Goal: Task Accomplishment & Management: Manage account settings

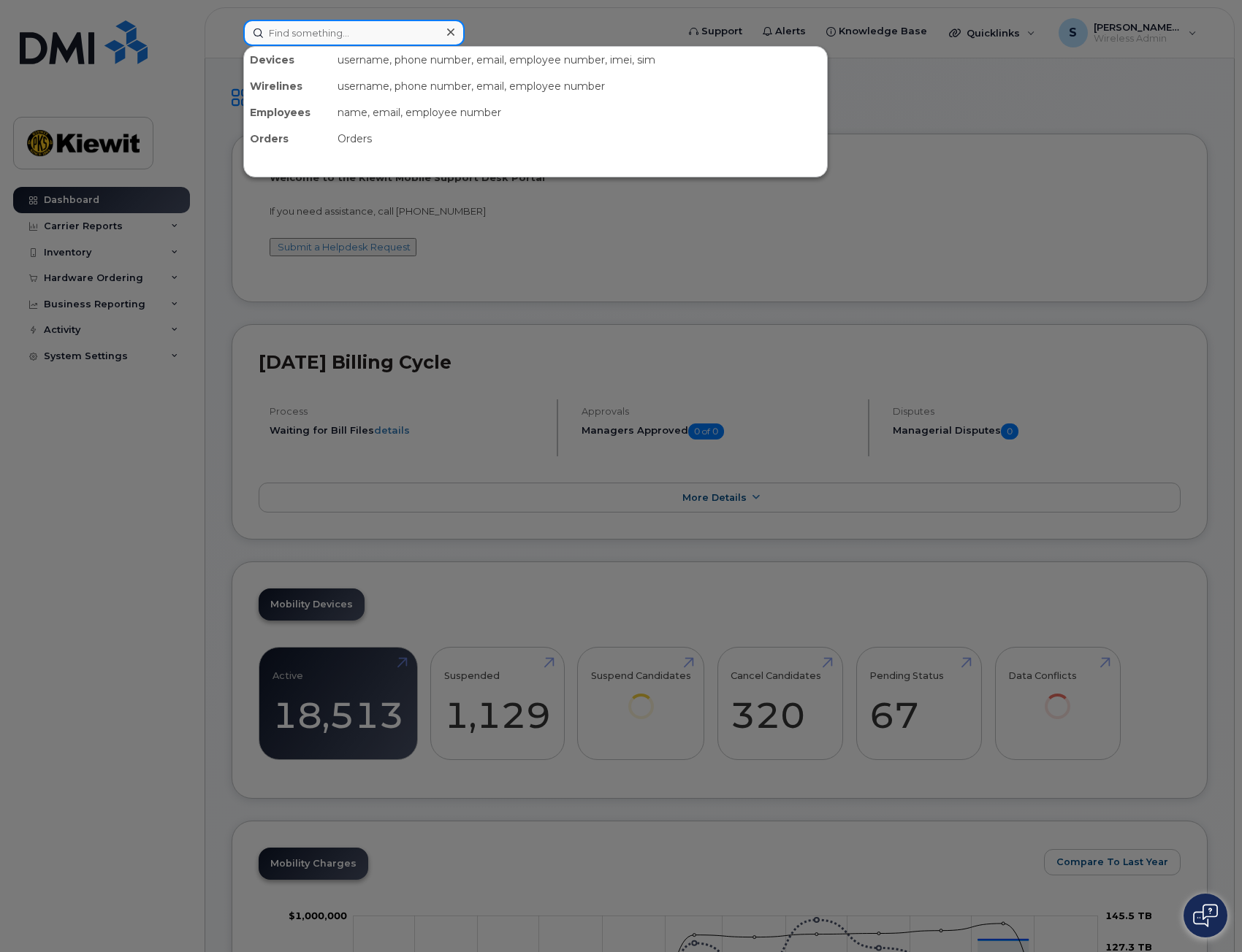
click at [373, 37] on input at bounding box center [354, 32] width 221 height 26
paste input "4025060066"
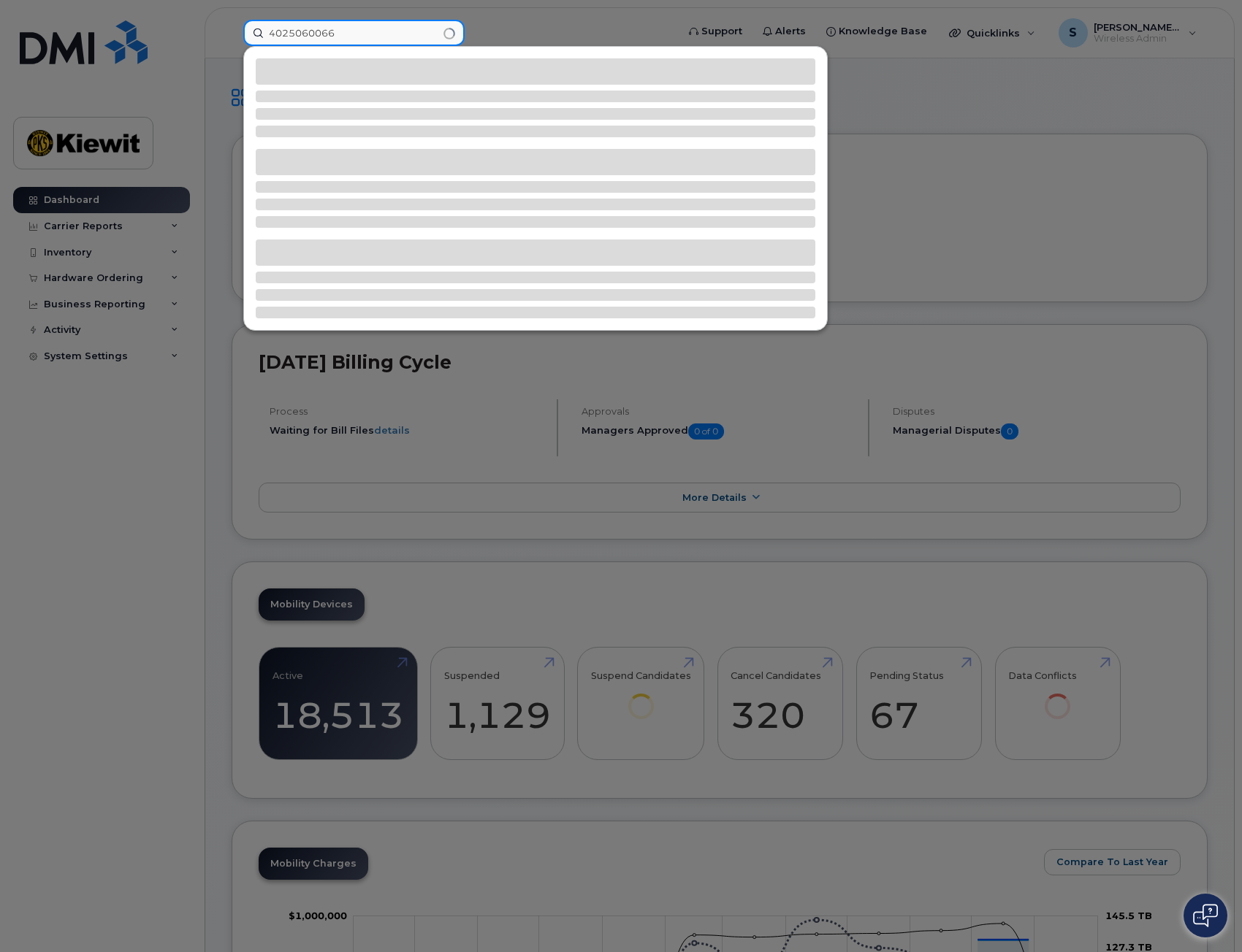
type input "4025060066"
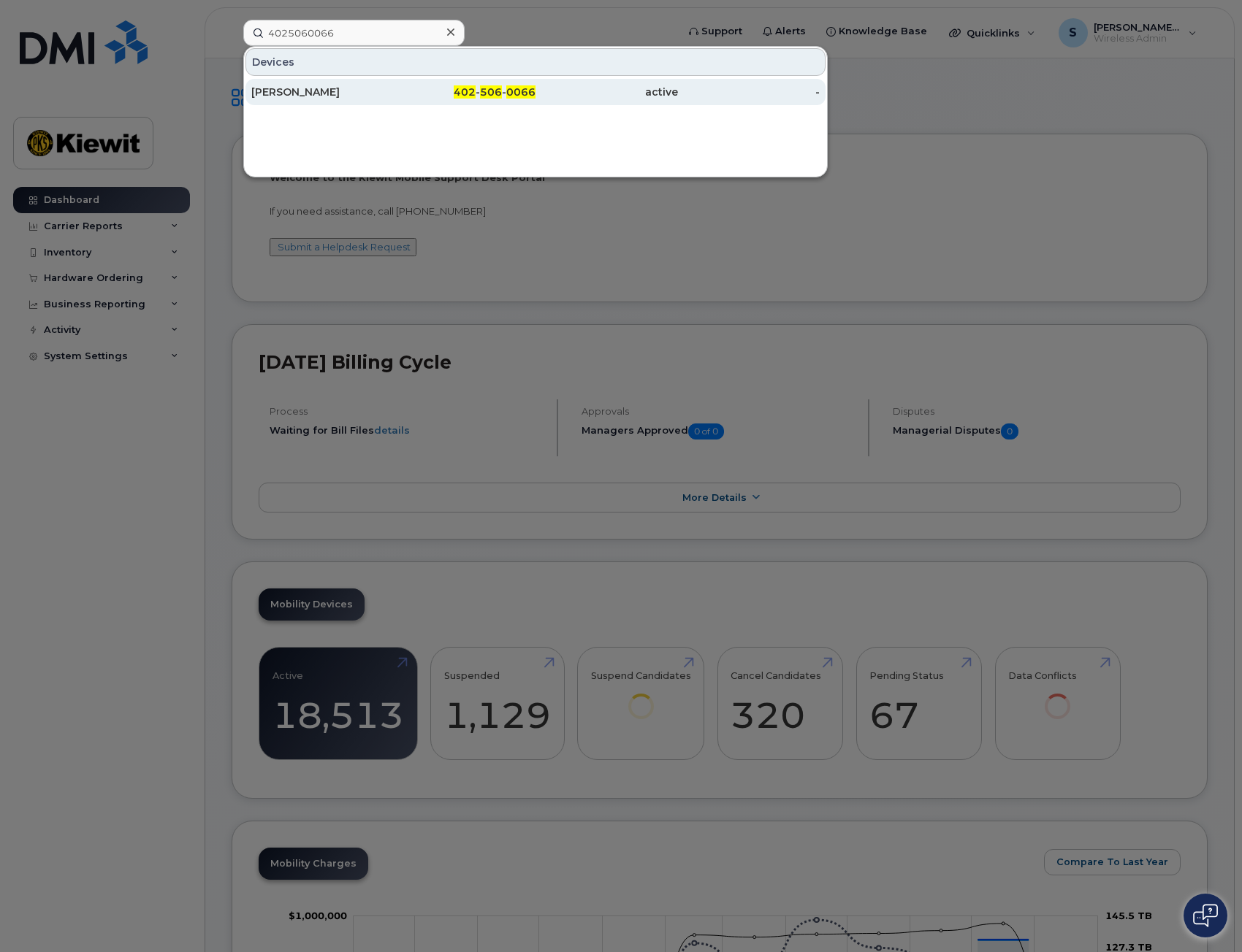
click at [403, 88] on div "402 - 506 - 0066" at bounding box center [464, 92] width 142 height 14
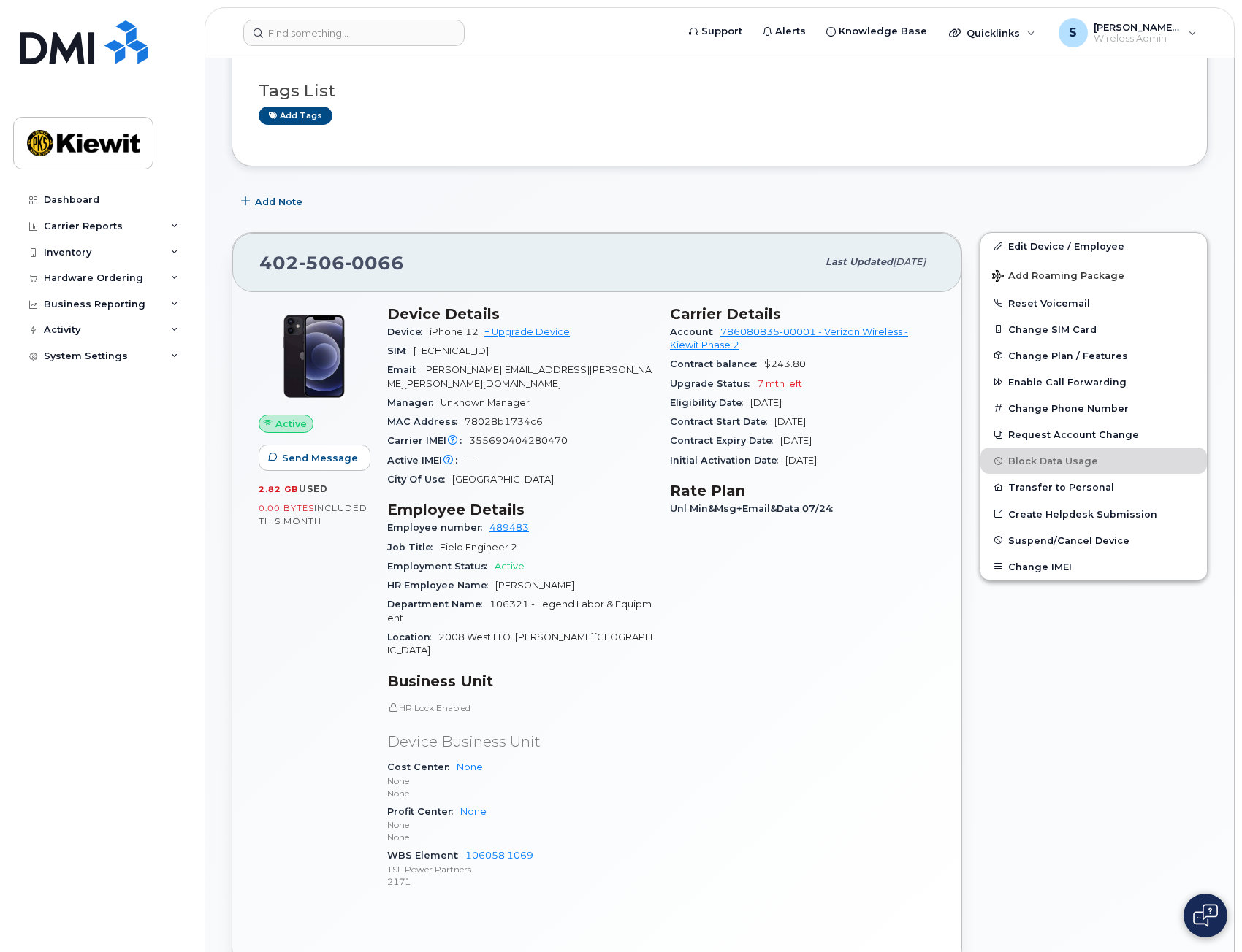
scroll to position [146, 0]
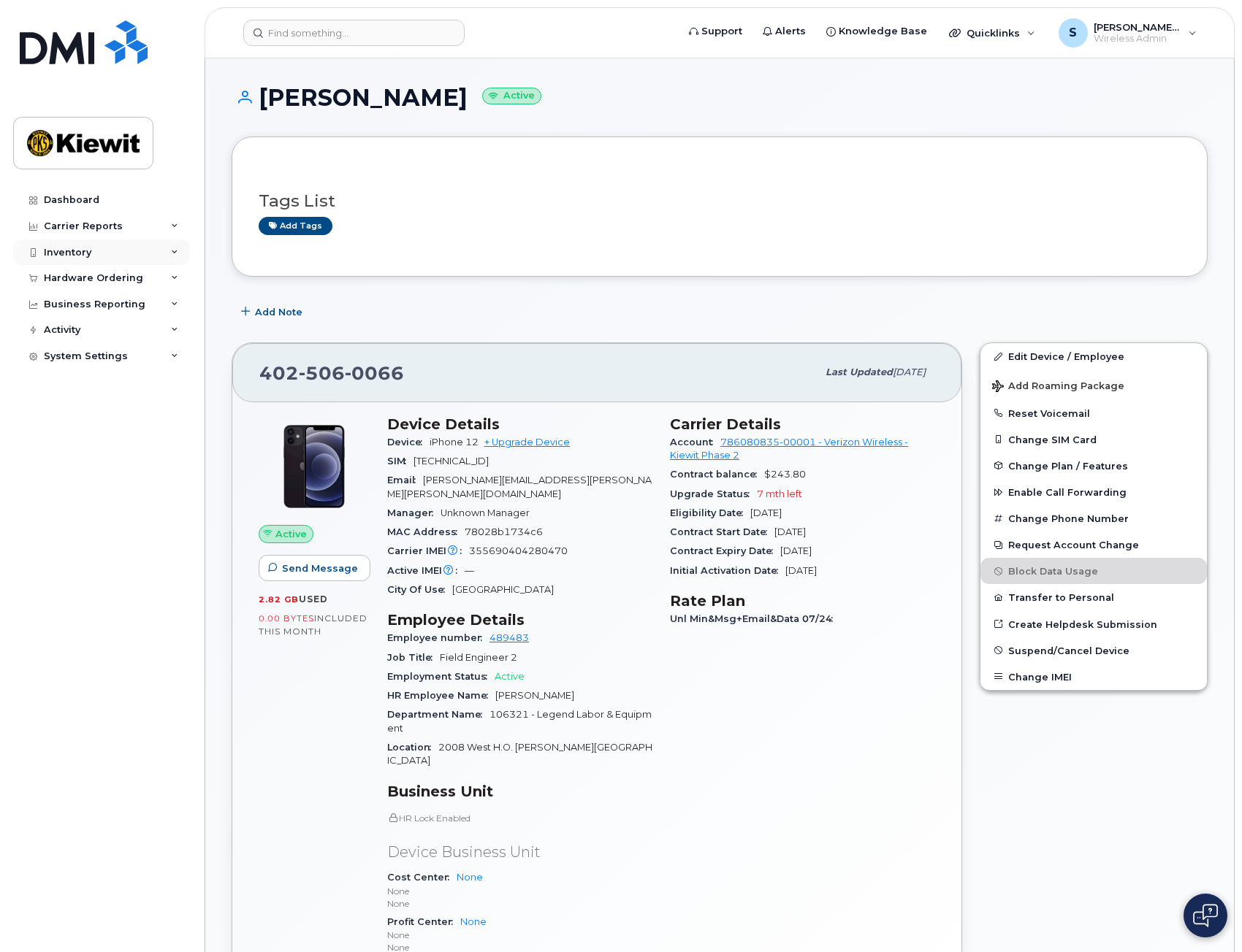
click at [101, 256] on div "Inventory" at bounding box center [101, 252] width 177 height 26
click at [115, 281] on div "Mobility Devices" at bounding box center [92, 278] width 83 height 13
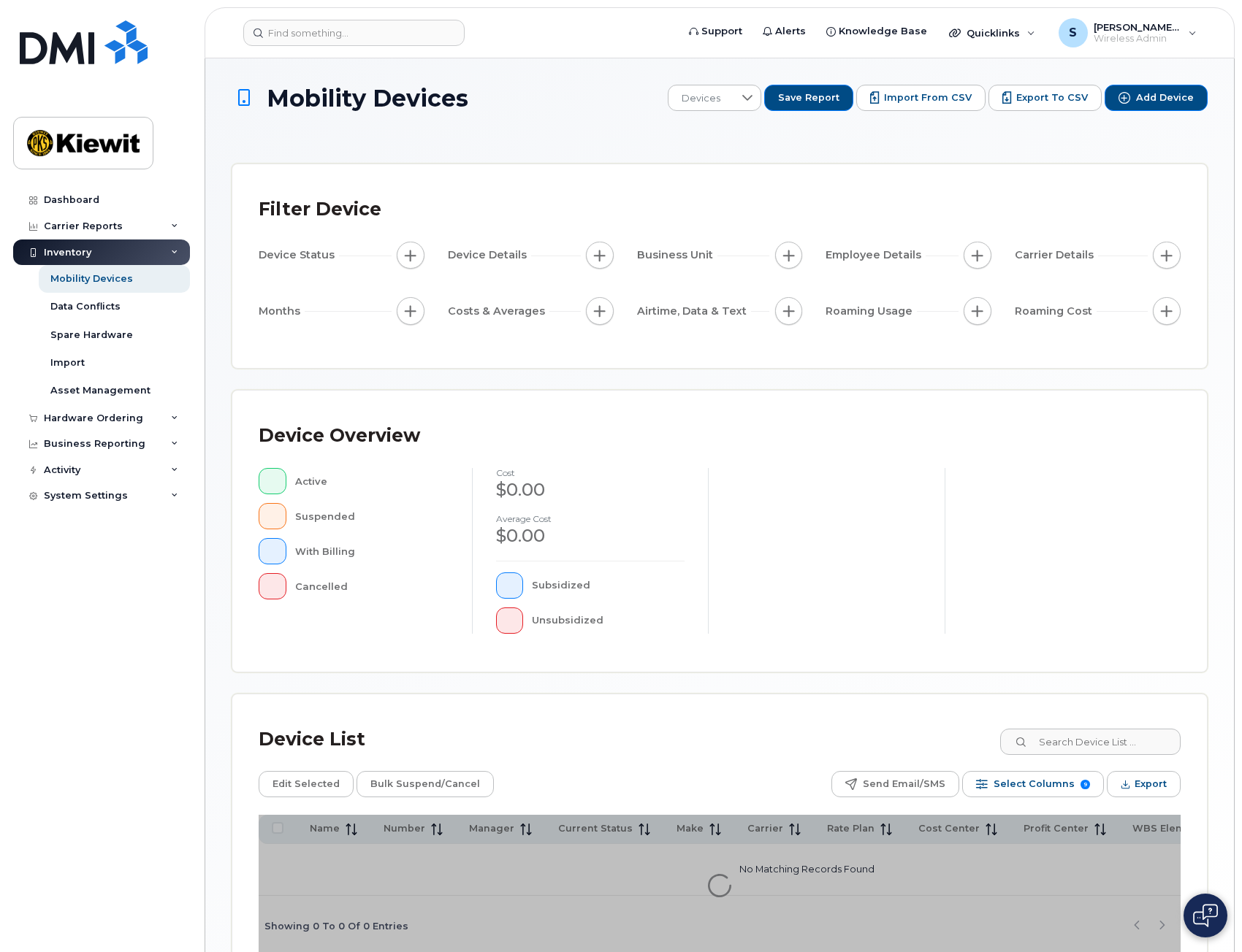
click at [683, 259] on span "Business Unit" at bounding box center [677, 255] width 81 height 15
click at [793, 254] on span "button" at bounding box center [789, 256] width 12 height 12
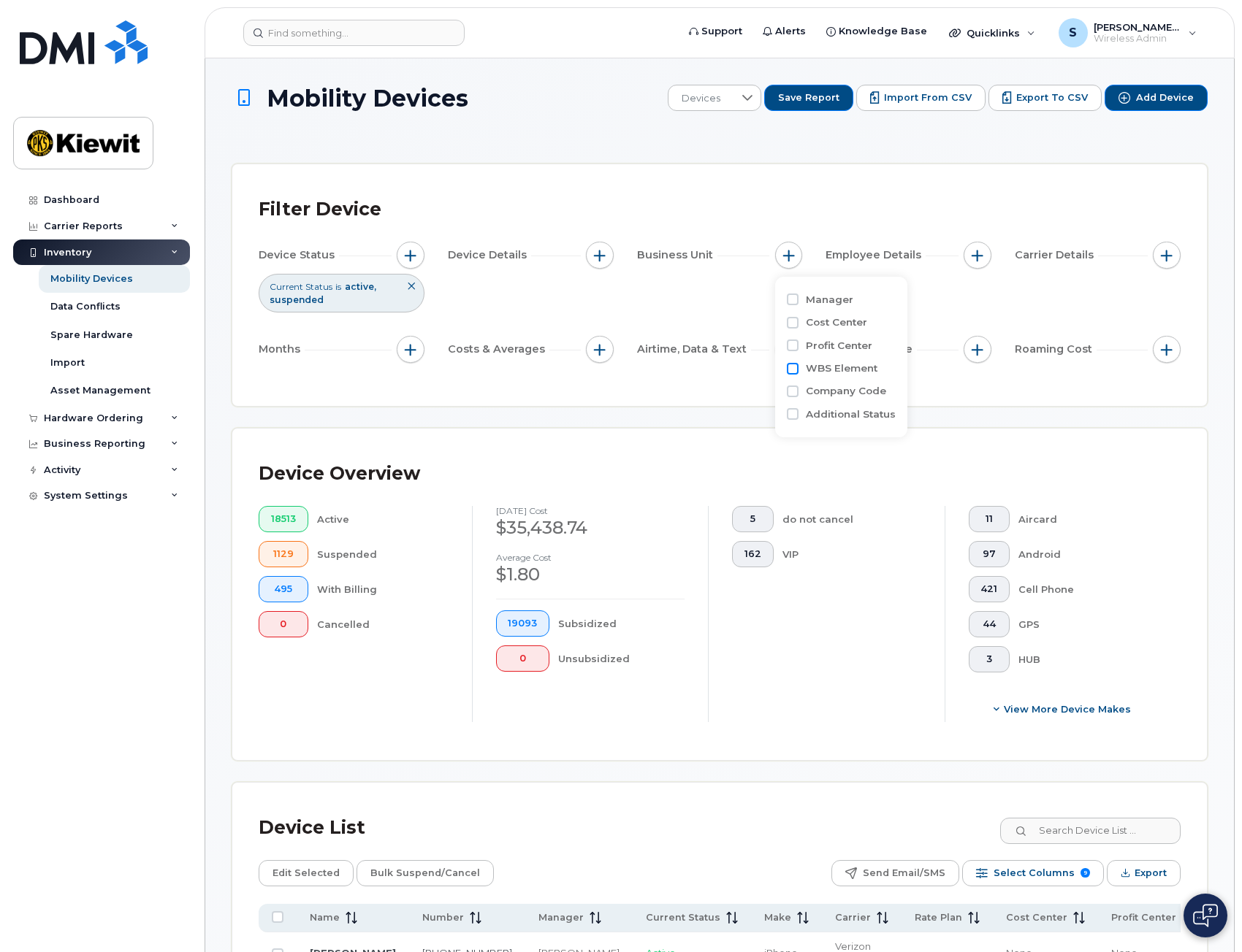
click at [793, 370] on input "WBS Element" at bounding box center [793, 369] width 12 height 12
checkbox input "true"
click at [839, 391] on span "is" at bounding box center [872, 396] width 126 height 26
click at [839, 391] on span "is" at bounding box center [872, 397] width 125 height 26
click at [866, 422] on li at bounding box center [886, 430] width 128 height 21
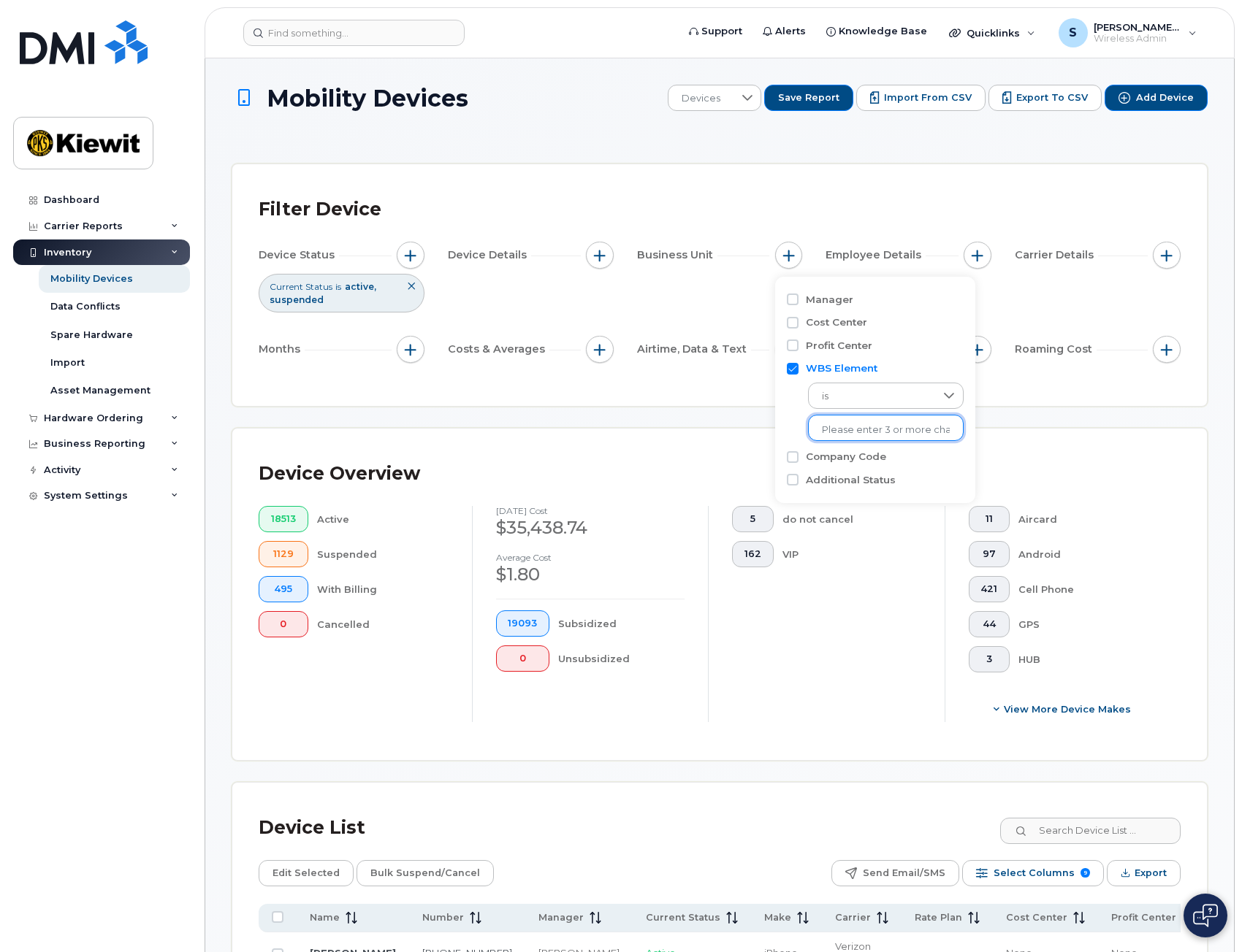
click at [876, 427] on input "text" at bounding box center [886, 430] width 128 height 13
type input "106321"
click at [887, 464] on li "1602 - 106321.1647 - TIC - The Industrial Co." at bounding box center [915, 461] width 215 height 27
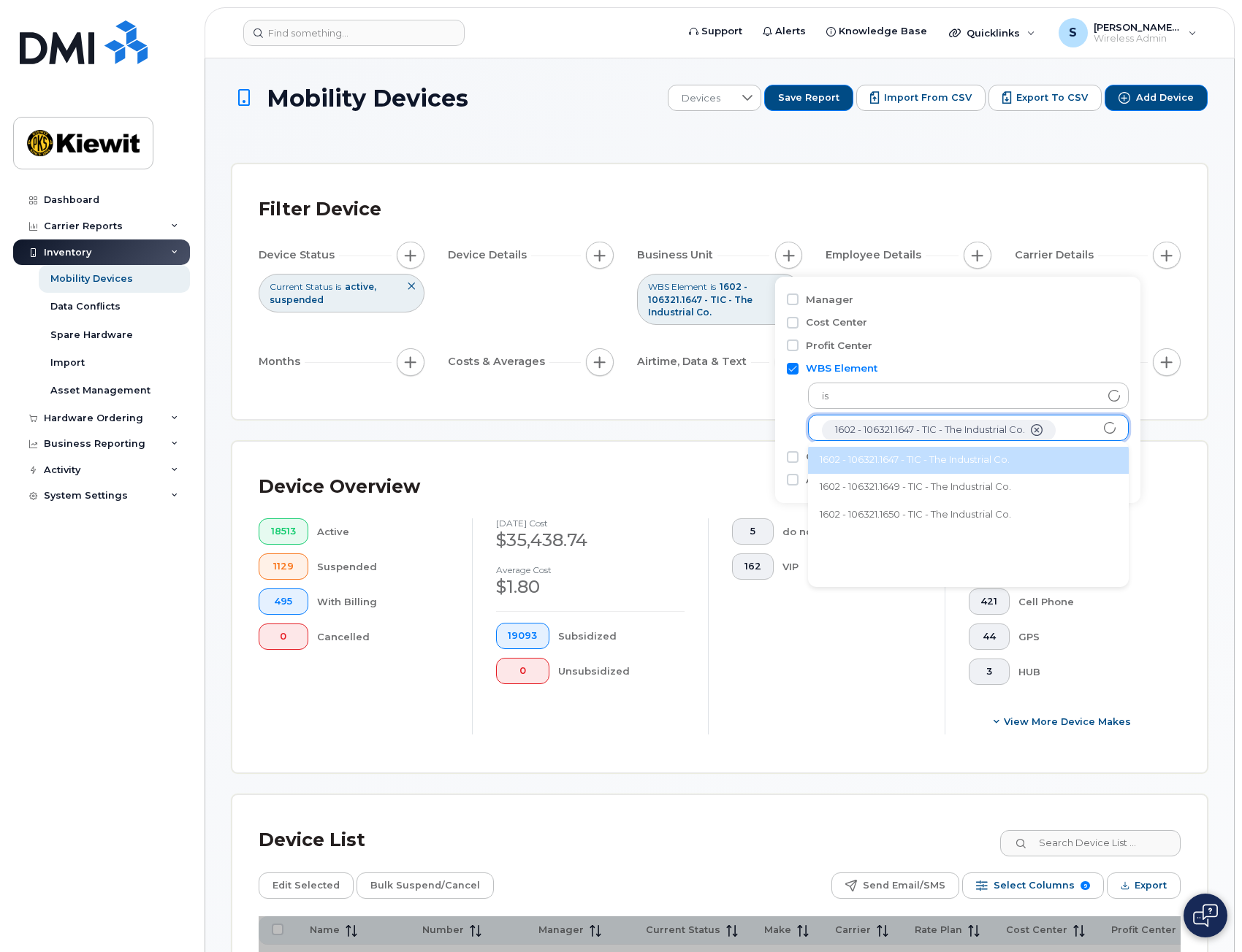
scroll to position [29, 0]
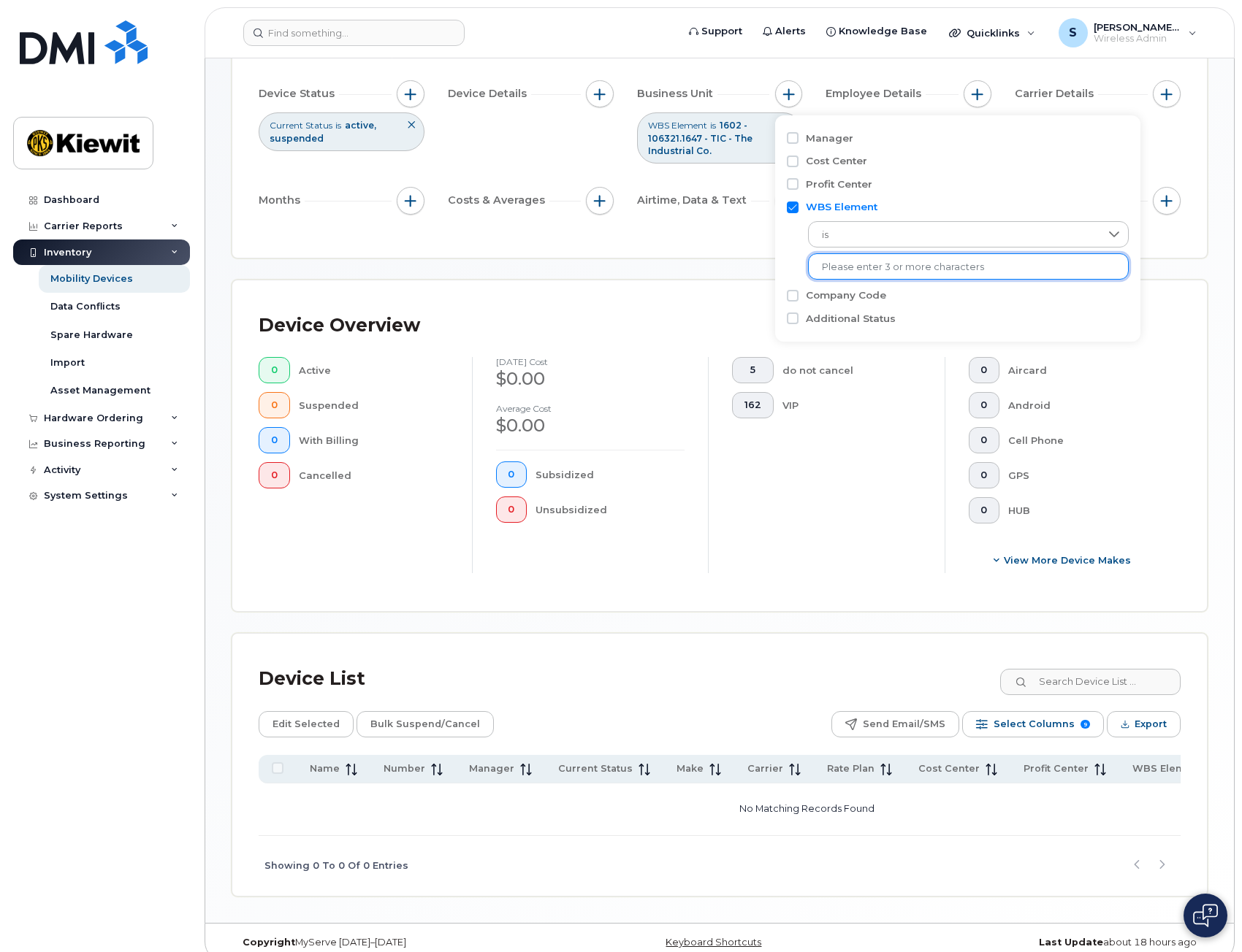
scroll to position [184, 0]
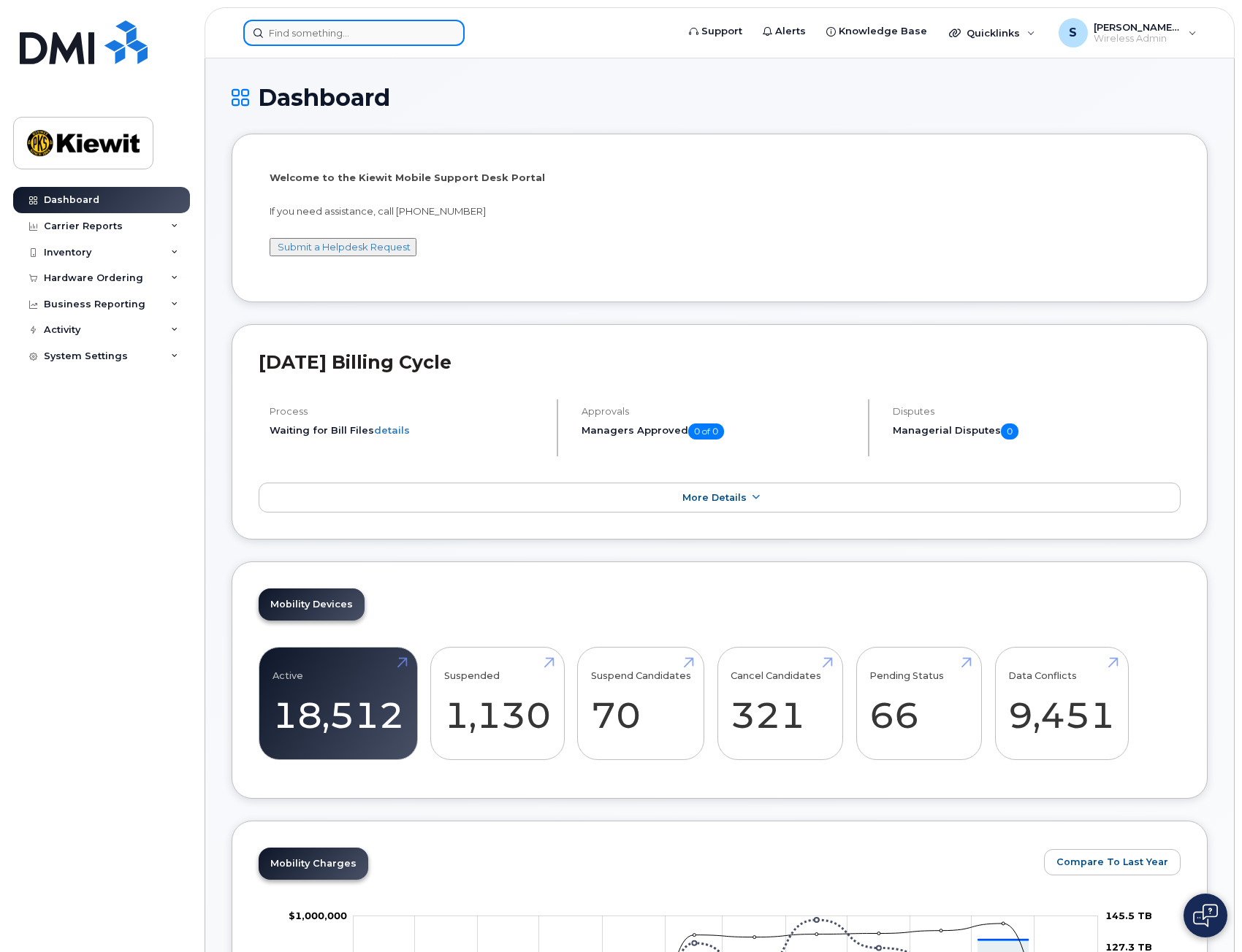
click at [369, 27] on input at bounding box center [354, 32] width 221 height 26
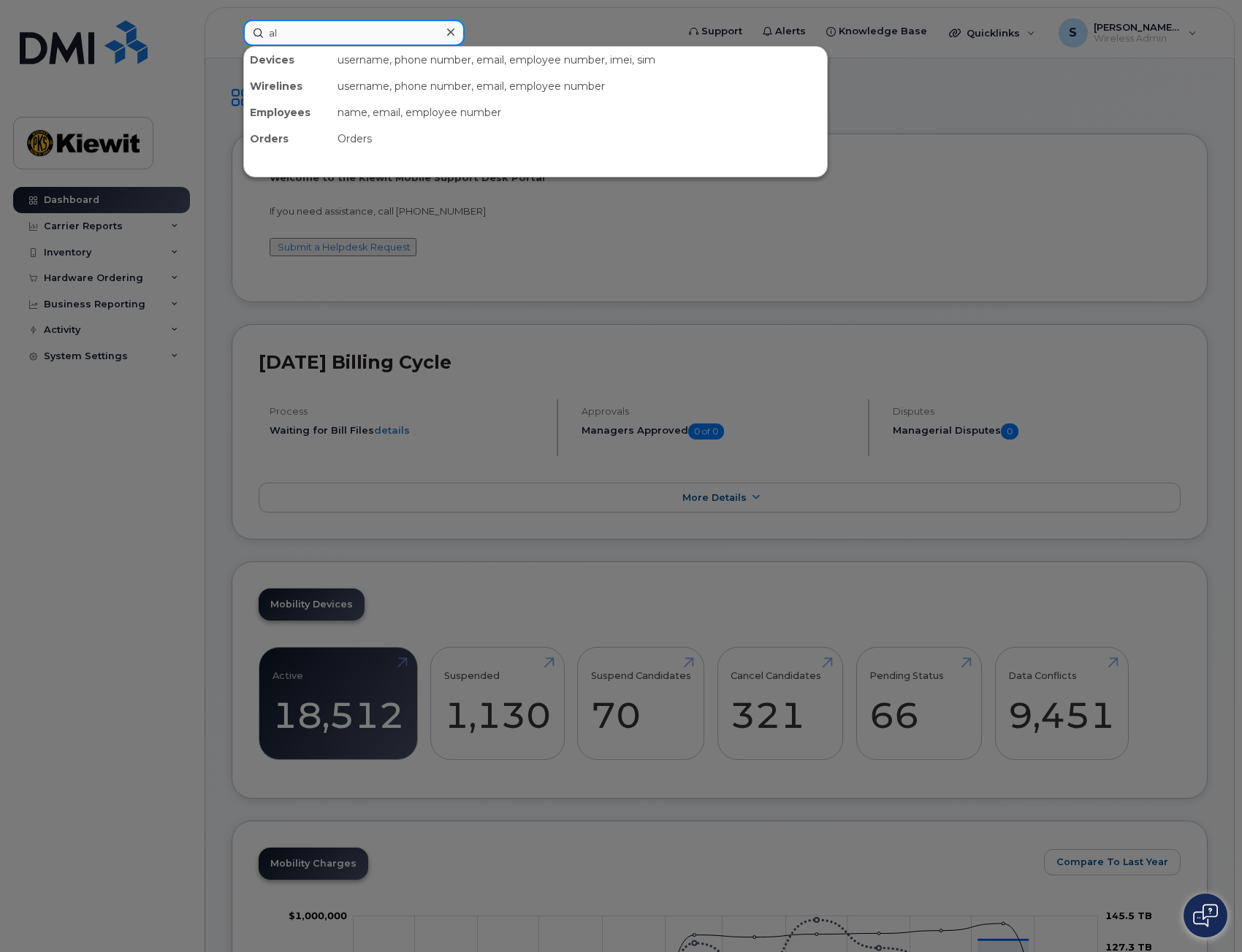
type input "a"
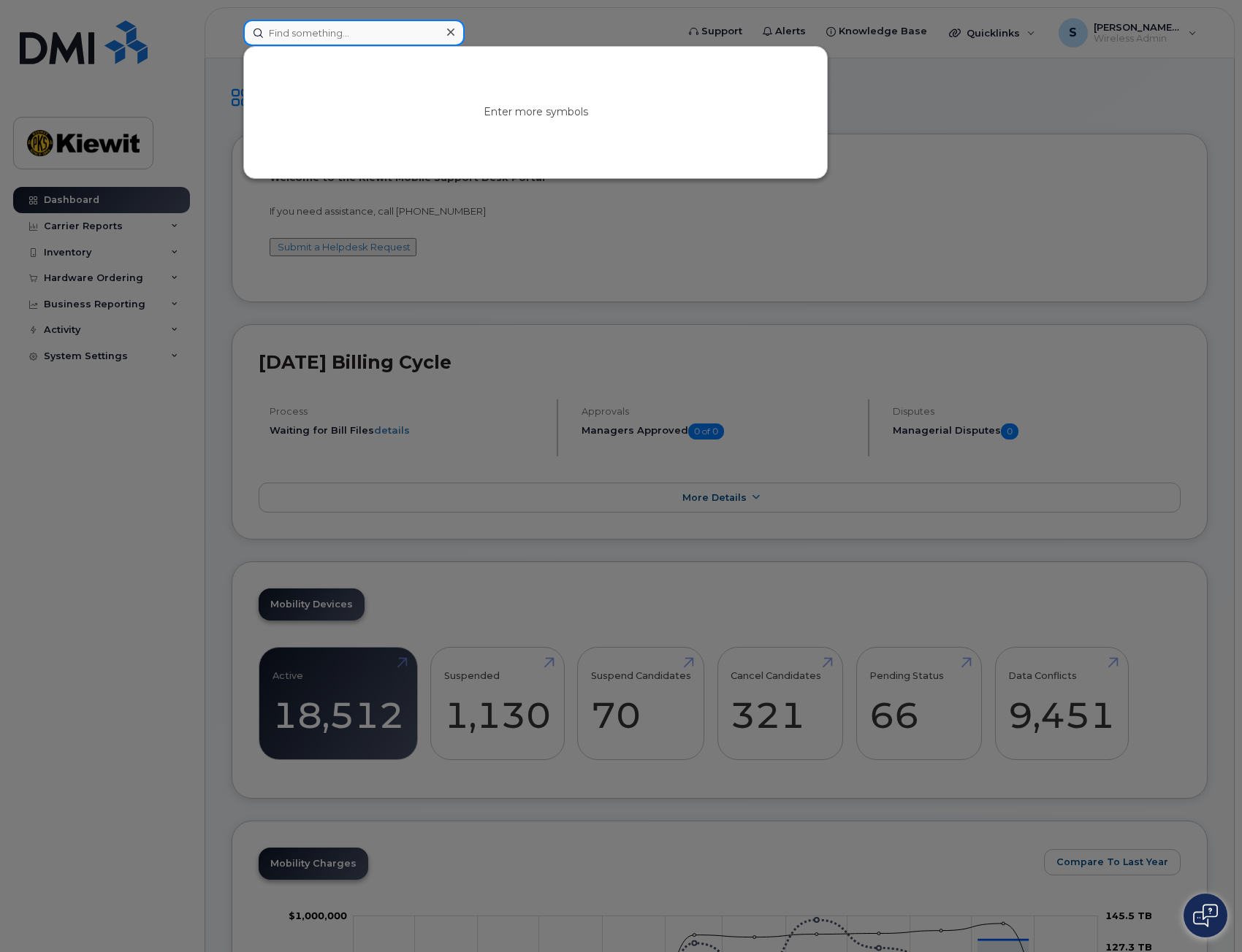
paste input "4025060066"
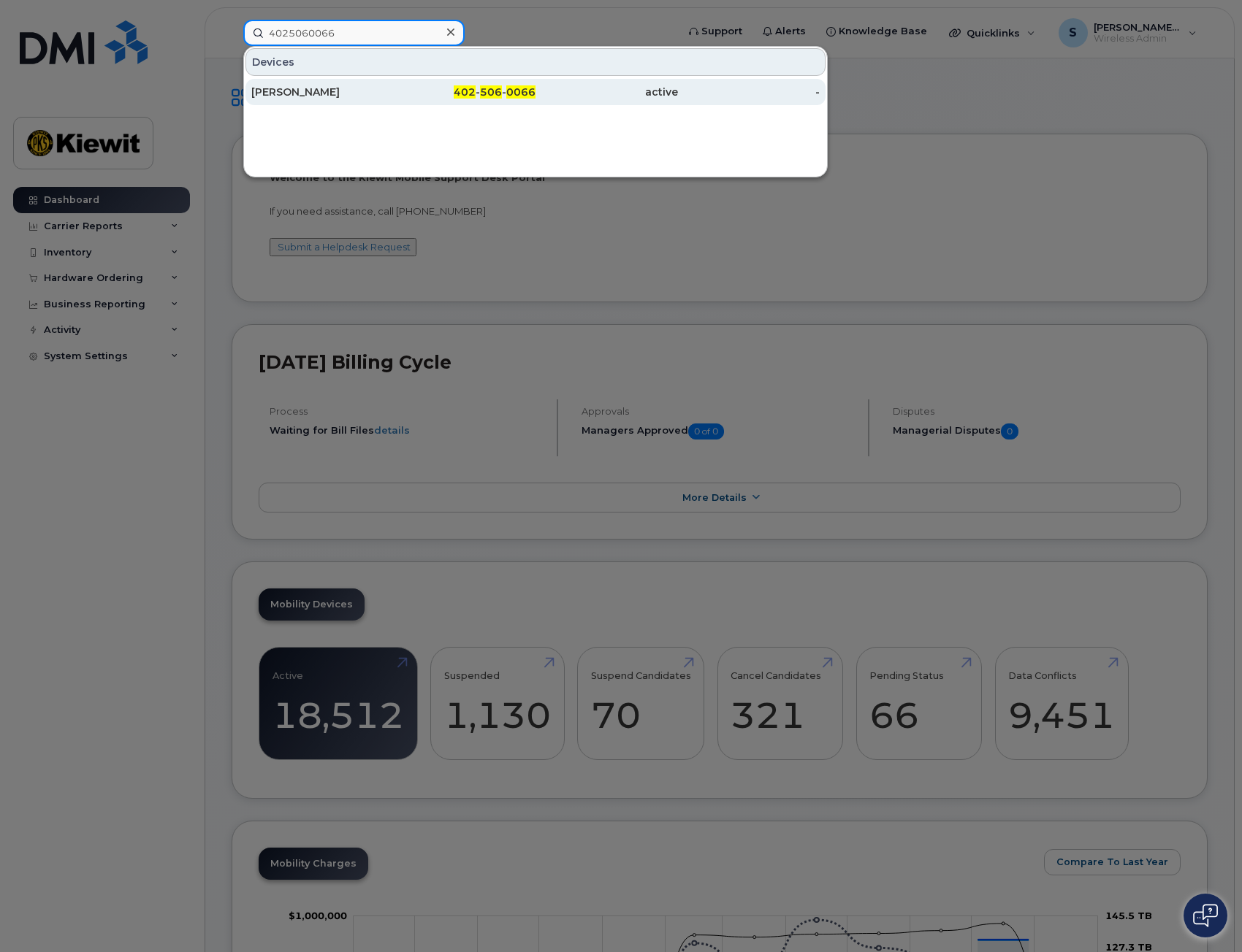
type input "4025060066"
click at [374, 98] on div "[PERSON_NAME]" at bounding box center [322, 92] width 142 height 14
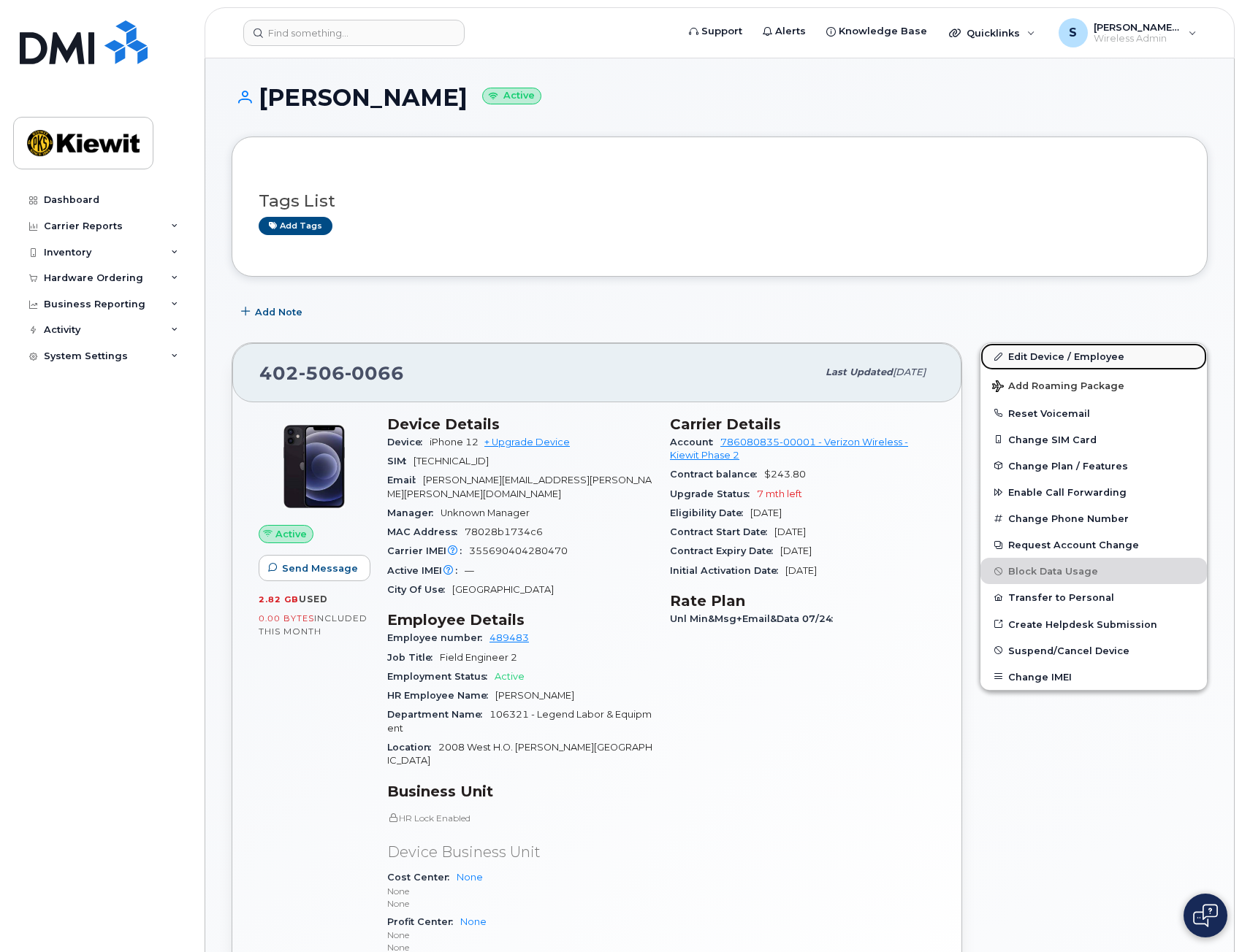
click at [1046, 357] on link "Edit Device / Employee" at bounding box center [1093, 356] width 227 height 26
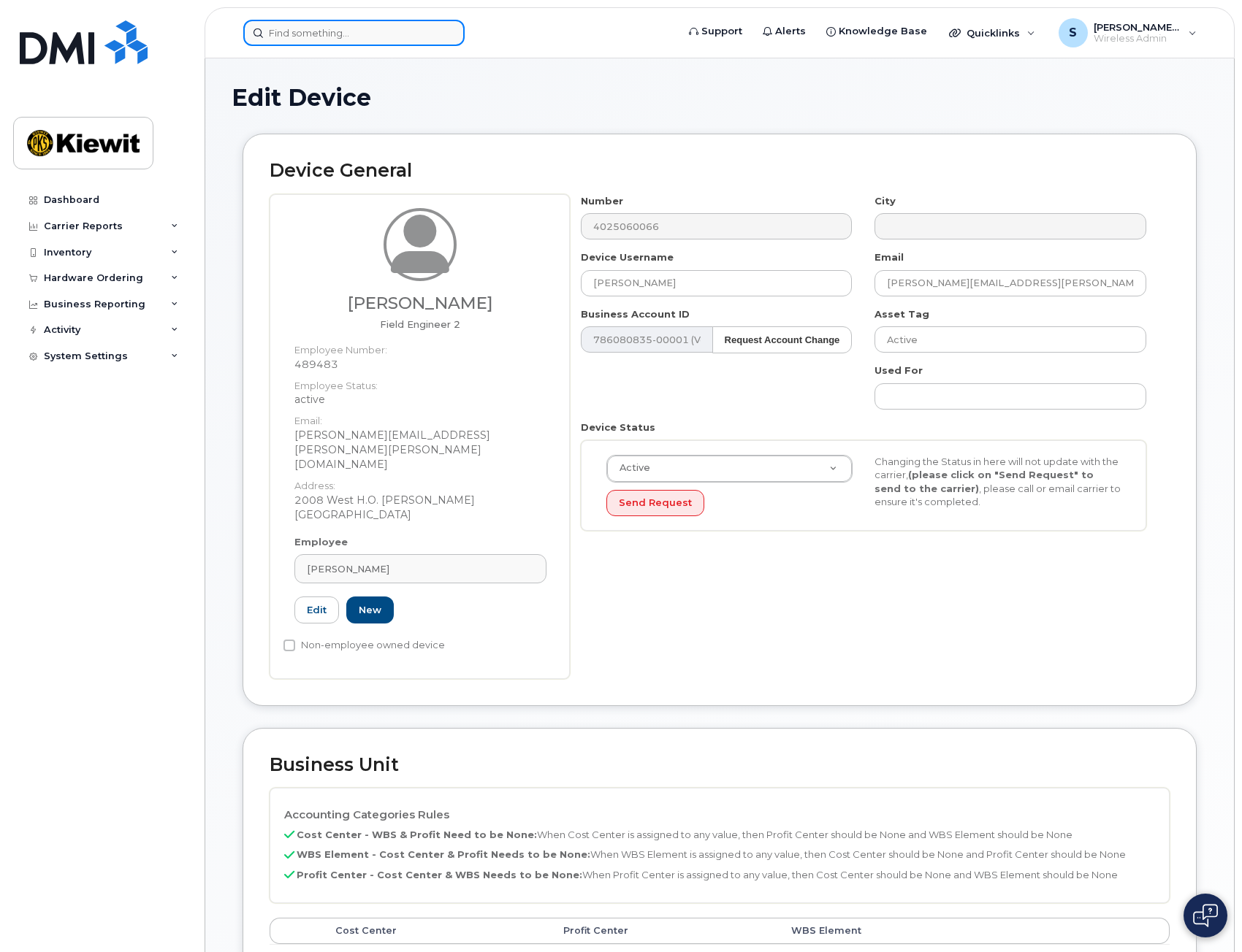
click at [366, 34] on input at bounding box center [354, 32] width 221 height 26
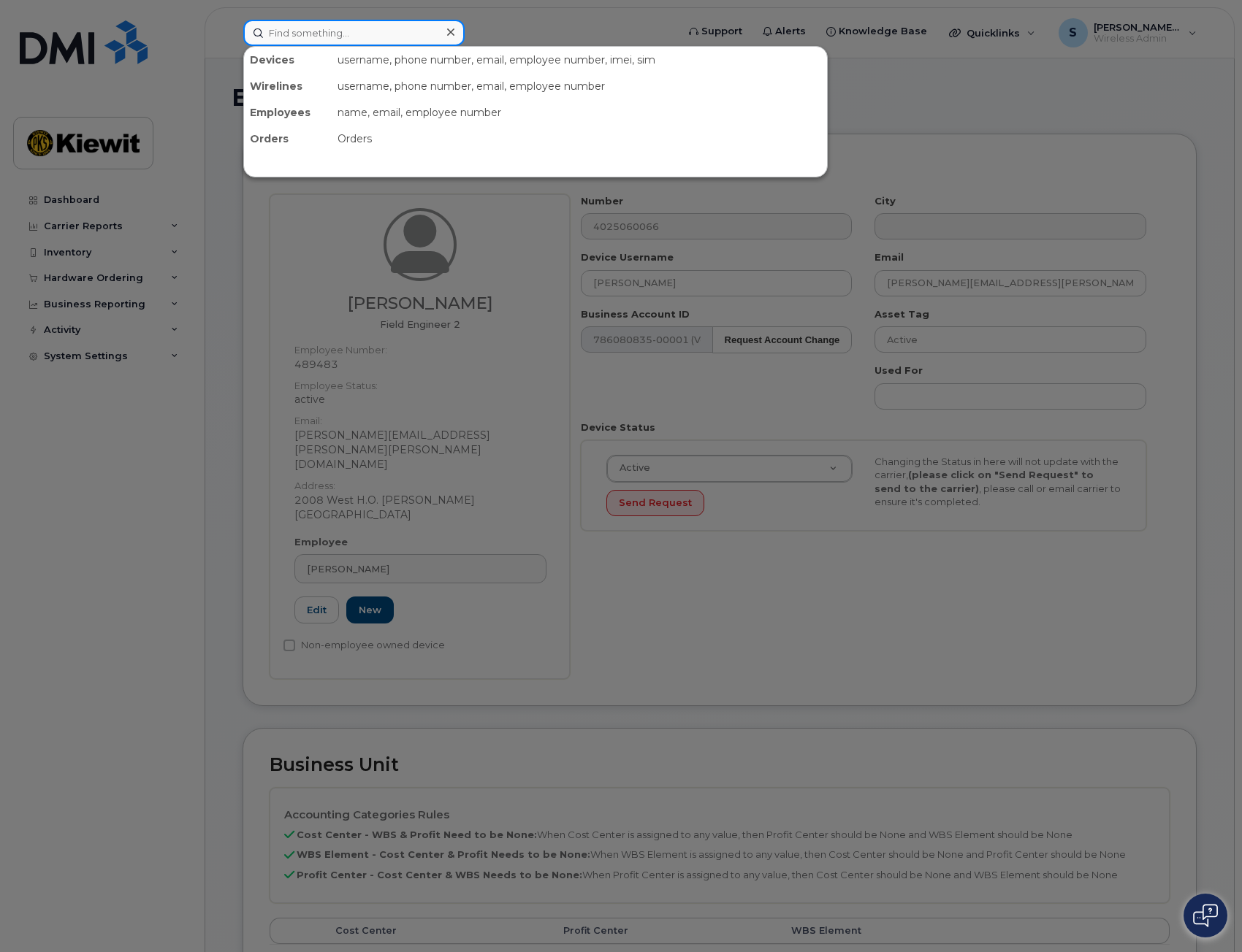
paste input "5042599068"
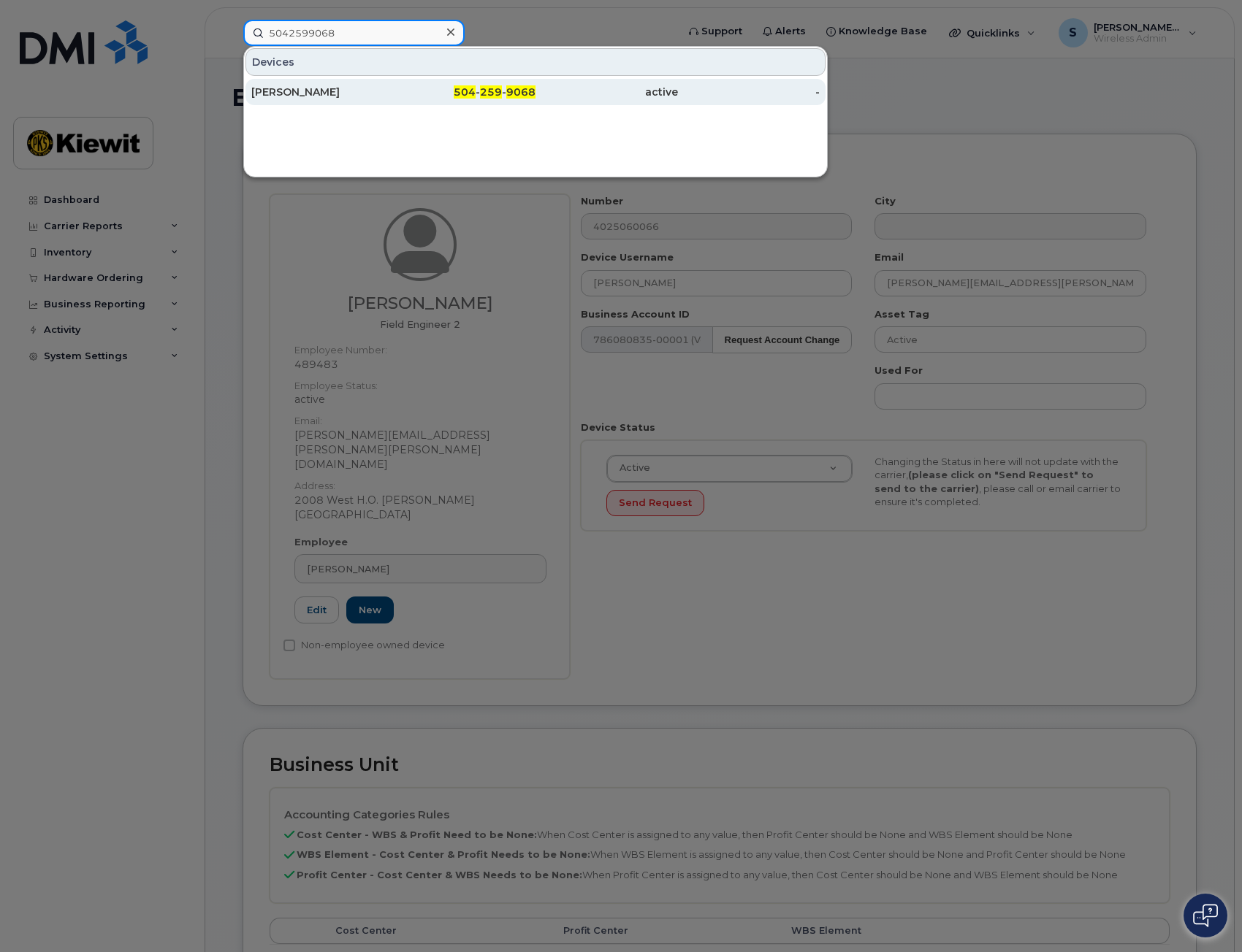
type input "5042599068"
click at [407, 86] on div "504 - 259 - 9068" at bounding box center [464, 92] width 142 height 14
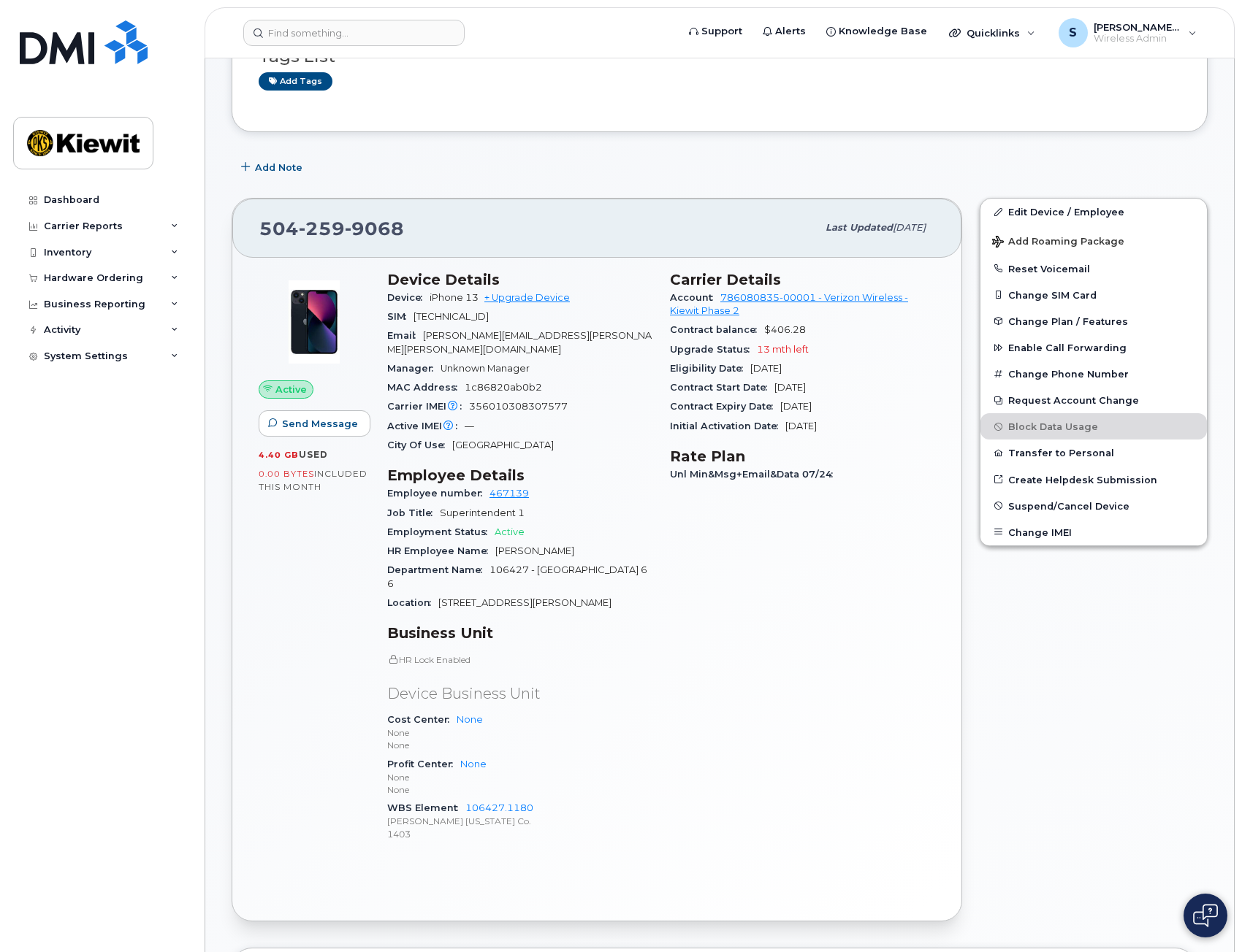
scroll to position [146, 0]
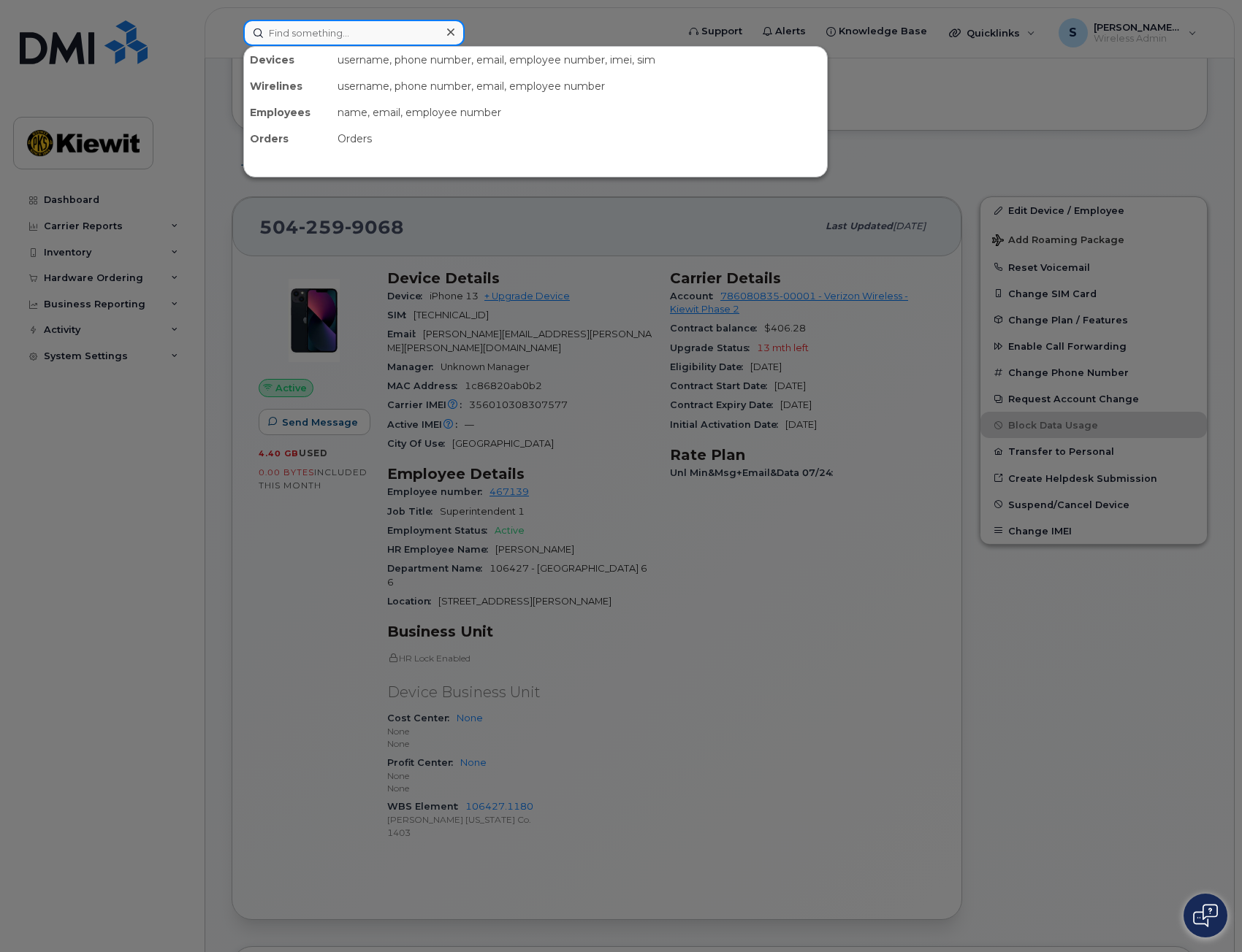
click at [362, 38] on input at bounding box center [354, 32] width 221 height 26
paste input "2253645160"
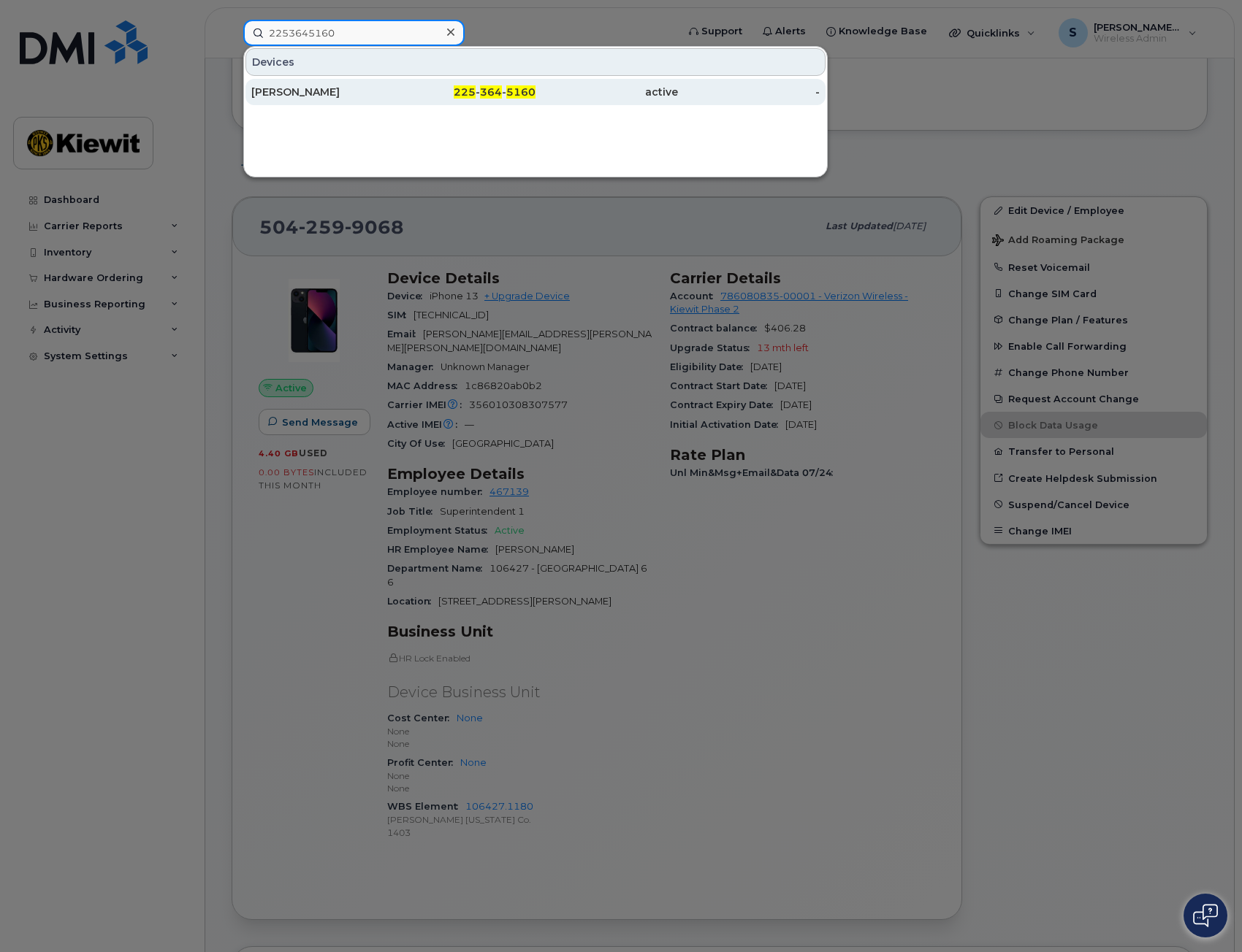
type input "2253645160"
click at [365, 86] on div "[PERSON_NAME]" at bounding box center [322, 92] width 142 height 14
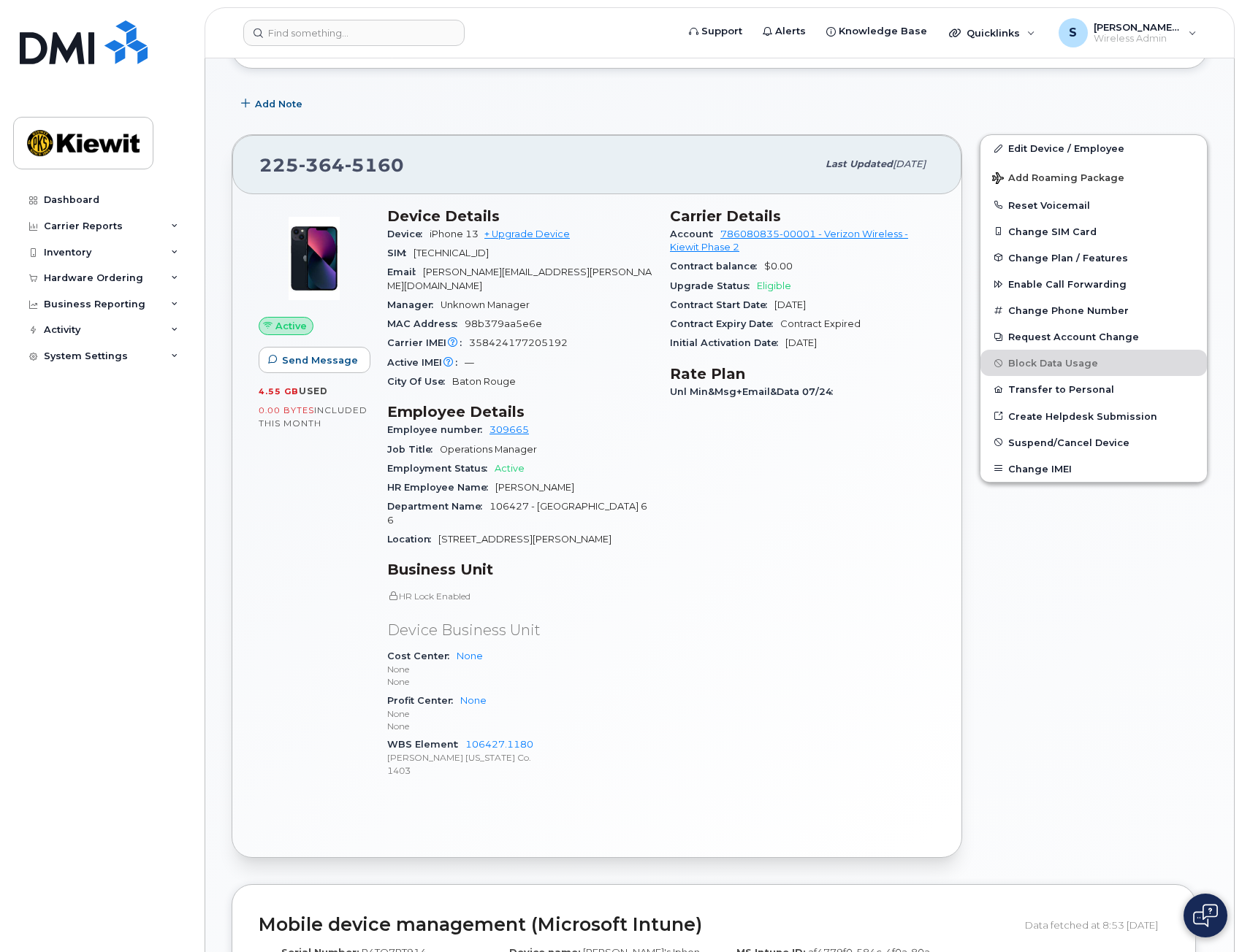
scroll to position [292, 0]
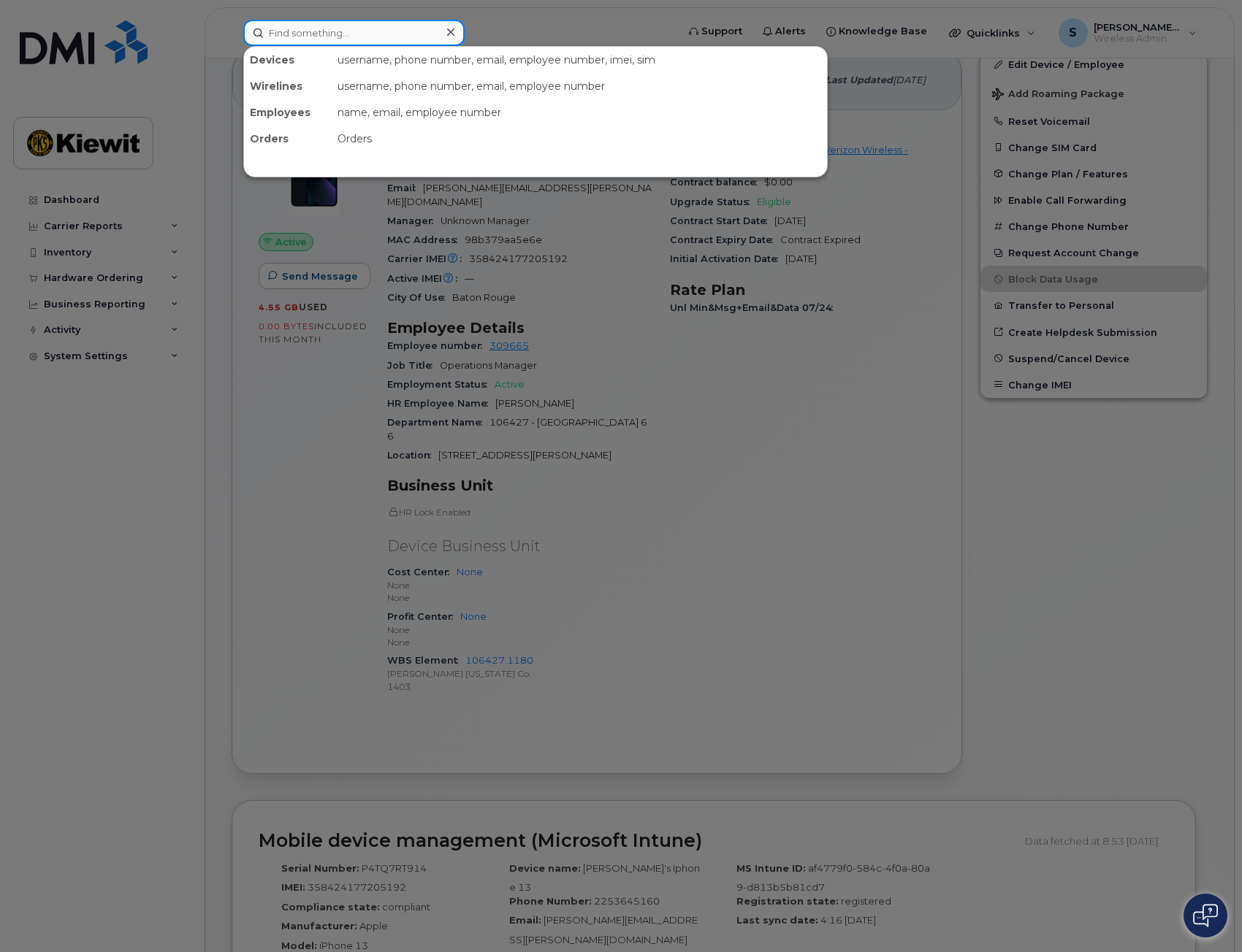
click at [342, 38] on input at bounding box center [354, 32] width 221 height 26
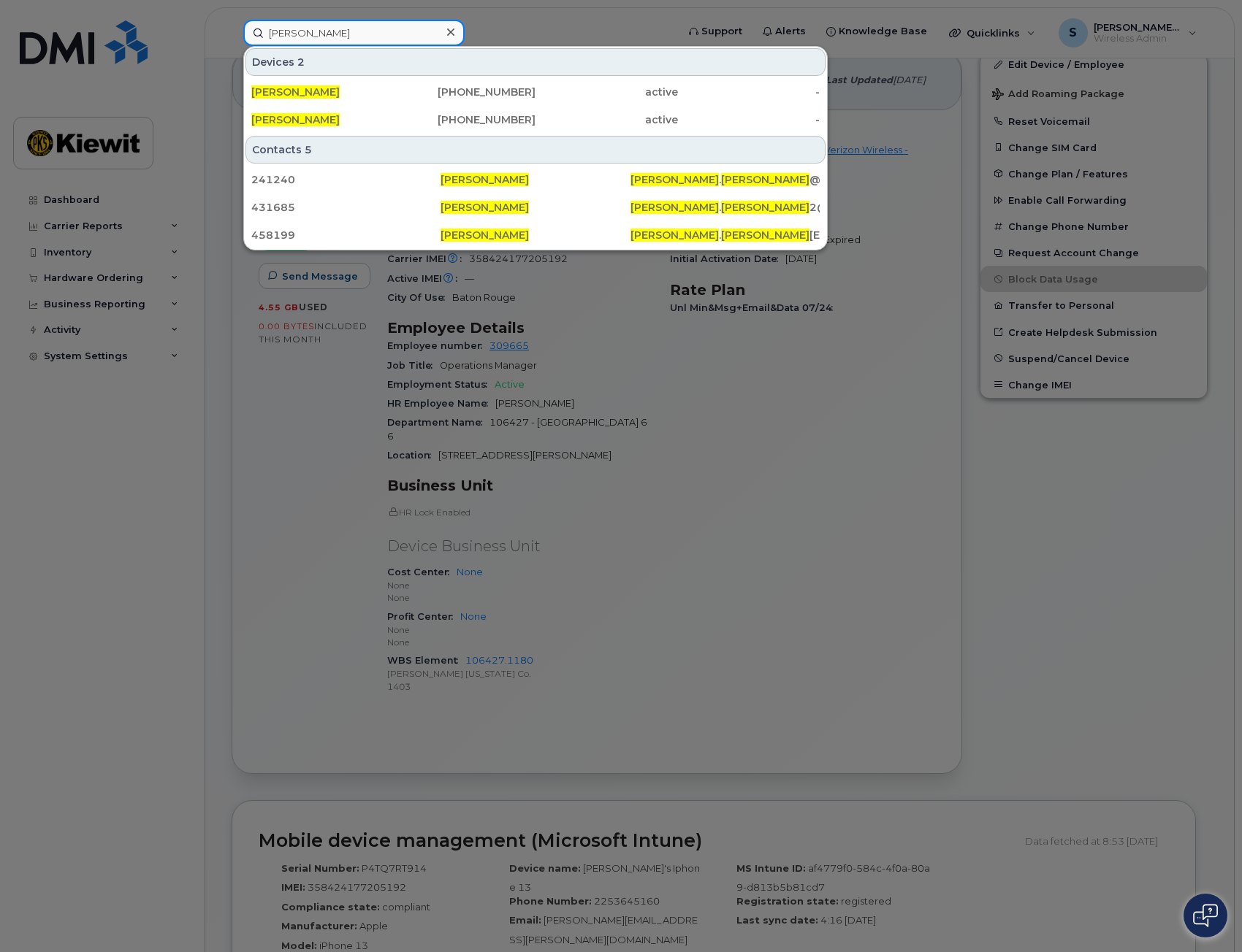
type input "[PERSON_NAME]"
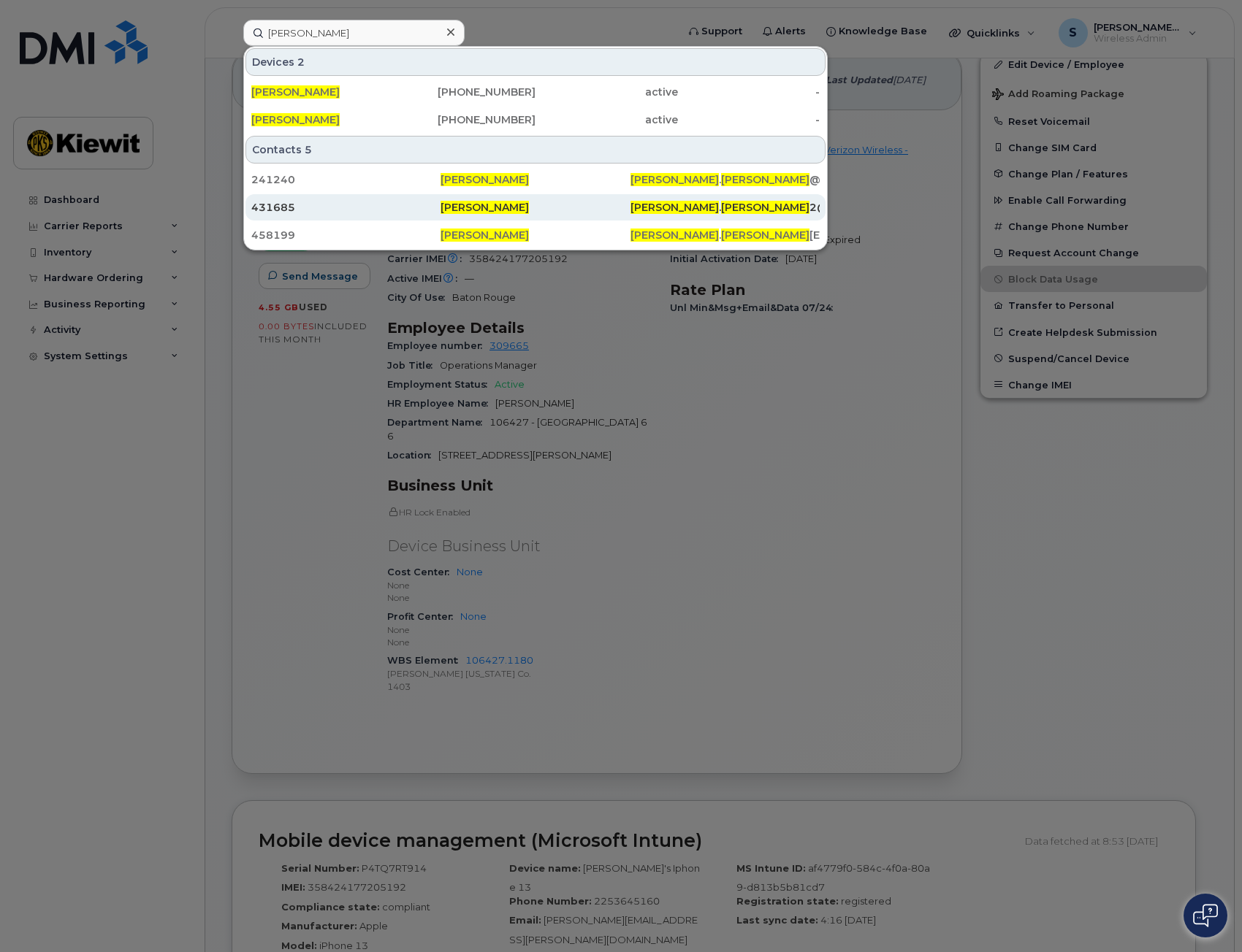
click at [689, 214] on div "[PERSON_NAME] . [PERSON_NAME] 2@[PERSON_NAME][DOMAIN_NAME]" at bounding box center [724, 207] width 189 height 14
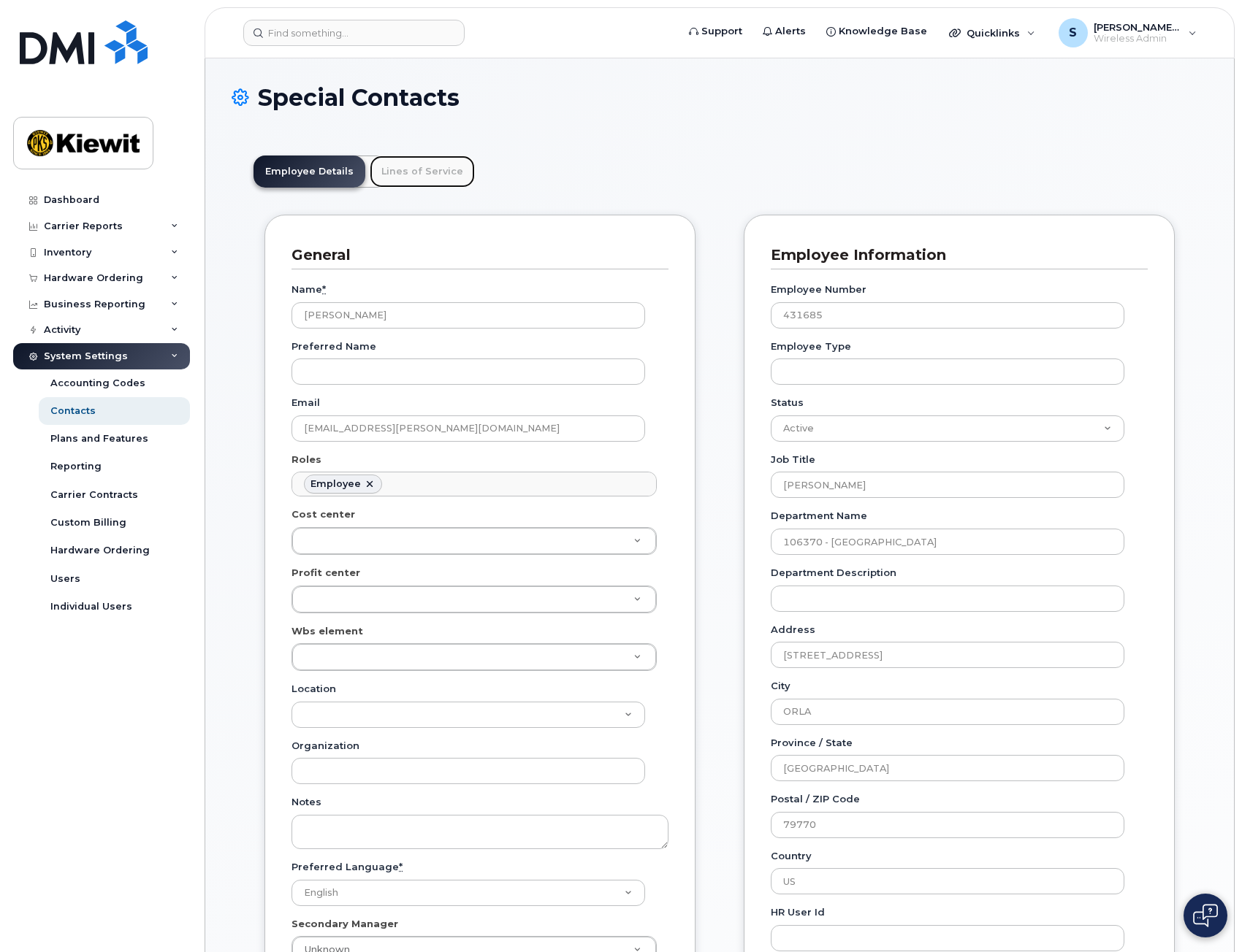
click at [416, 174] on link "Lines of Service" at bounding box center [422, 172] width 105 height 32
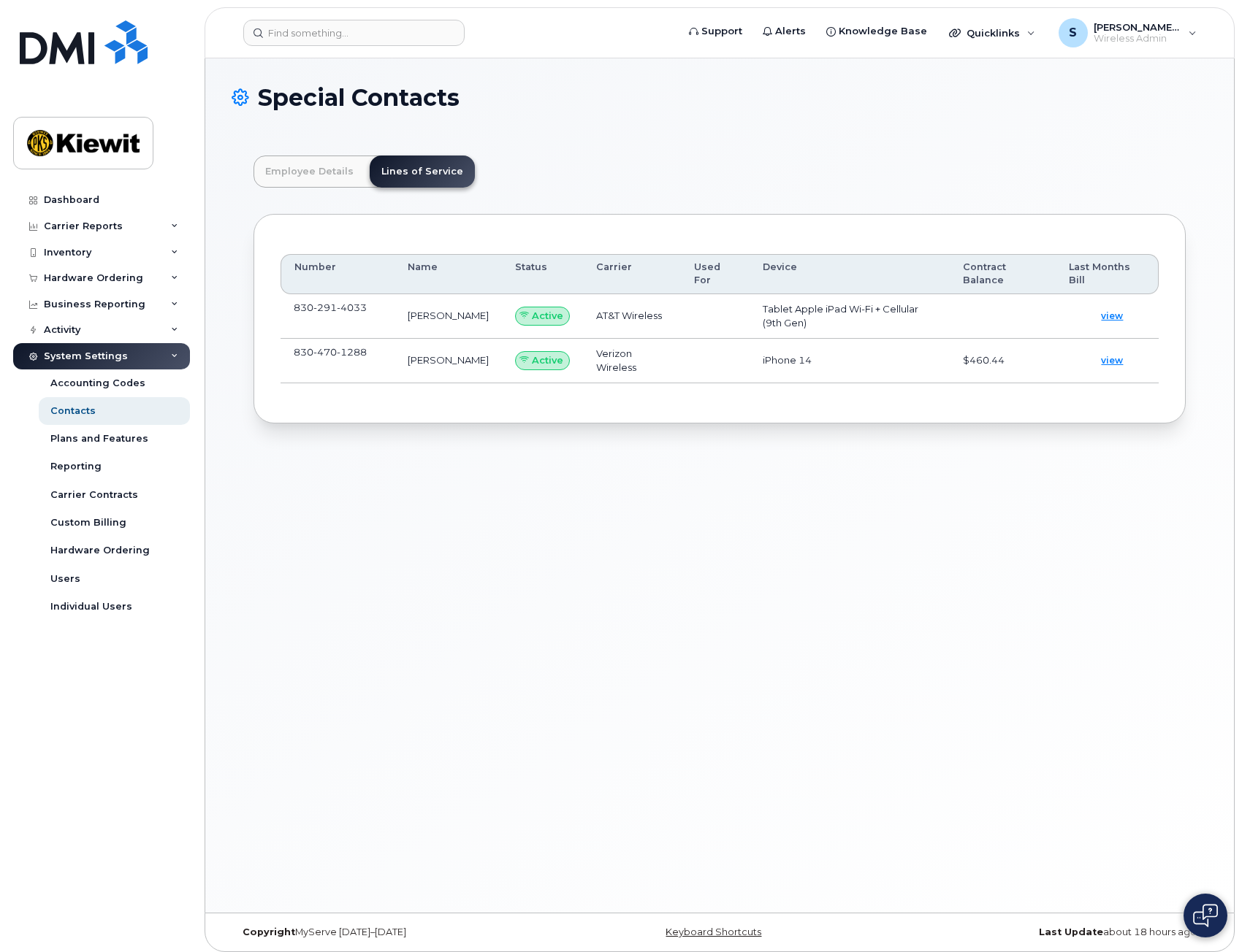
click at [354, 310] on span "4033" at bounding box center [352, 308] width 30 height 12
drag, startPoint x: 365, startPoint y: 308, endPoint x: 516, endPoint y: 341, distance: 154.6
click at [498, 346] on tbody "830 291 4033 ALEXIS CASTILLO Active AT&T Wireless Tablet Apple iPad Wi-Fi + Cel…" at bounding box center [720, 339] width 878 height 89
click at [1050, 309] on td at bounding box center [1003, 316] width 106 height 44
click at [1110, 317] on span "view" at bounding box center [1111, 315] width 22 height 13
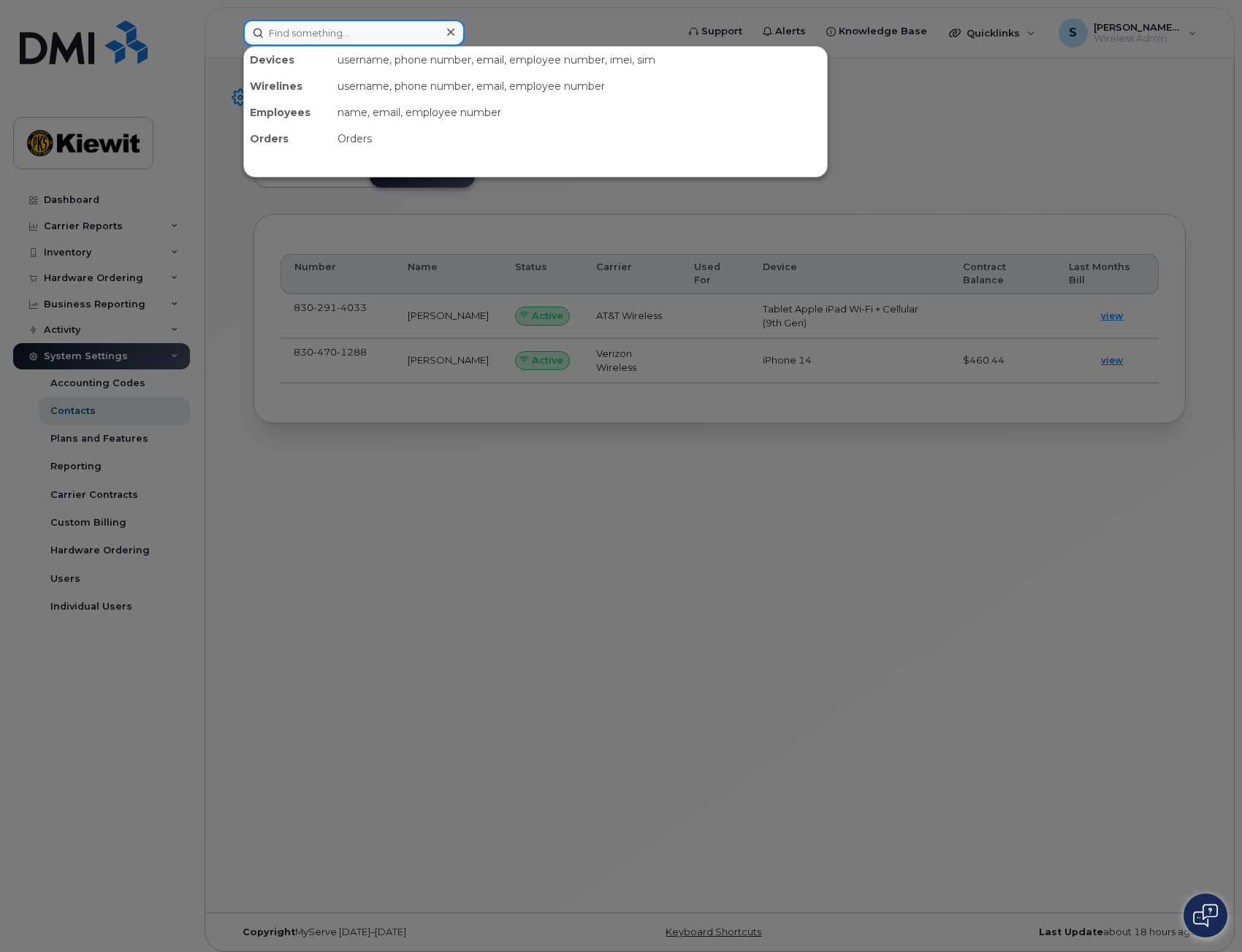
click at [404, 37] on input at bounding box center [354, 32] width 221 height 26
paste input "8302914033"
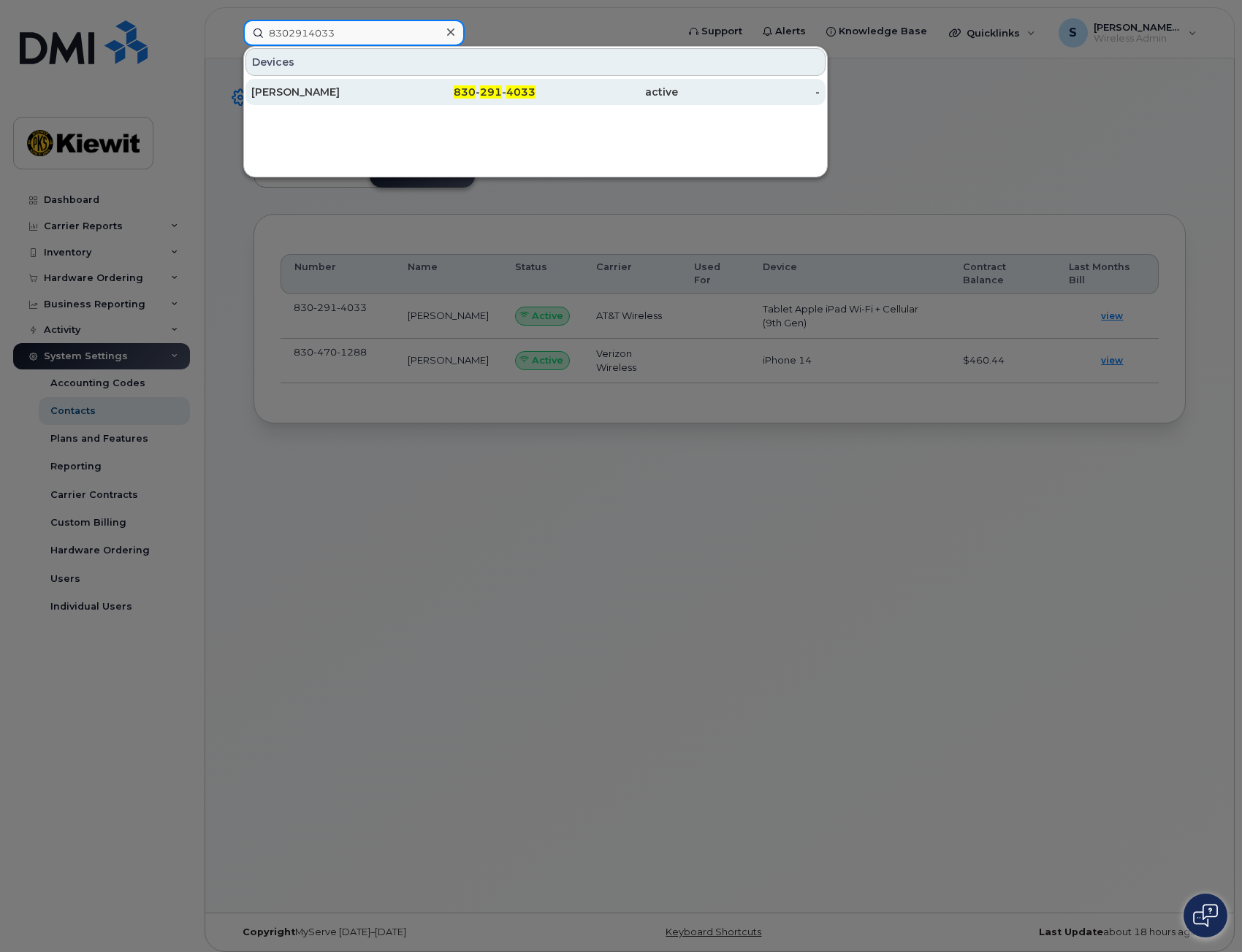
type input "8302914033"
click at [394, 92] on div "830 - 291 - 4033" at bounding box center [464, 92] width 142 height 14
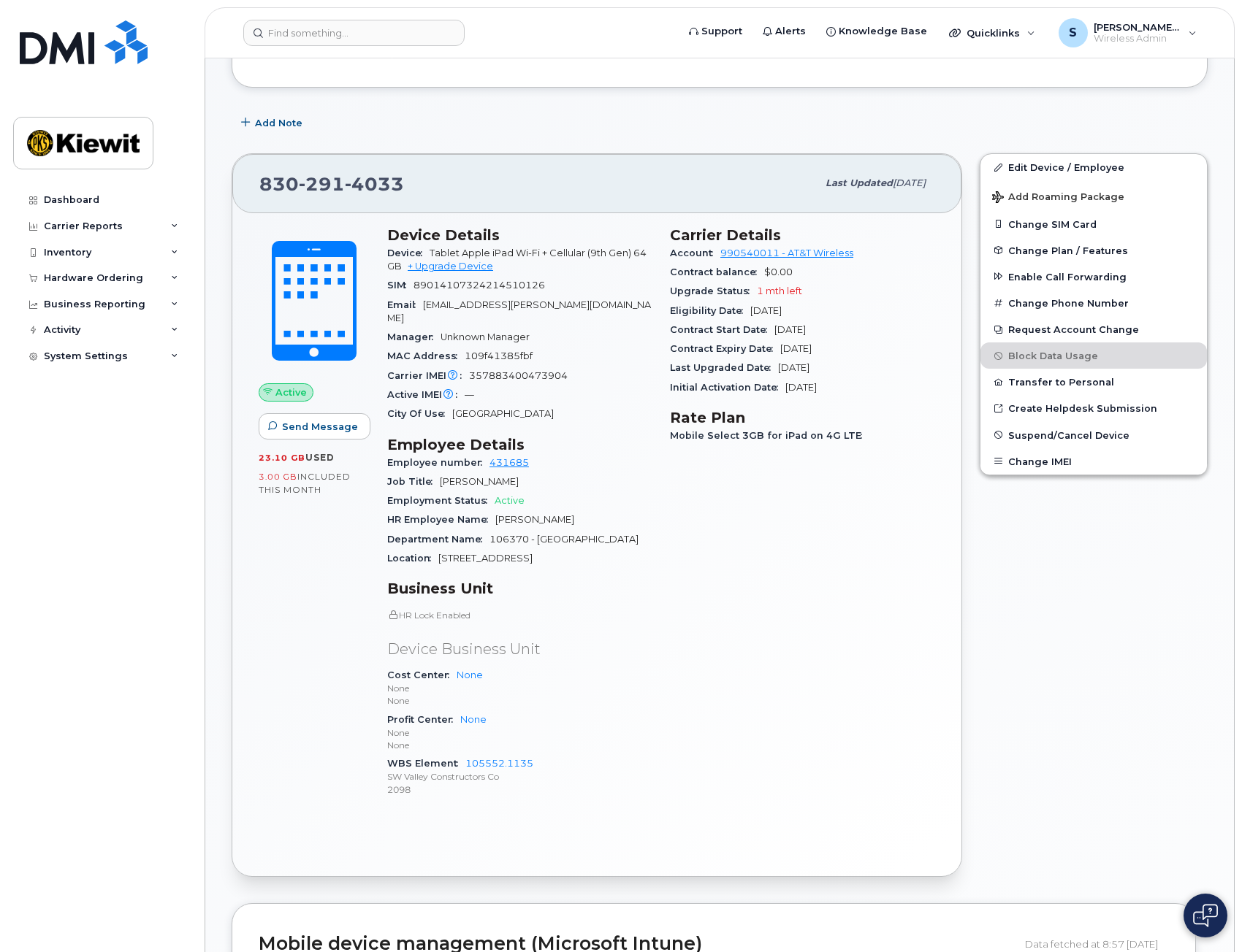
scroll to position [270, 0]
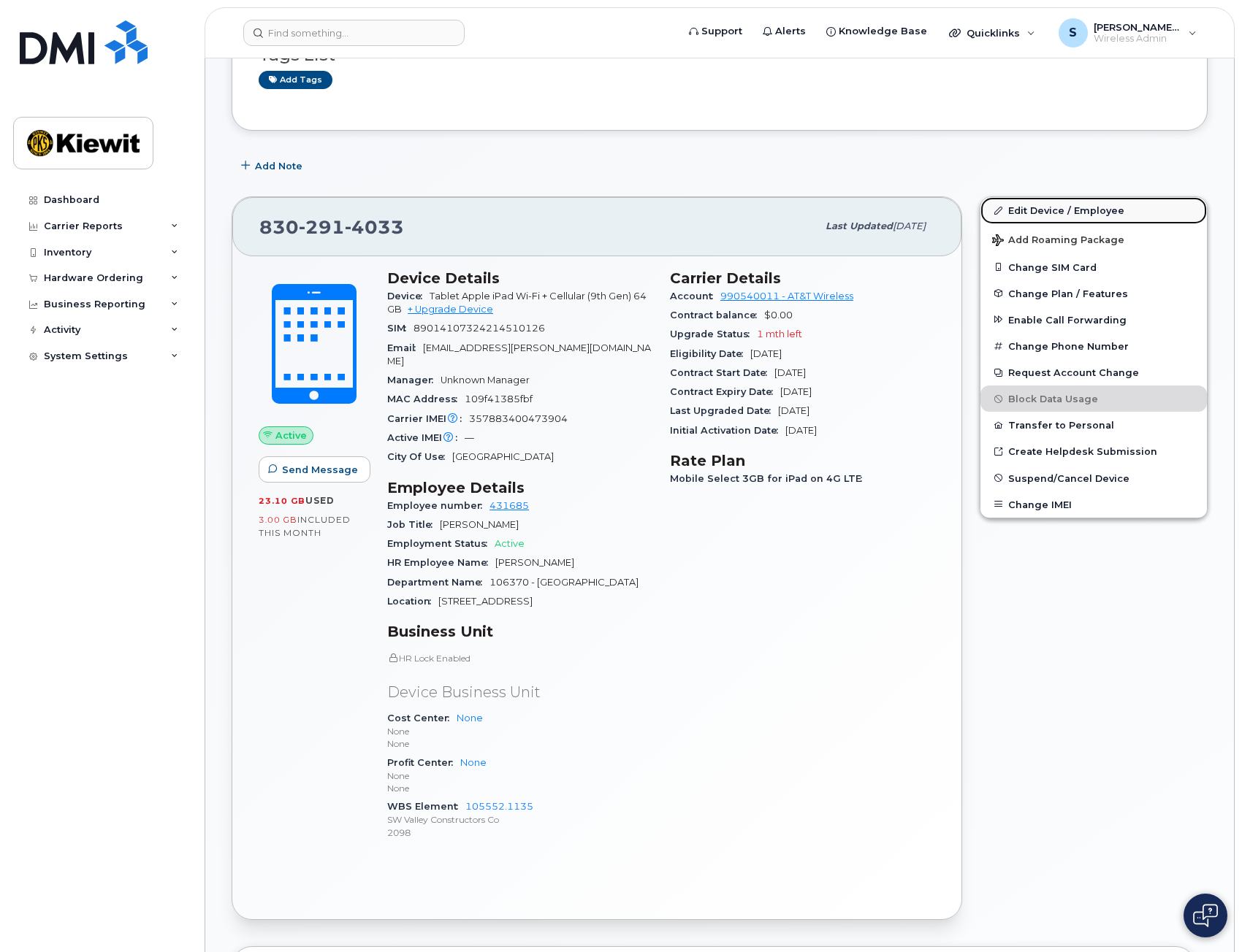
click at [1024, 211] on link "Edit Device / Employee" at bounding box center [1093, 210] width 227 height 26
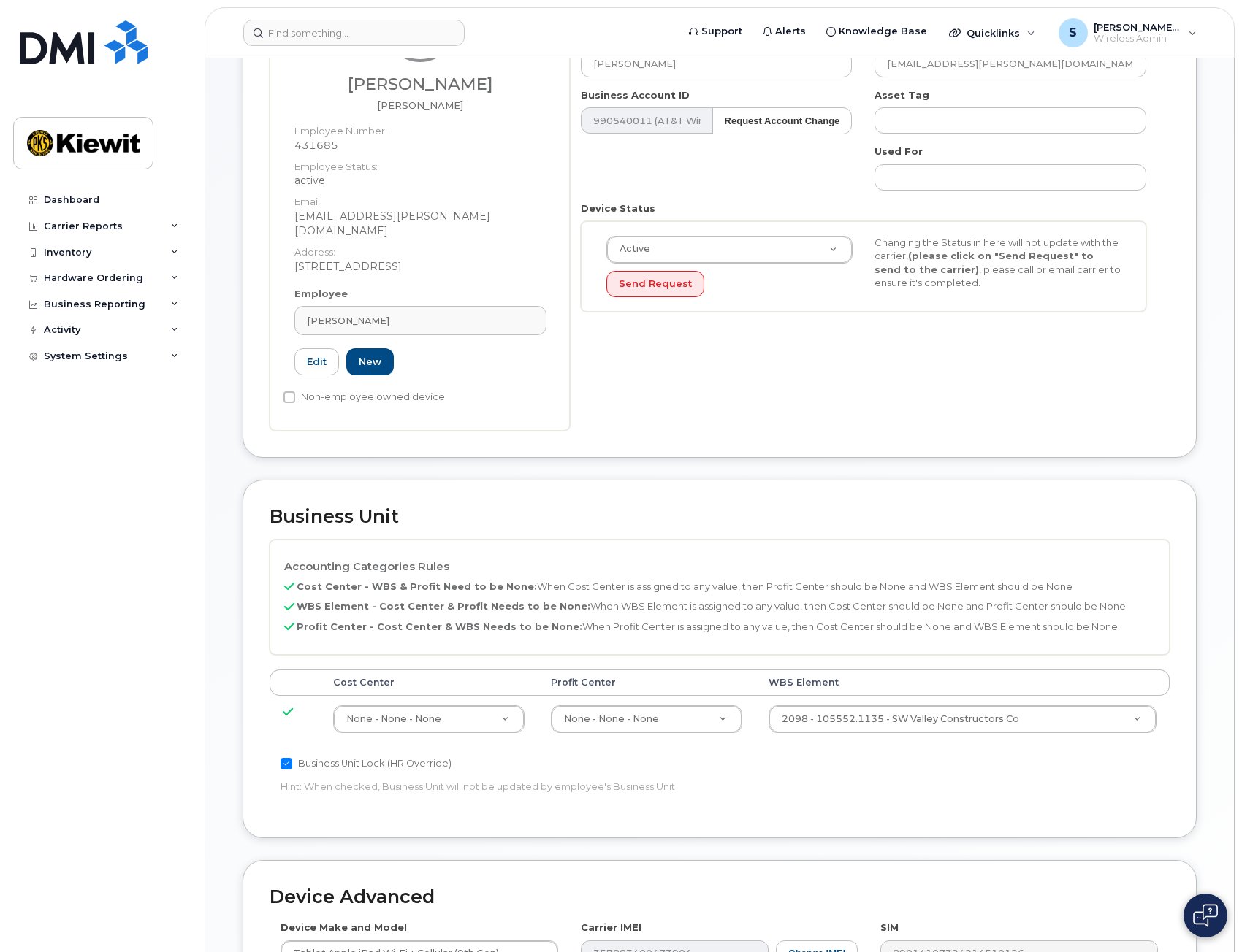
scroll to position [292, 0]
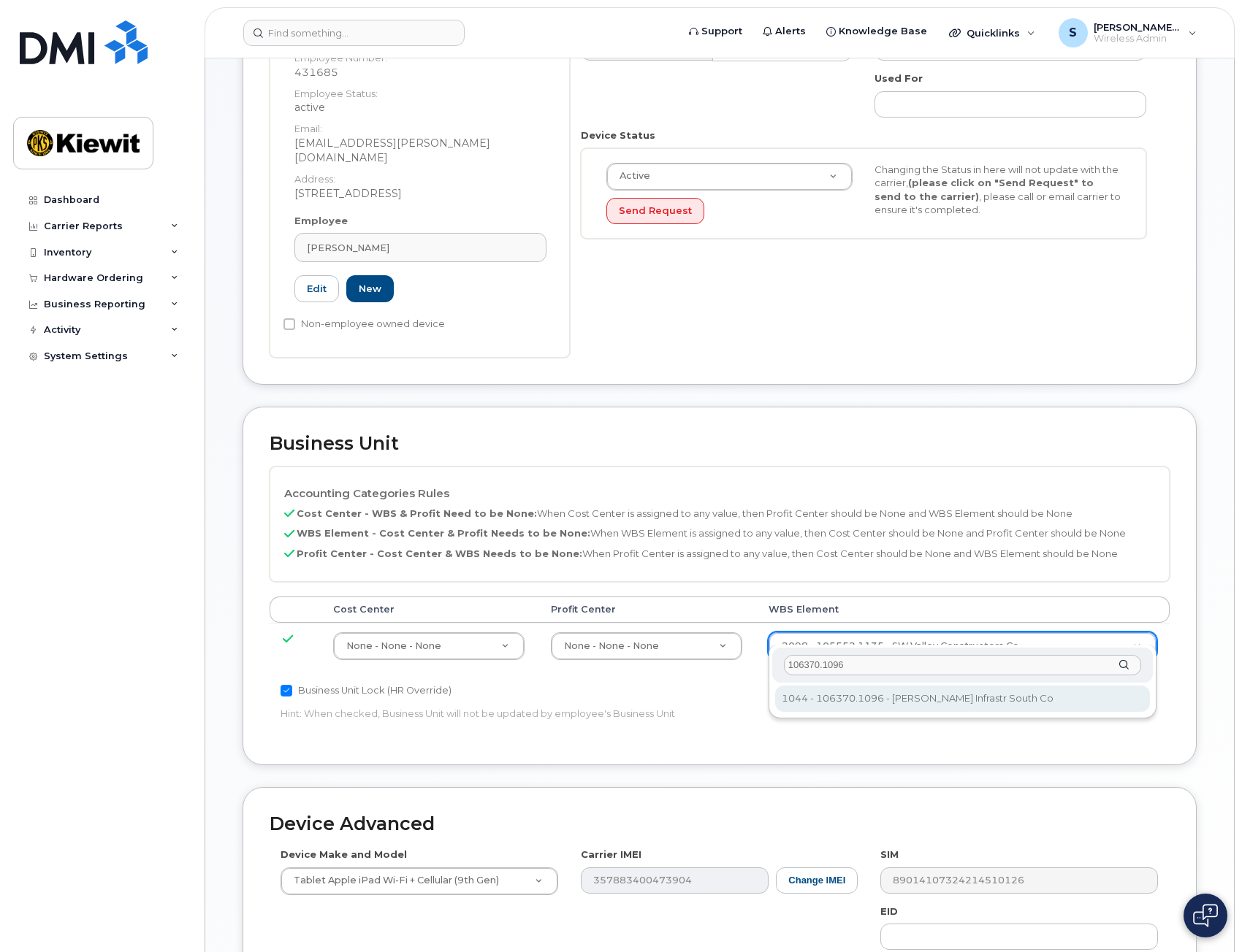
type input "106370.1096"
type input "35004408"
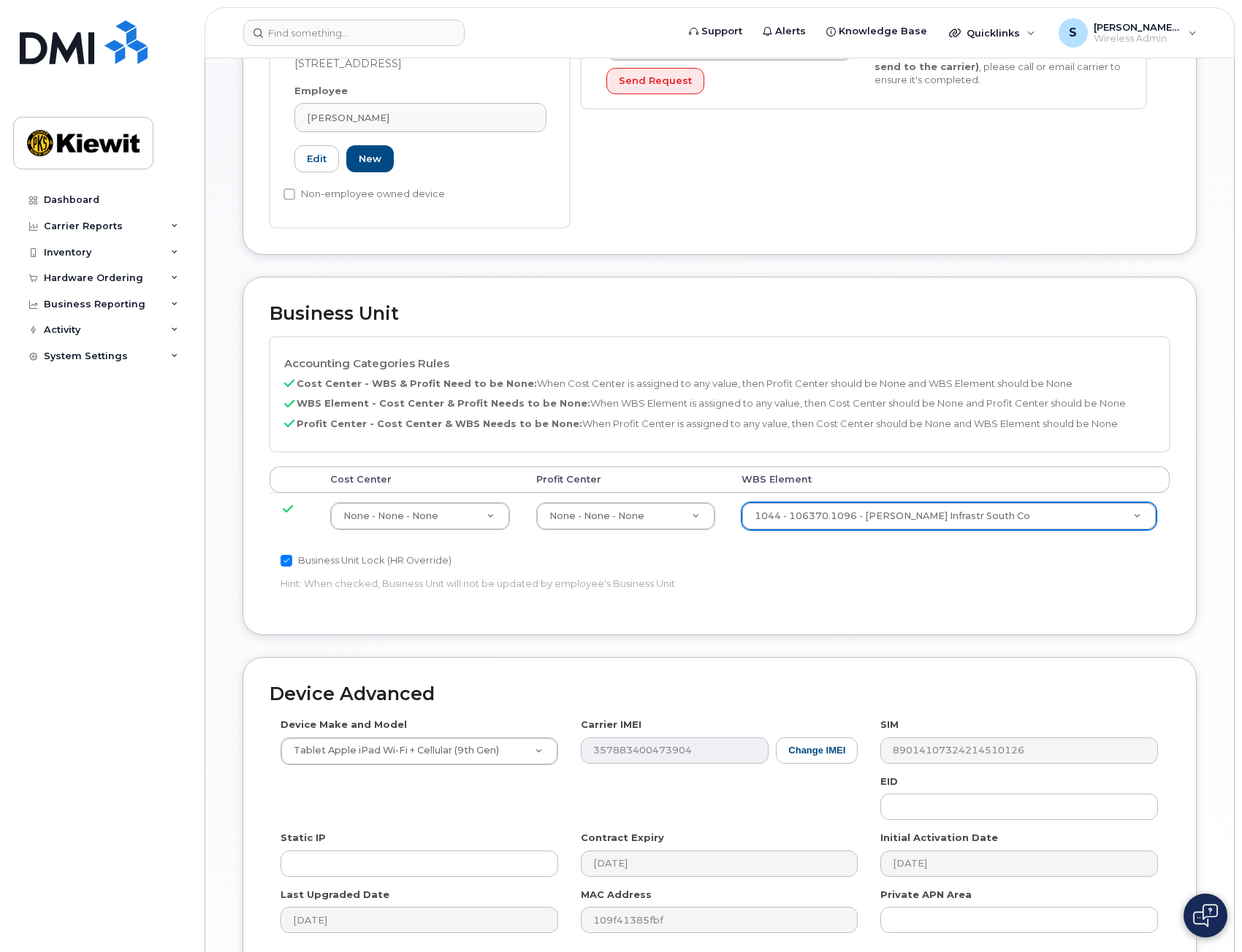
scroll to position [549, 0]
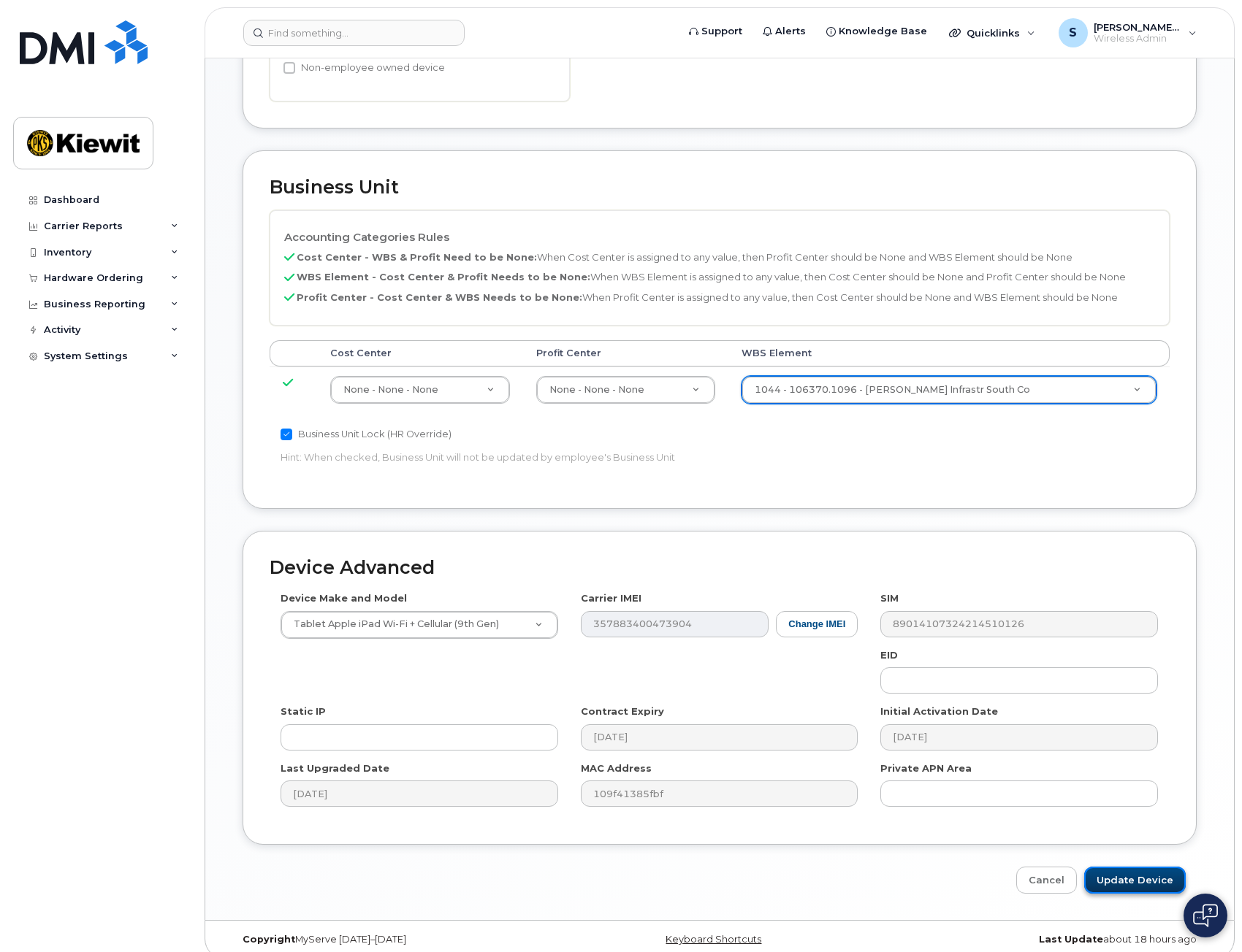
click at [1125, 867] on input "Update Device" at bounding box center [1134, 881] width 102 height 27
type input "Saving..."
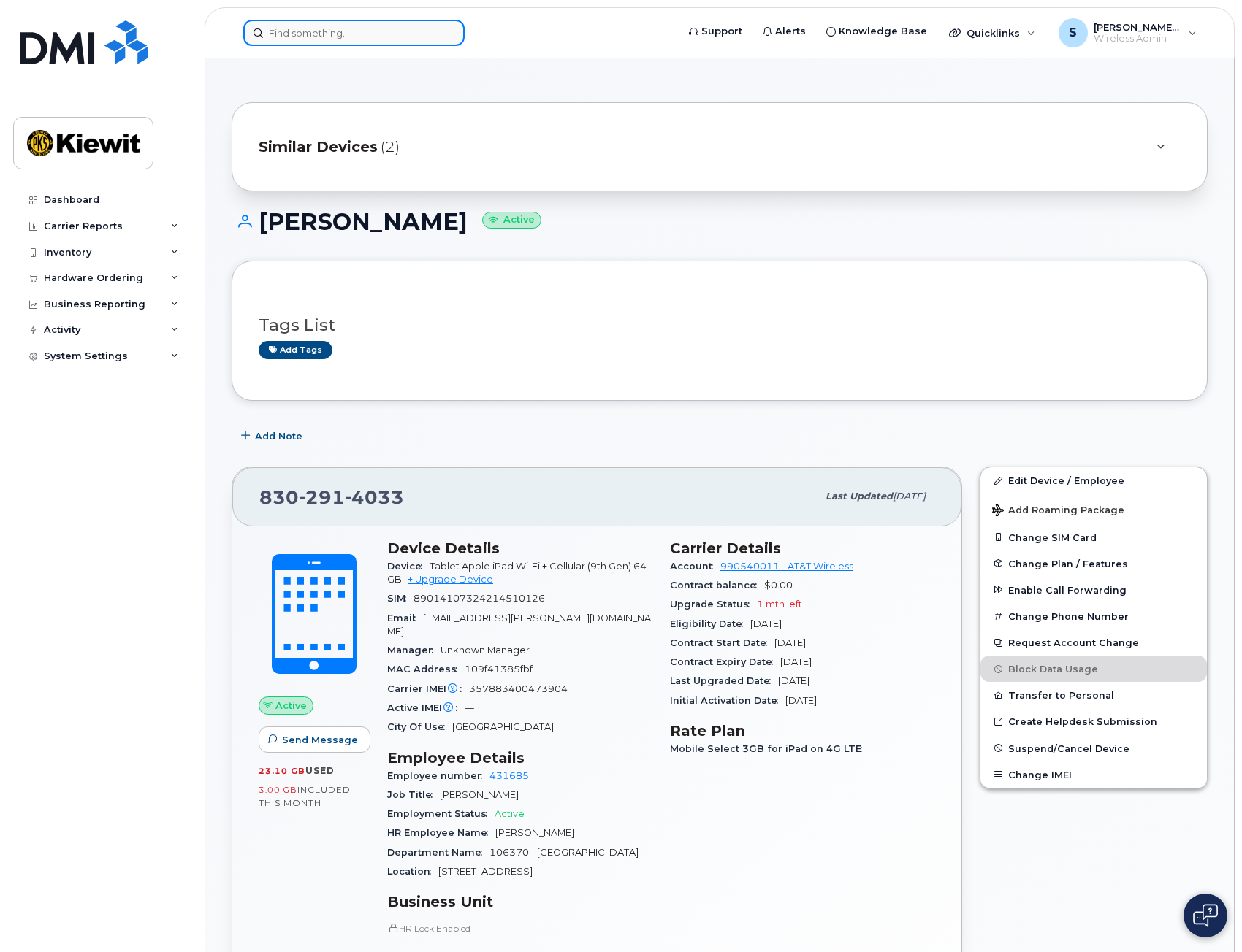
click at [403, 38] on input at bounding box center [354, 32] width 221 height 26
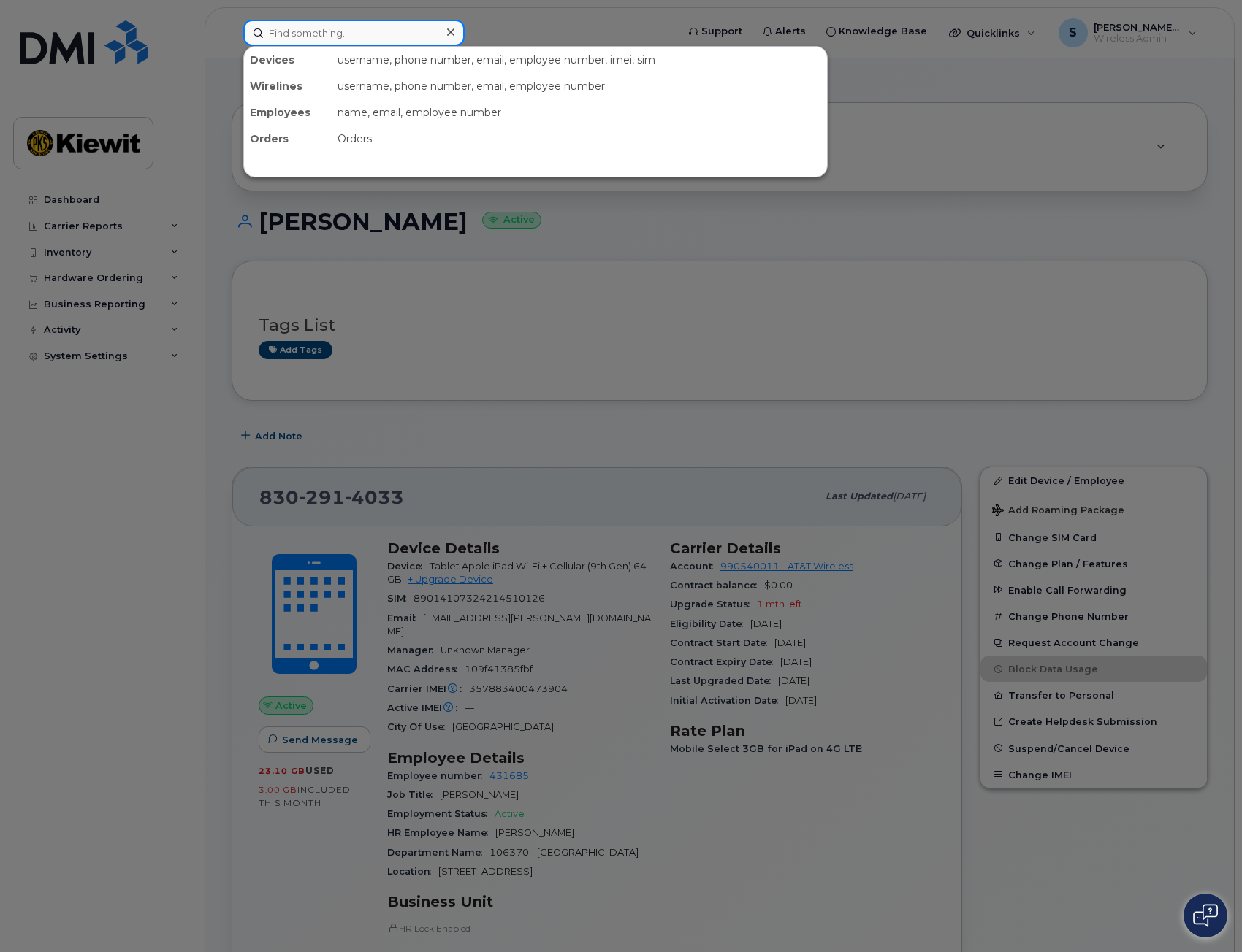
paste input "8304701288"
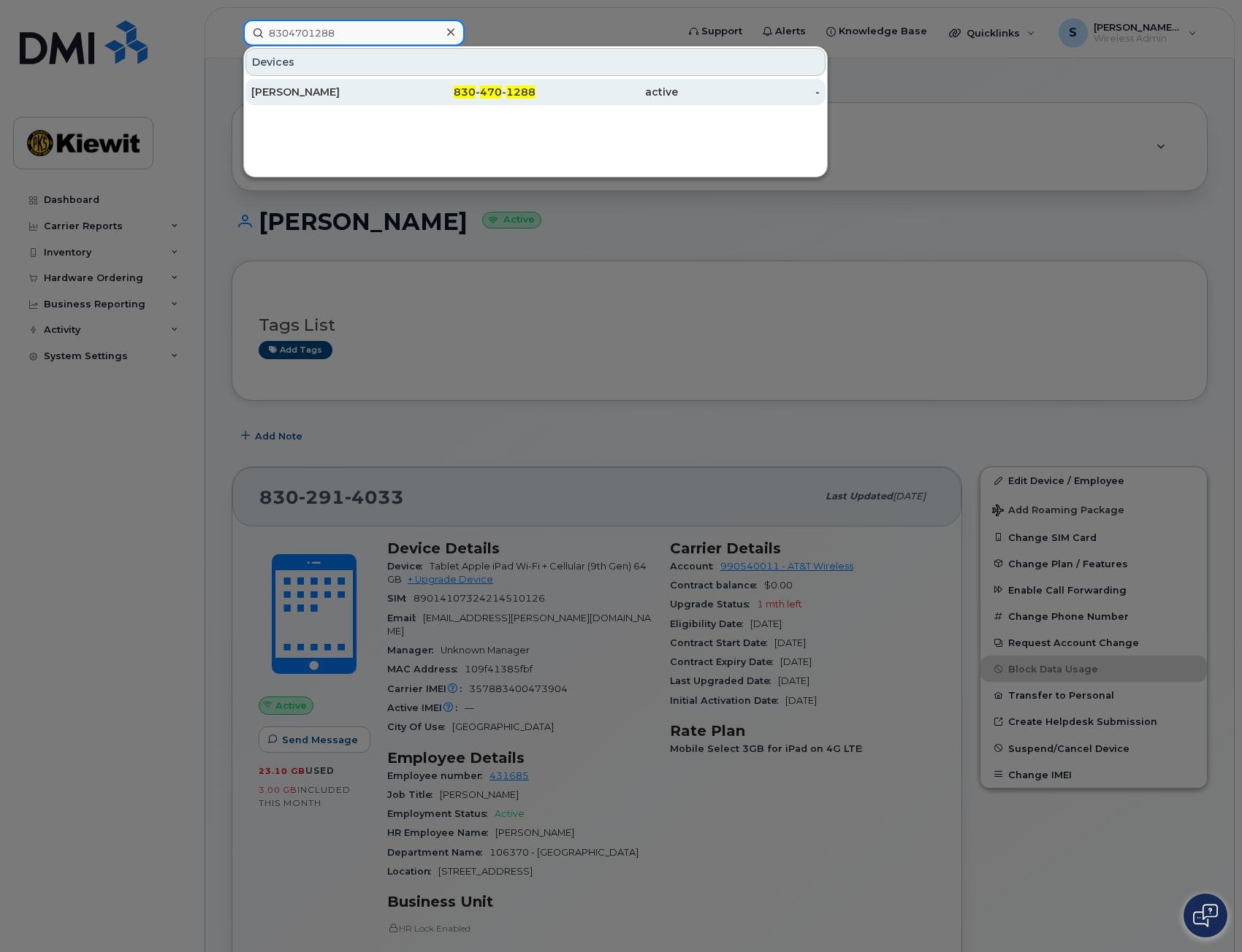
type input "8304701288"
click at [438, 96] on div "830 - 470 - 1288" at bounding box center [464, 92] width 142 height 14
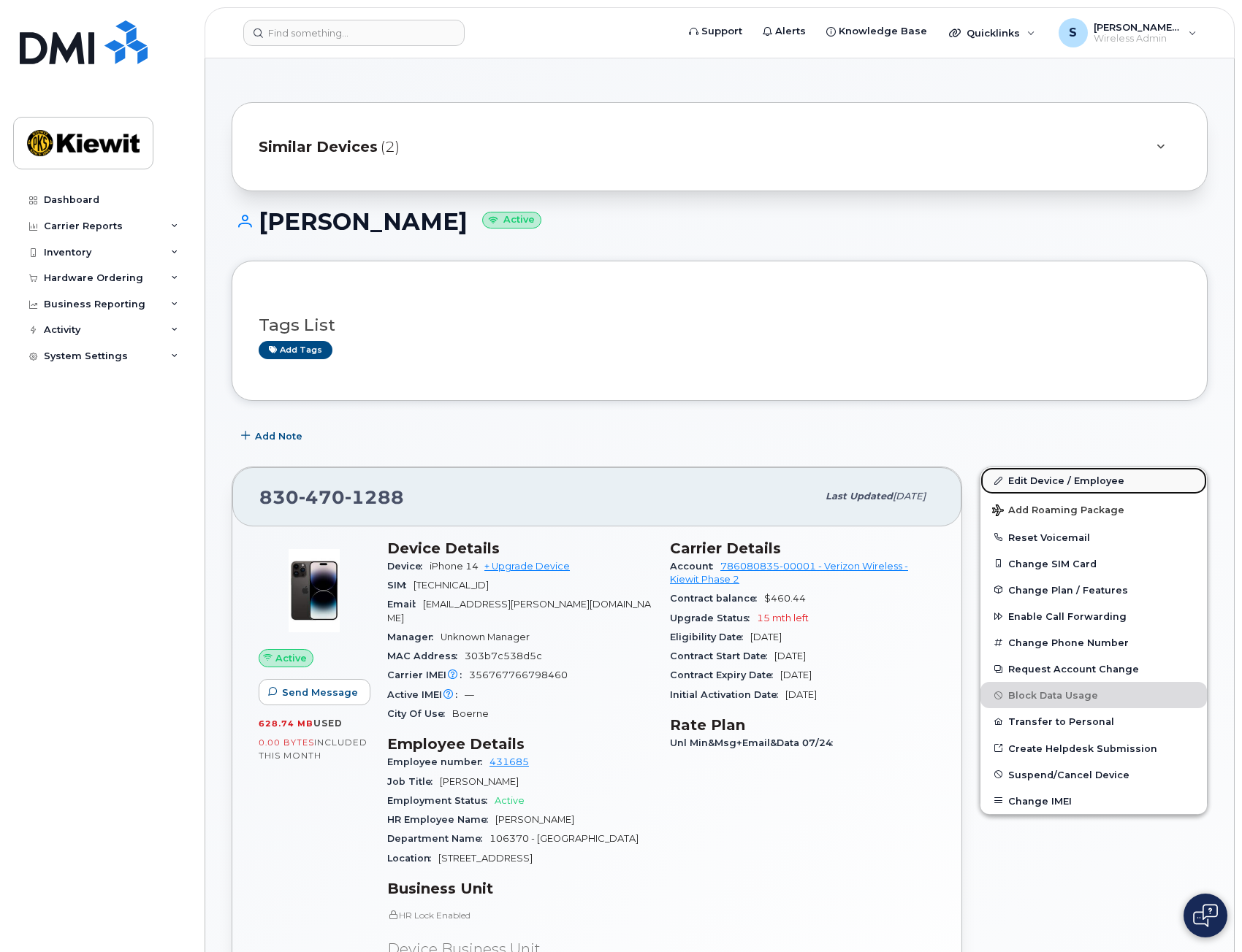
click at [1028, 476] on link "Edit Device / Employee" at bounding box center [1093, 480] width 227 height 26
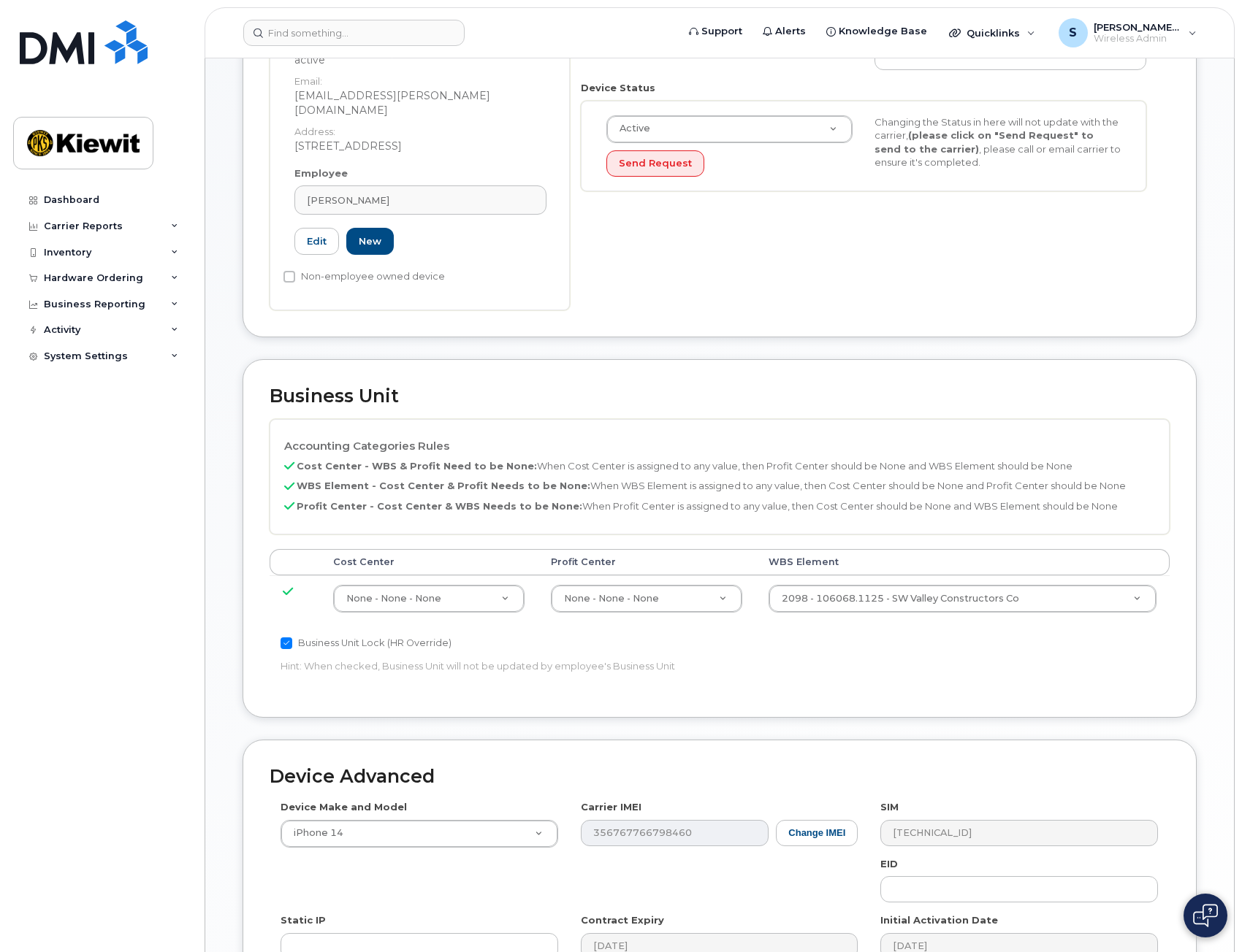
scroll to position [365, 0]
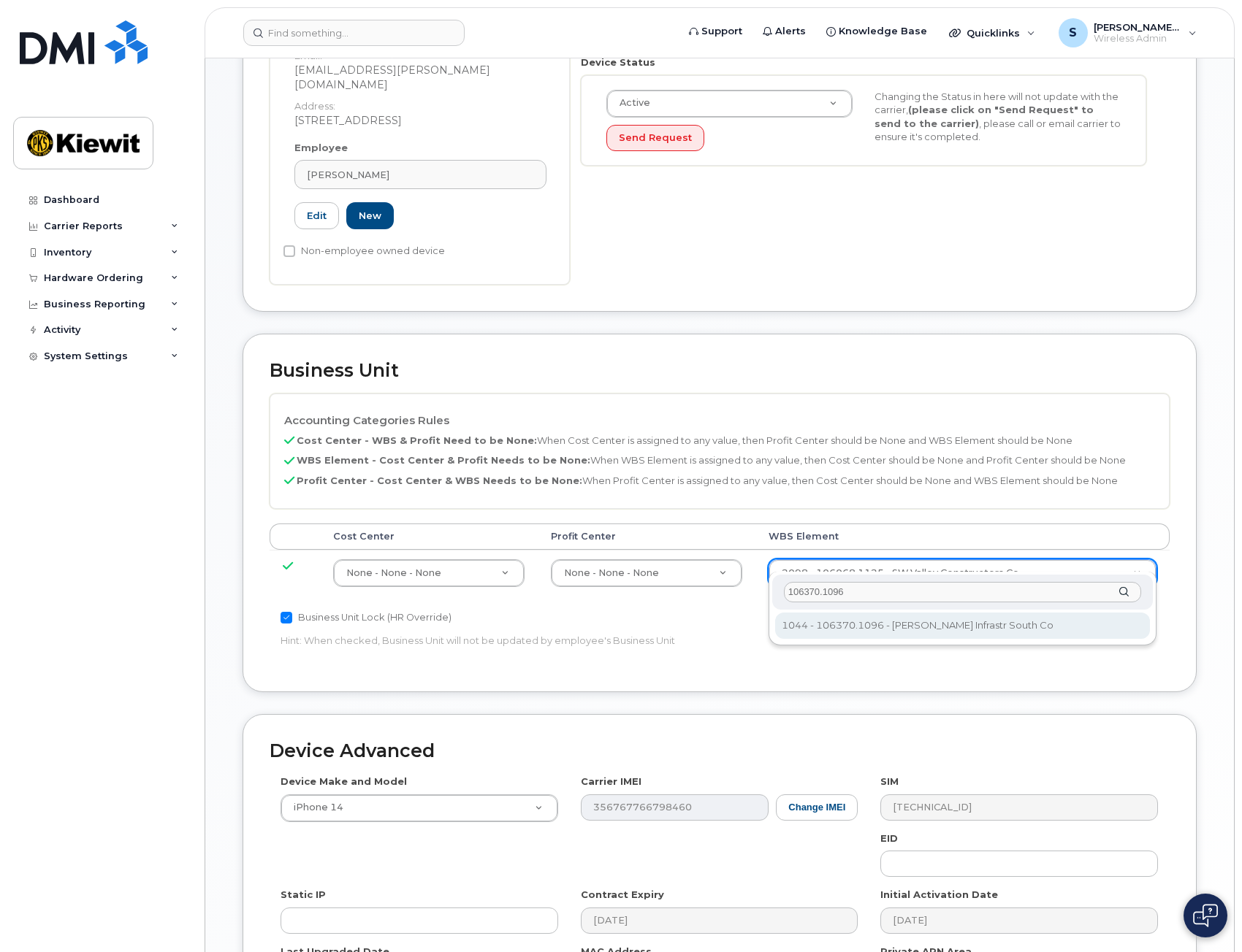
type input "106370.1096"
type input "35004408"
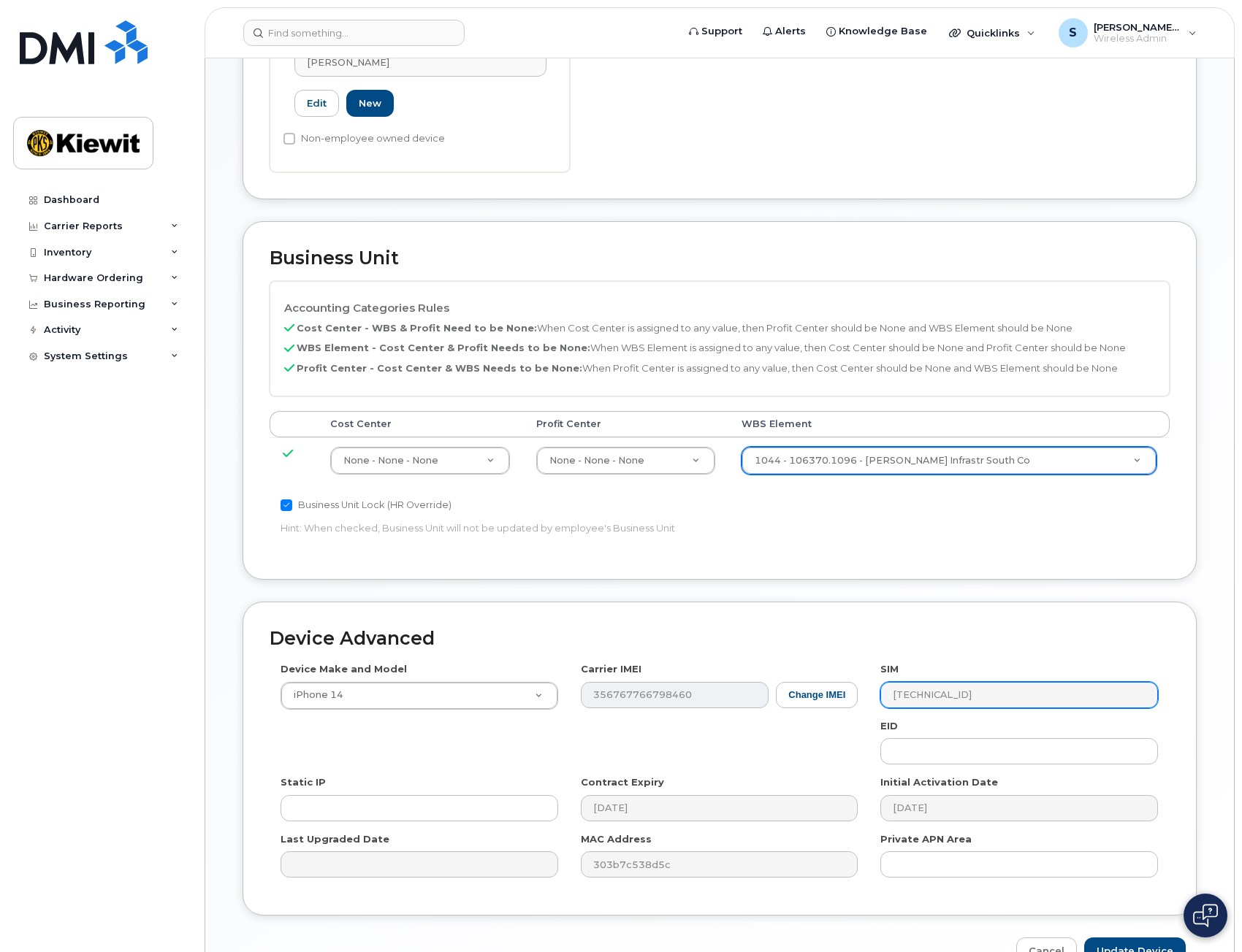
scroll to position [549, 0]
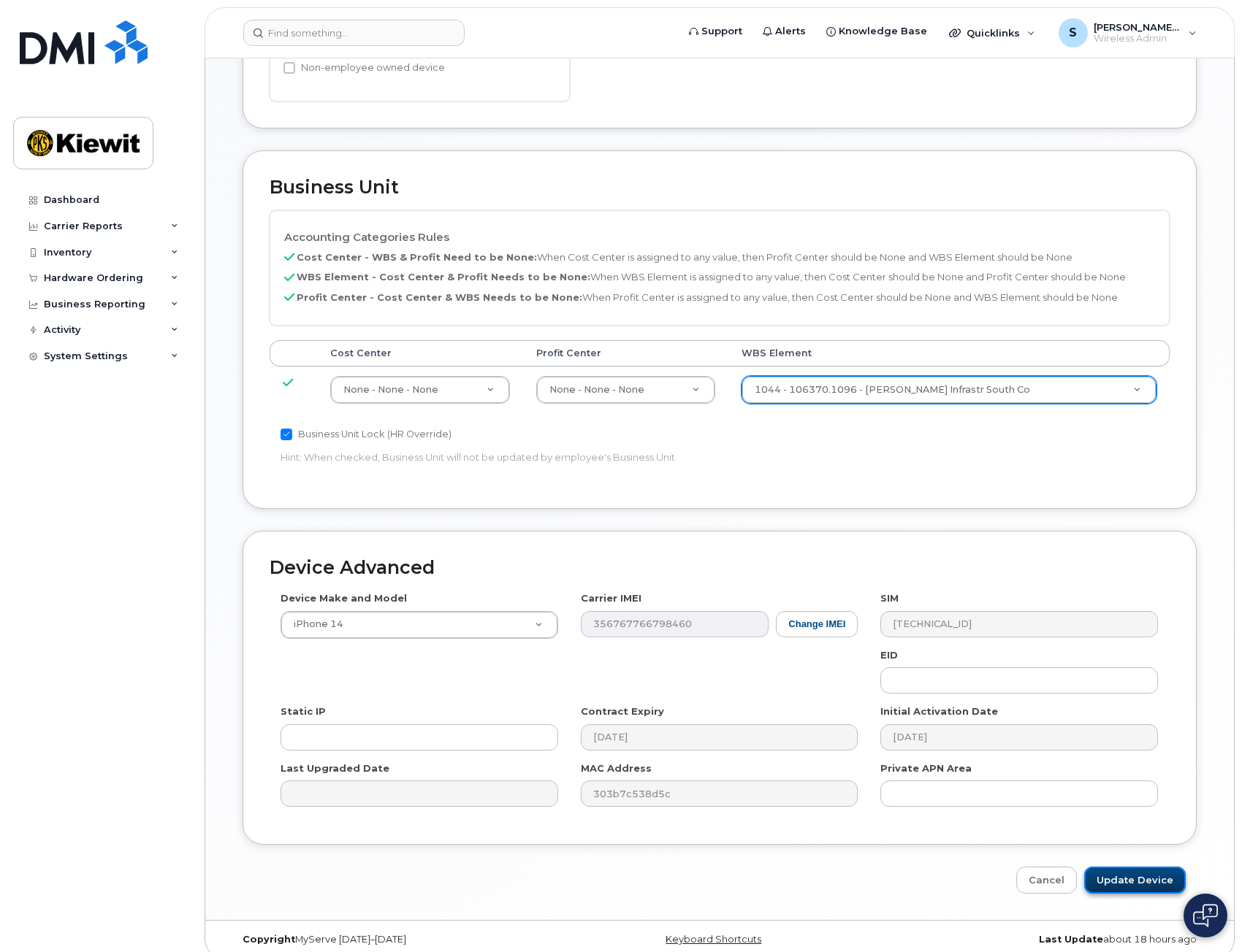
click at [1143, 867] on input "Update Device" at bounding box center [1134, 881] width 102 height 27
type input "Saving..."
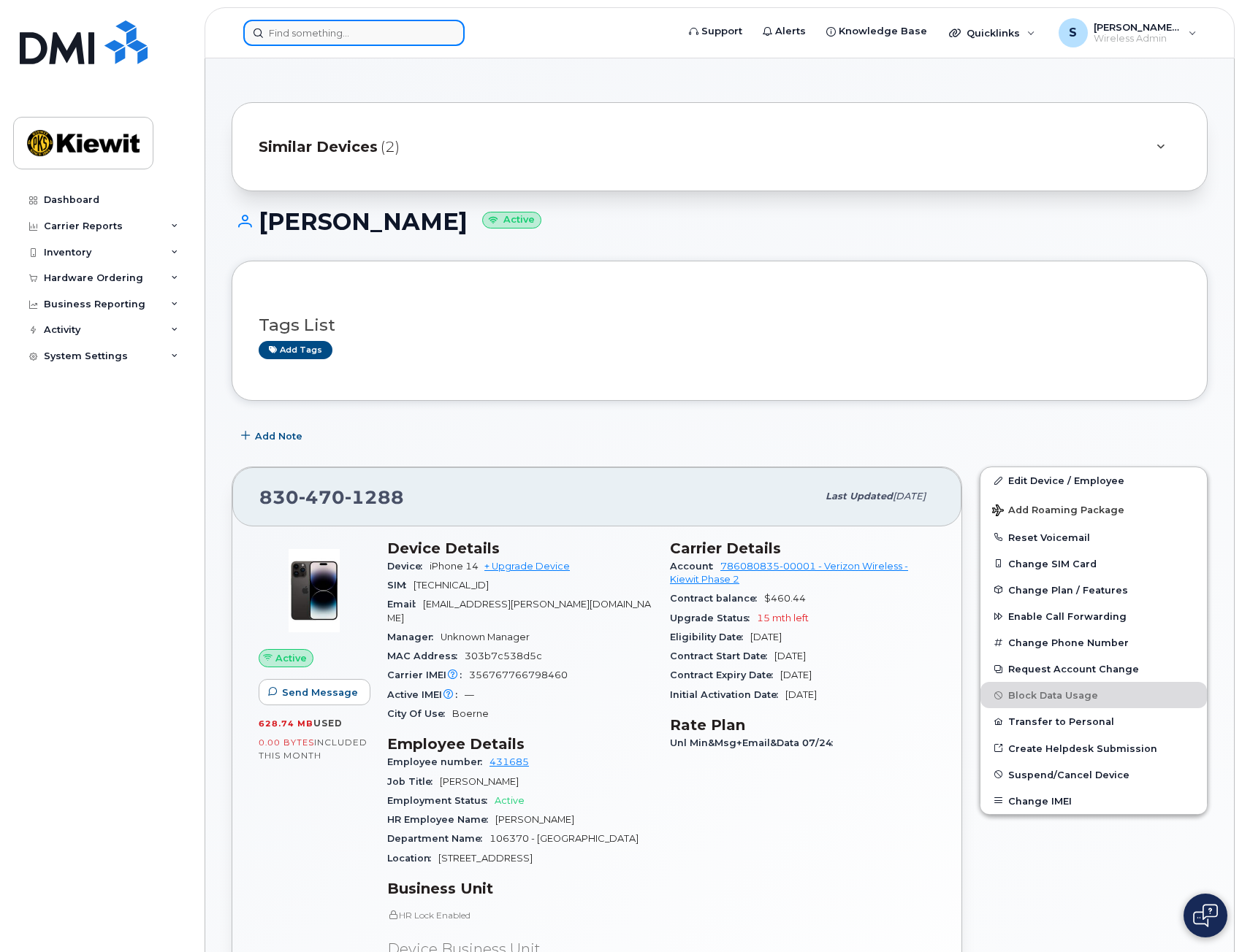
click at [362, 34] on input at bounding box center [354, 32] width 221 height 26
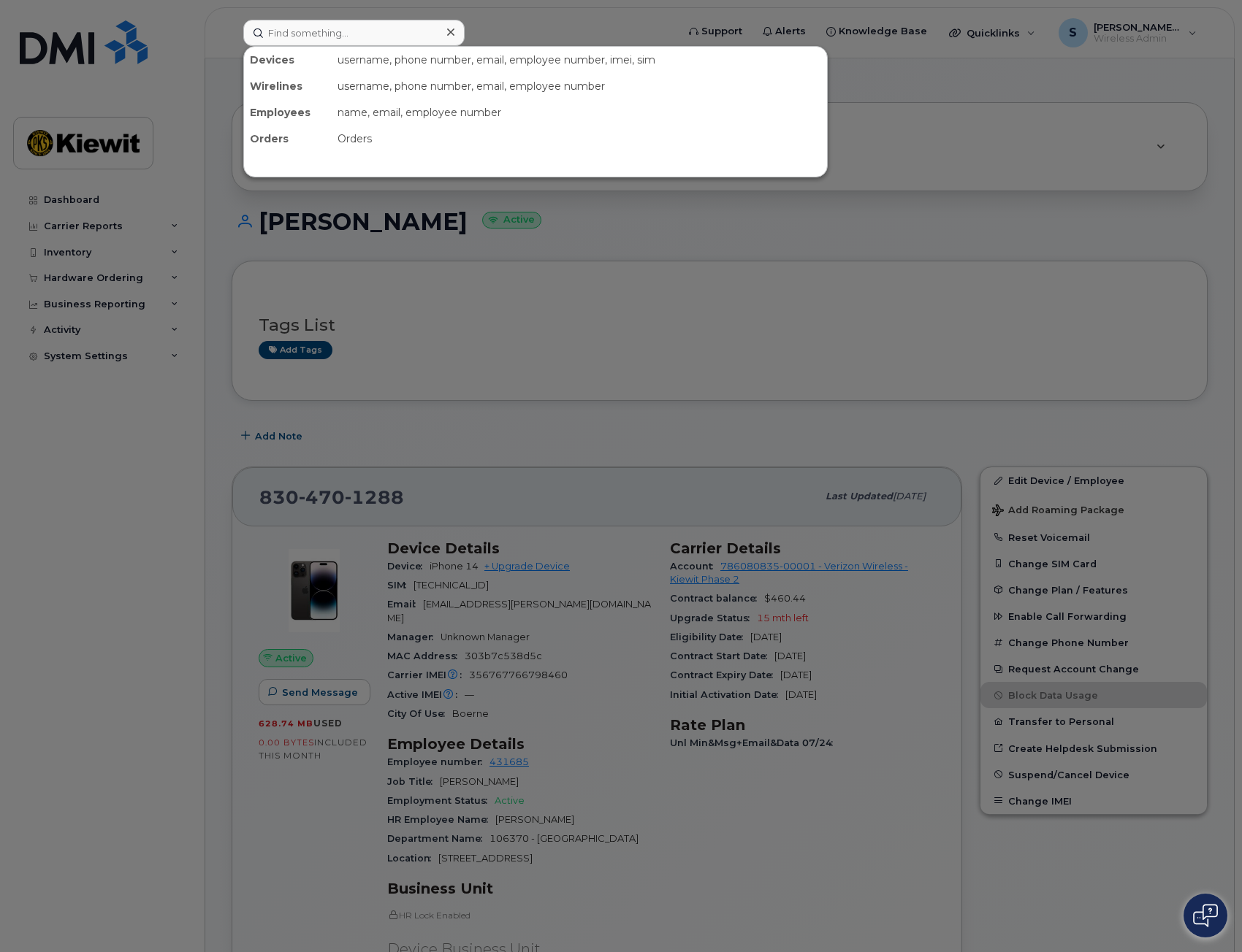
click at [954, 79] on div at bounding box center [621, 476] width 1242 height 952
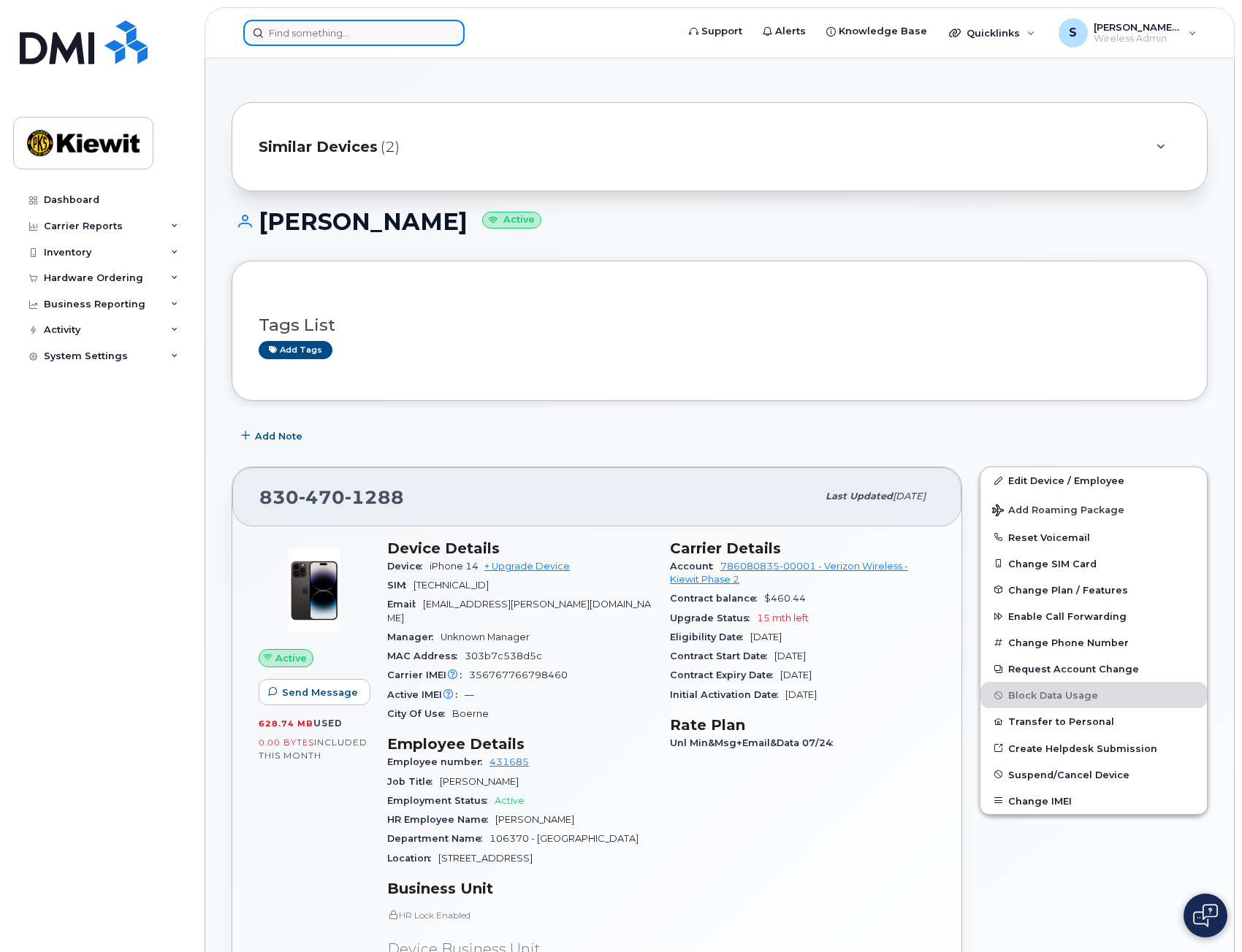
click at [379, 37] on input at bounding box center [354, 32] width 221 height 26
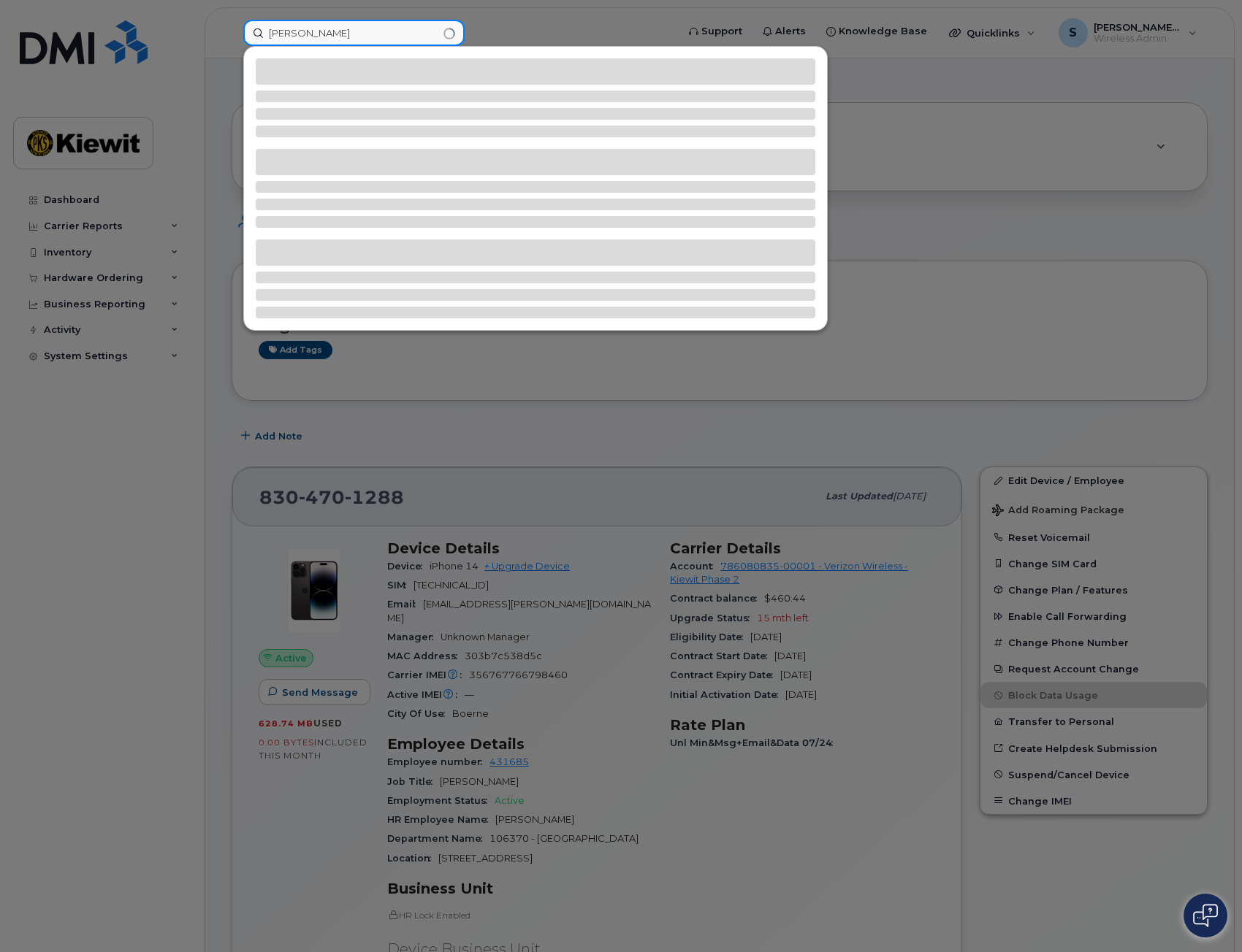
type input "eduardo gonzalez"
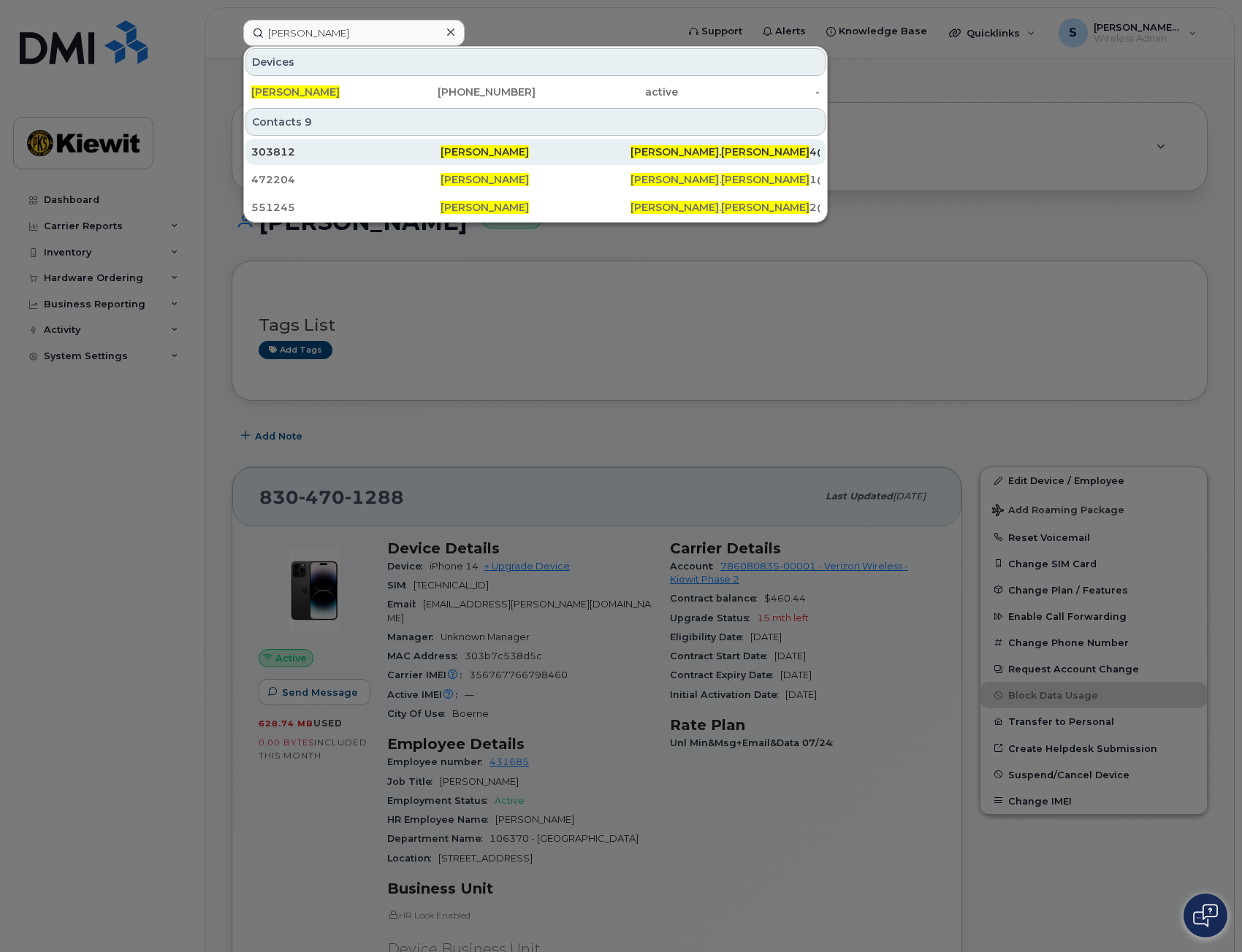
click at [339, 145] on div "303812" at bounding box center [346, 151] width 189 height 14
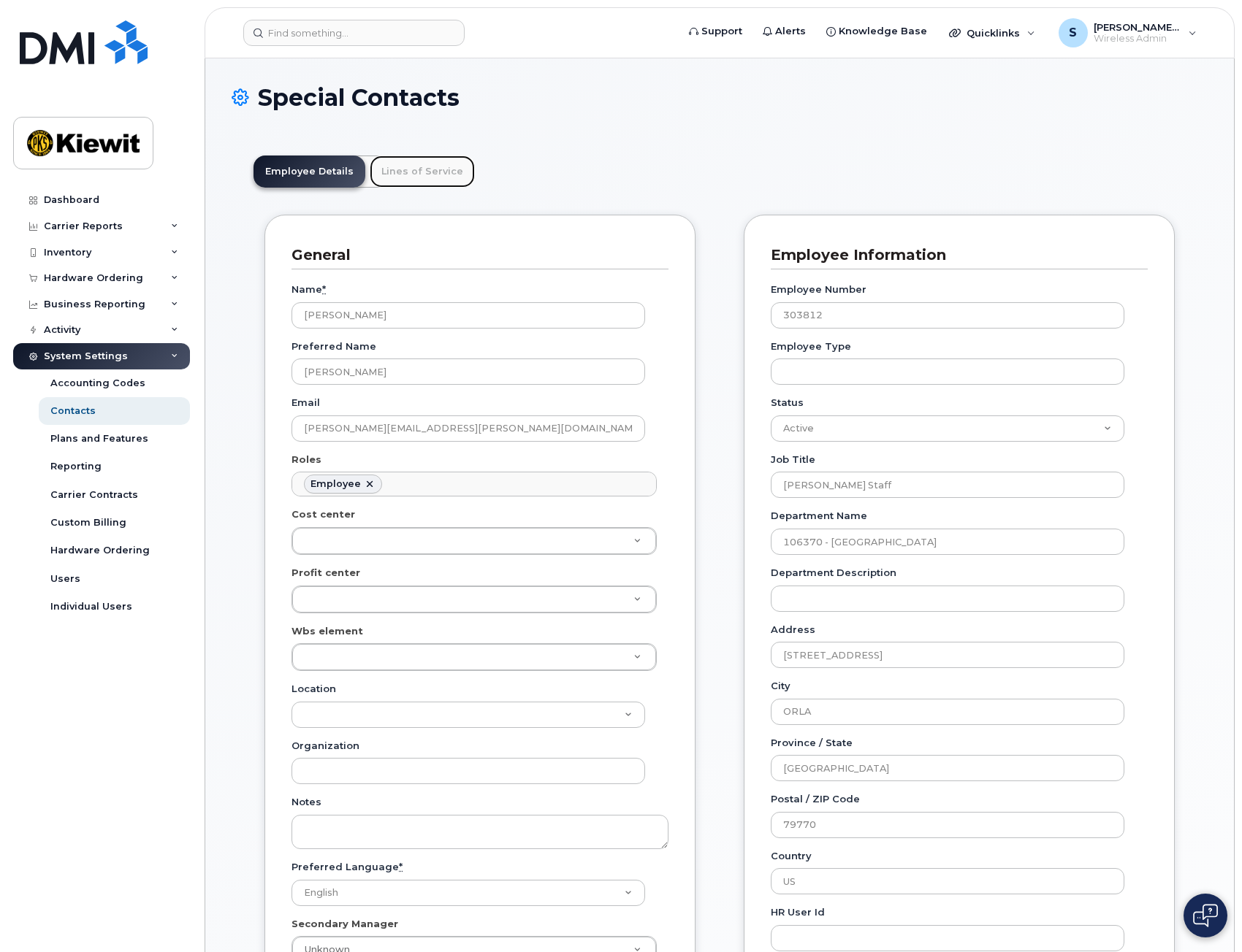
click at [422, 179] on link "Lines of Service" at bounding box center [422, 172] width 105 height 32
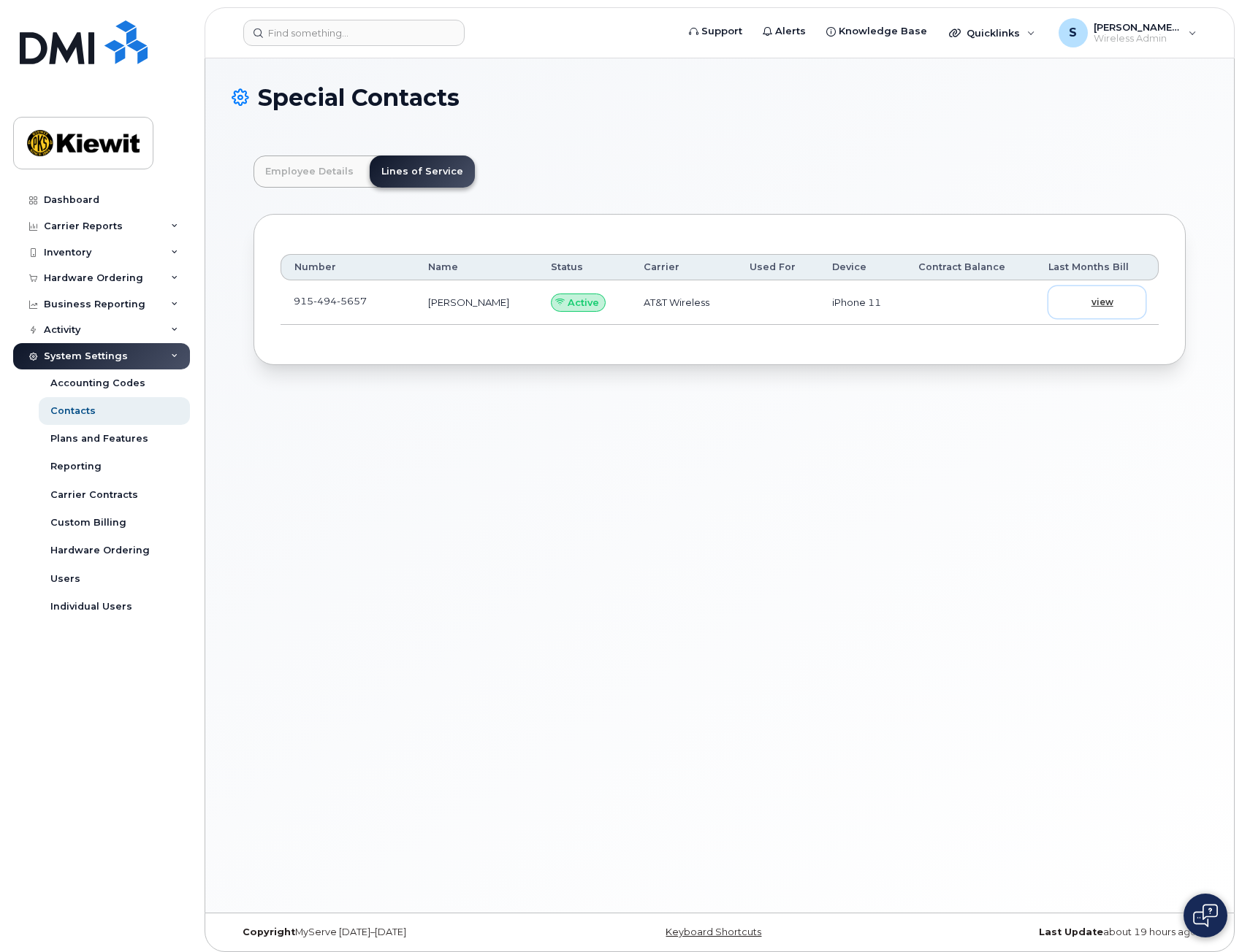
click at [1102, 295] on link "view" at bounding box center [1097, 302] width 97 height 32
click at [410, 26] on input at bounding box center [354, 32] width 221 height 26
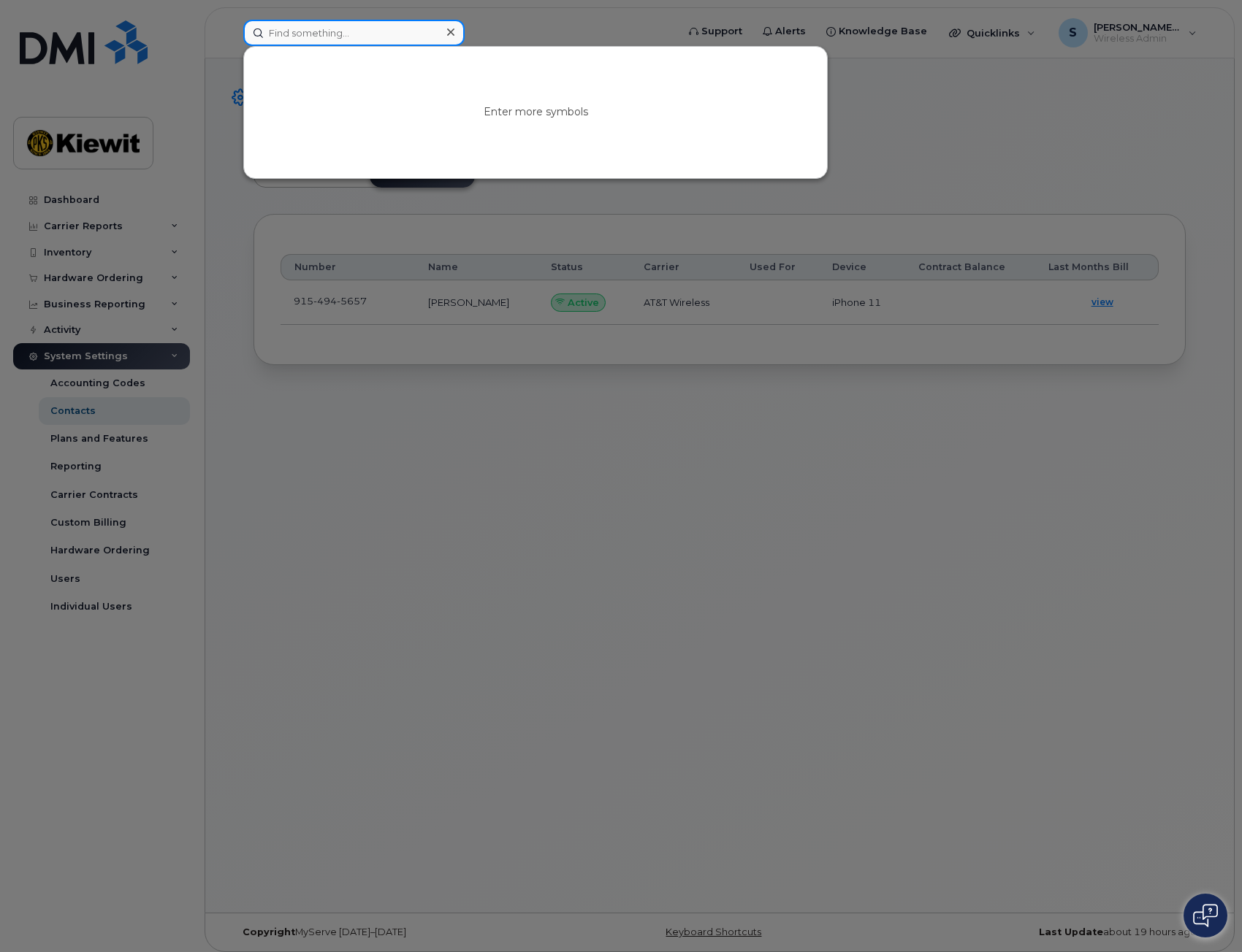
click at [352, 29] on input at bounding box center [354, 32] width 221 height 26
paste input "9154945657"
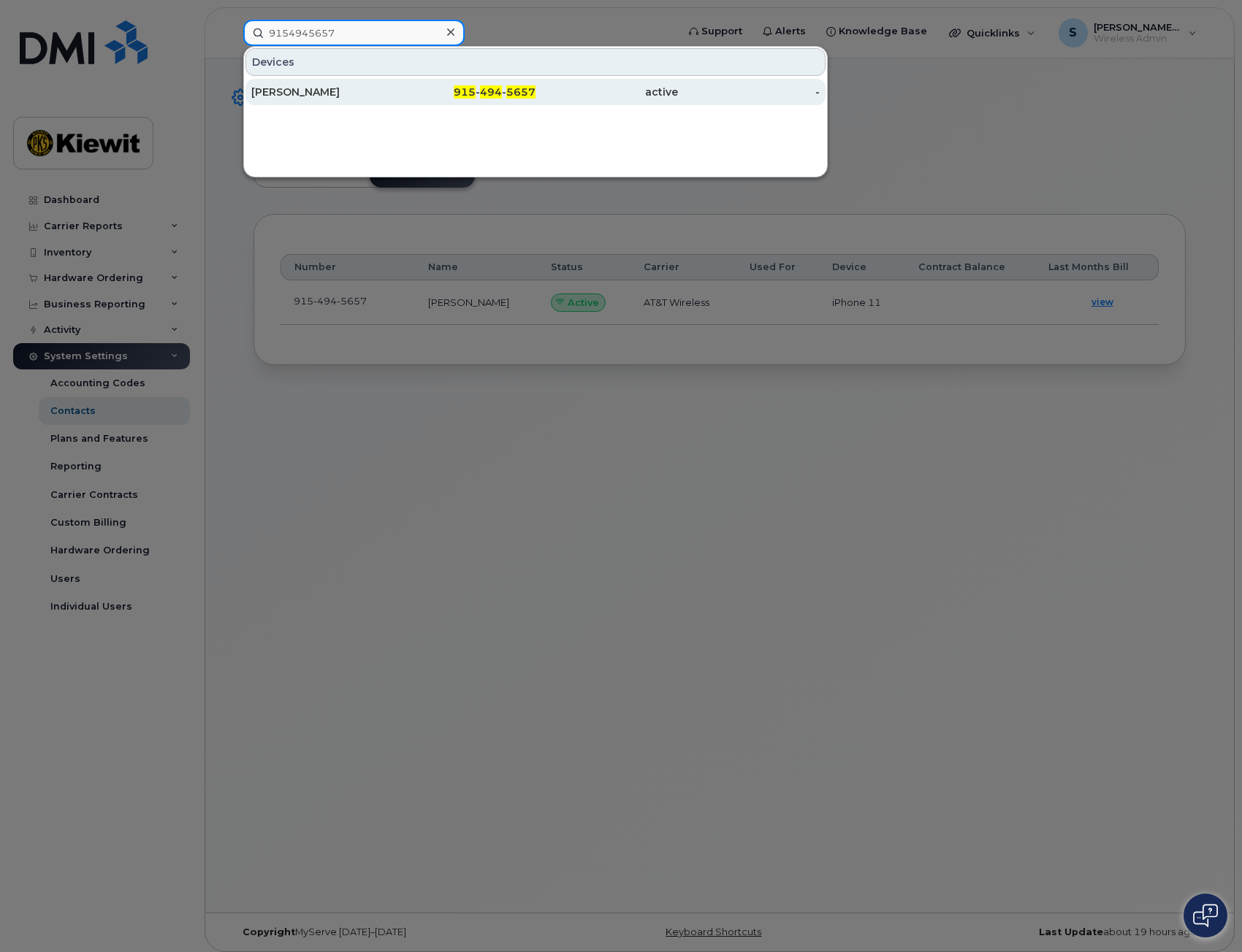
type input "9154945657"
click at [359, 96] on div "[PERSON_NAME]" at bounding box center [322, 92] width 142 height 14
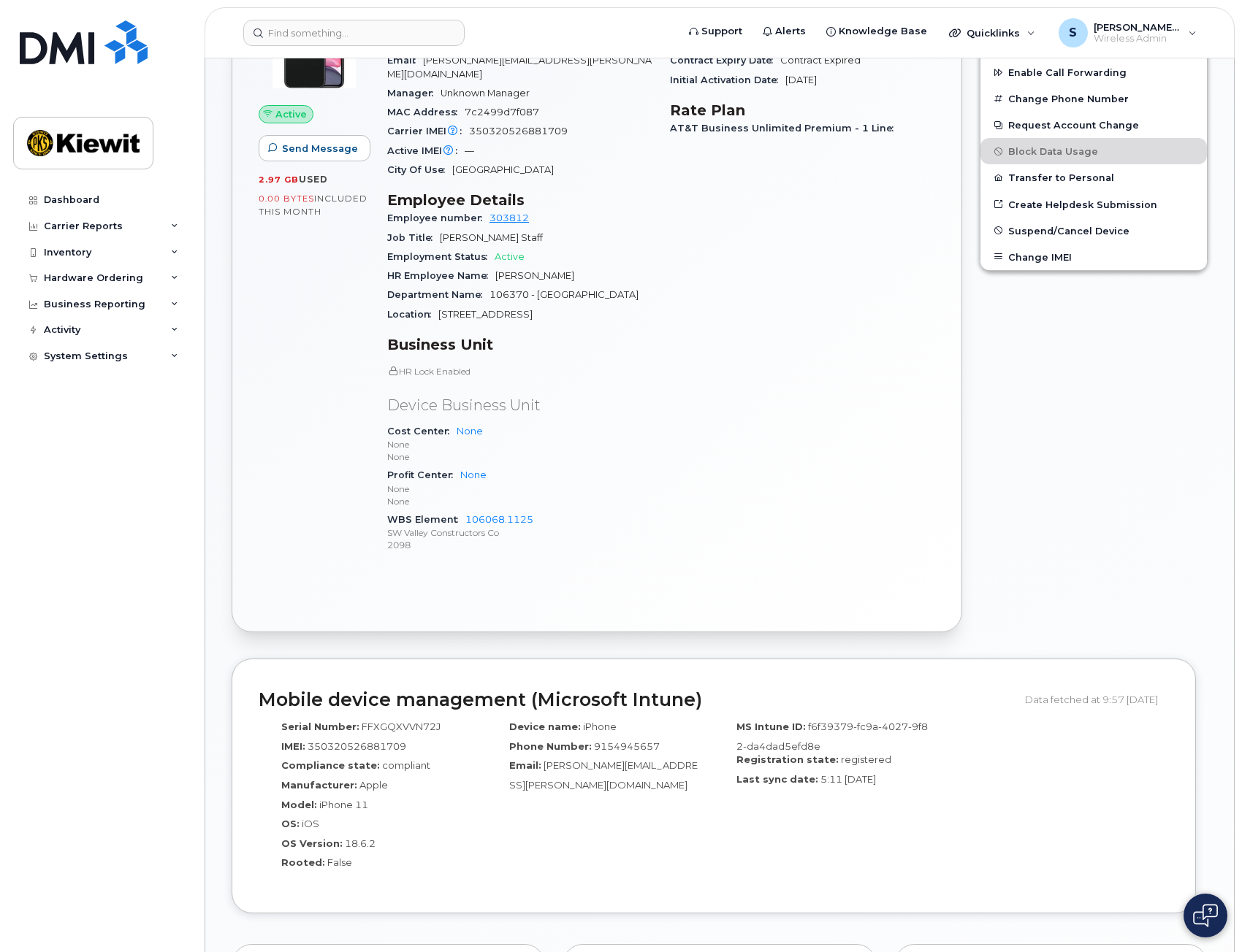
scroll to position [414, 0]
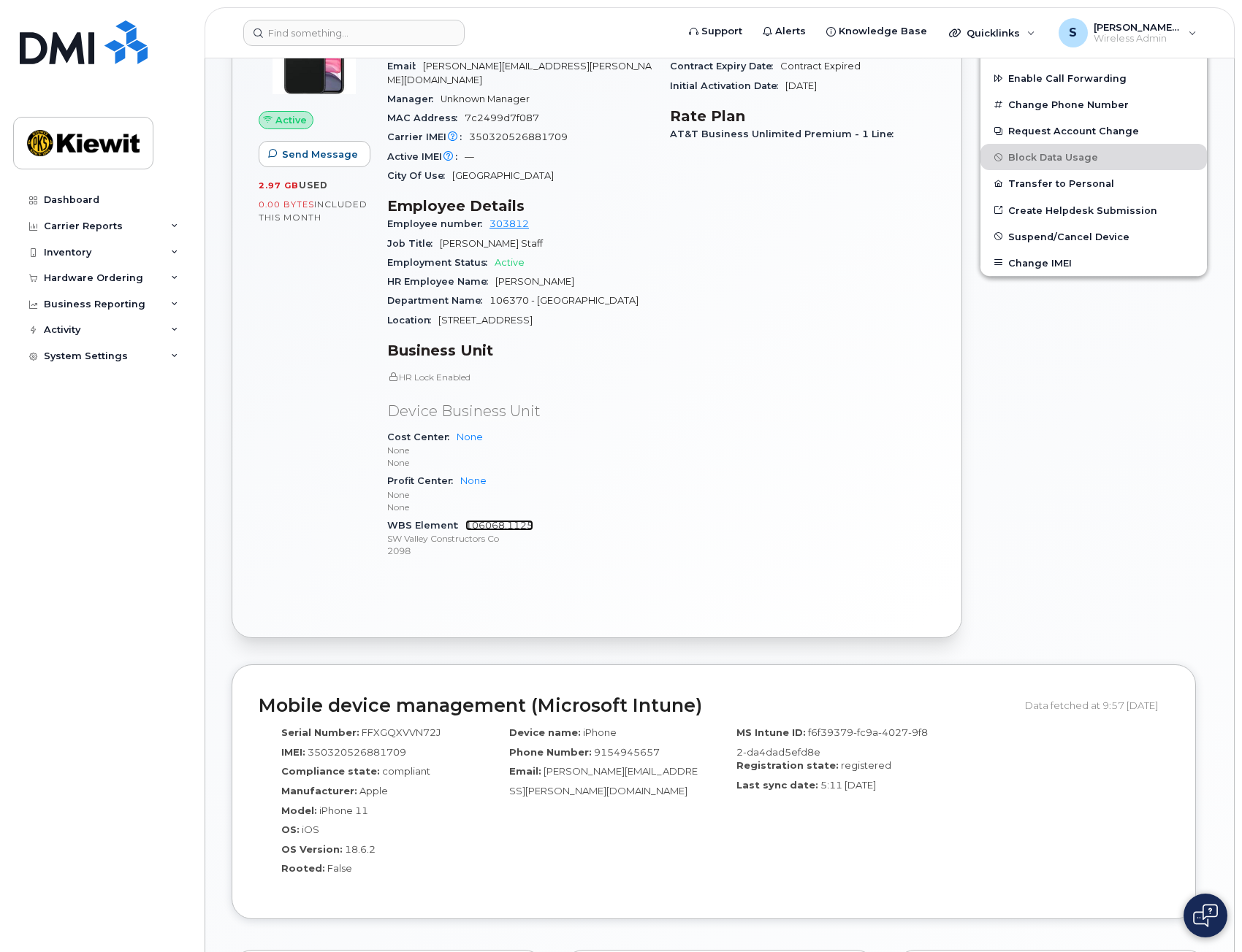
click at [507, 524] on link "106068.1125" at bounding box center [499, 525] width 68 height 11
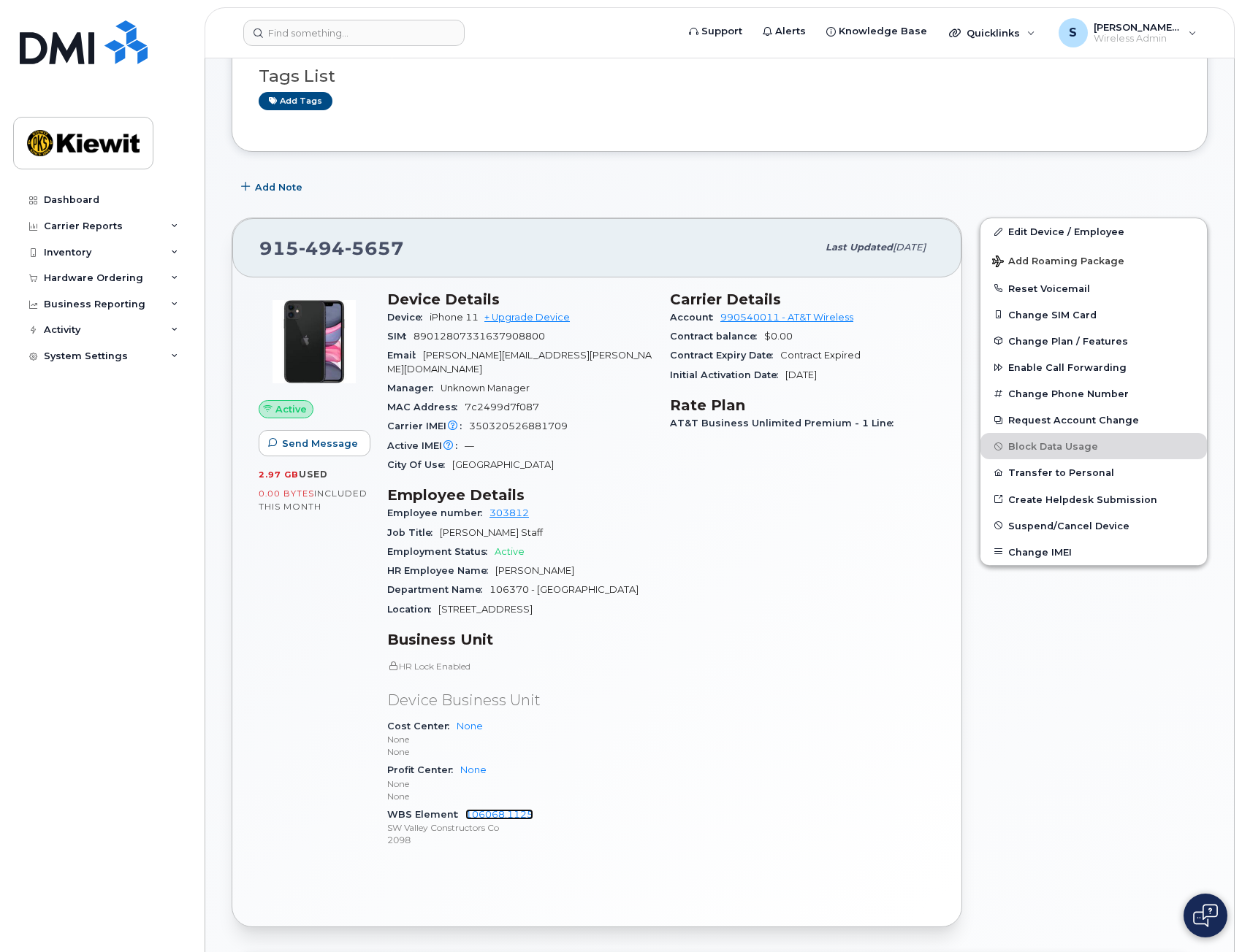
scroll to position [146, 0]
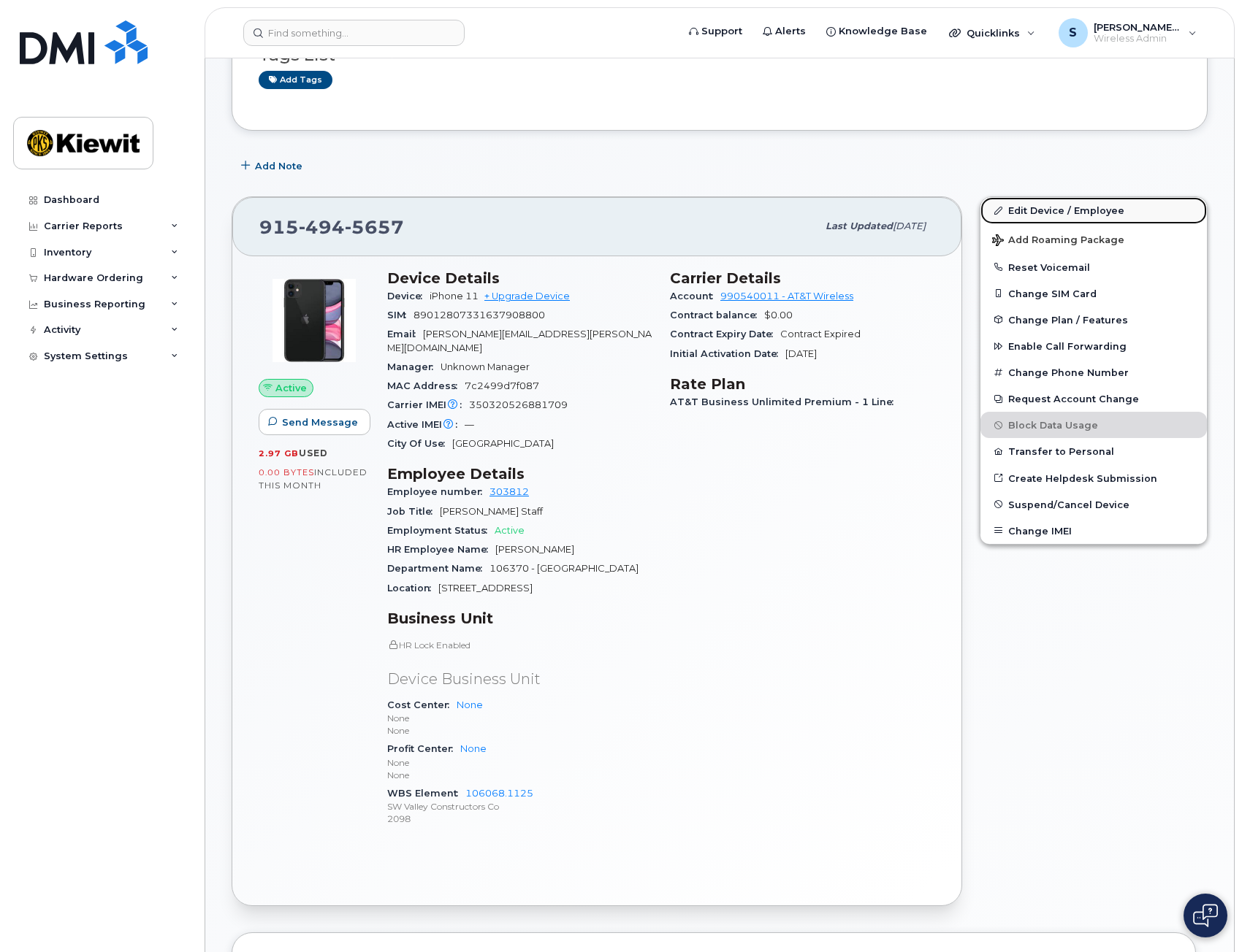
click at [1107, 209] on link "Edit Device / Employee" at bounding box center [1093, 210] width 227 height 26
click at [1048, 210] on link "Edit Device / Employee" at bounding box center [1093, 210] width 227 height 26
click at [985, 178] on div "Add Note" at bounding box center [720, 166] width 976 height 26
click at [1012, 211] on link "Edit Device / Employee" at bounding box center [1093, 210] width 227 height 26
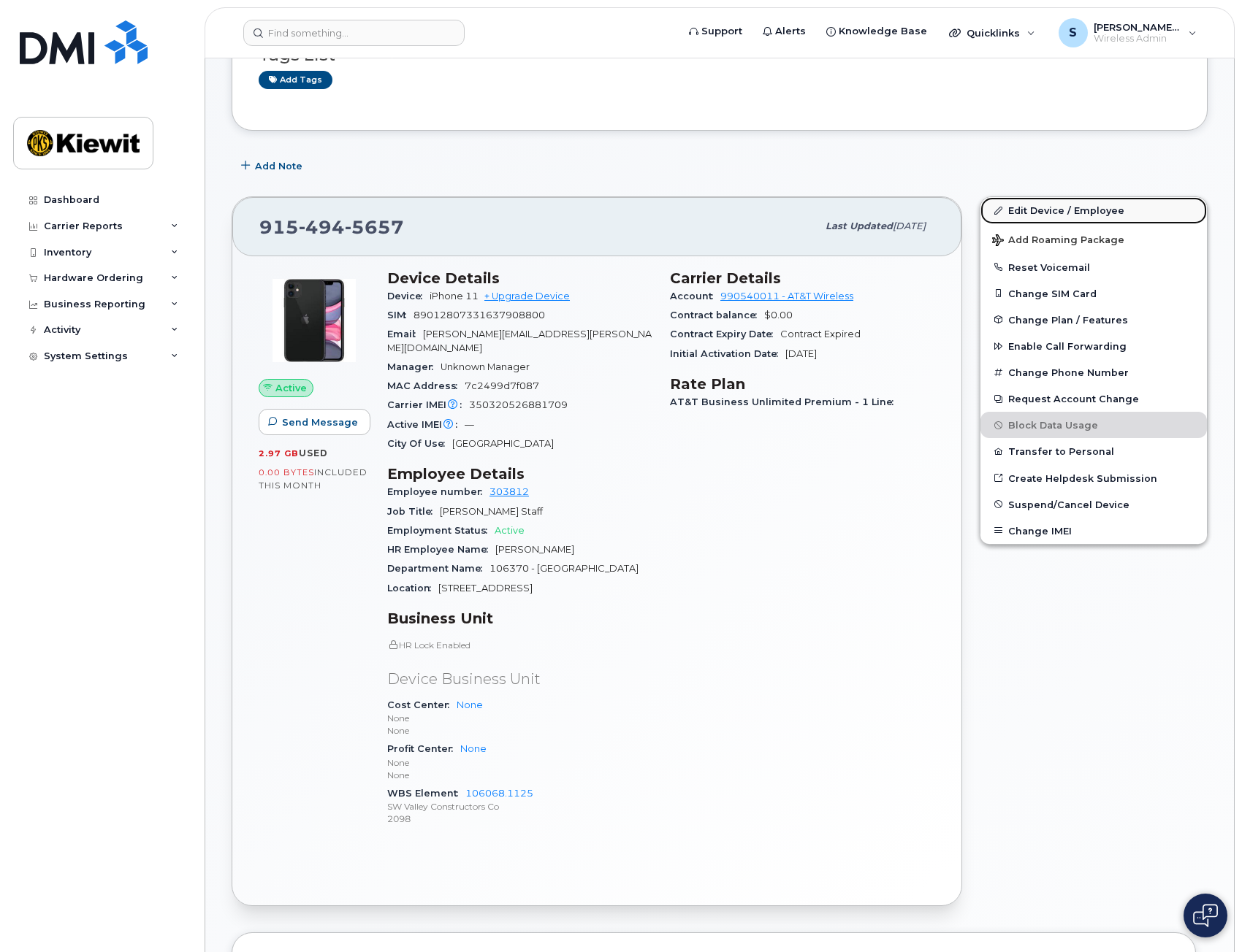
click at [1012, 211] on link "Edit Device / Employee" at bounding box center [1093, 210] width 227 height 26
drag, startPoint x: 1035, startPoint y: 653, endPoint x: 1031, endPoint y: 643, distance: 10.8
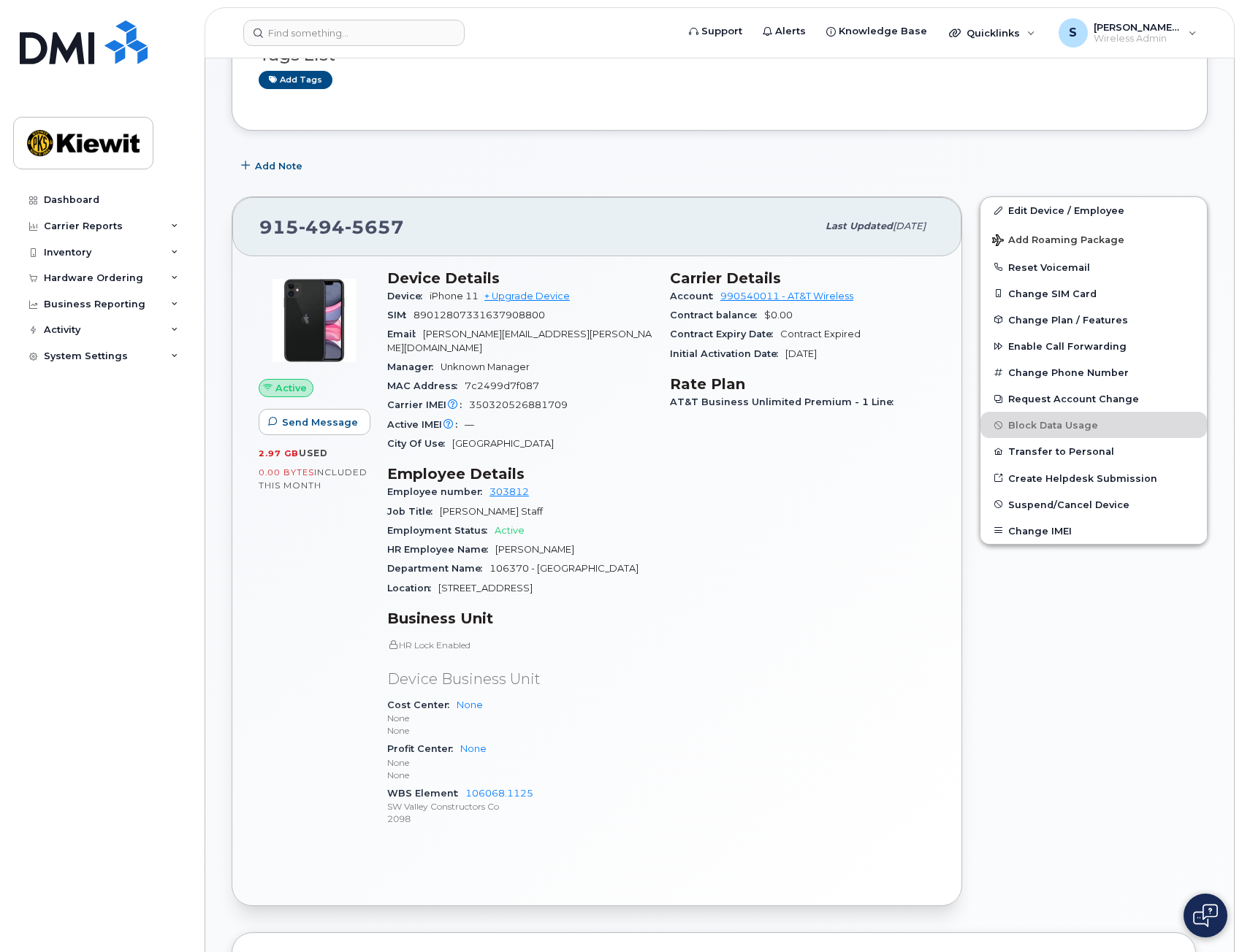
click at [1035, 653] on div "Edit Device / Employee Add Roaming Package Reset Voicemail Change SIM Card Chan…" at bounding box center [1094, 551] width 245 height 728
click at [1040, 211] on link "Edit Device / Employee" at bounding box center [1093, 210] width 227 height 26
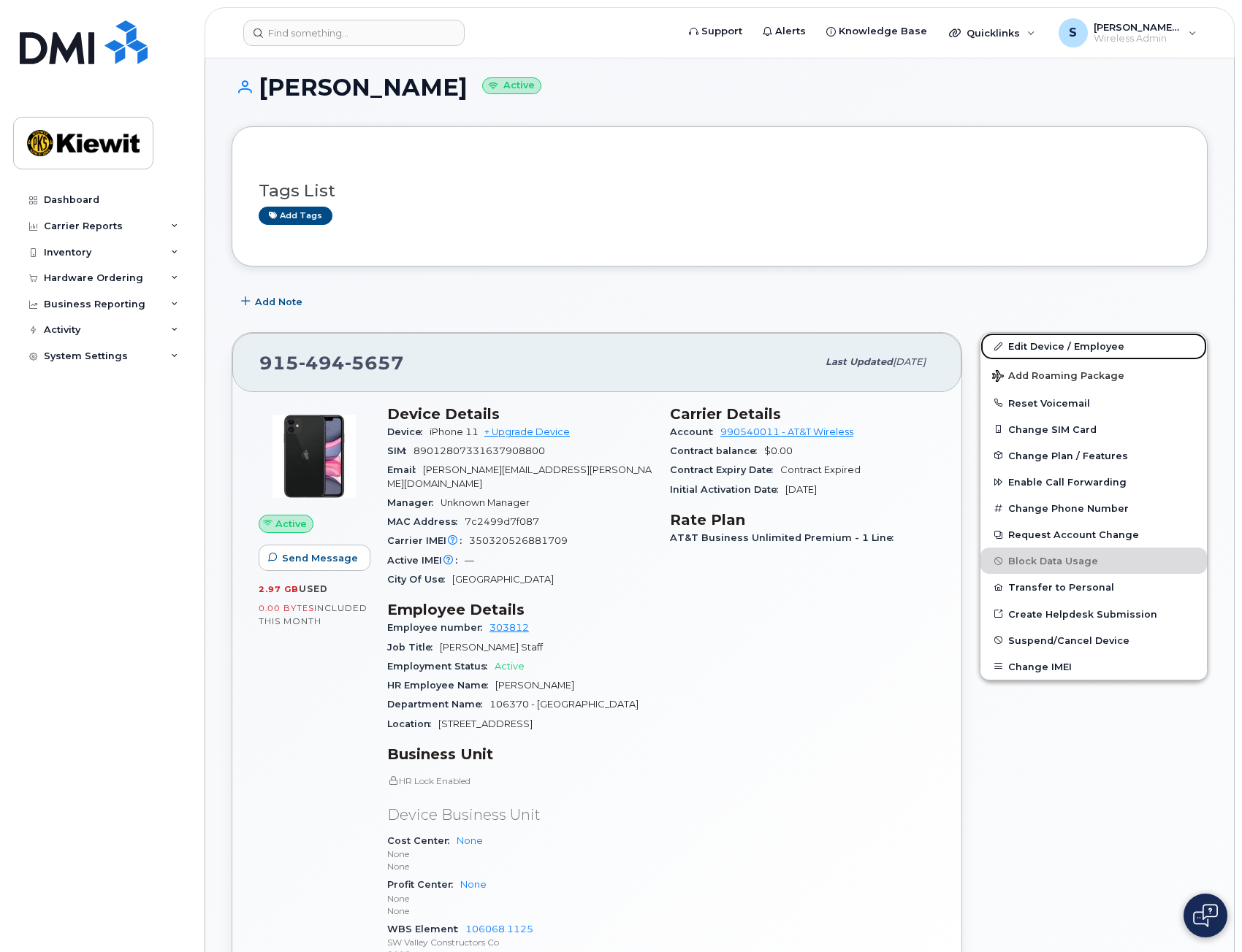
scroll to position [0, 0]
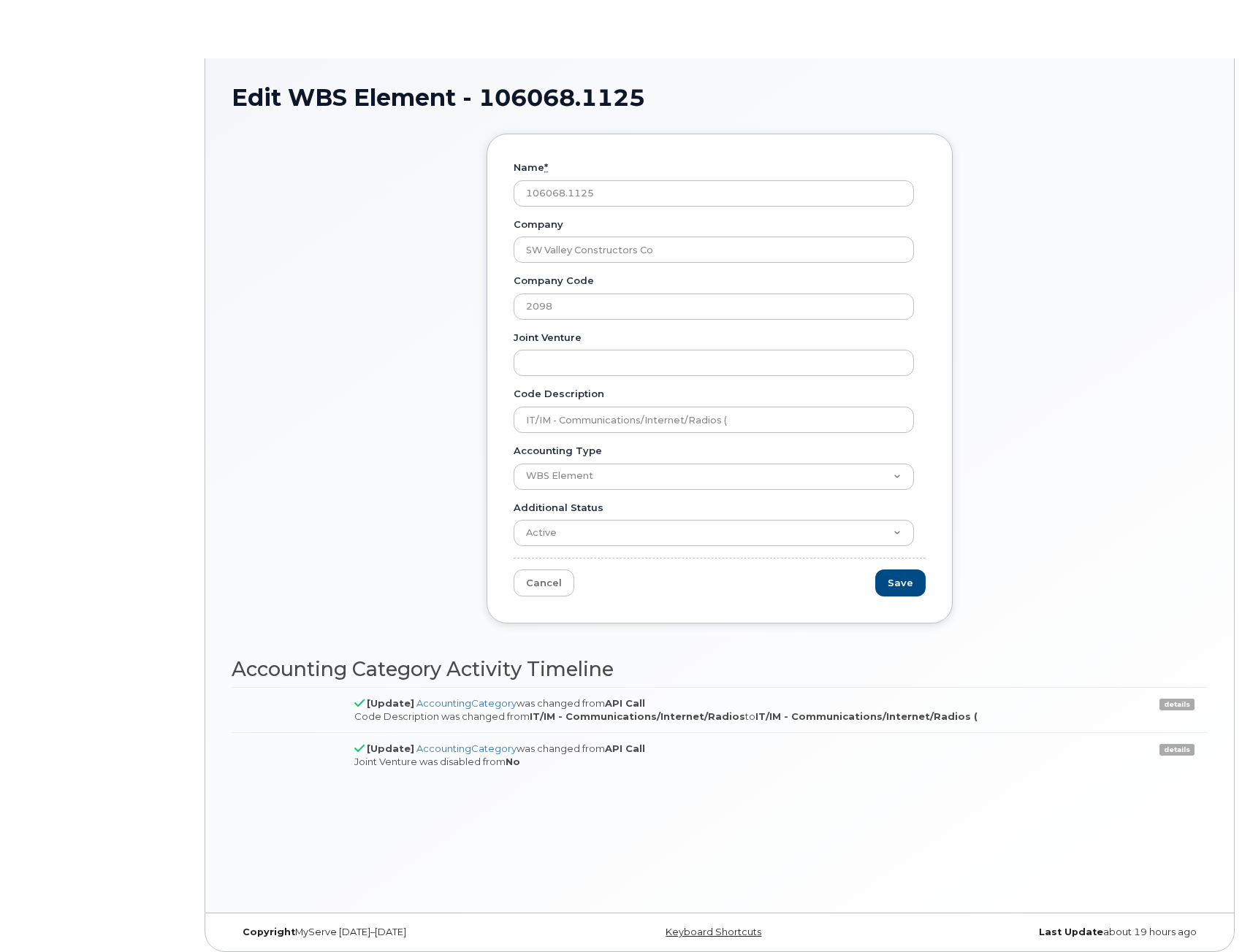
type input "IT/IM - Communications/Internet/Radios ("
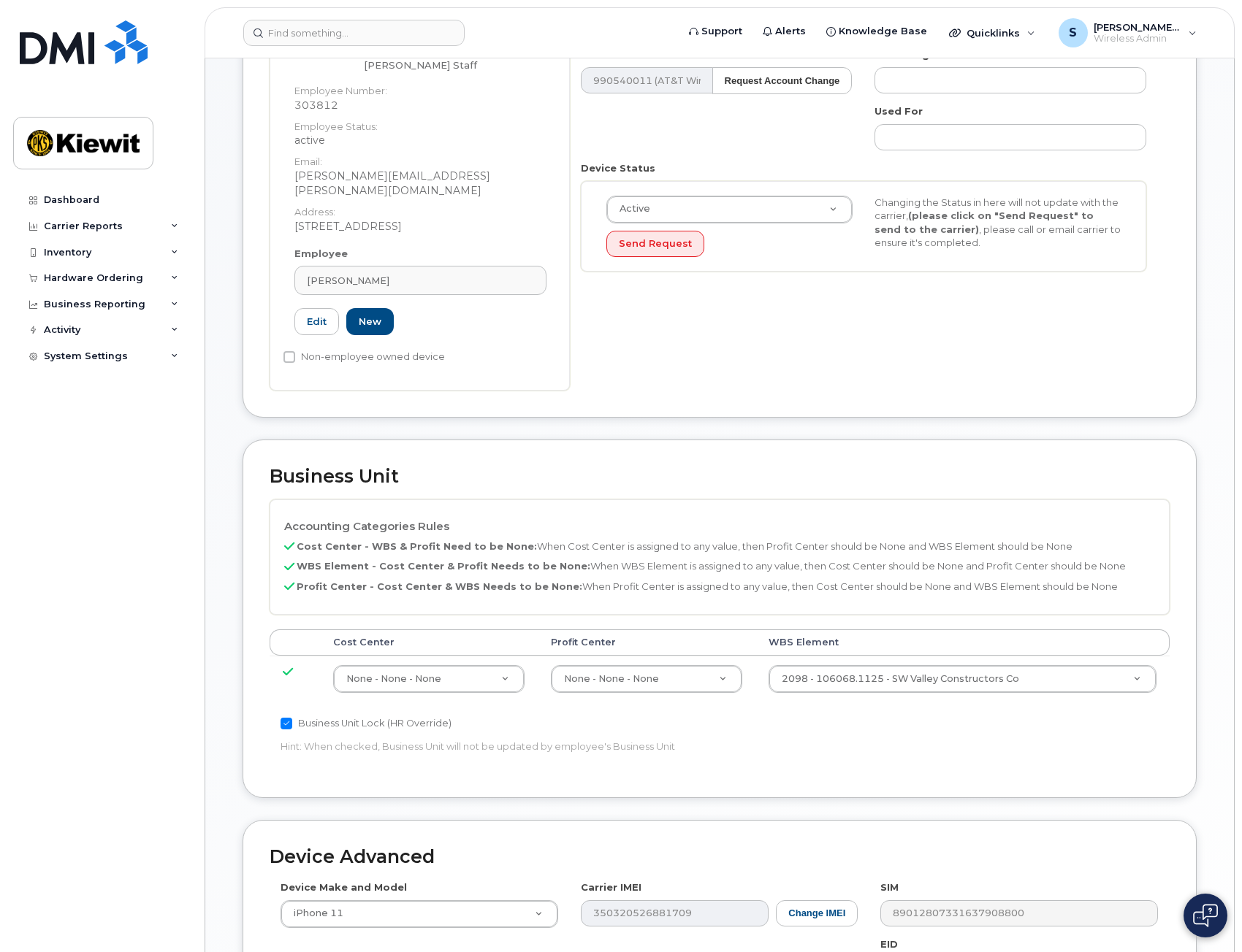
scroll to position [292, 0]
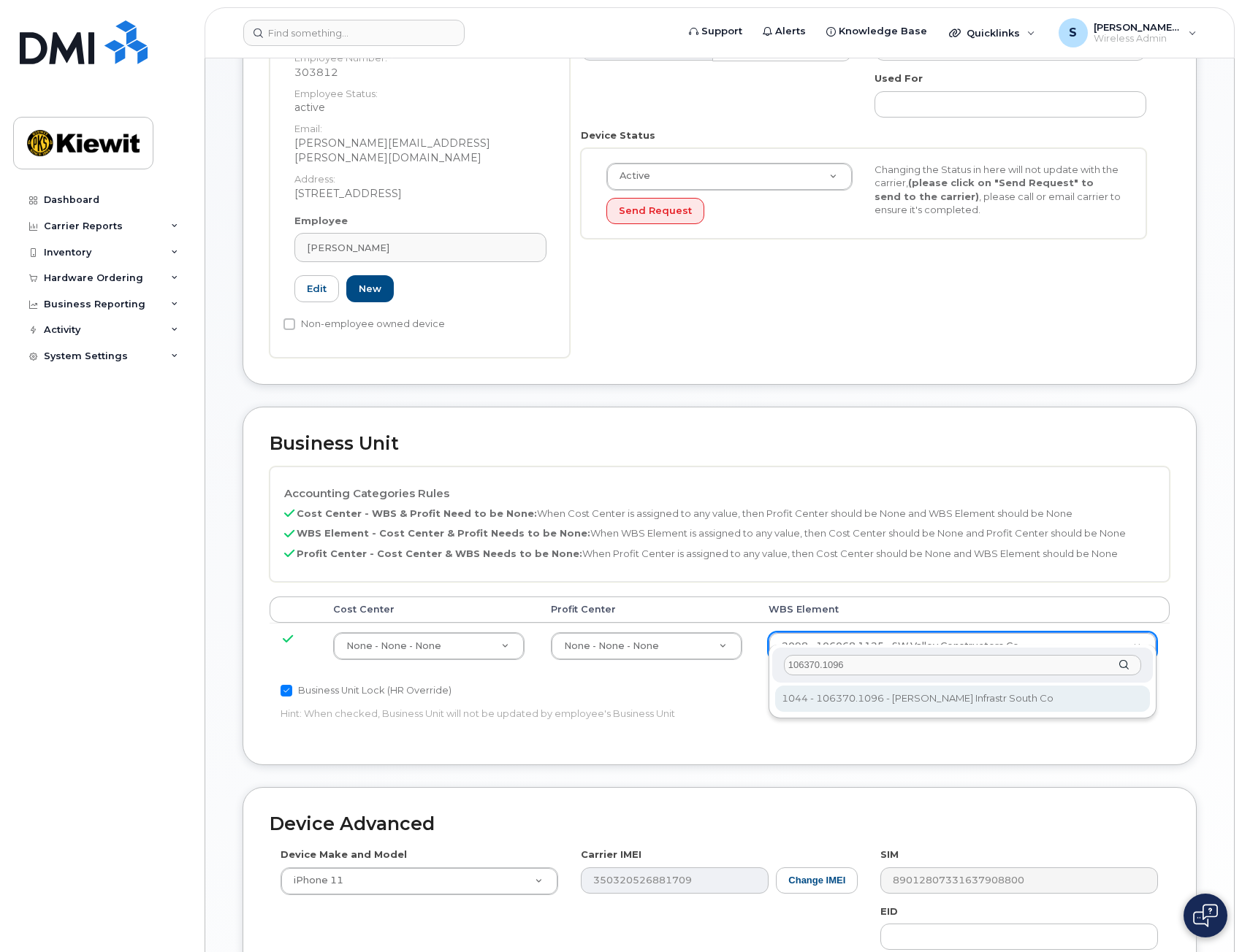
type input "106370.1096"
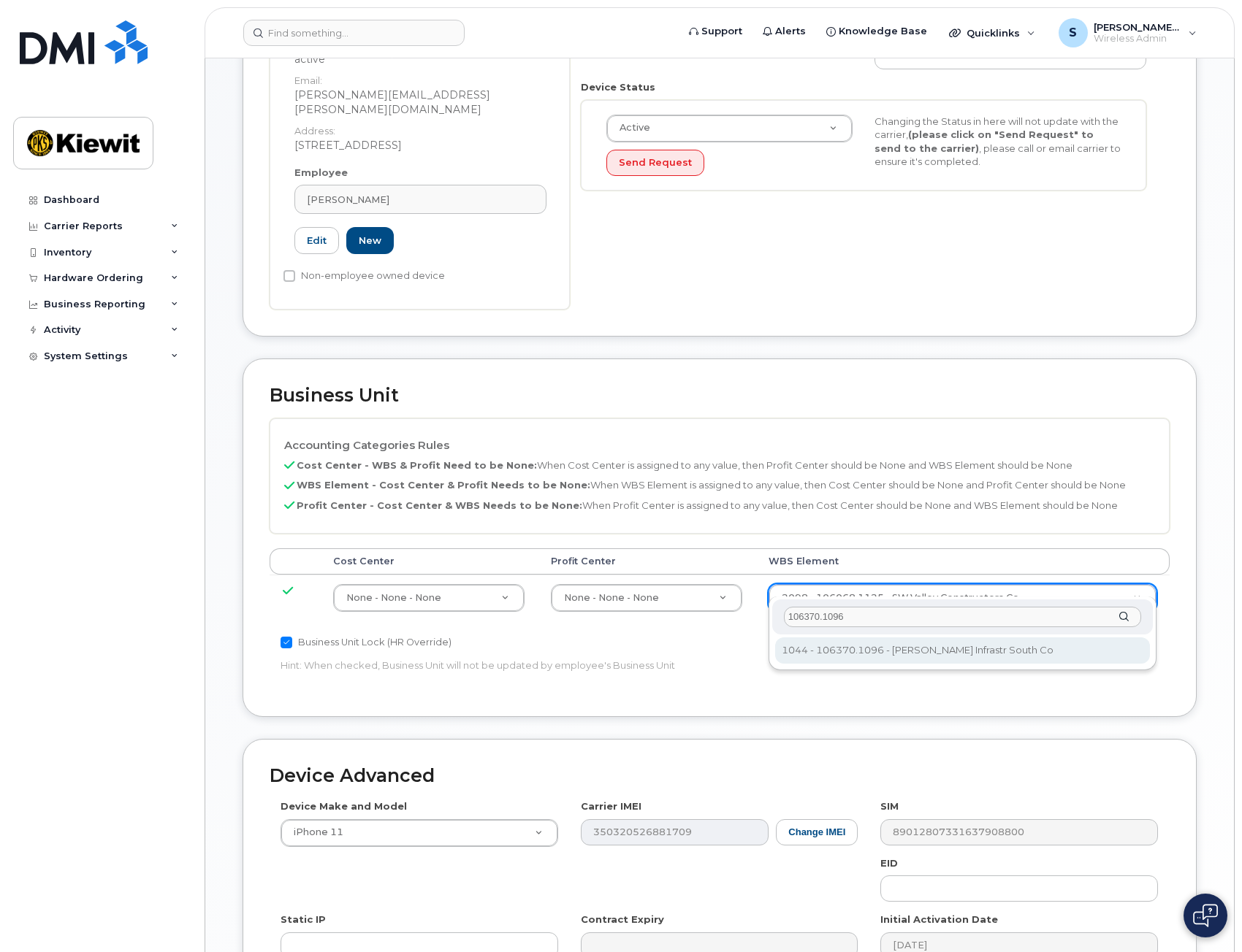
scroll to position [365, 0]
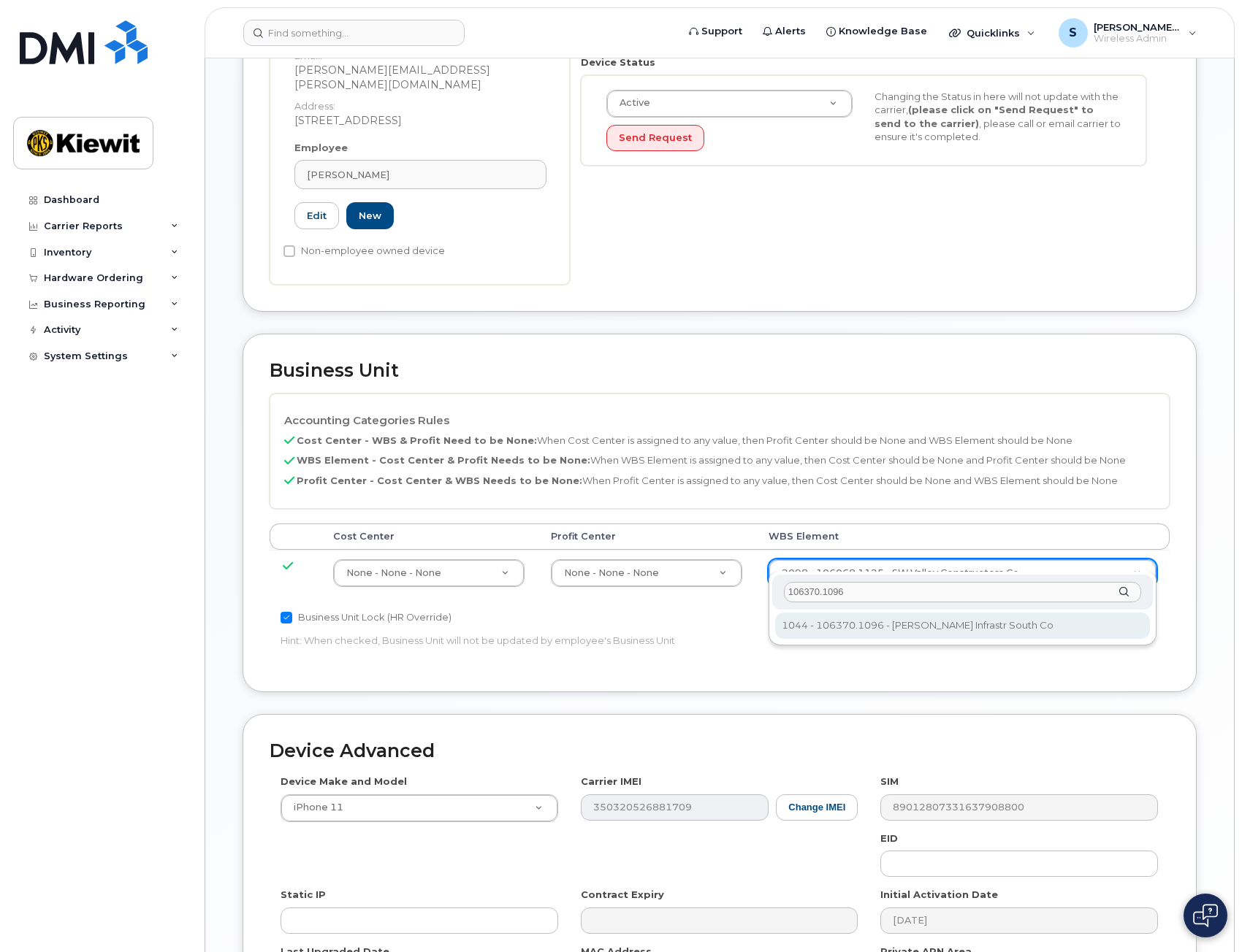
type input "35004408"
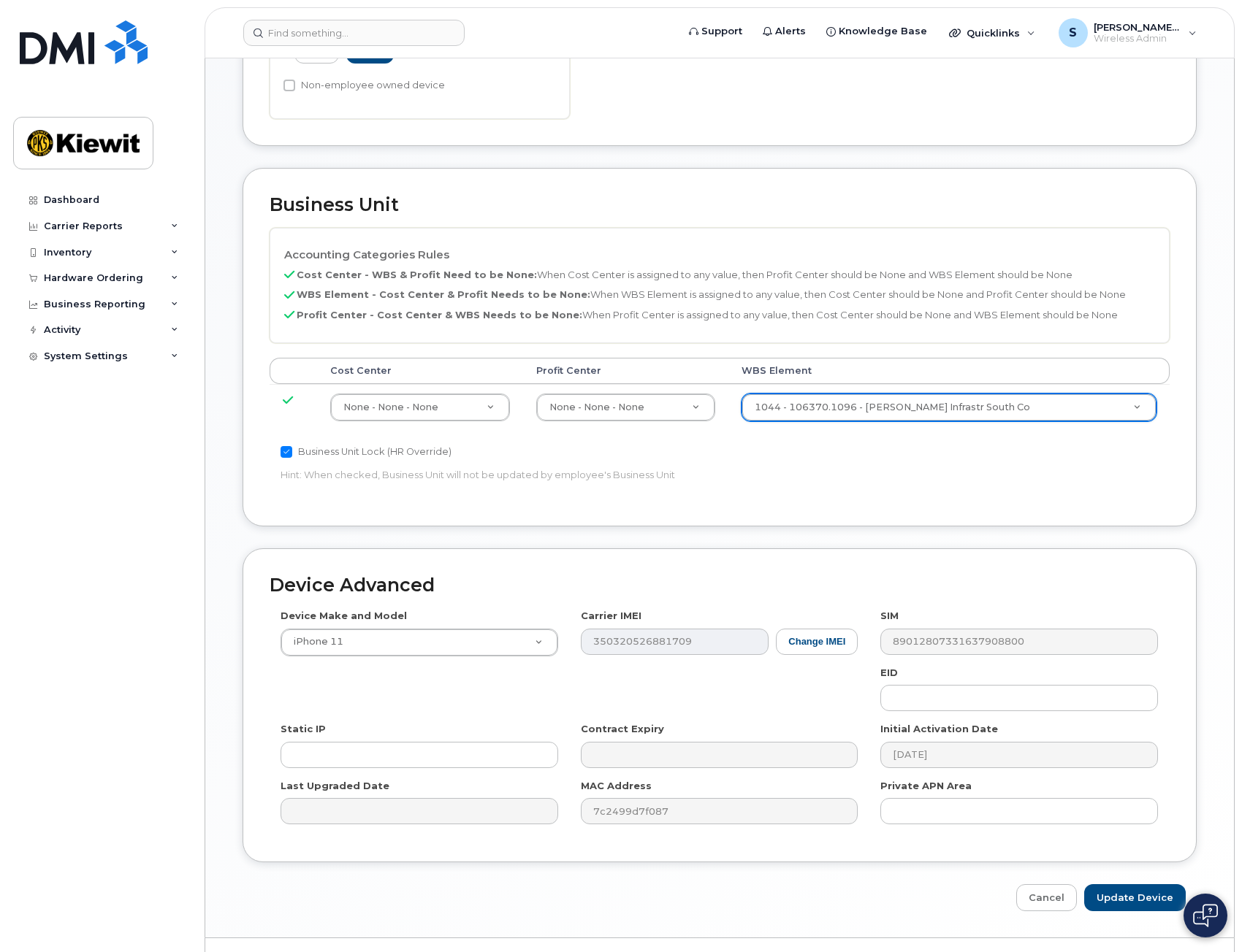
scroll to position [549, 0]
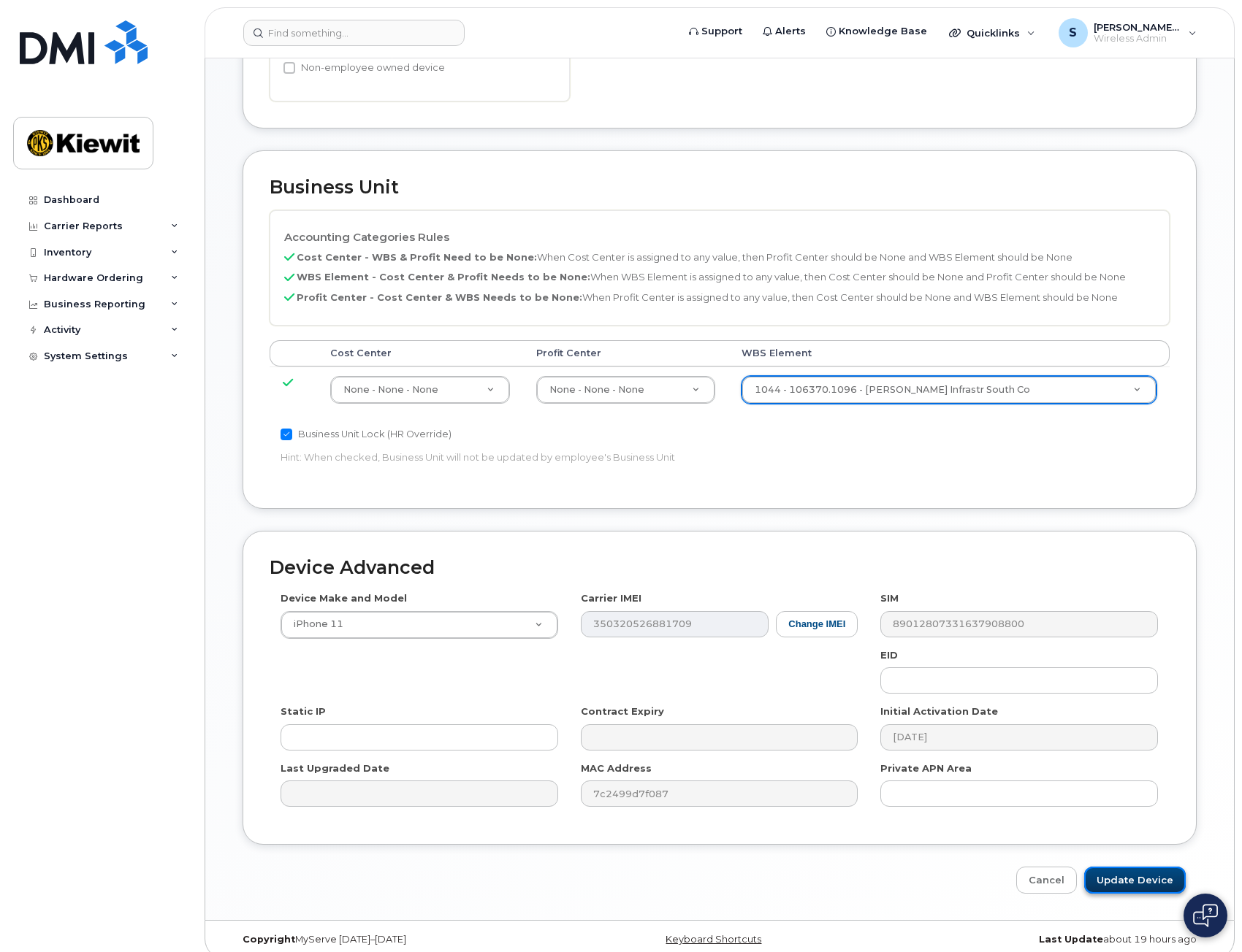
click at [1125, 867] on input "Update Device" at bounding box center [1134, 881] width 102 height 27
type input "Saving..."
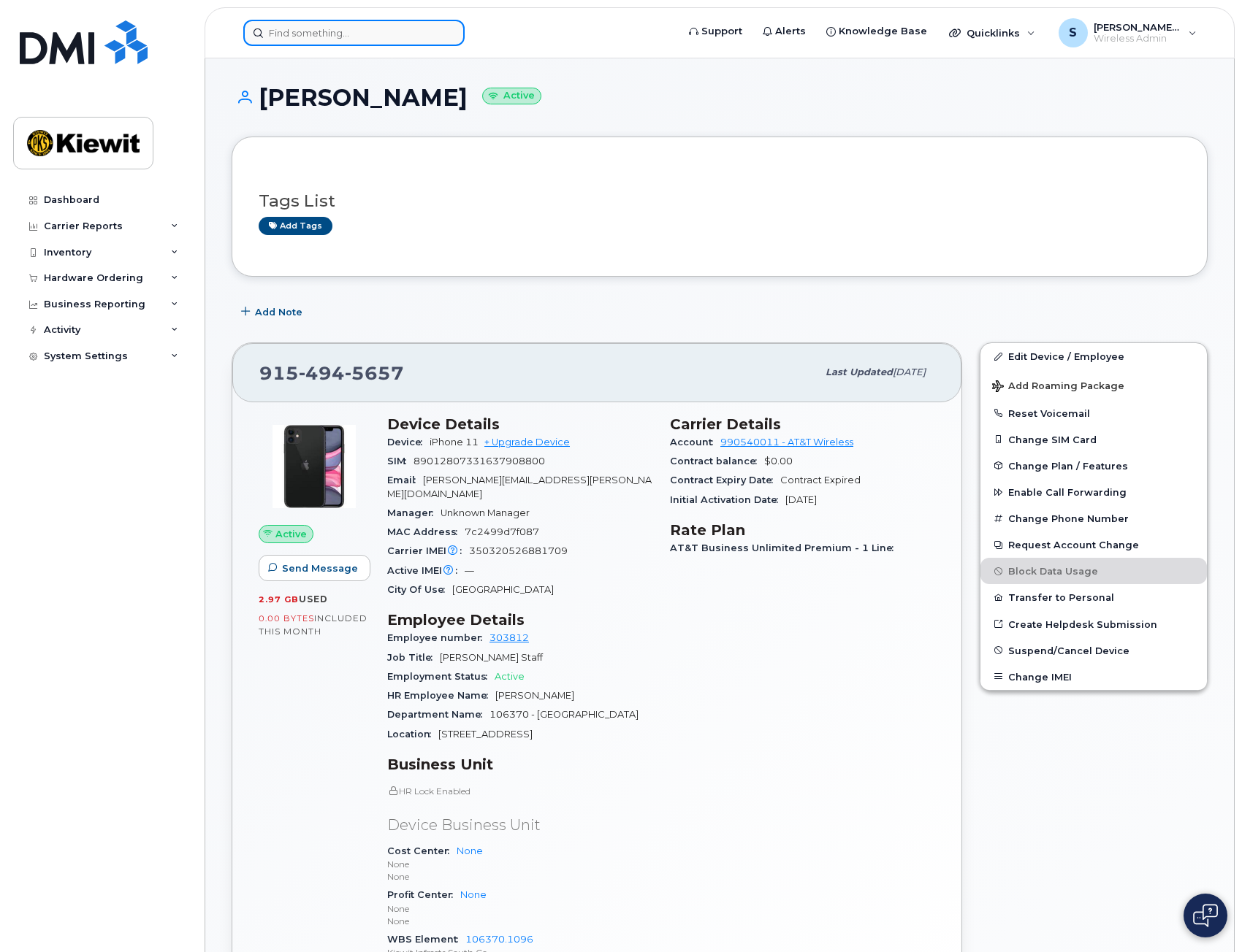
click at [343, 33] on input at bounding box center [354, 32] width 221 height 26
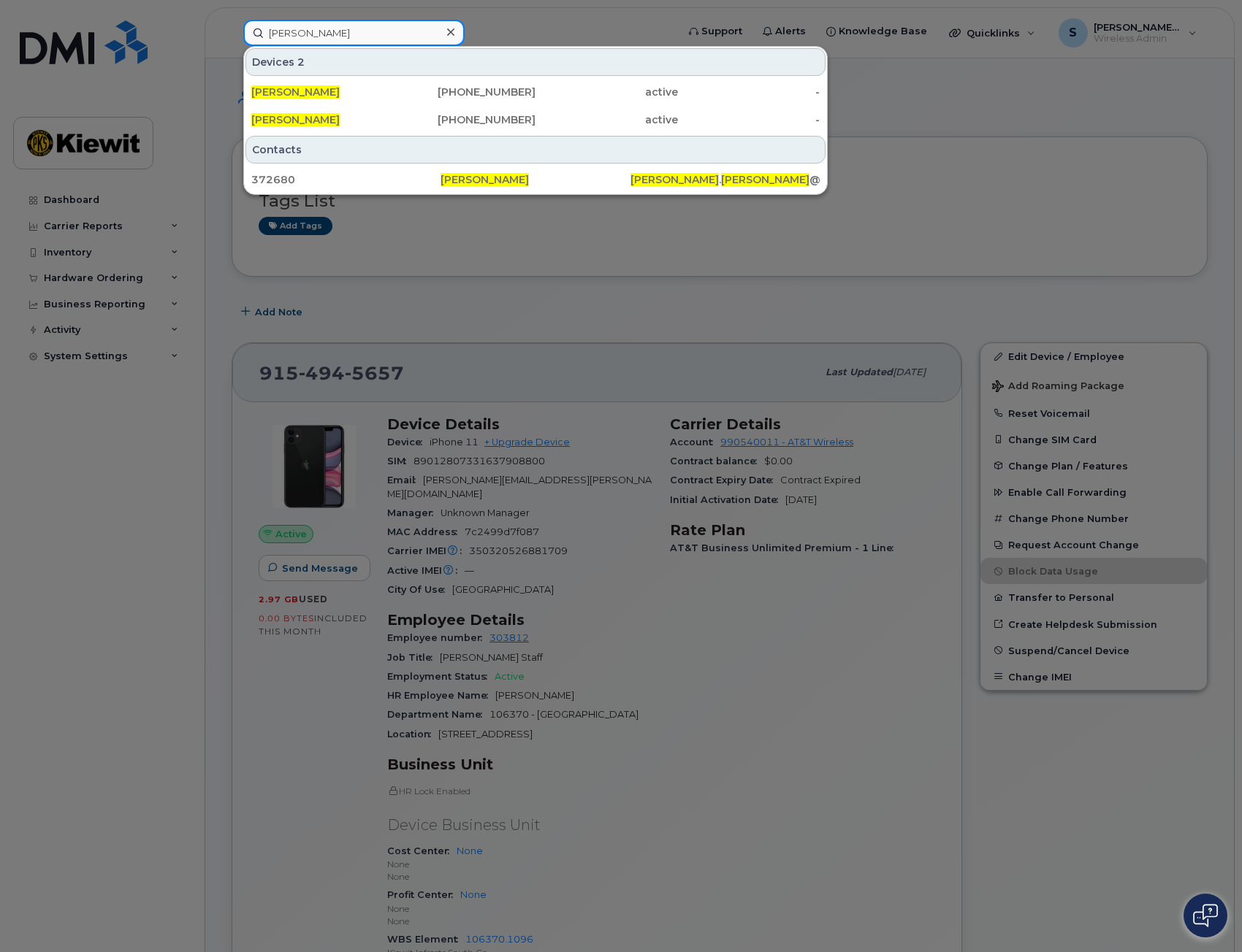
type input "[PERSON_NAME]"
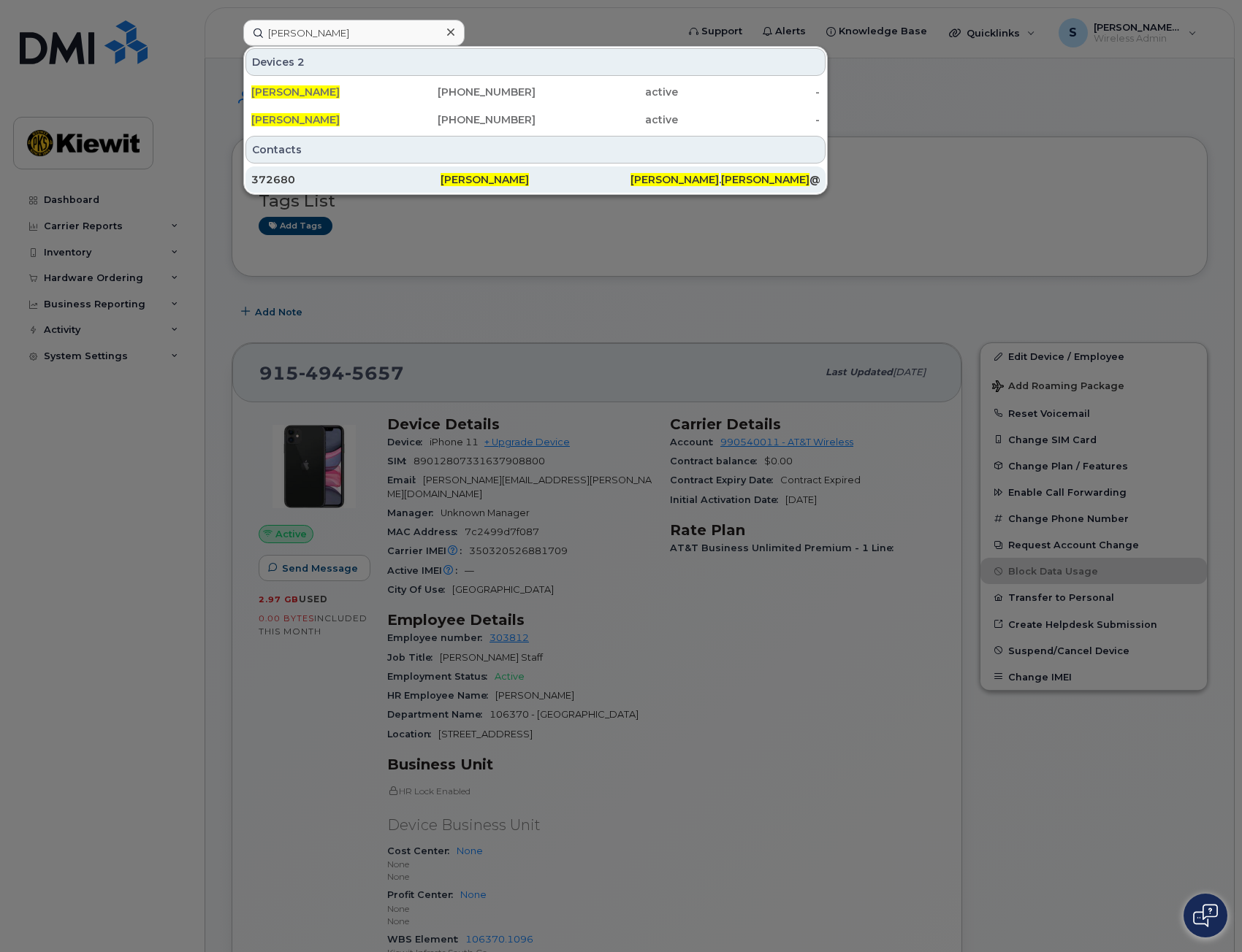
click at [327, 177] on div "372680" at bounding box center [346, 179] width 189 height 14
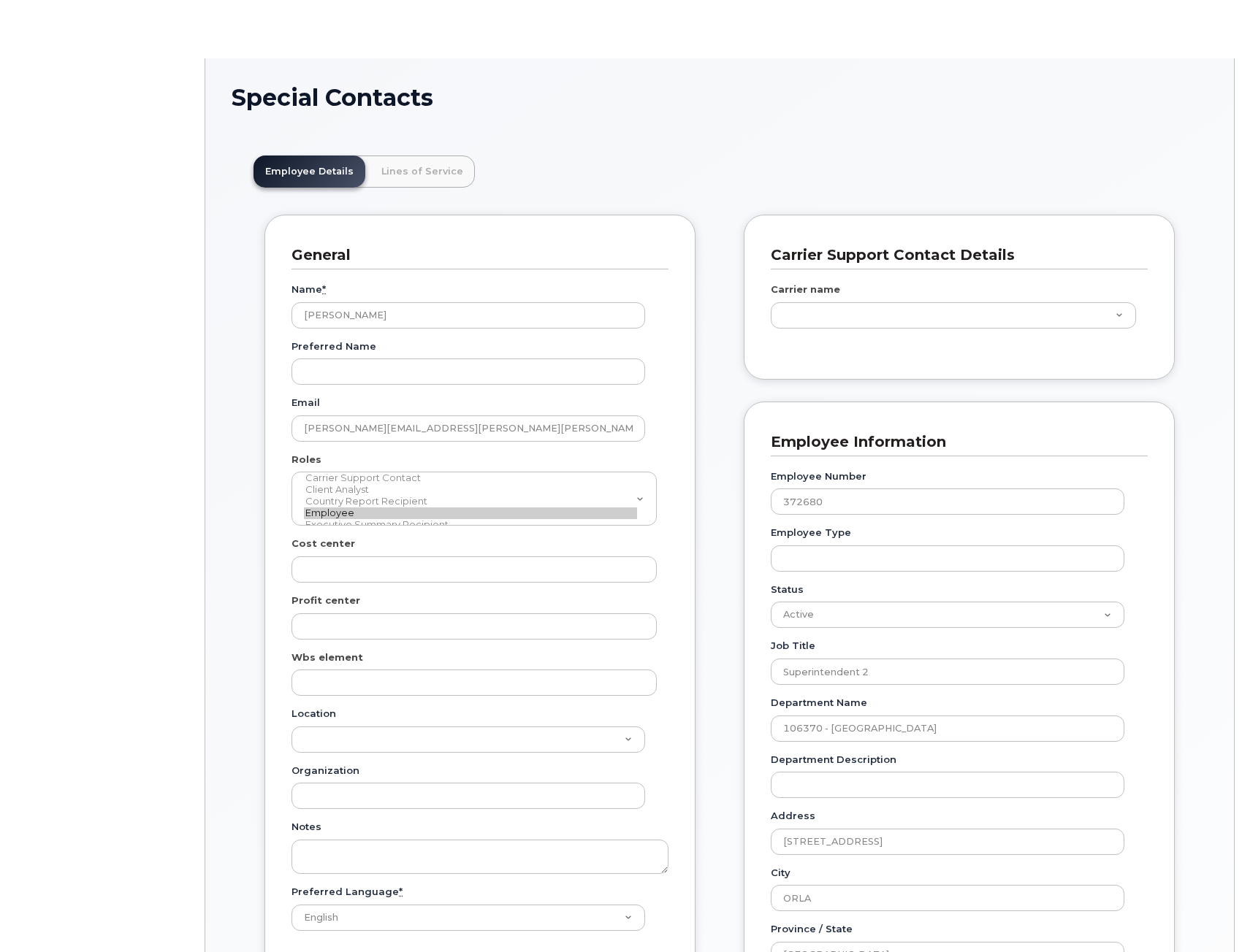
scroll to position [43, 0]
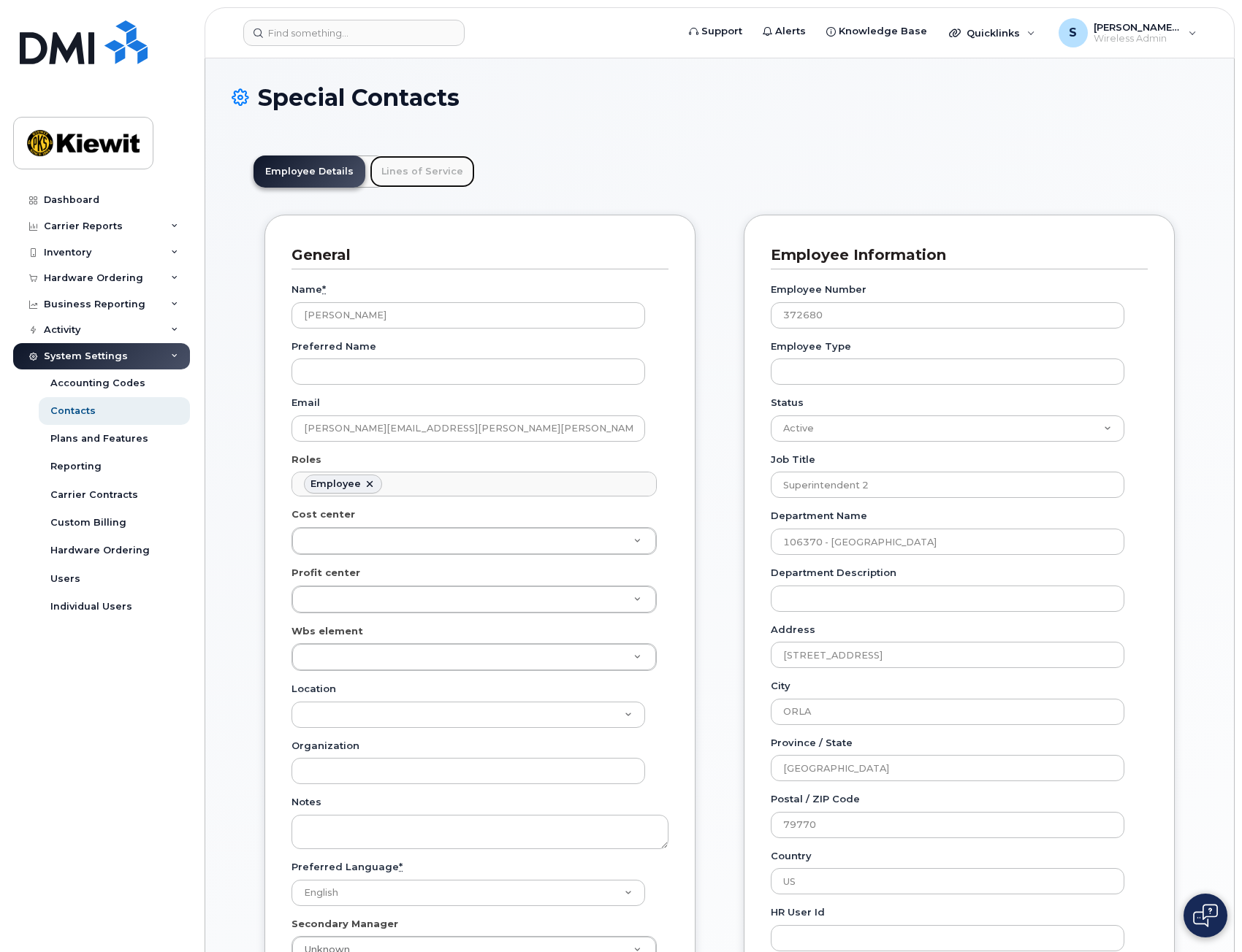
click at [423, 173] on link "Lines of Service" at bounding box center [422, 172] width 105 height 32
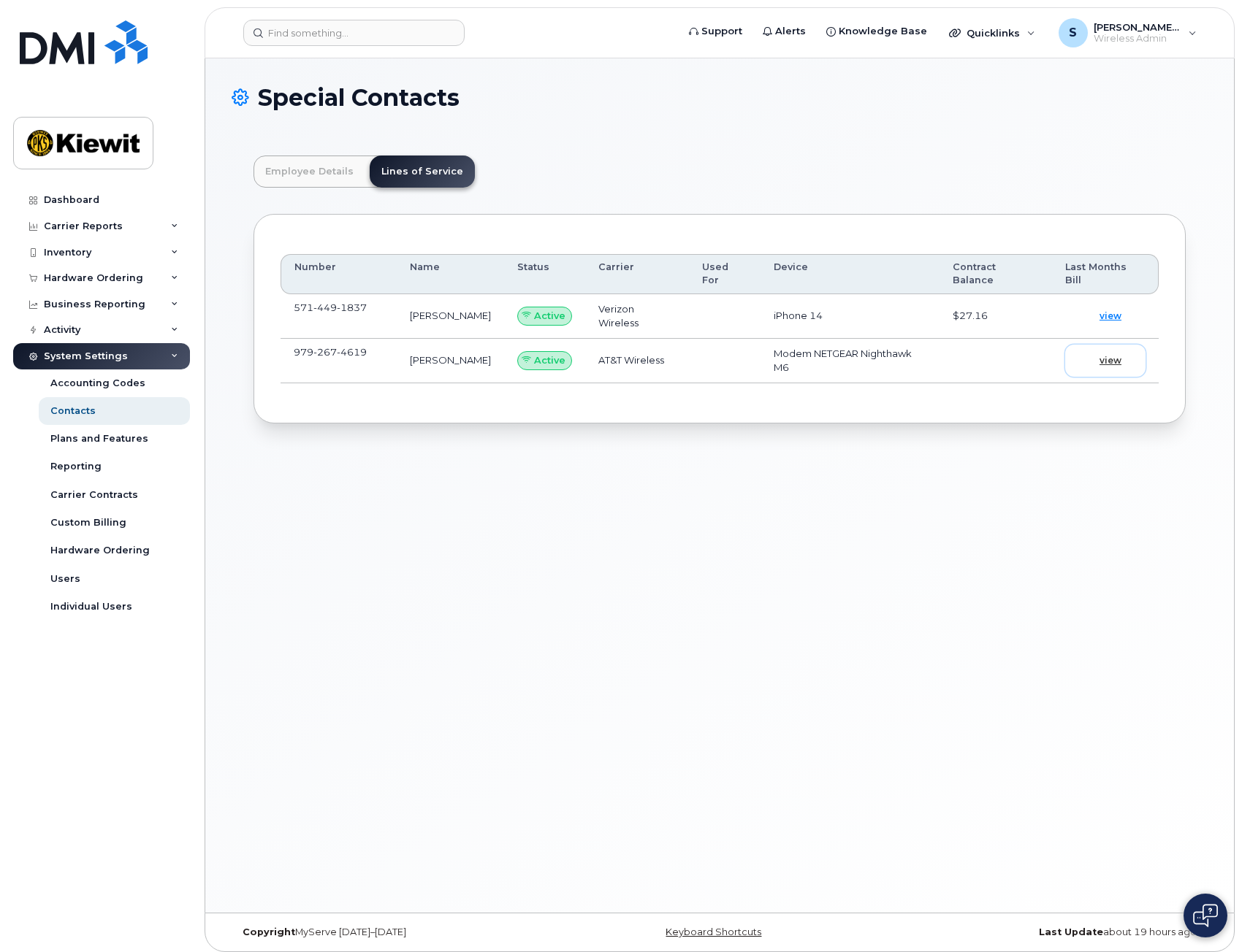
click at [1117, 359] on span "view" at bounding box center [1110, 360] width 22 height 13
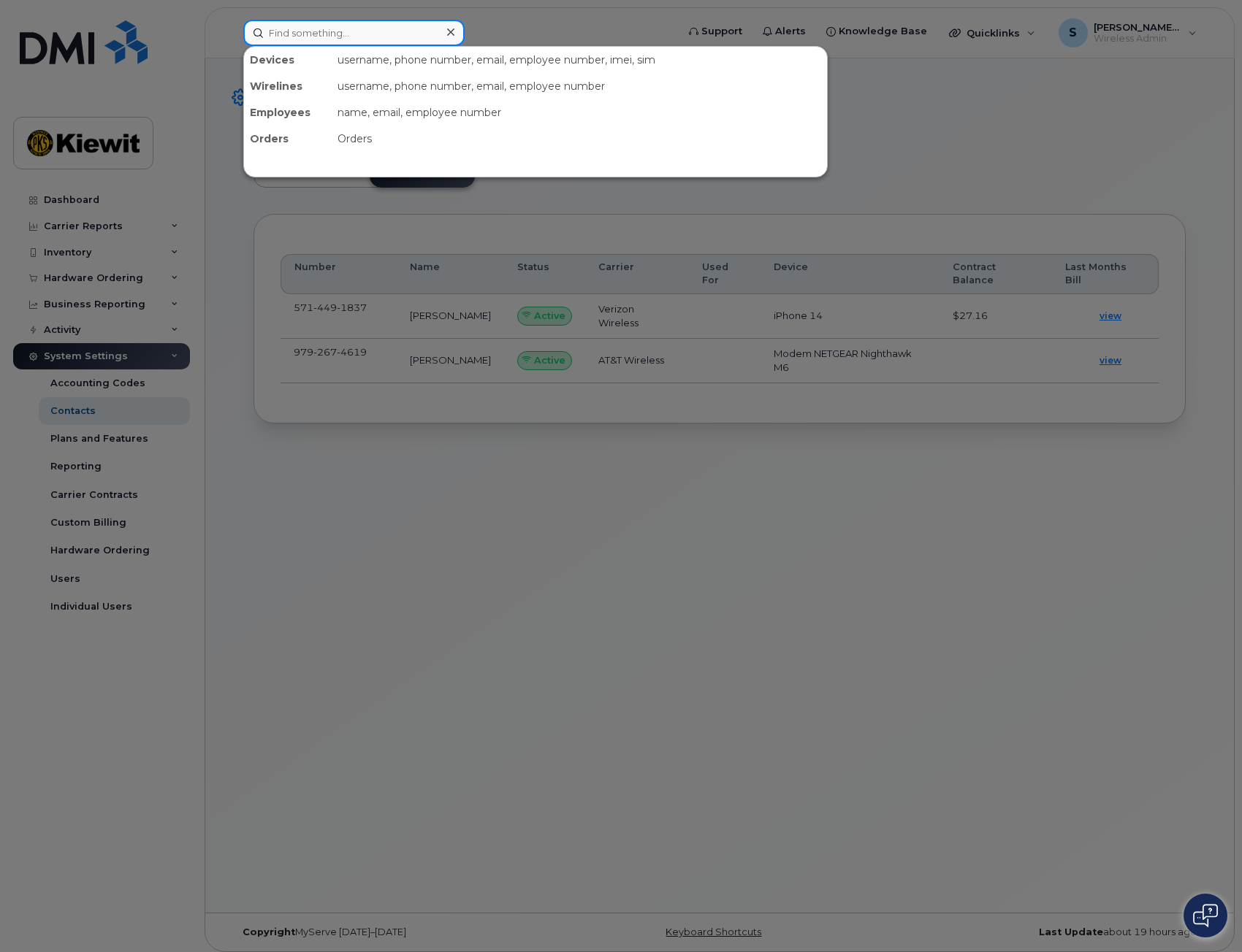
click at [327, 40] on input at bounding box center [354, 32] width 221 height 26
paste input "5714491837"
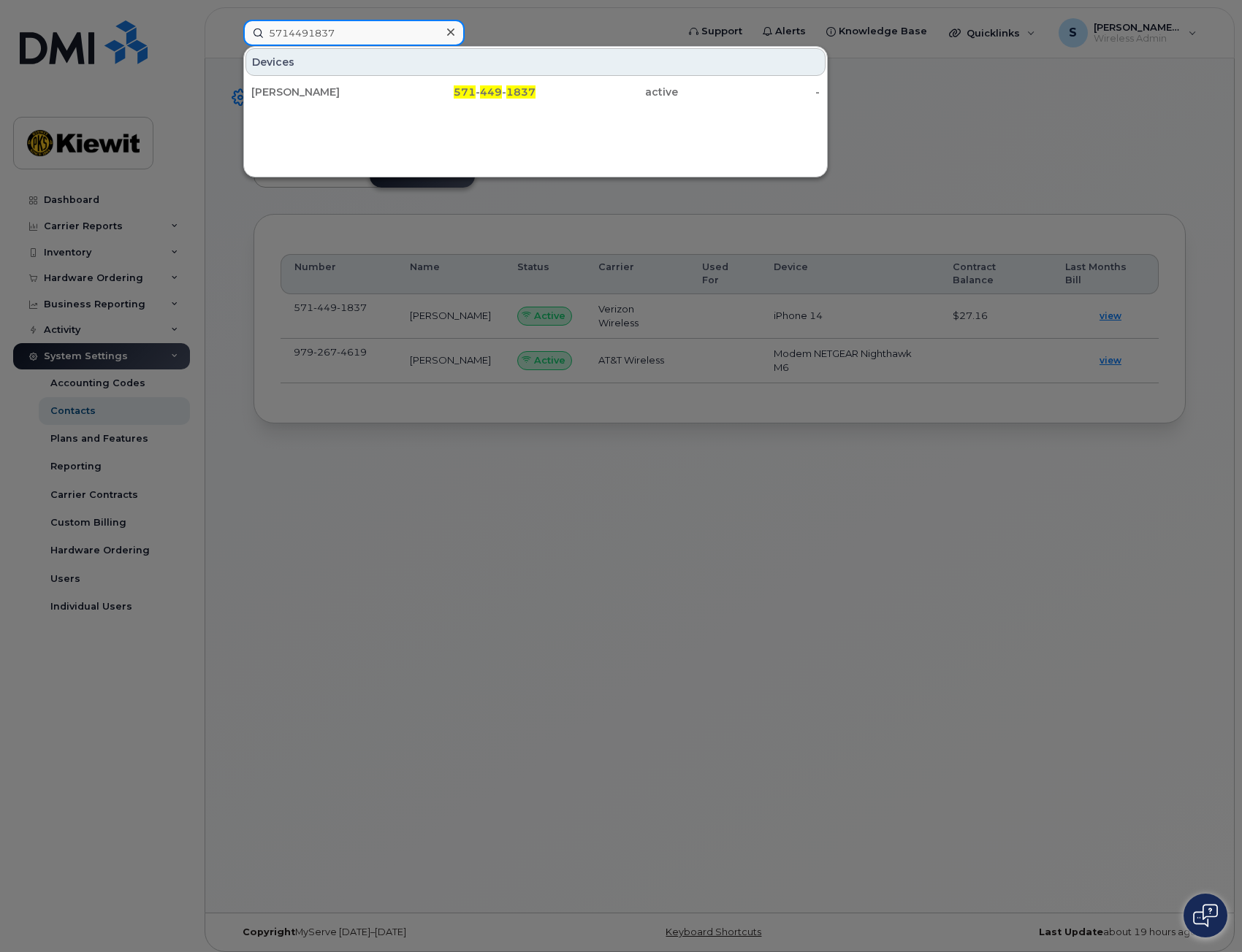
type input "5714491837"
click at [887, 126] on div at bounding box center [621, 476] width 1242 height 952
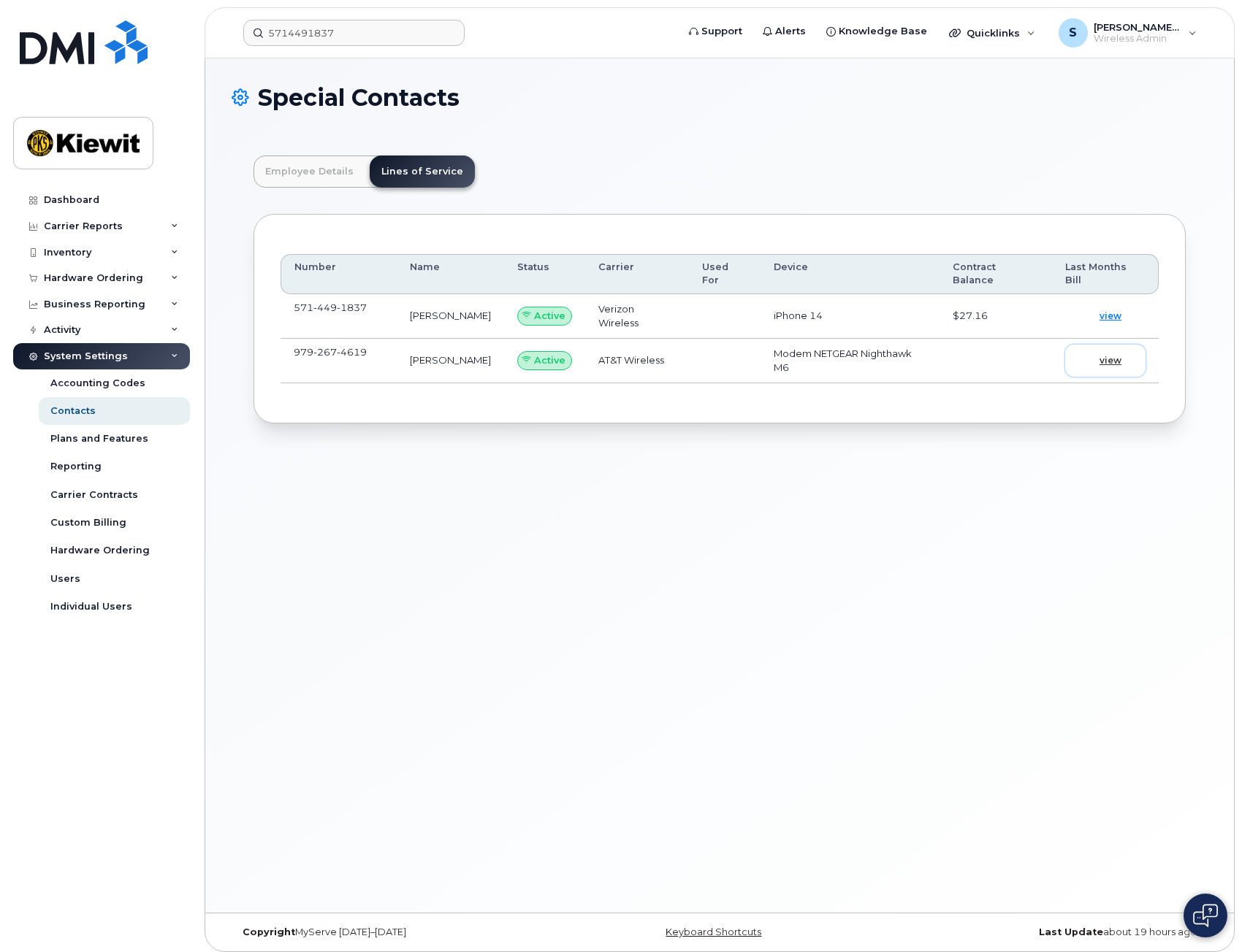
click at [1113, 365] on span "view" at bounding box center [1110, 360] width 22 height 13
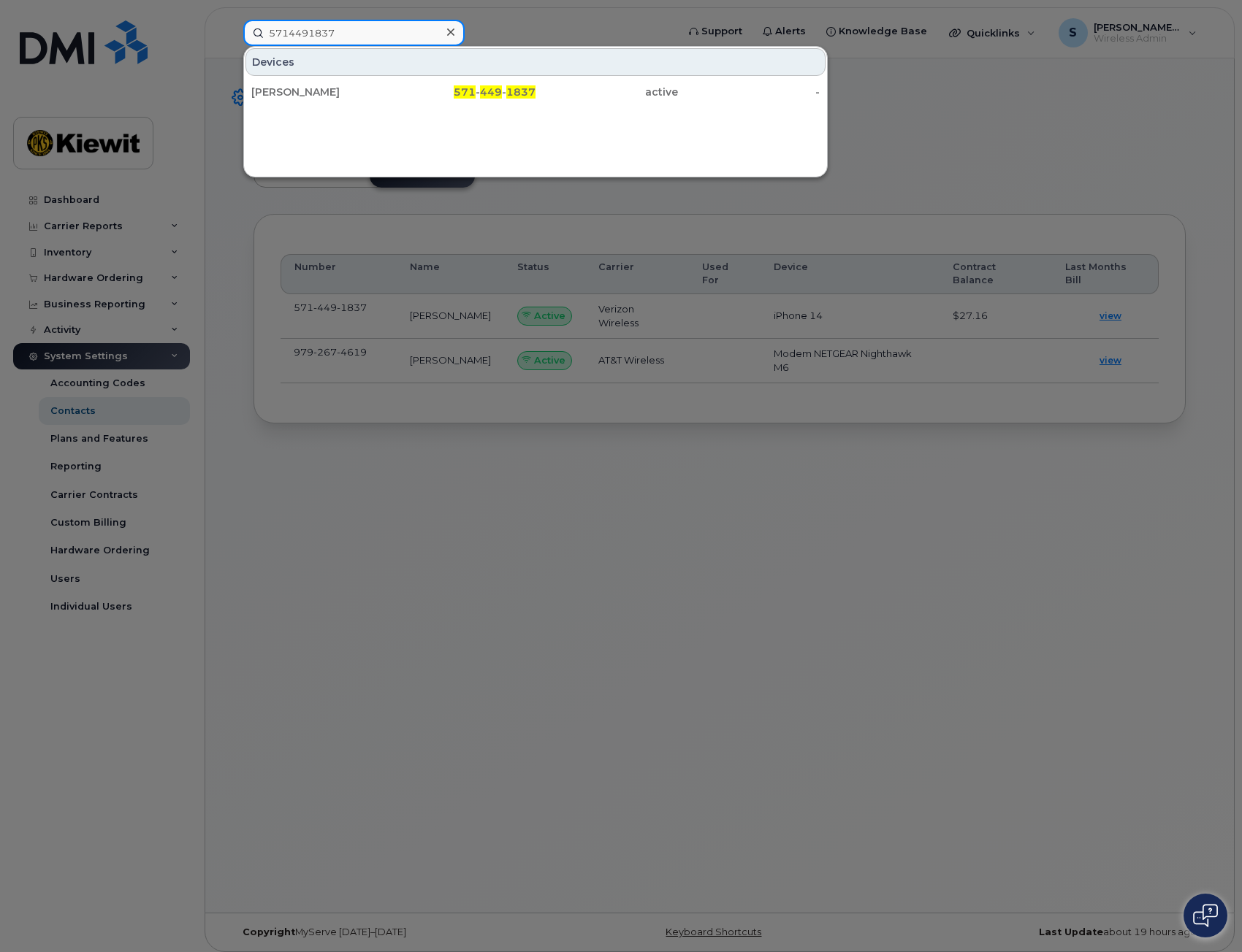
drag, startPoint x: 348, startPoint y: 32, endPoint x: 254, endPoint y: 43, distance: 94.6
click at [254, 43] on input "5714491837" at bounding box center [354, 32] width 221 height 26
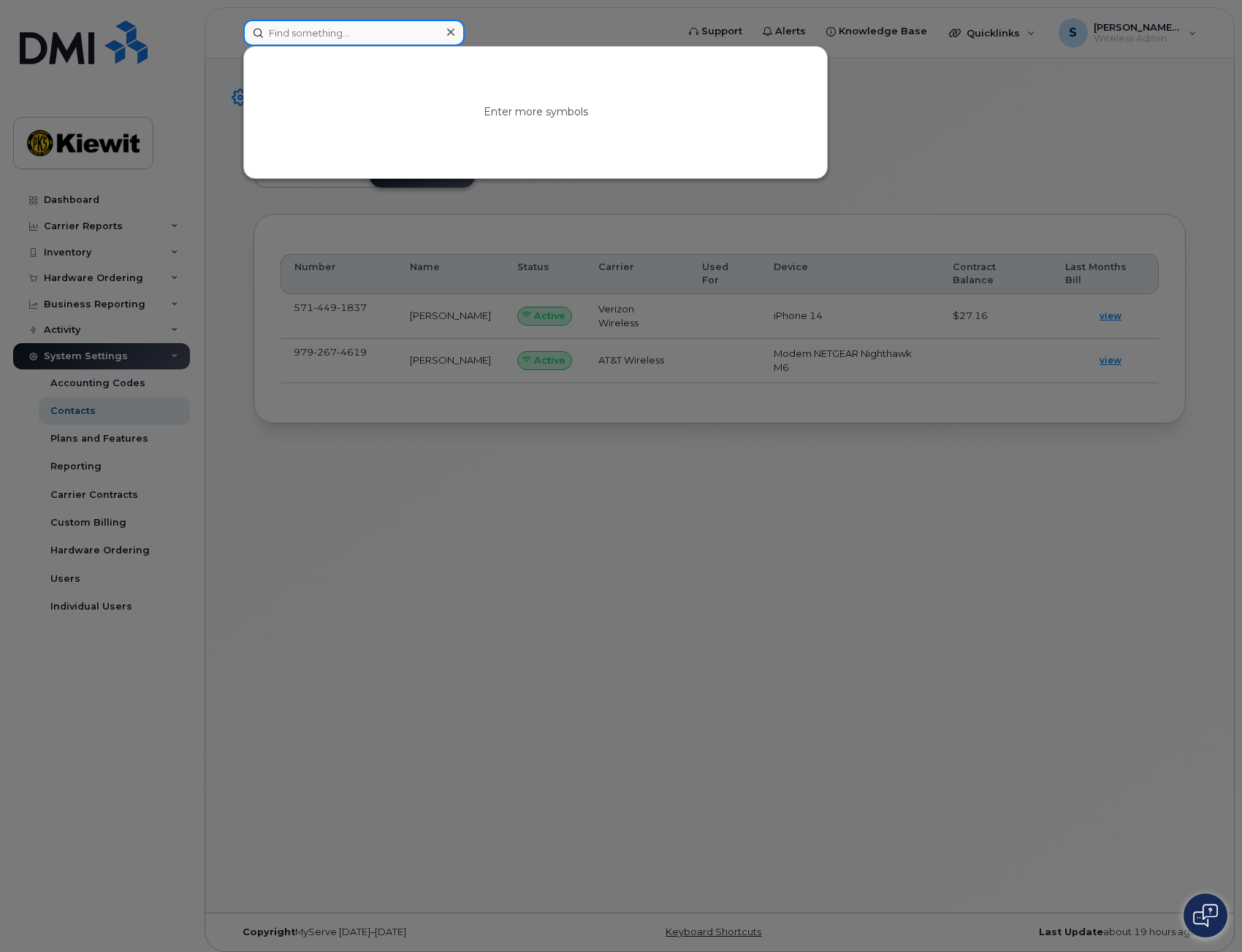
paste input "9792674619"
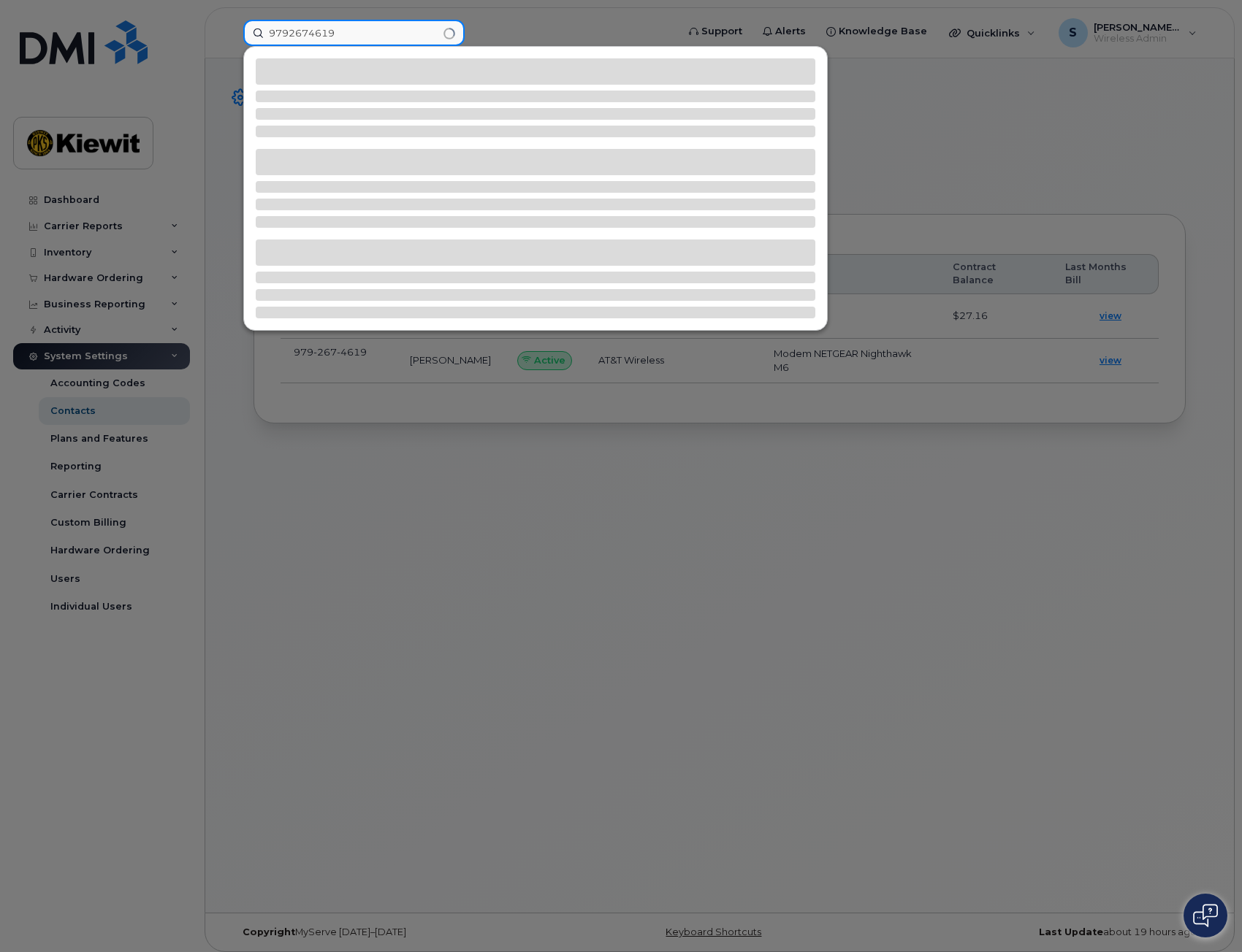
type input "9792674619"
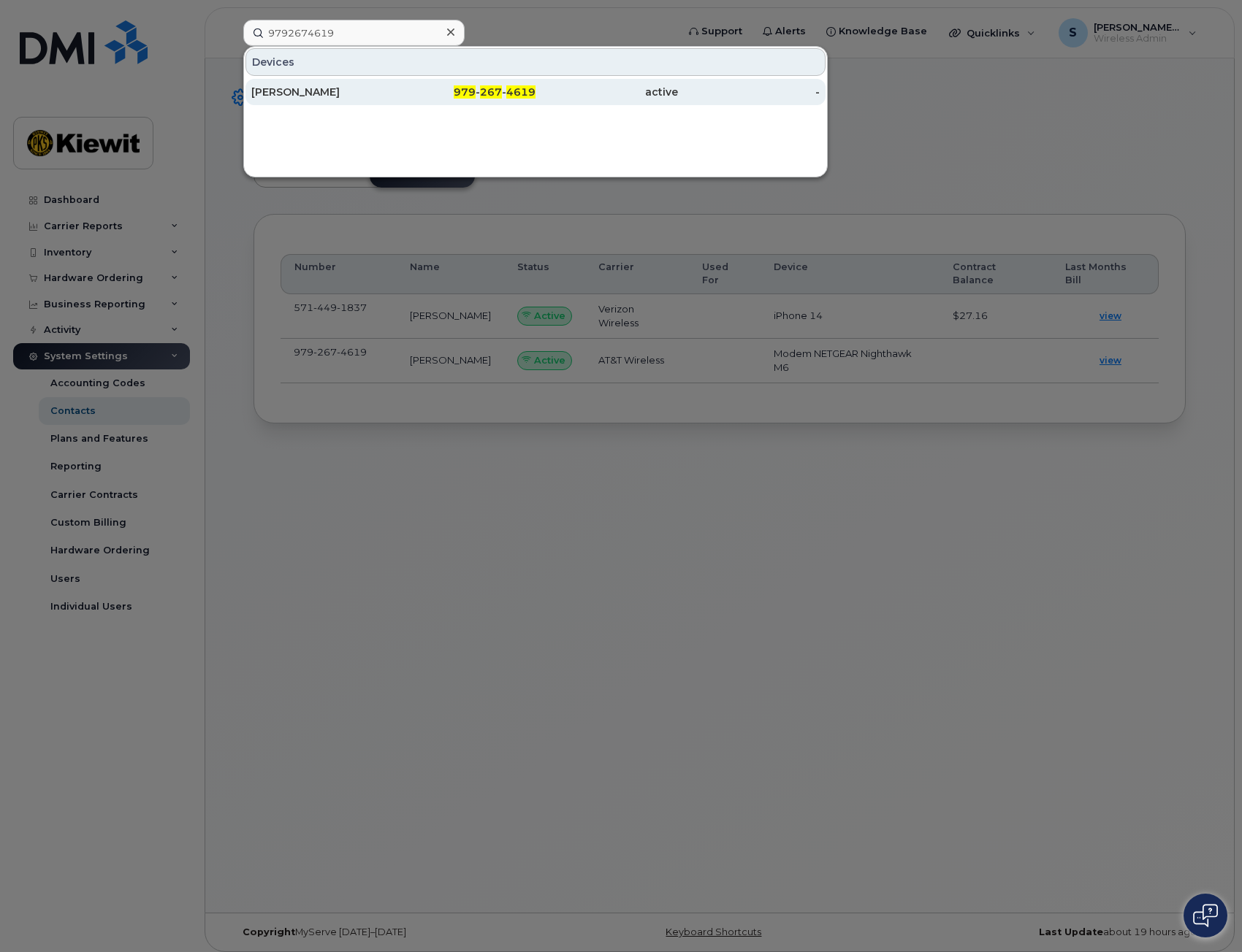
click at [397, 98] on div "979 - 267 - 4619" at bounding box center [464, 92] width 142 height 14
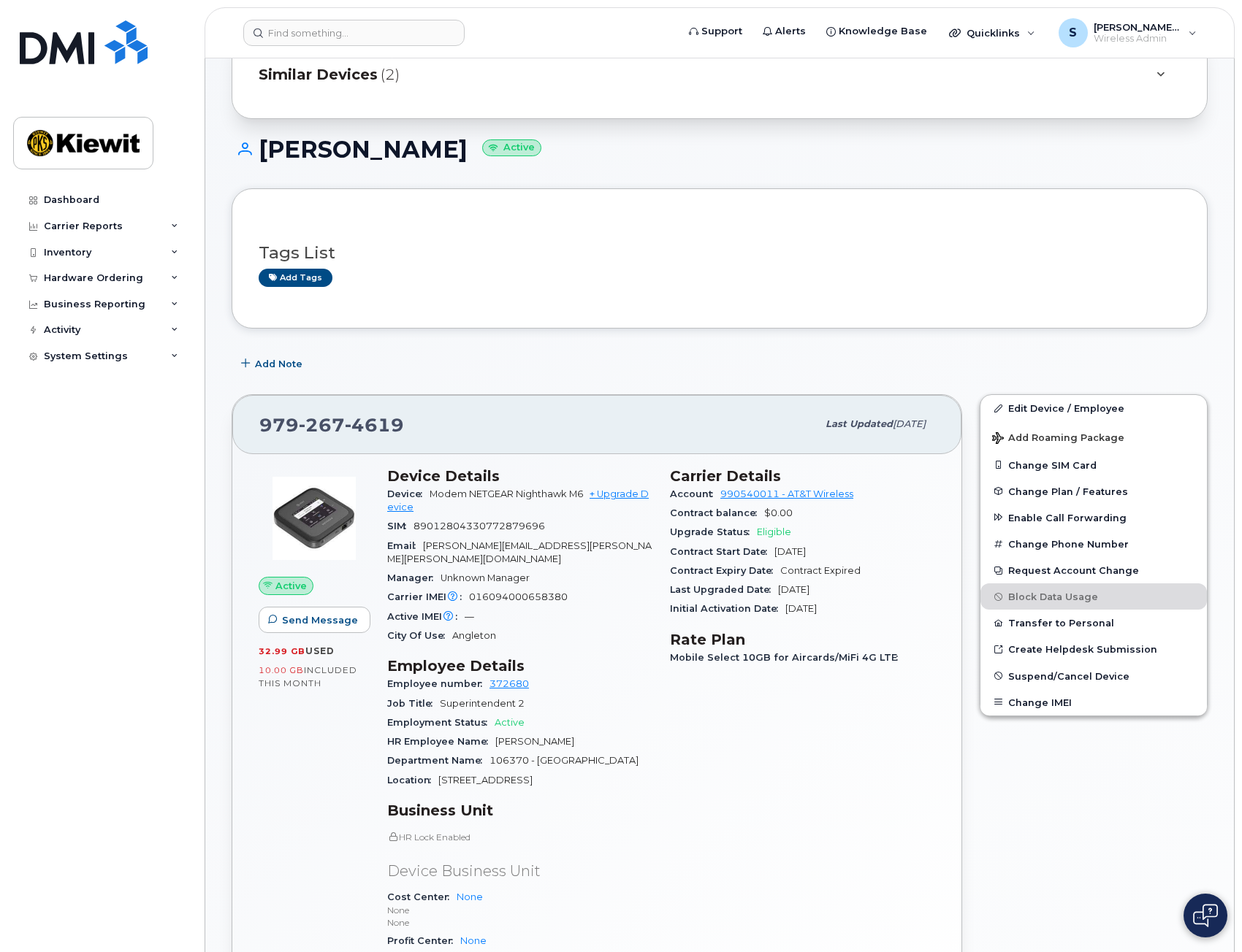
scroll to position [73, 0]
click at [1057, 676] on span "Suspend/Cancel Device" at bounding box center [1068, 675] width 121 height 11
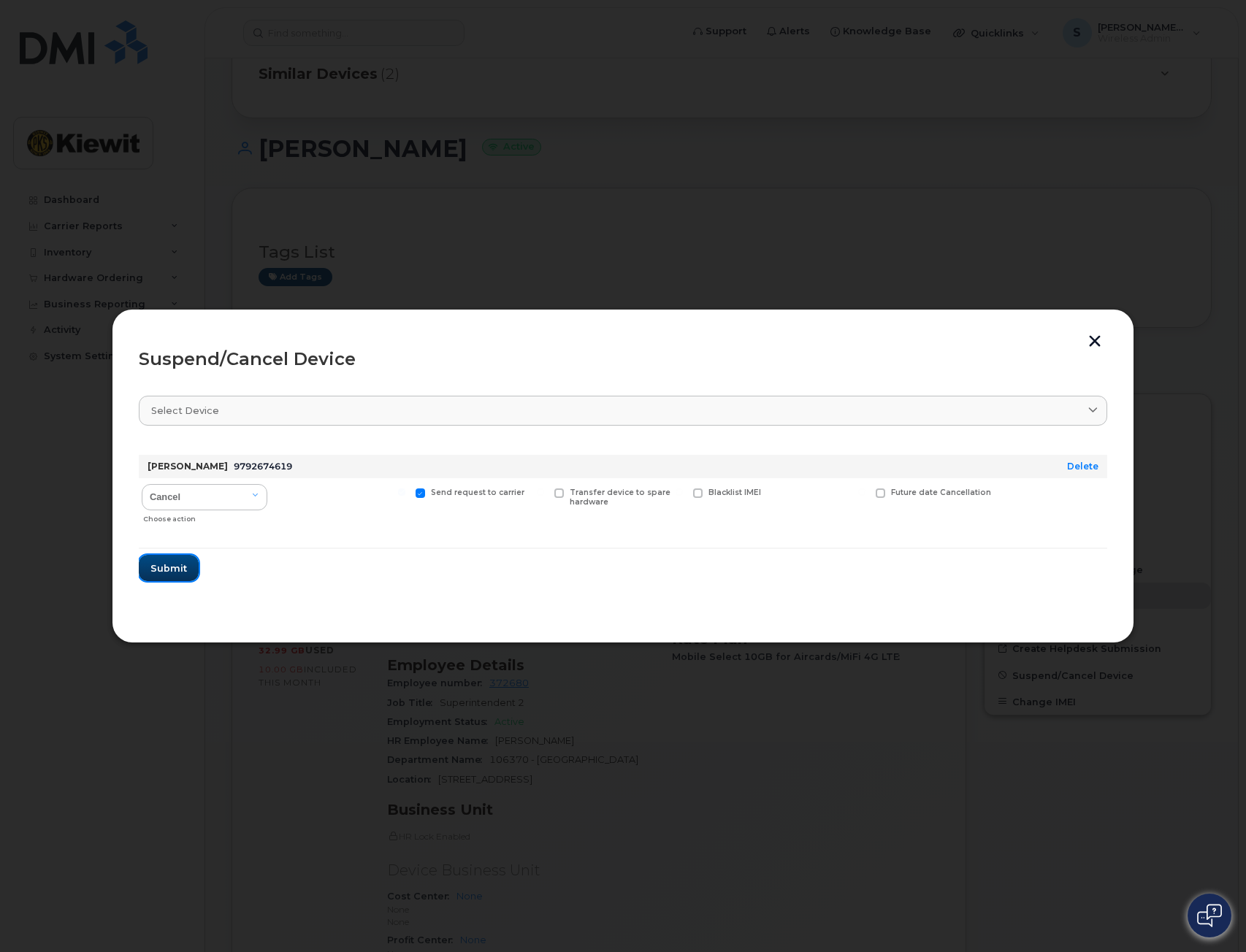
click at [179, 566] on span "Submit" at bounding box center [169, 568] width 37 height 14
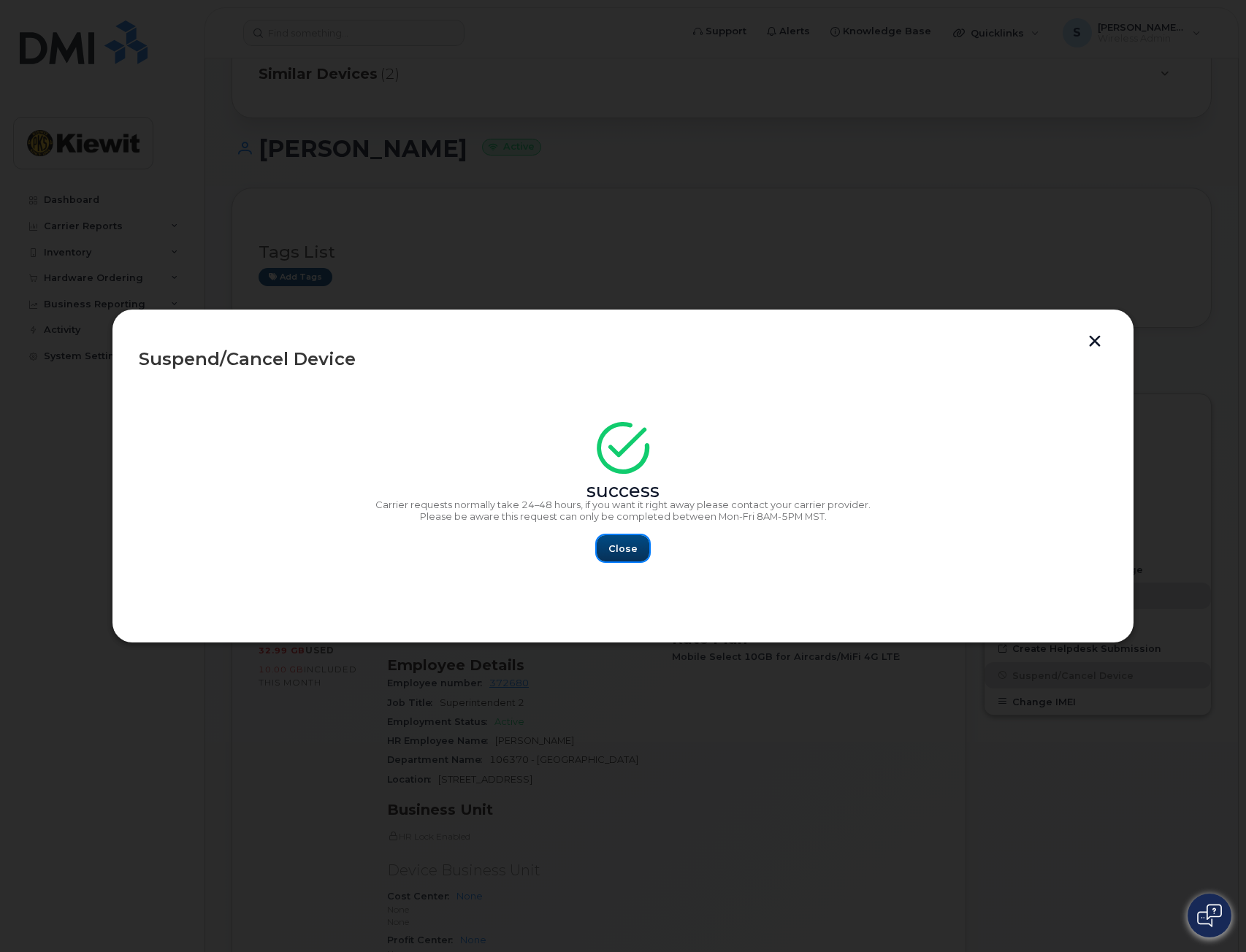
click at [618, 549] on span "Close" at bounding box center [622, 549] width 29 height 14
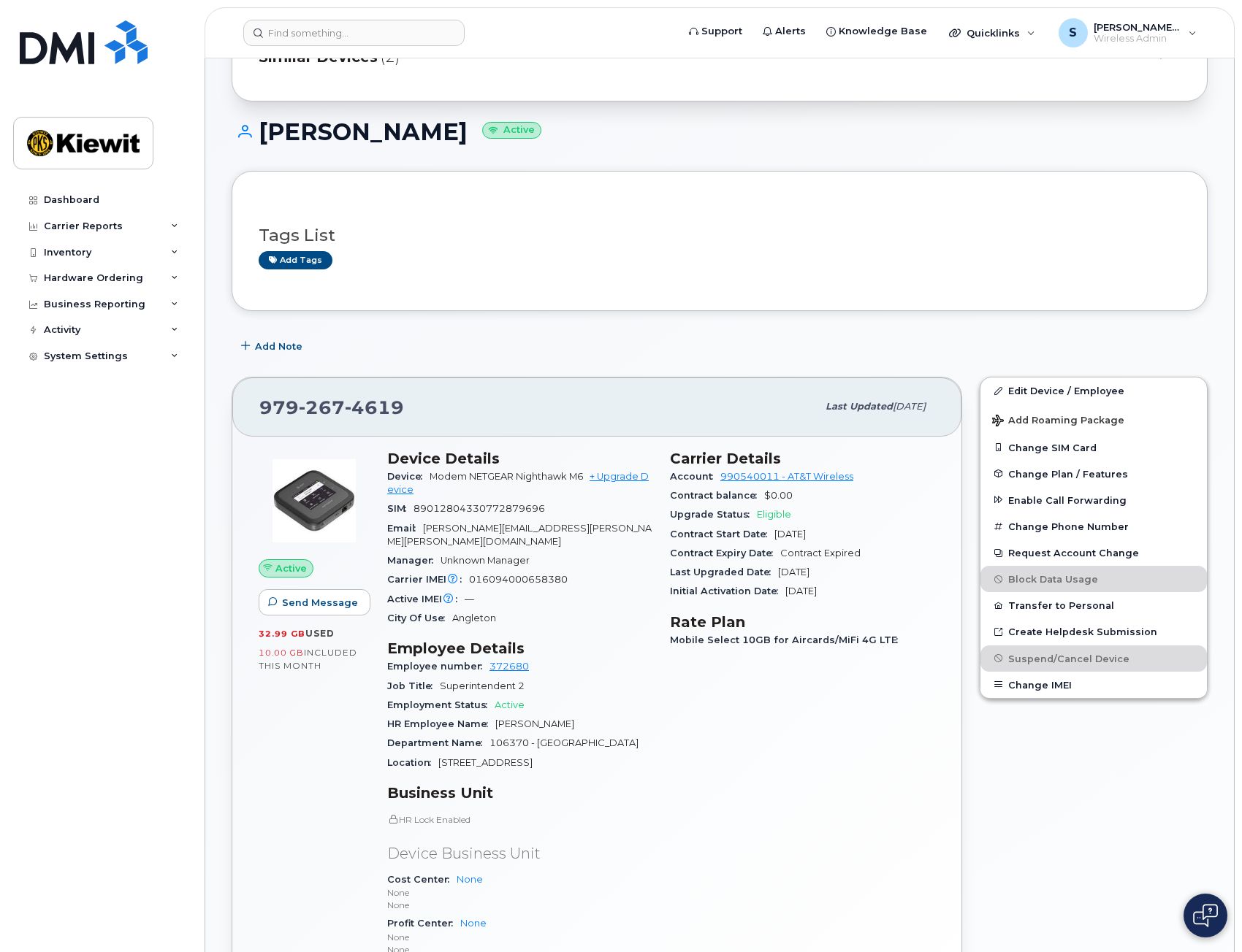
scroll to position [0, 0]
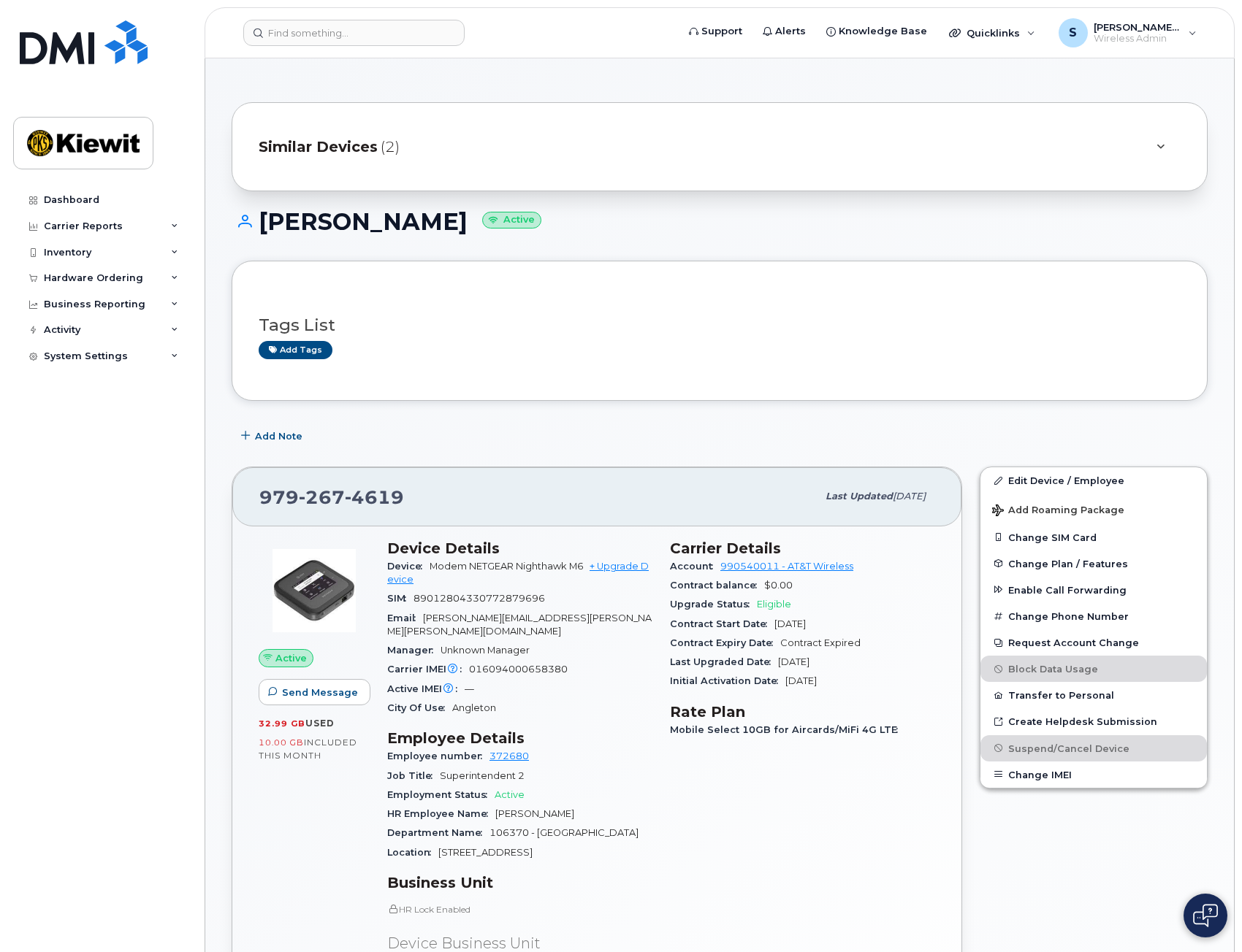
click at [330, 150] on span "Similar Devices" at bounding box center [318, 147] width 119 height 21
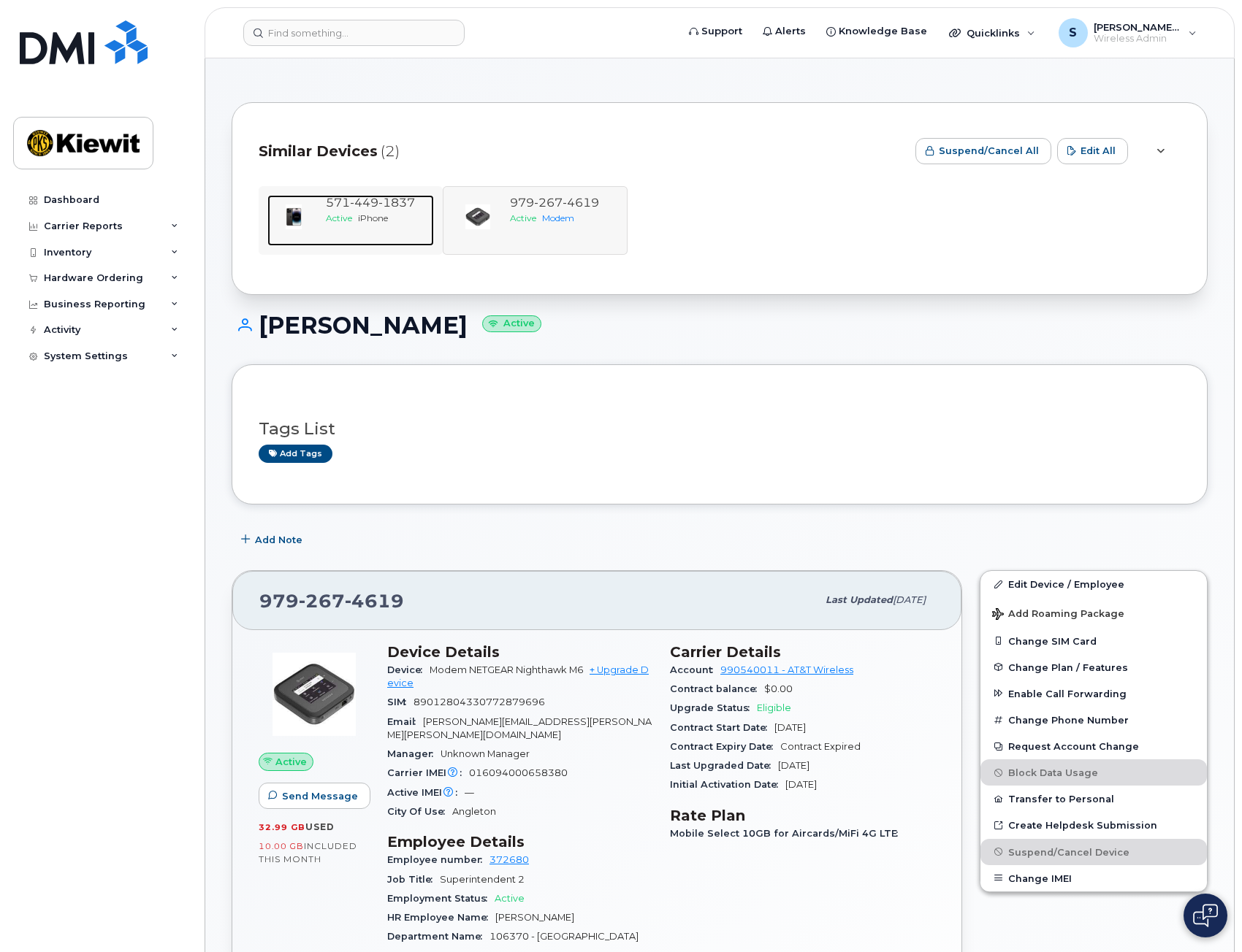
click at [379, 208] on span "449" at bounding box center [397, 202] width 37 height 14
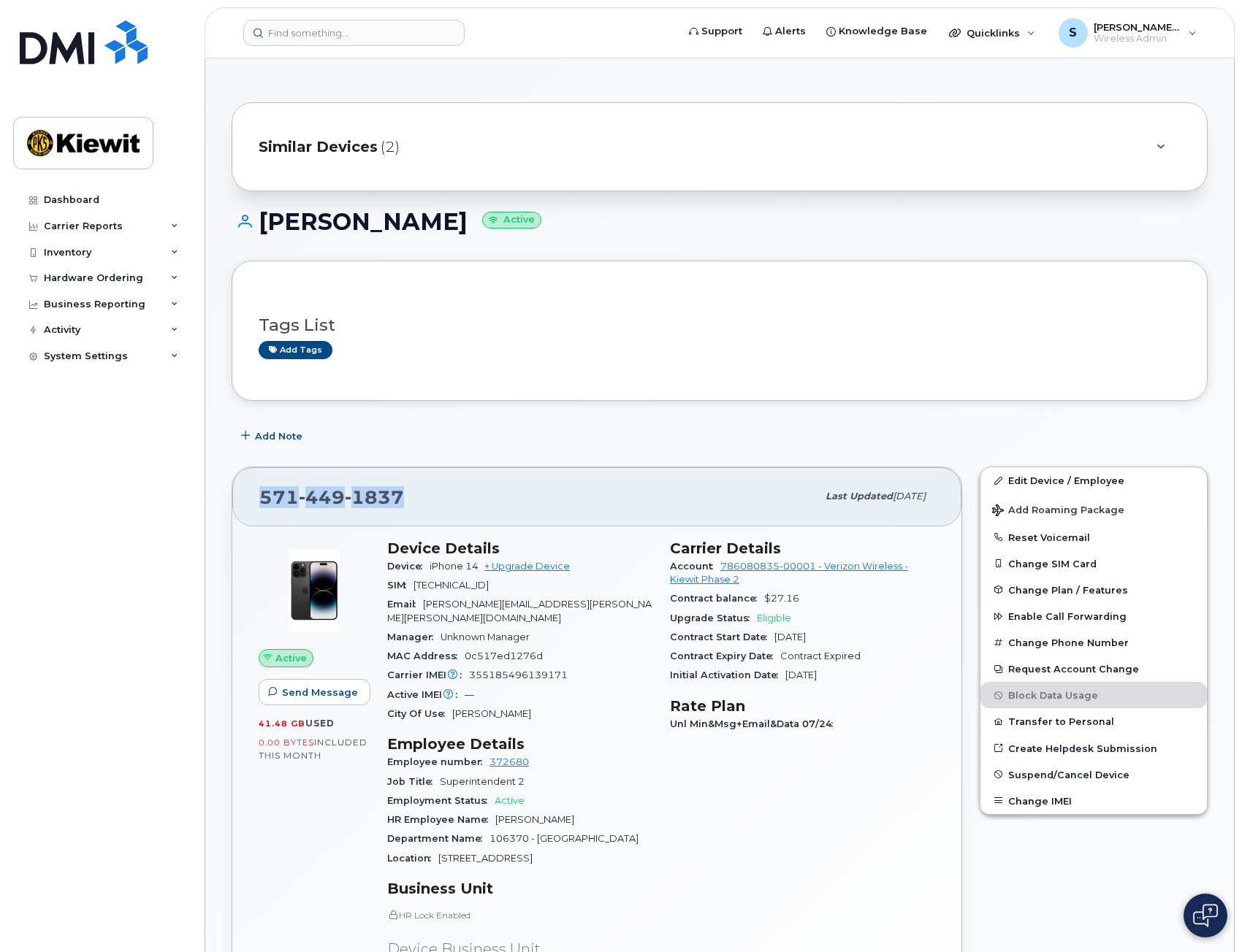
drag, startPoint x: 407, startPoint y: 495, endPoint x: 248, endPoint y: 490, distance: 159.1
click at [248, 490] on div "571 449 1837 Last updated Aug 22, 2025" at bounding box center [597, 497] width 729 height 59
copy span "571 449 1837"
click at [325, 29] on input at bounding box center [354, 32] width 221 height 26
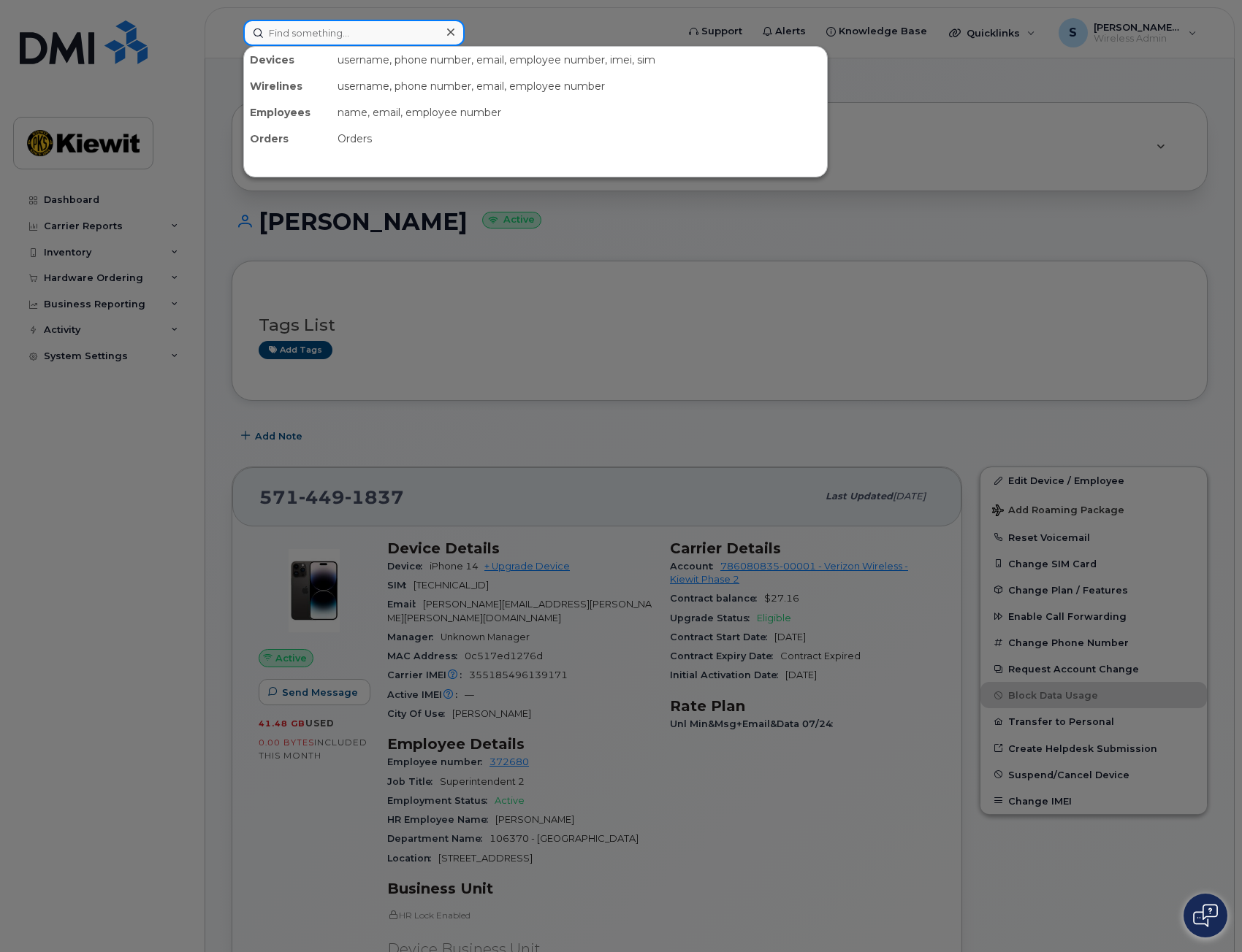
paste input "5714491837"
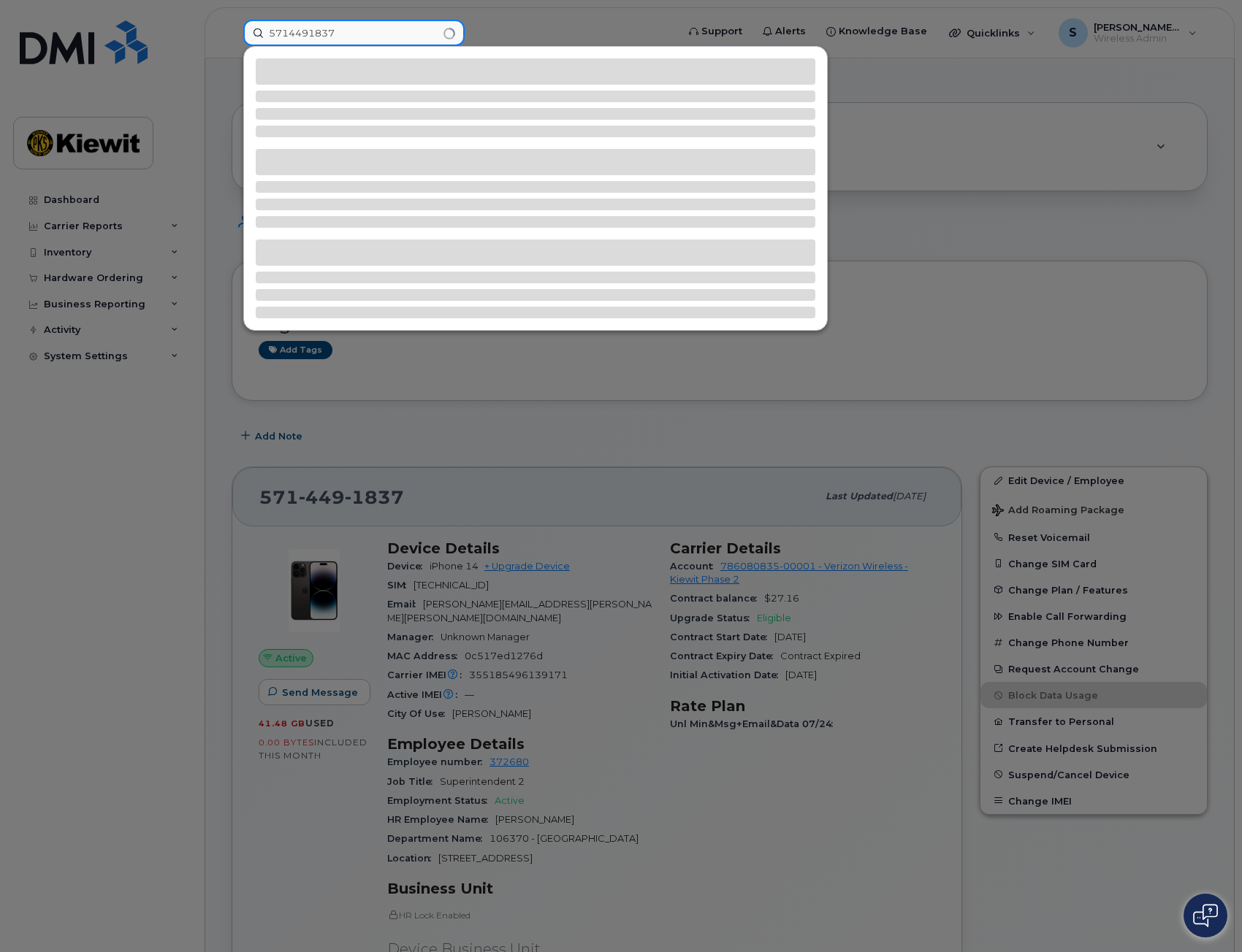
type input "5714491837"
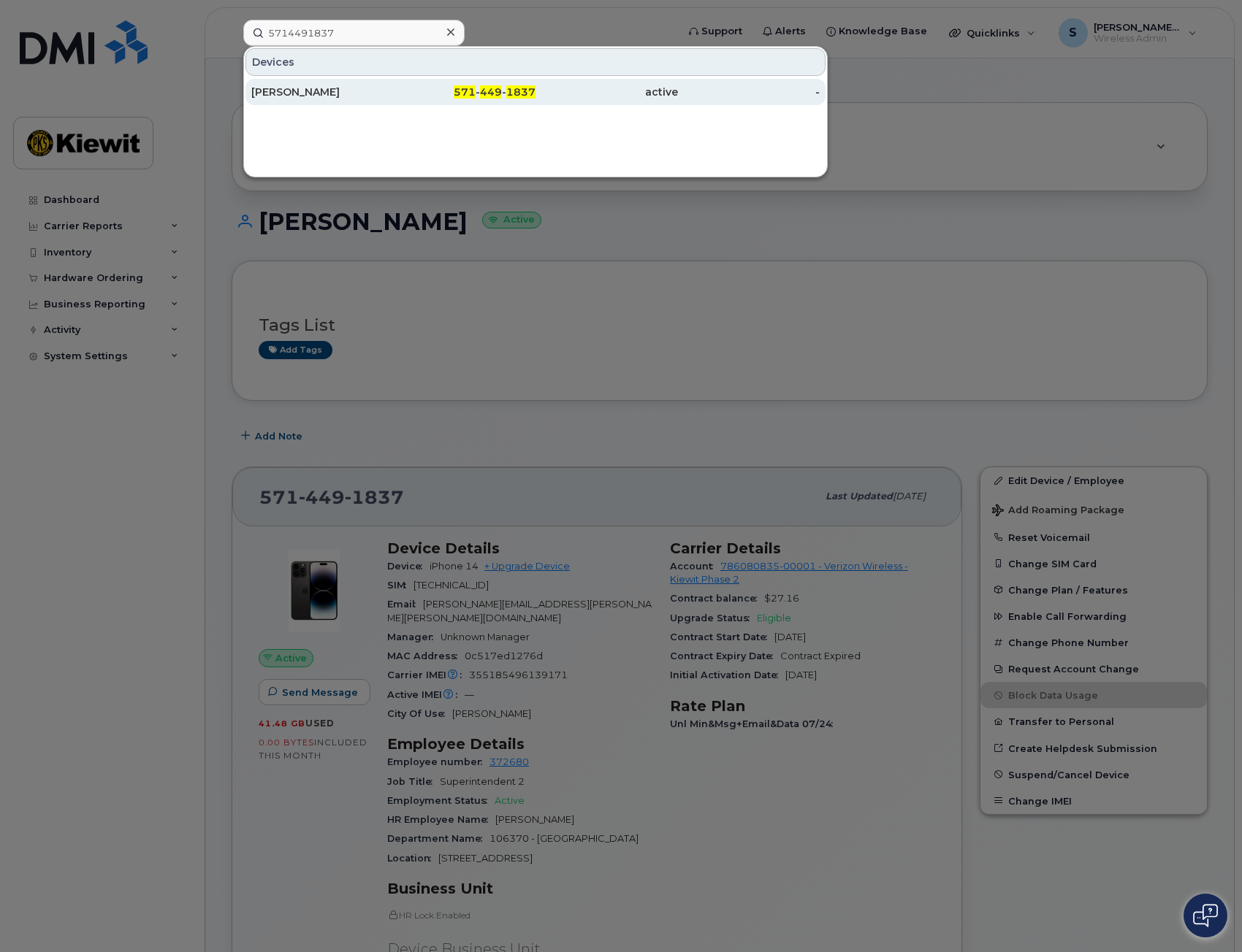
click at [398, 92] on div "571 - 449 - 1837" at bounding box center [464, 92] width 142 height 14
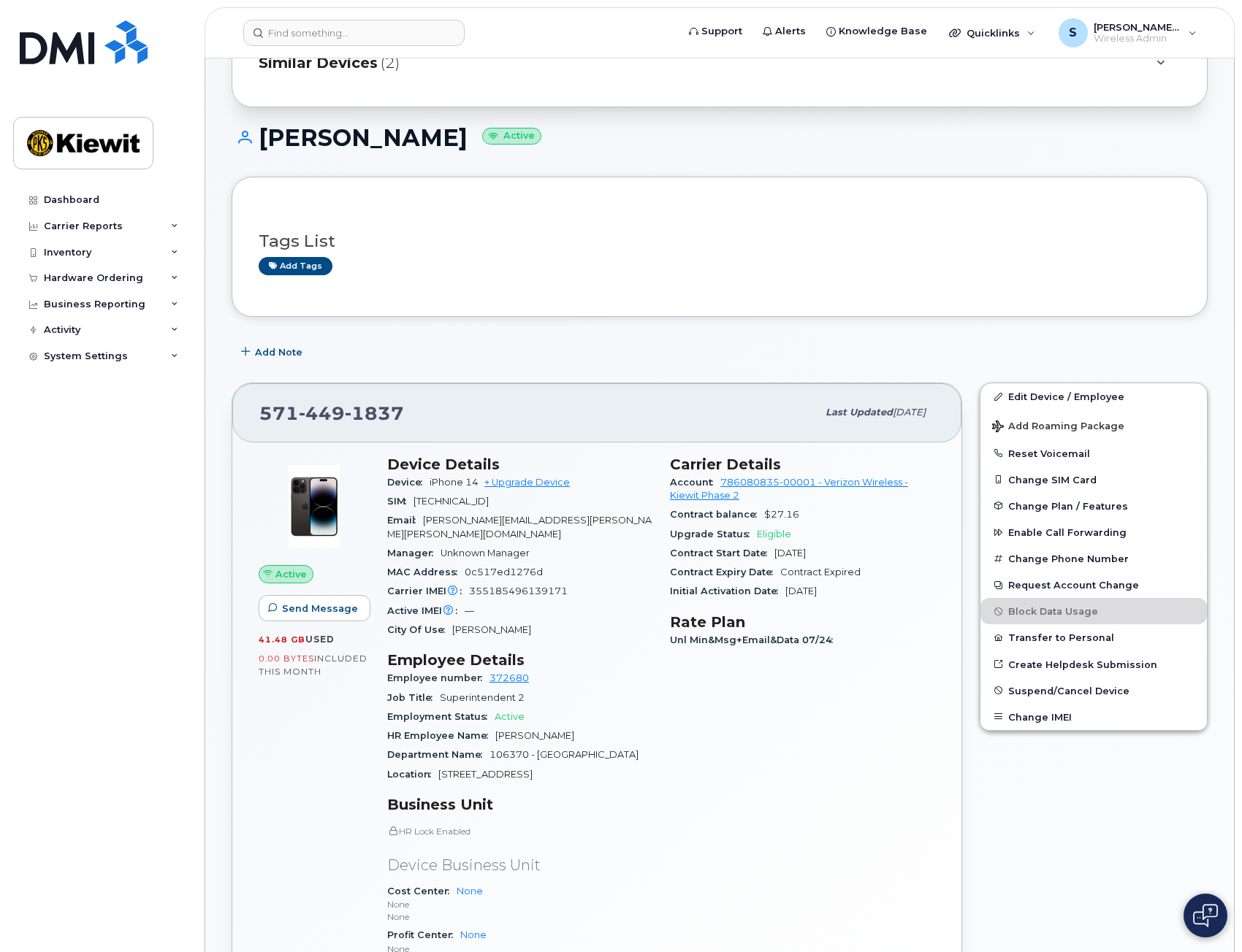
scroll to position [82, 0]
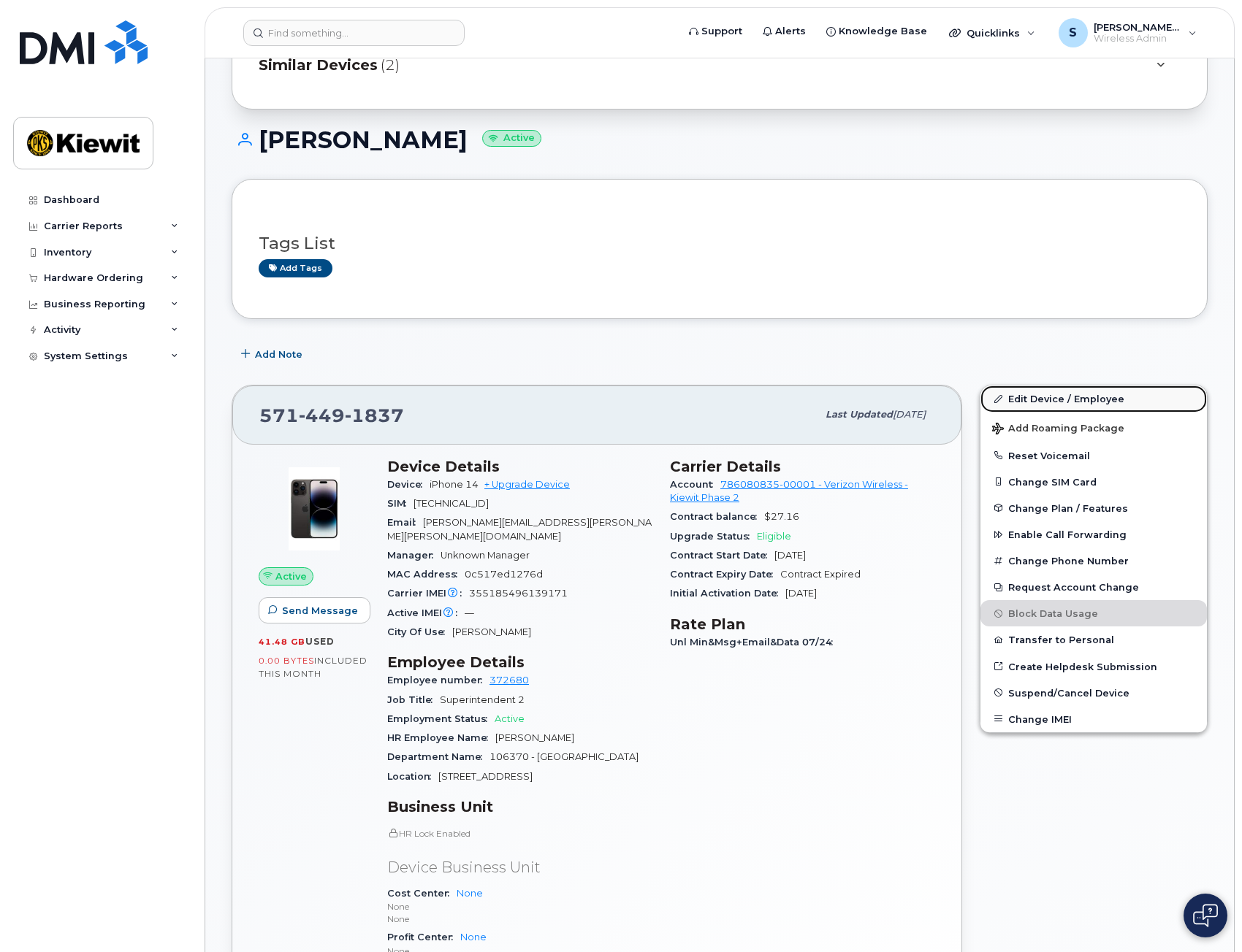
click at [1053, 396] on link "Edit Device / Employee" at bounding box center [1093, 398] width 227 height 26
click at [1057, 405] on link "Edit Device / Employee" at bounding box center [1093, 398] width 227 height 26
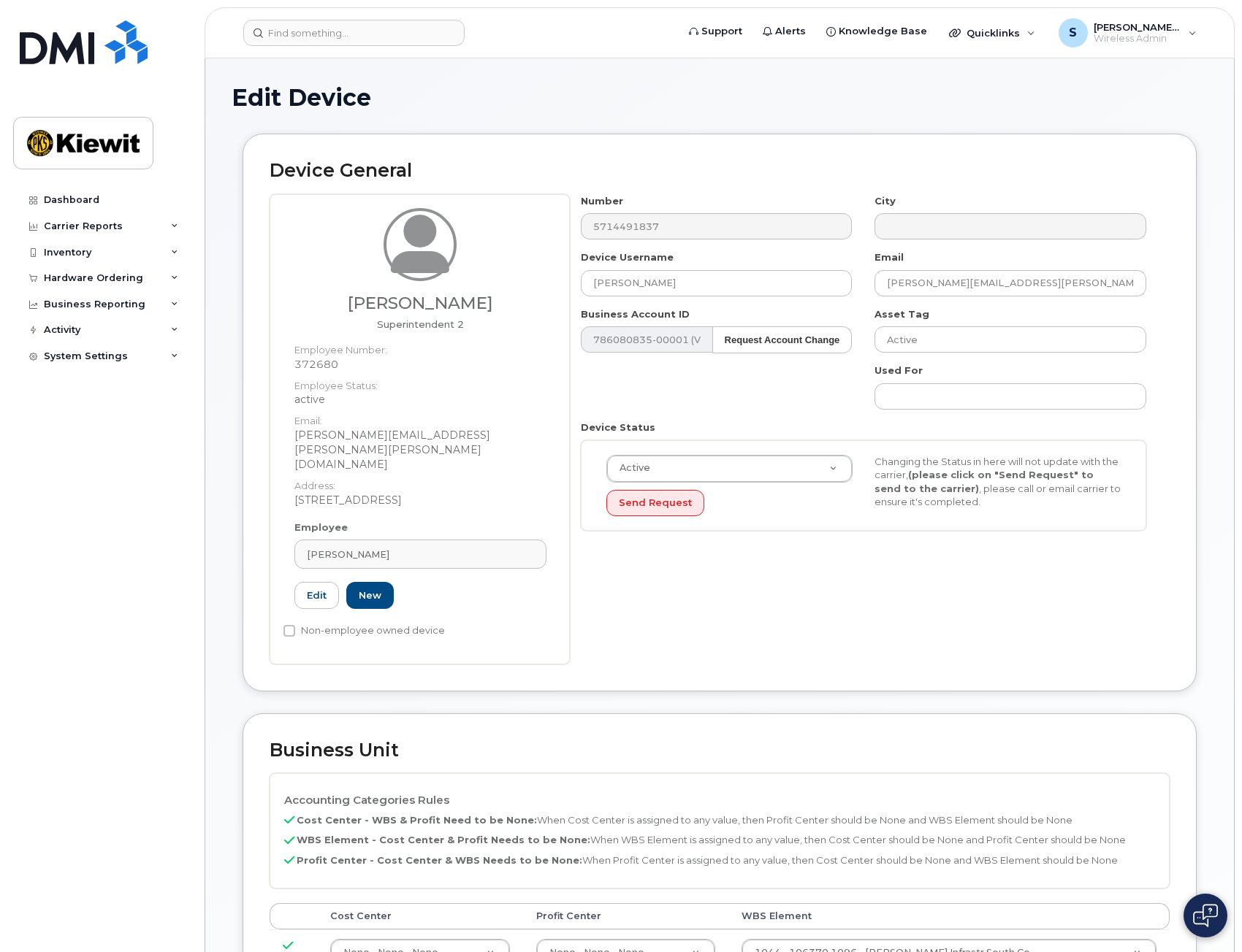
click at [870, 572] on div "Number 5714491837 City Device Username [PERSON_NAME] Email [PERSON_NAME][EMAIL_…" at bounding box center [869, 429] width 600 height 470
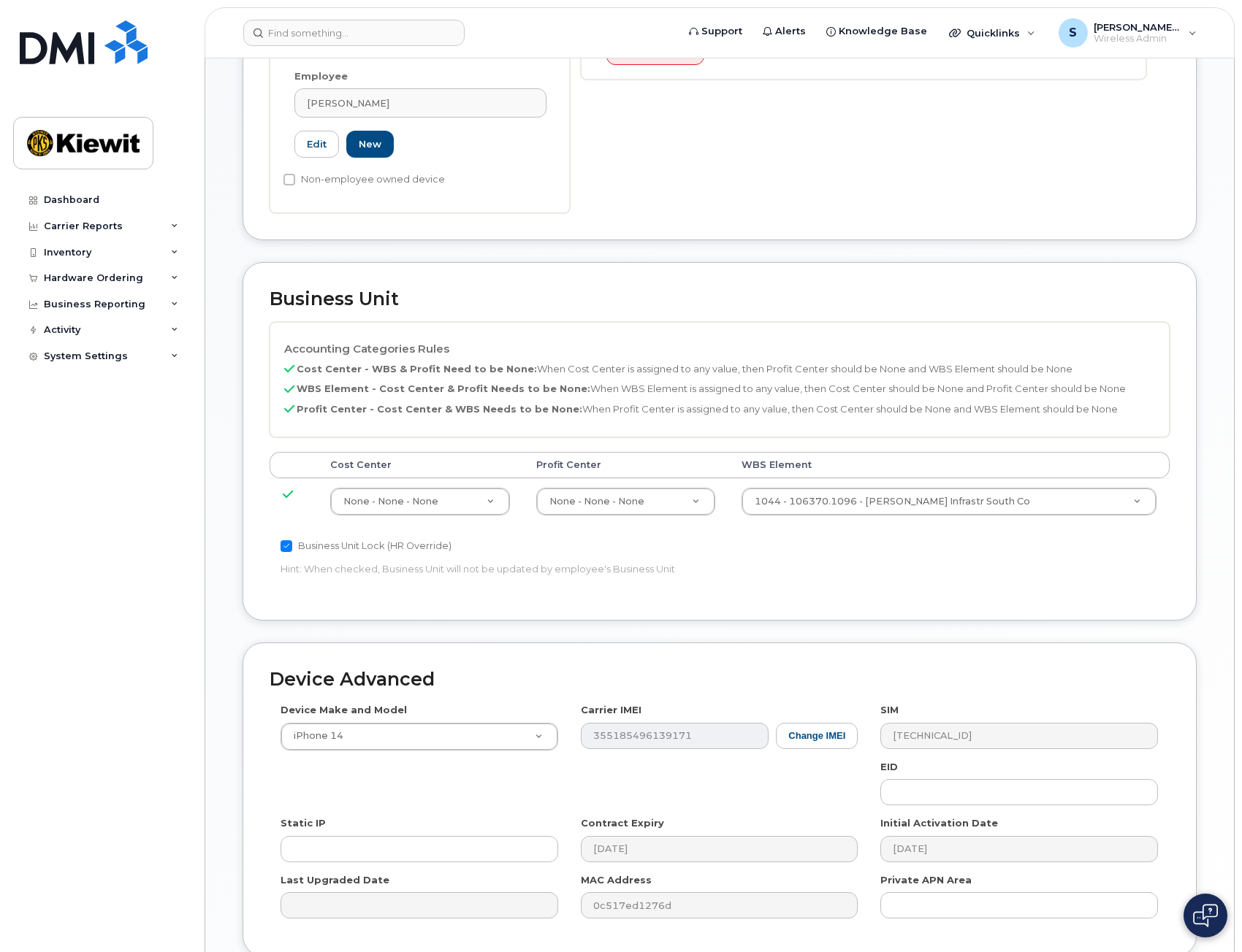
scroll to position [549, 0]
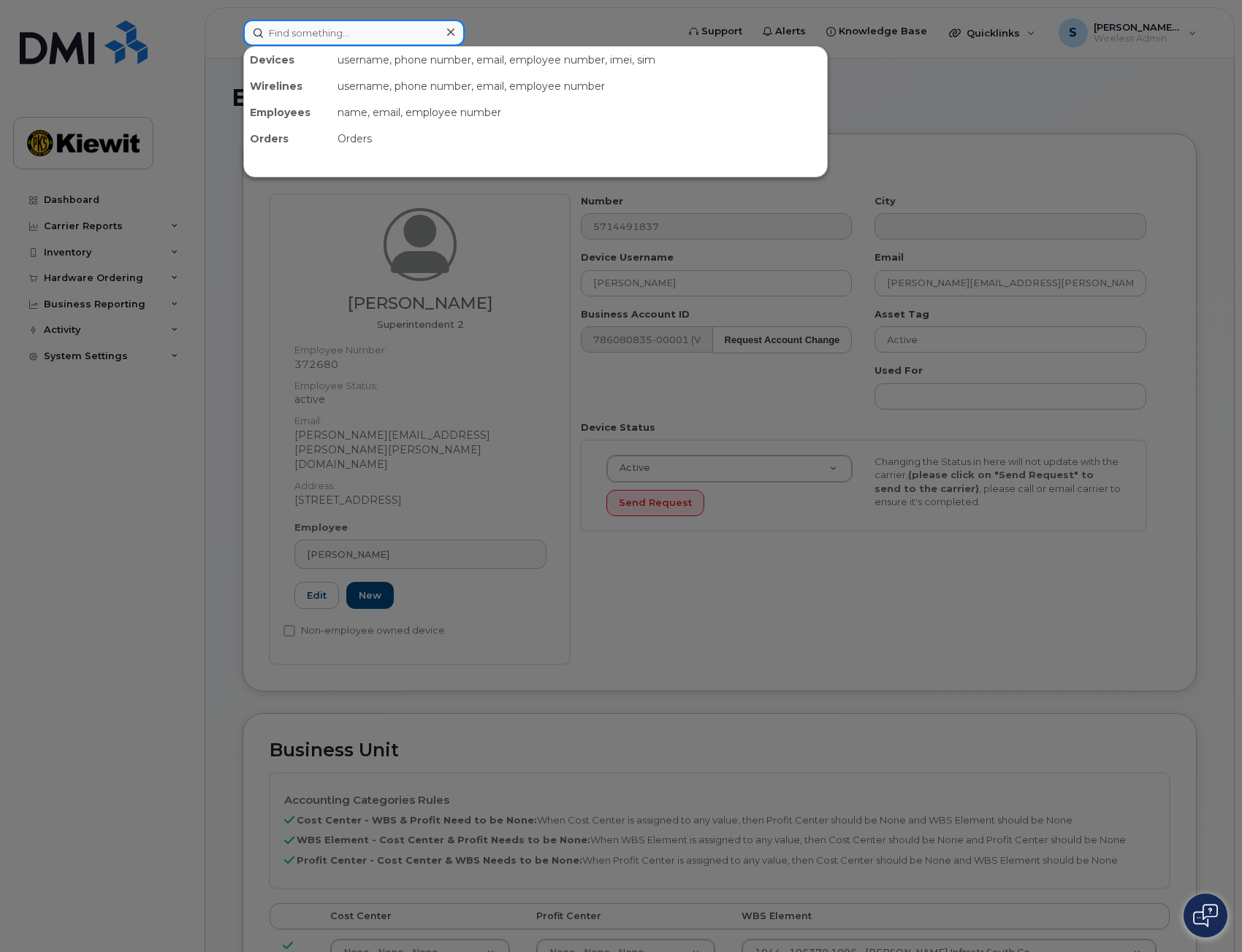
click at [363, 37] on input at bounding box center [354, 32] width 221 height 26
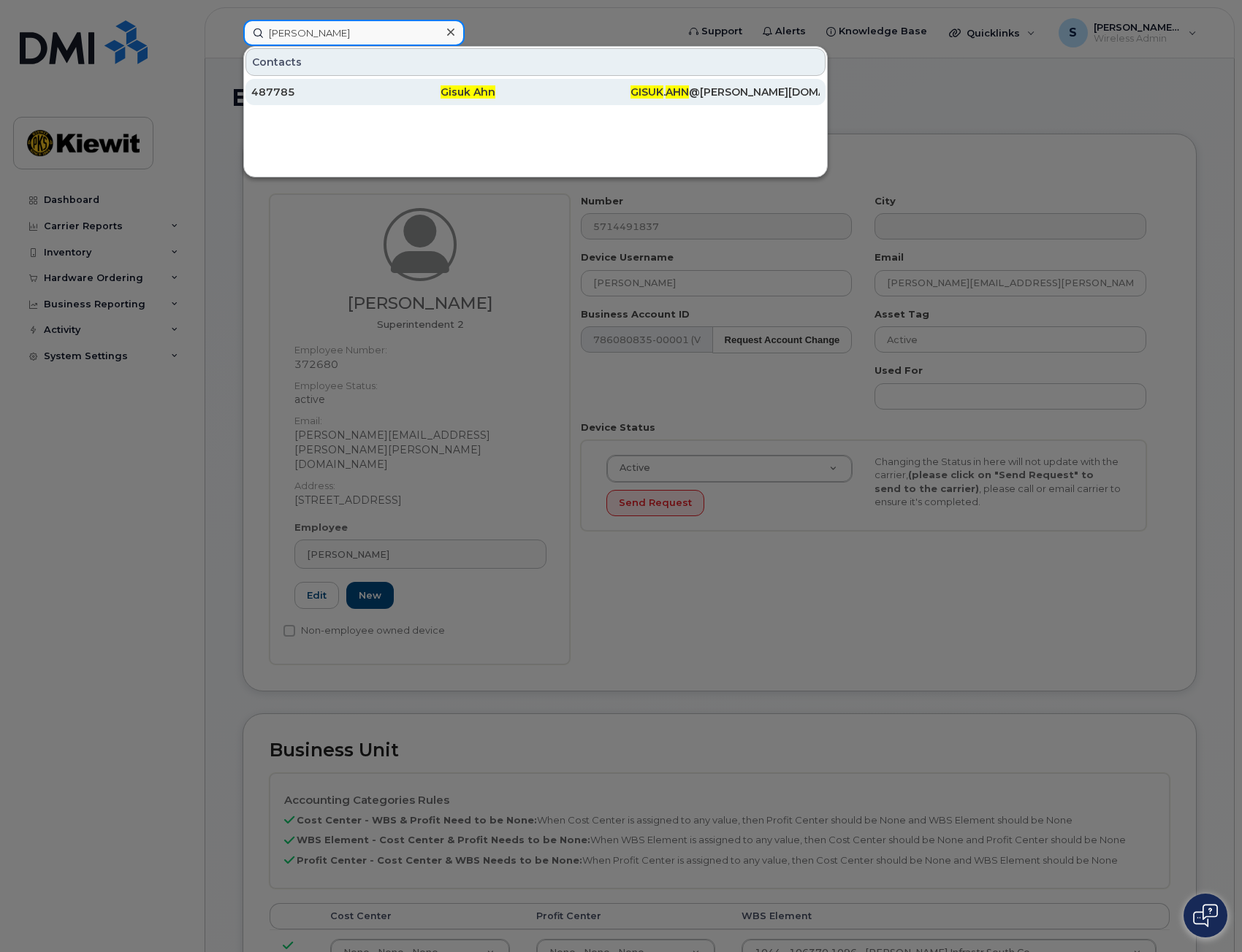
type input "gisuk ahn"
click div "487785"
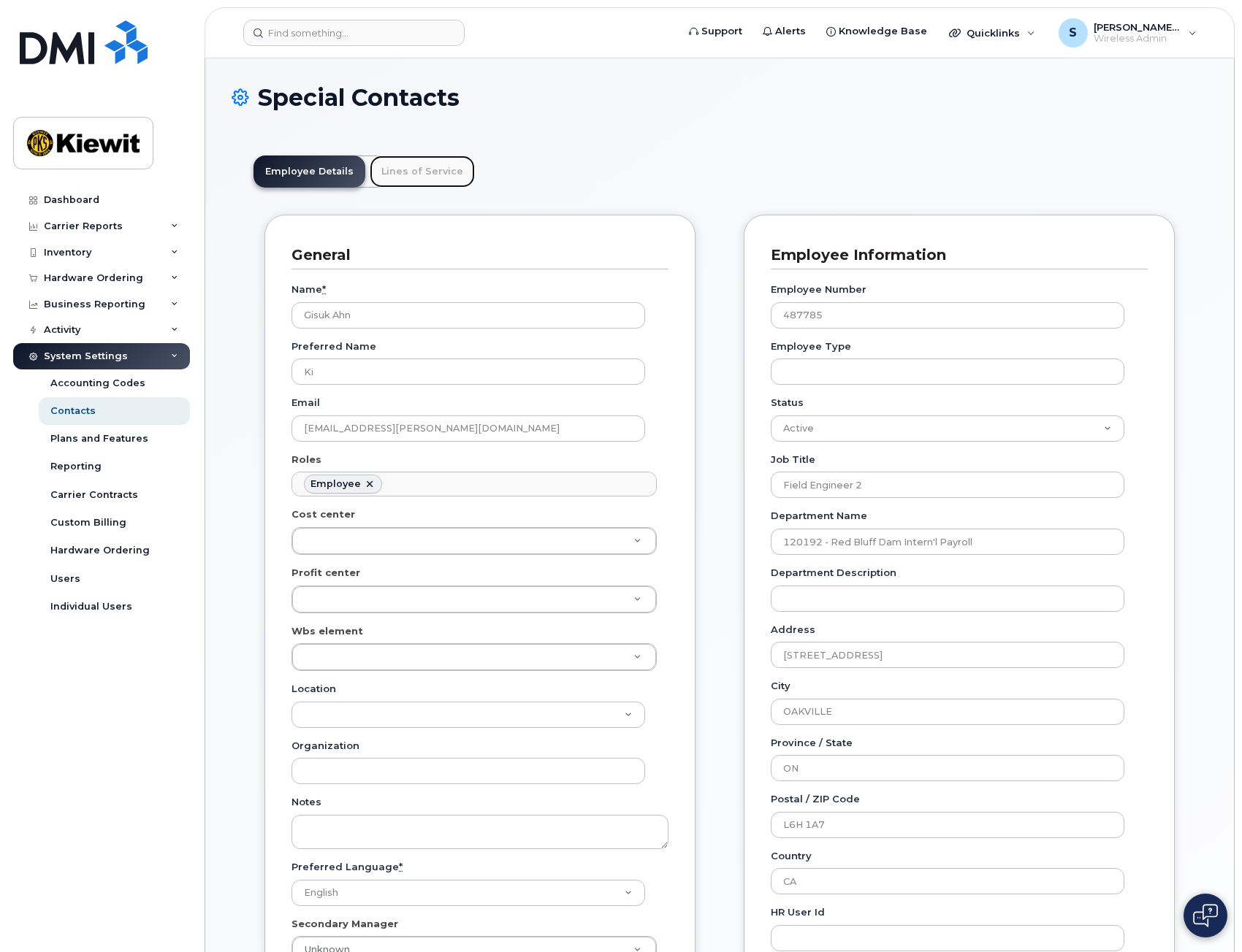
click at [419, 160] on link "Lines of Service" at bounding box center [422, 172] width 105 height 32
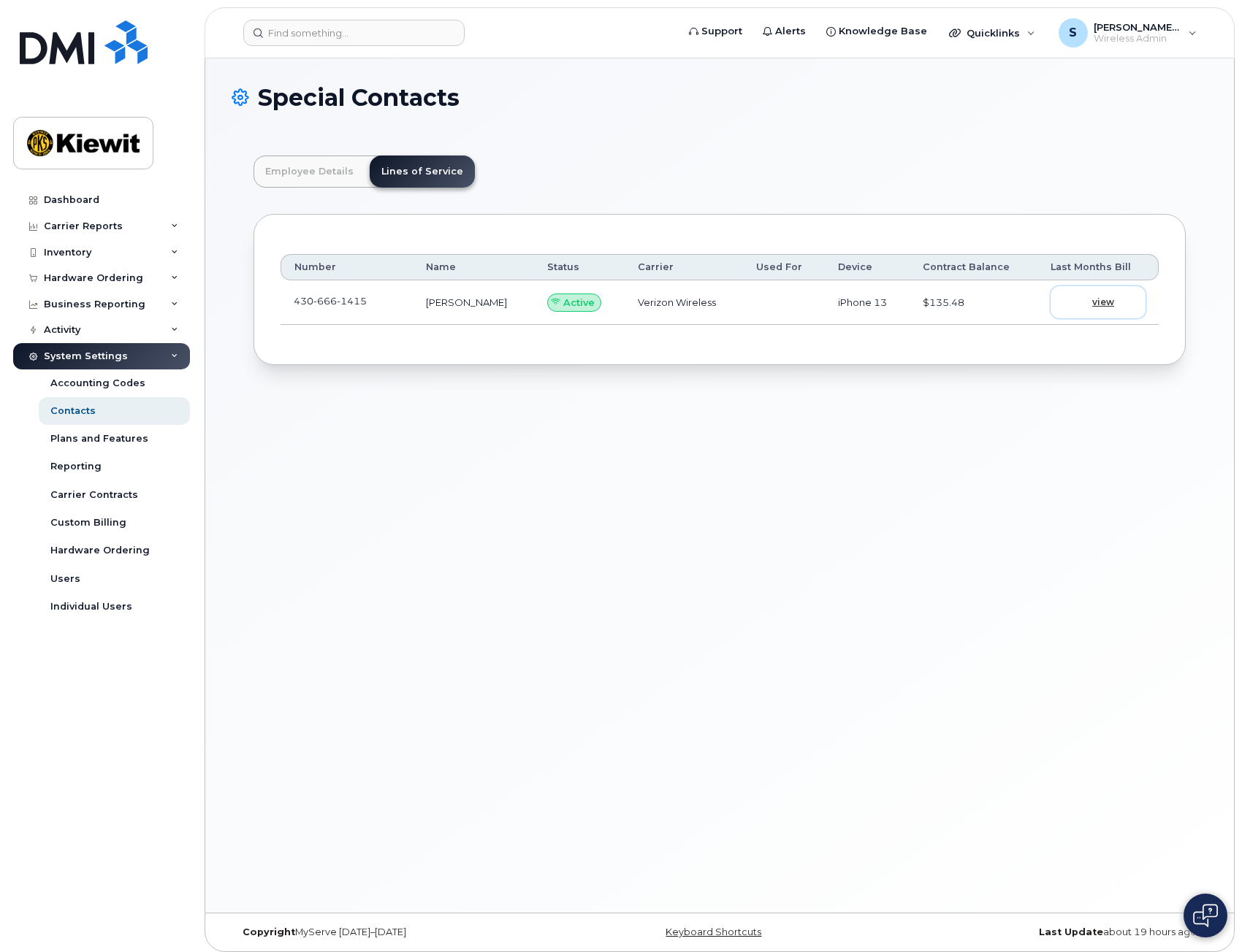
click at [1093, 302] on span "view" at bounding box center [1103, 302] width 22 height 13
click at [376, 38] on input at bounding box center [354, 32] width 221 height 26
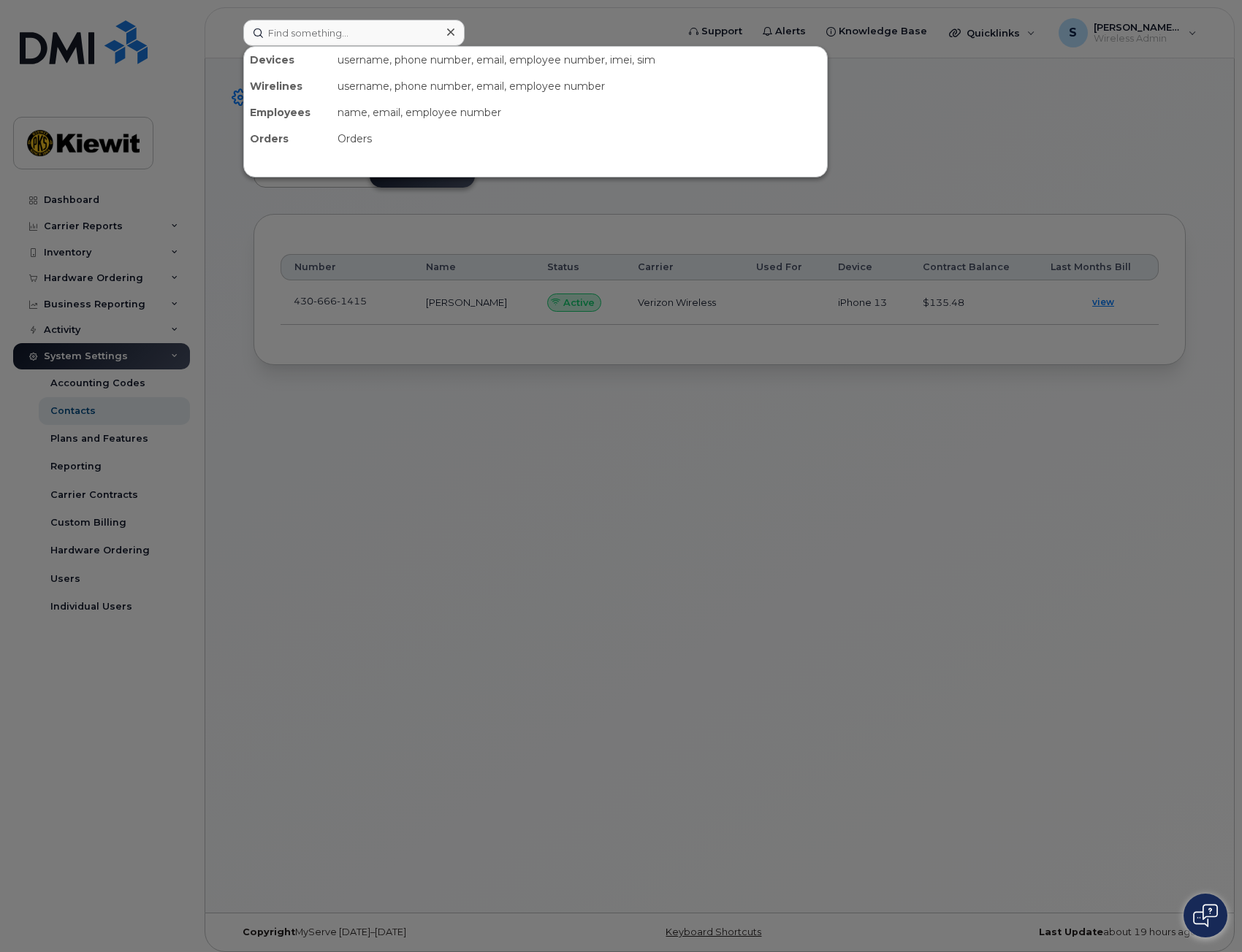
click at [541, 520] on div at bounding box center [621, 476] width 1242 height 952
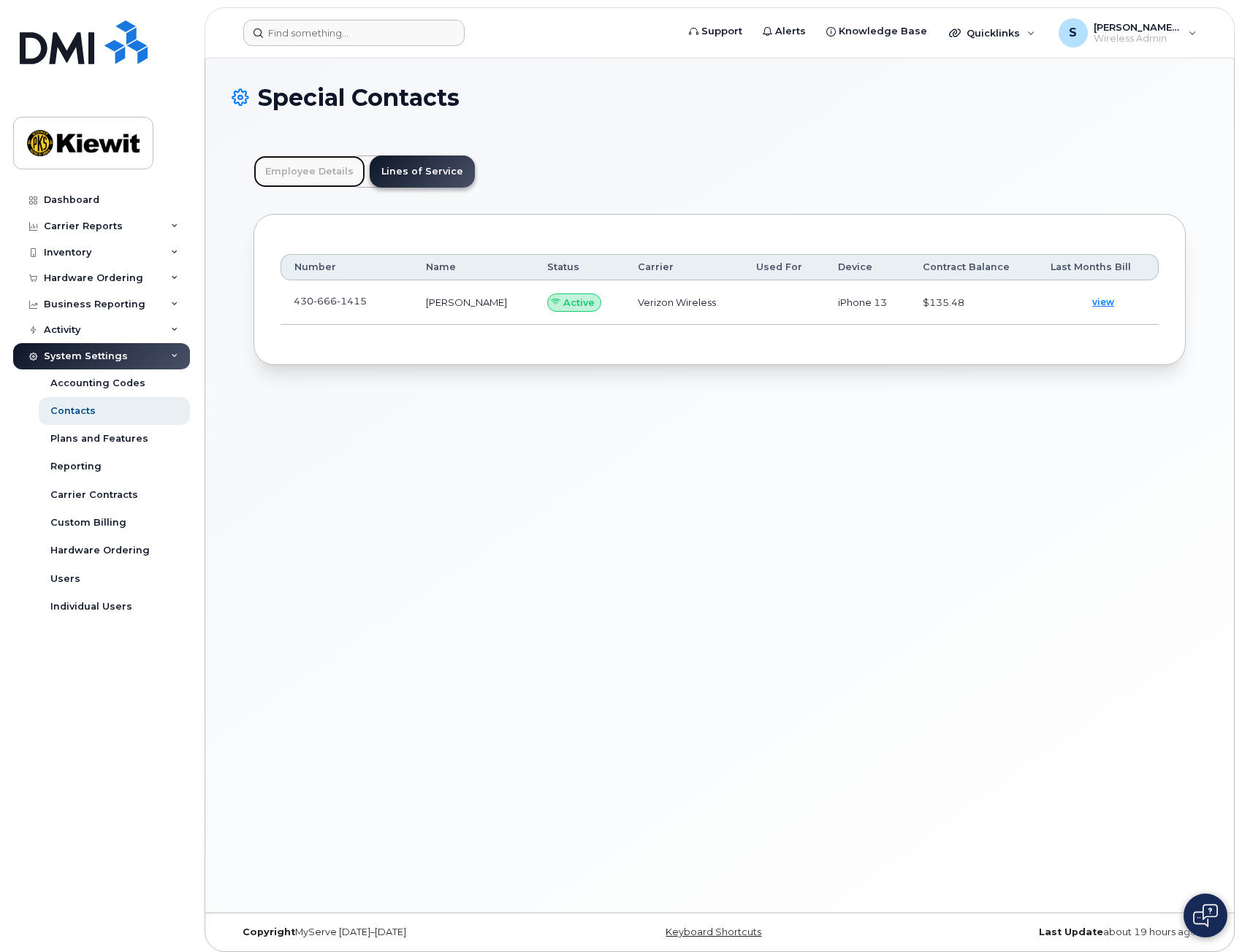
click at [326, 169] on link "Employee Details" at bounding box center [309, 172] width 111 height 32
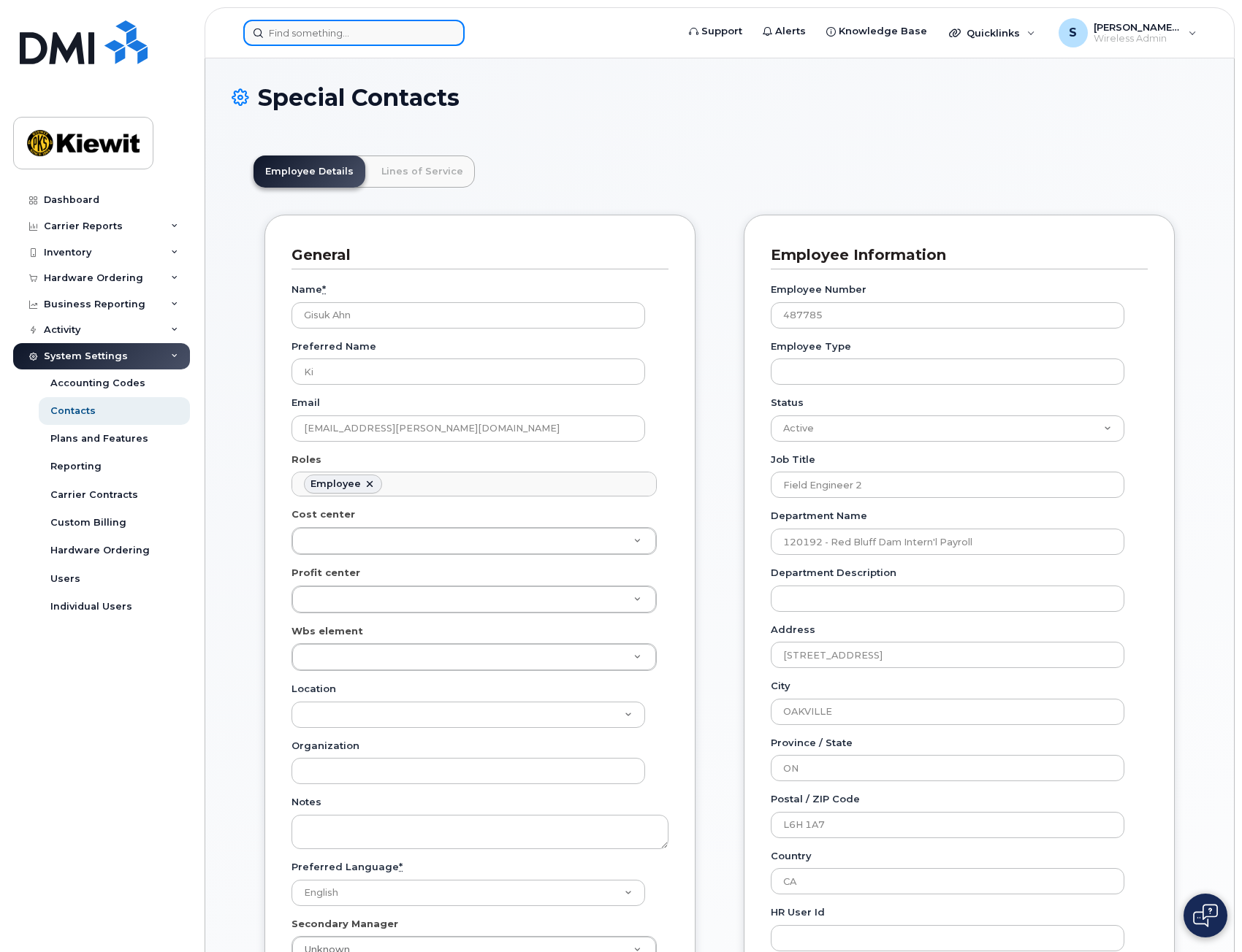
click at [350, 42] on input at bounding box center [354, 32] width 221 height 26
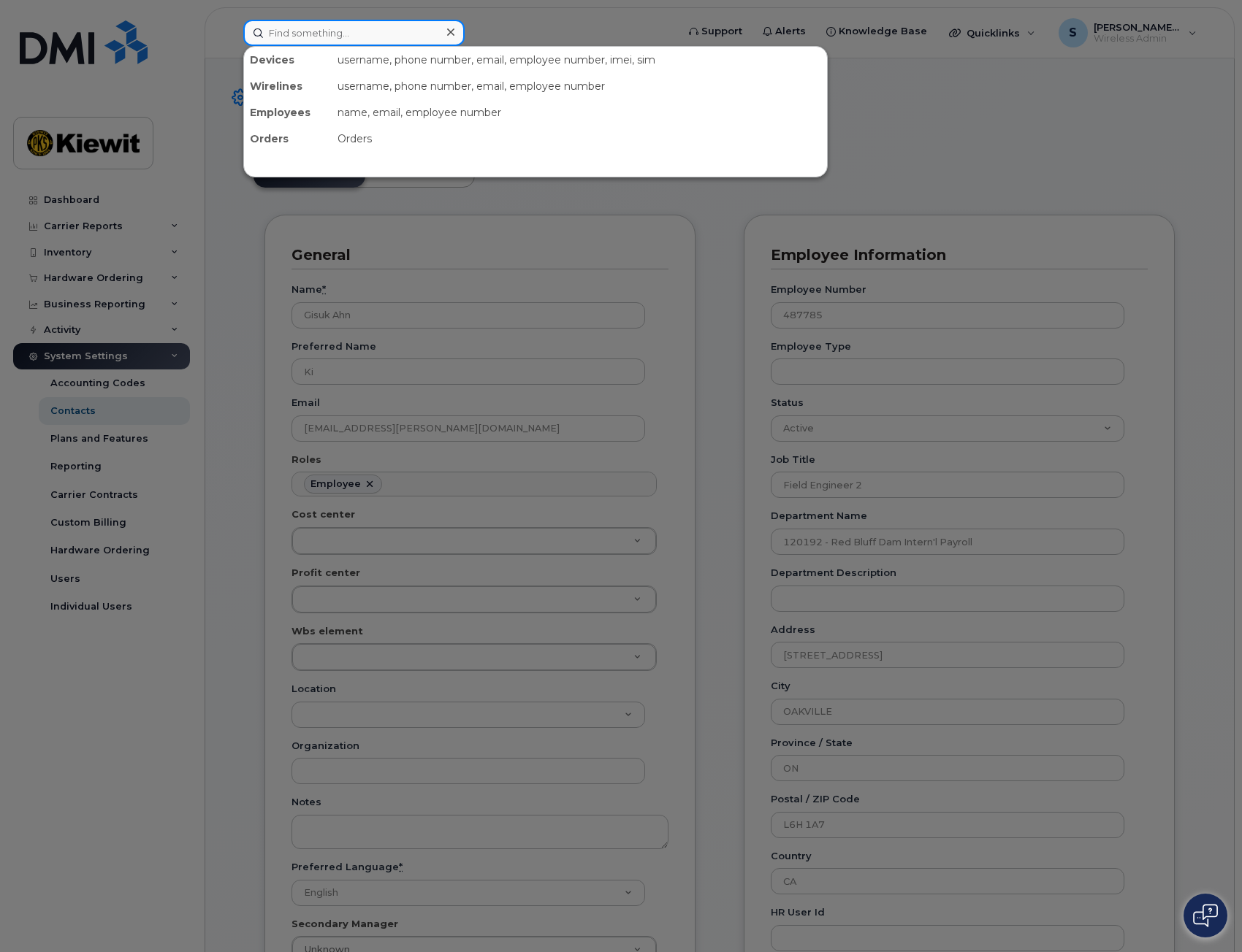
click at [337, 37] on input at bounding box center [354, 32] width 221 height 26
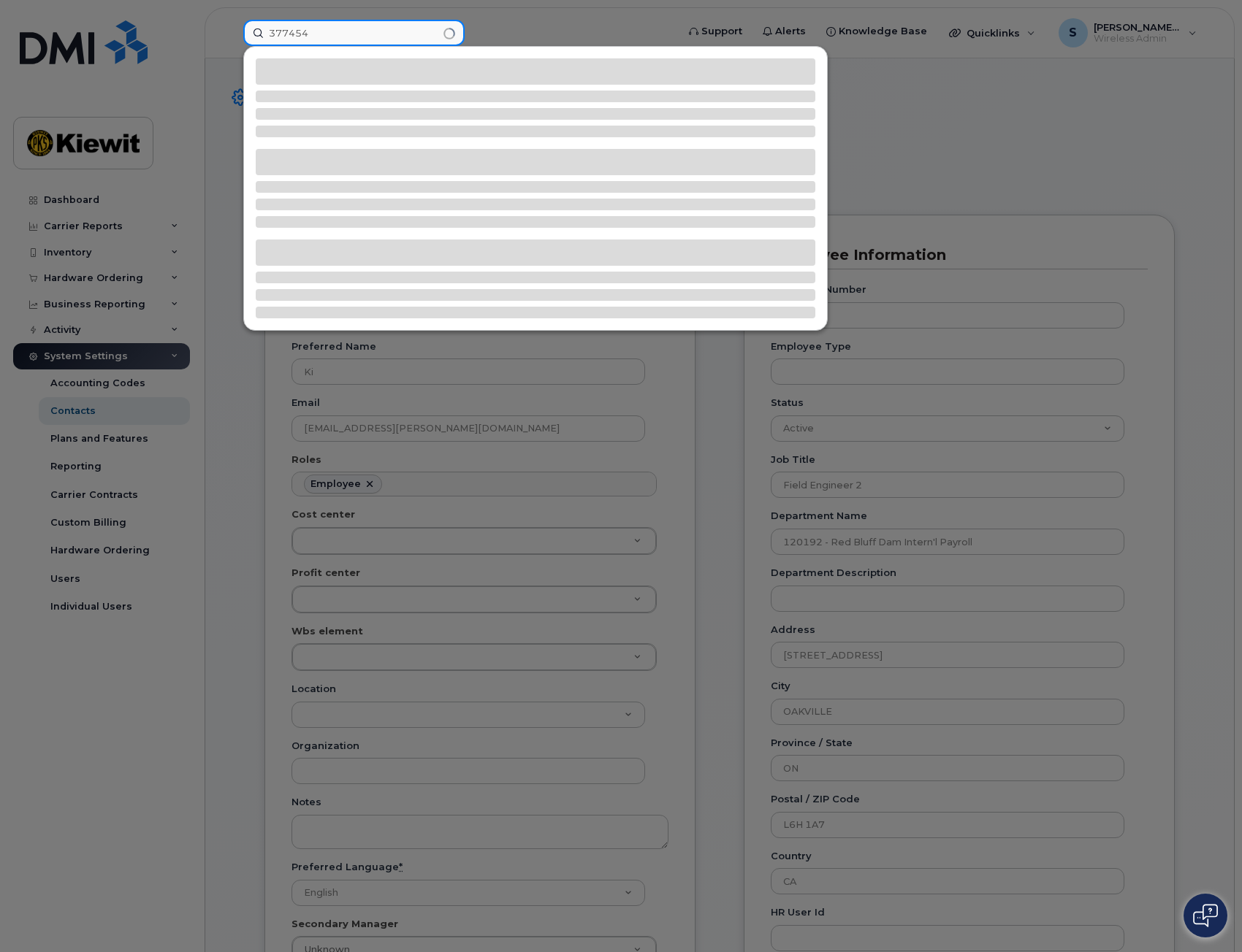
type input "377454"
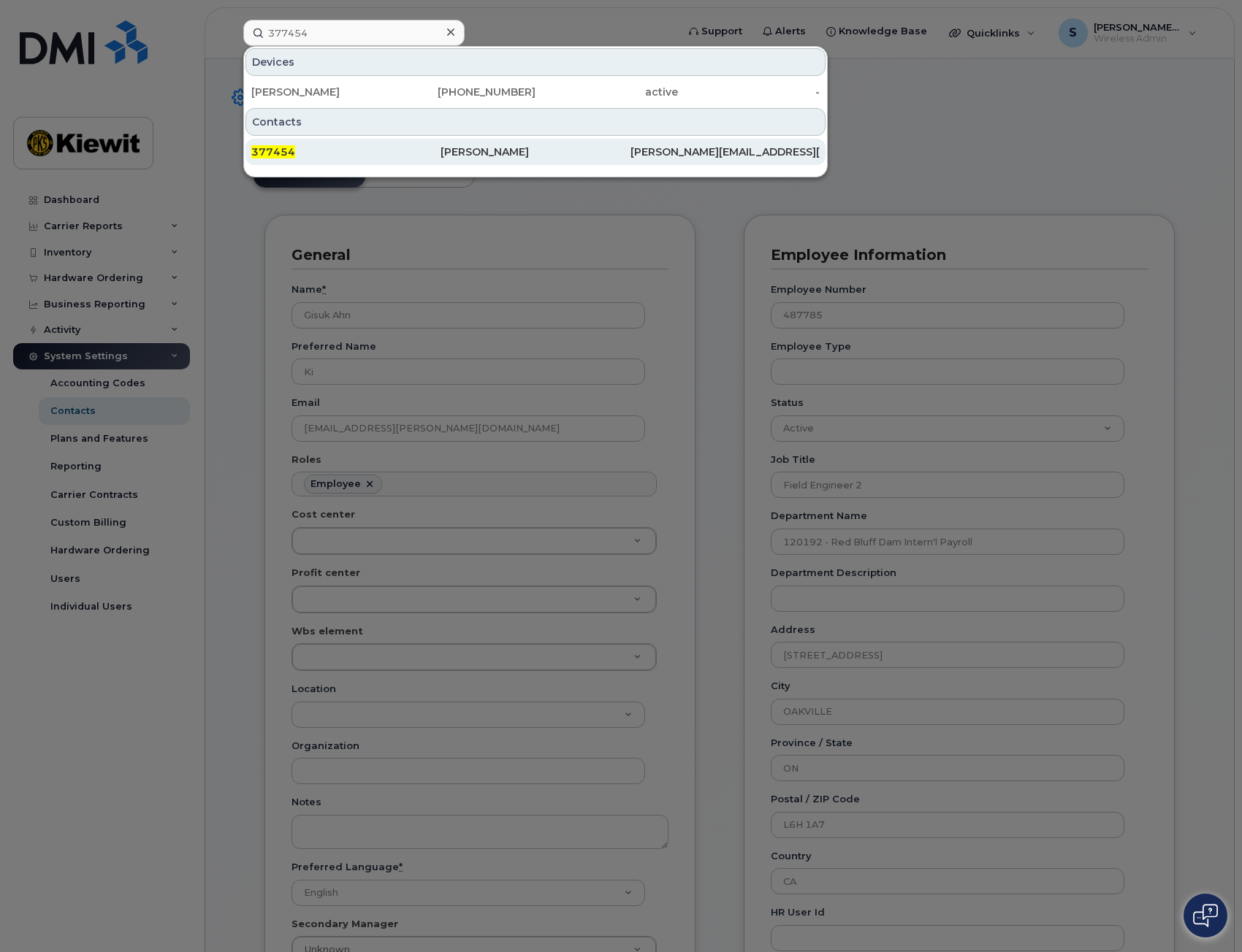
click at [390, 150] on div "377454" at bounding box center [346, 151] width 189 height 14
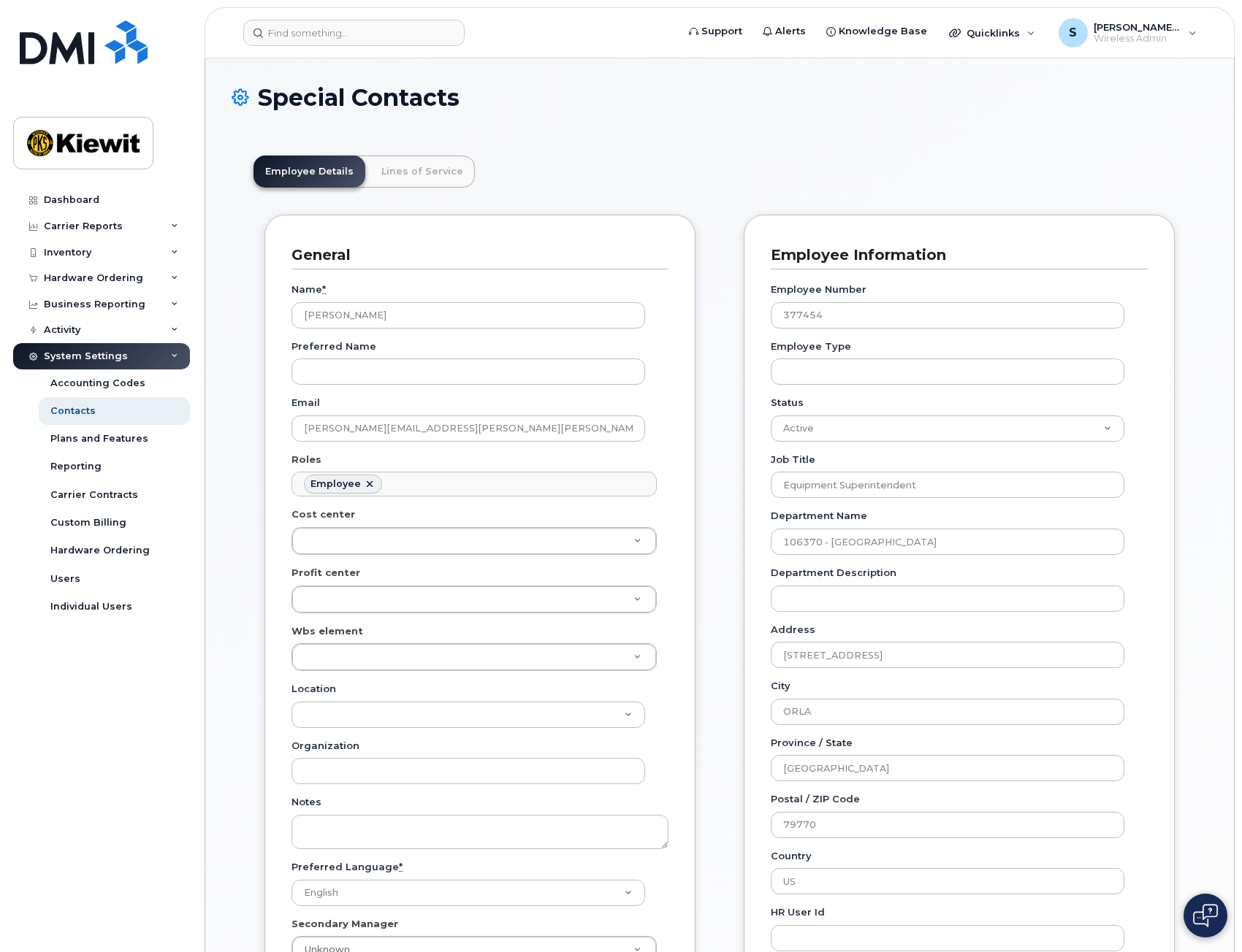
scroll to position [43, 0]
click at [400, 165] on link "Lines of Service" at bounding box center [422, 172] width 105 height 32
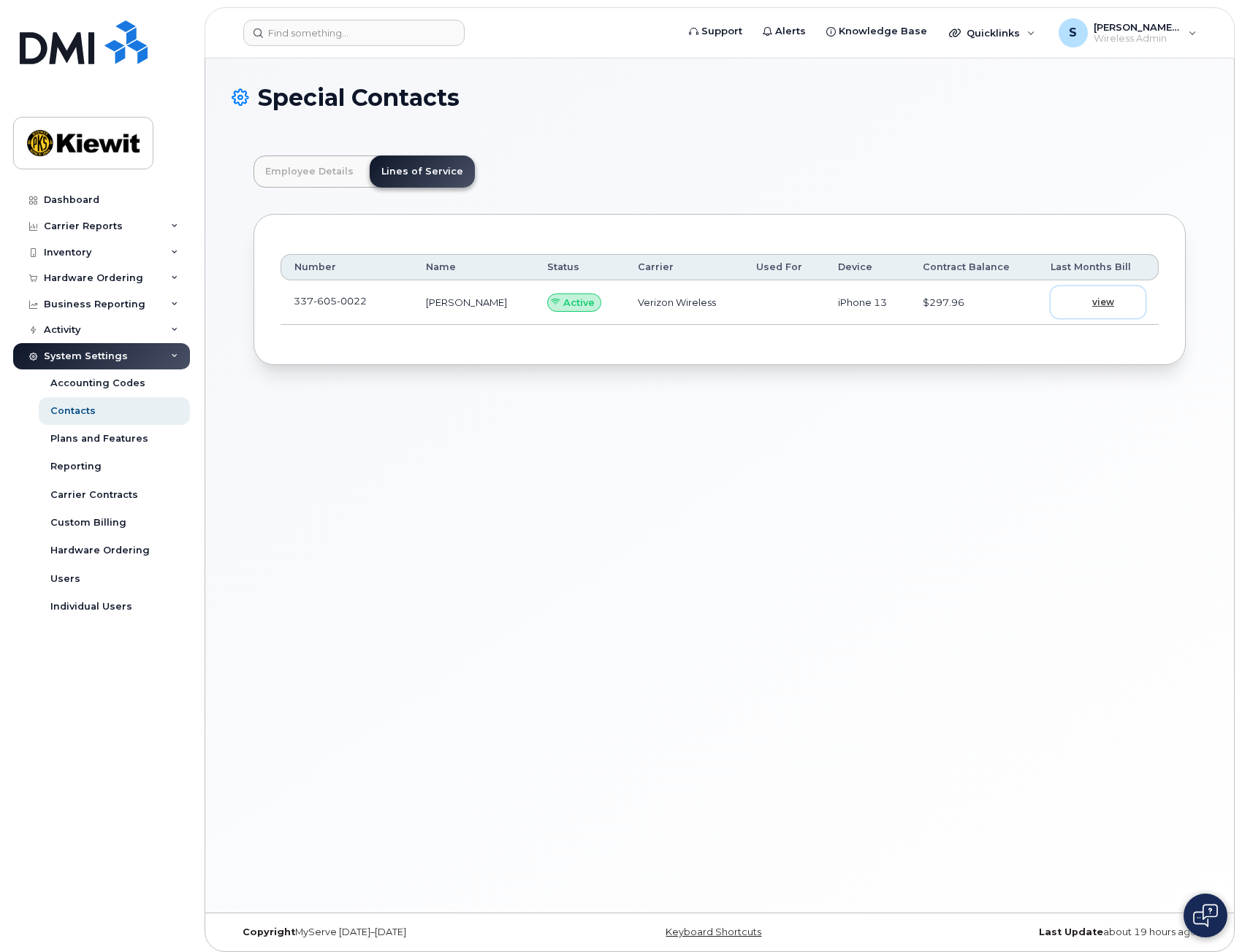
click at [1103, 304] on span "view" at bounding box center [1103, 302] width 22 height 13
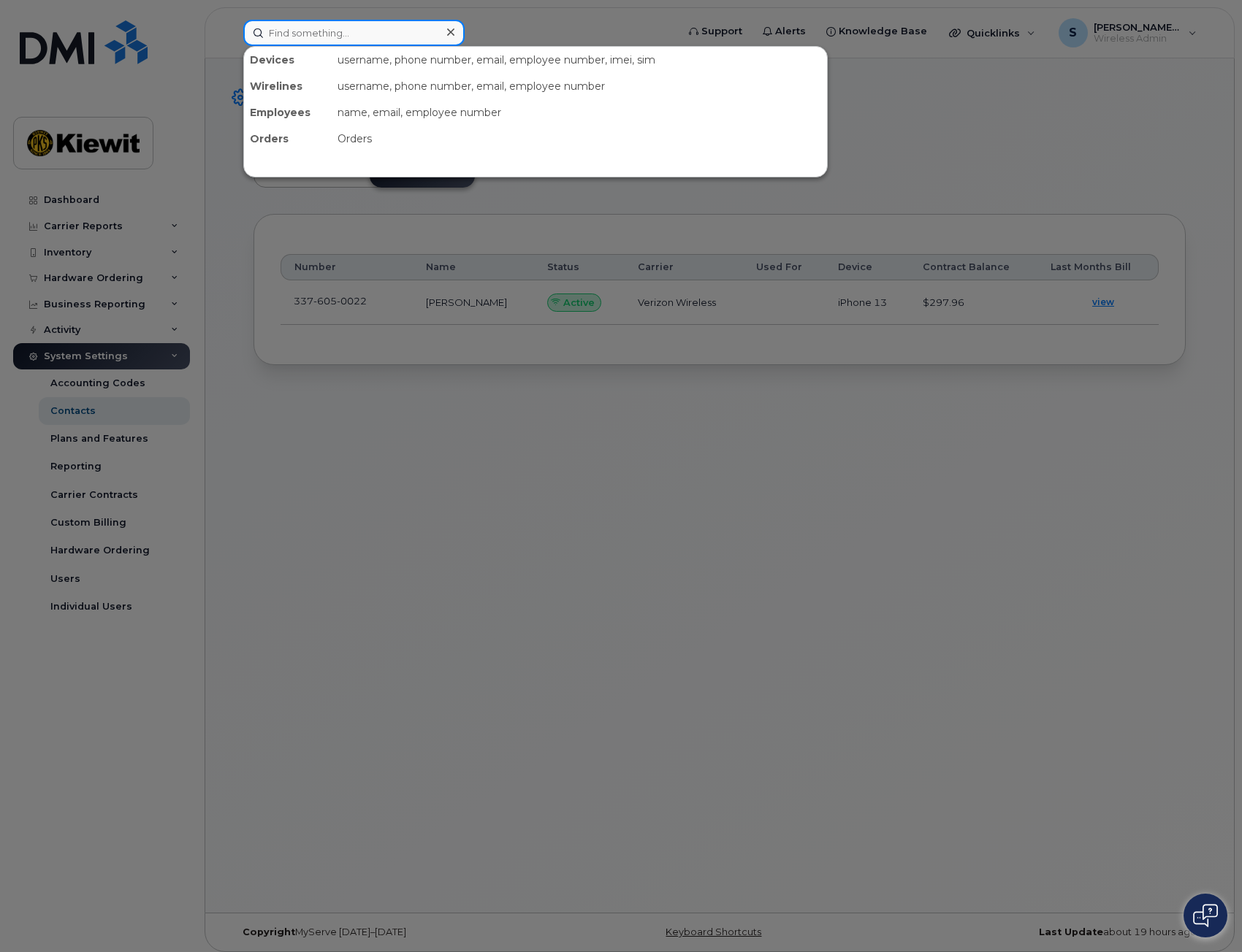
click at [279, 33] on input at bounding box center [354, 32] width 221 height 26
paste input "3376050022"
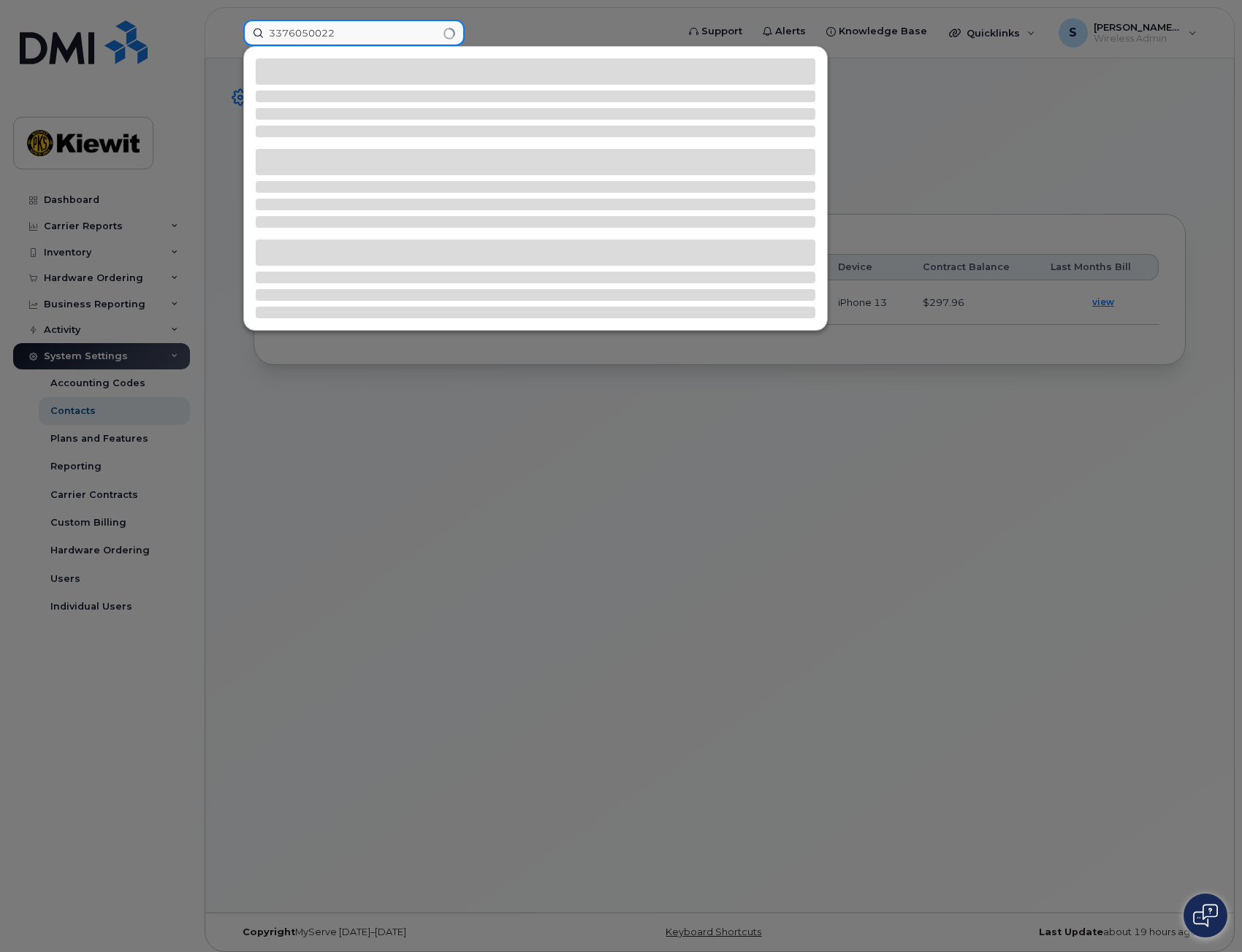
type input "3376050022"
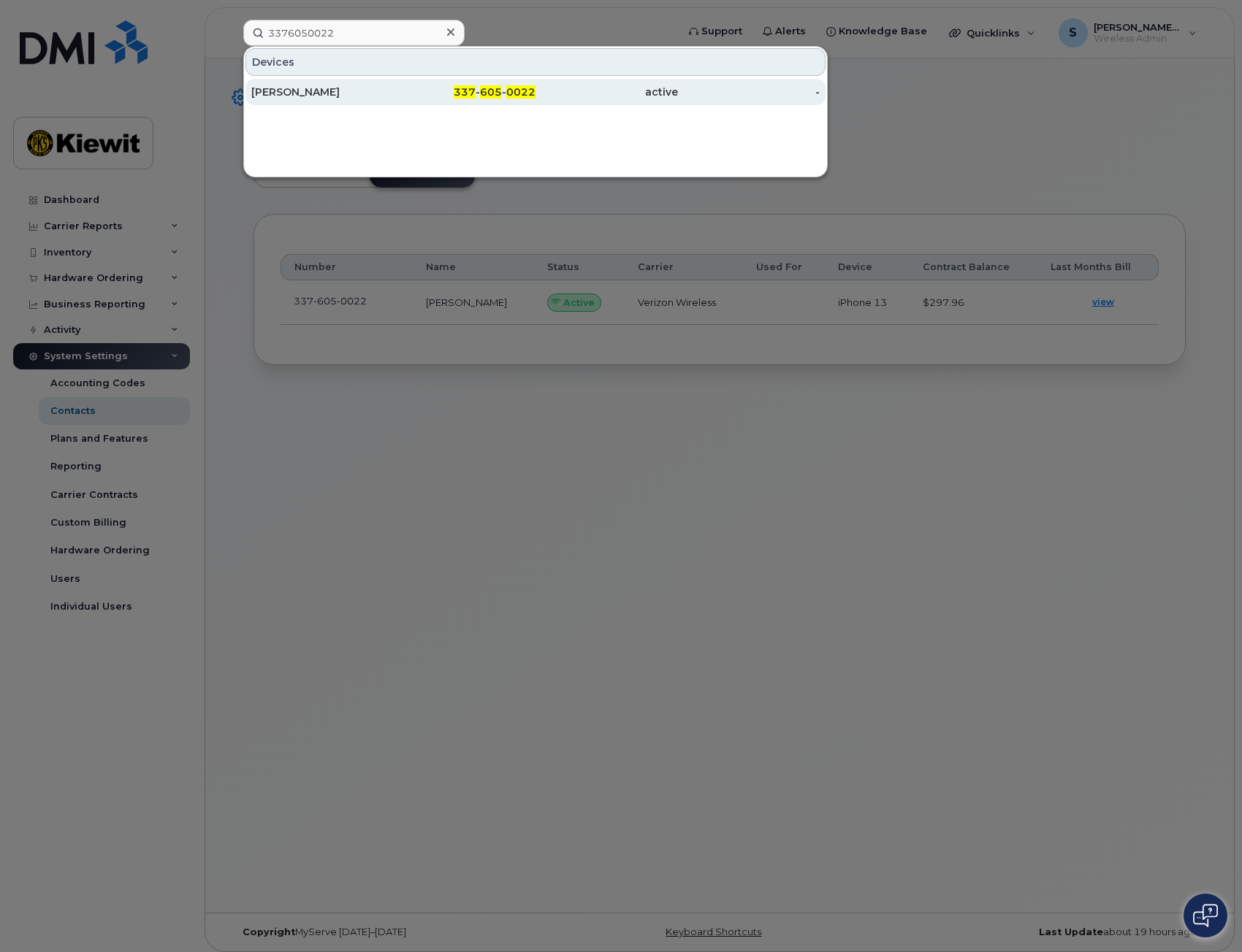
click at [431, 87] on div "337 - 605 - 0022" at bounding box center [464, 92] width 142 height 14
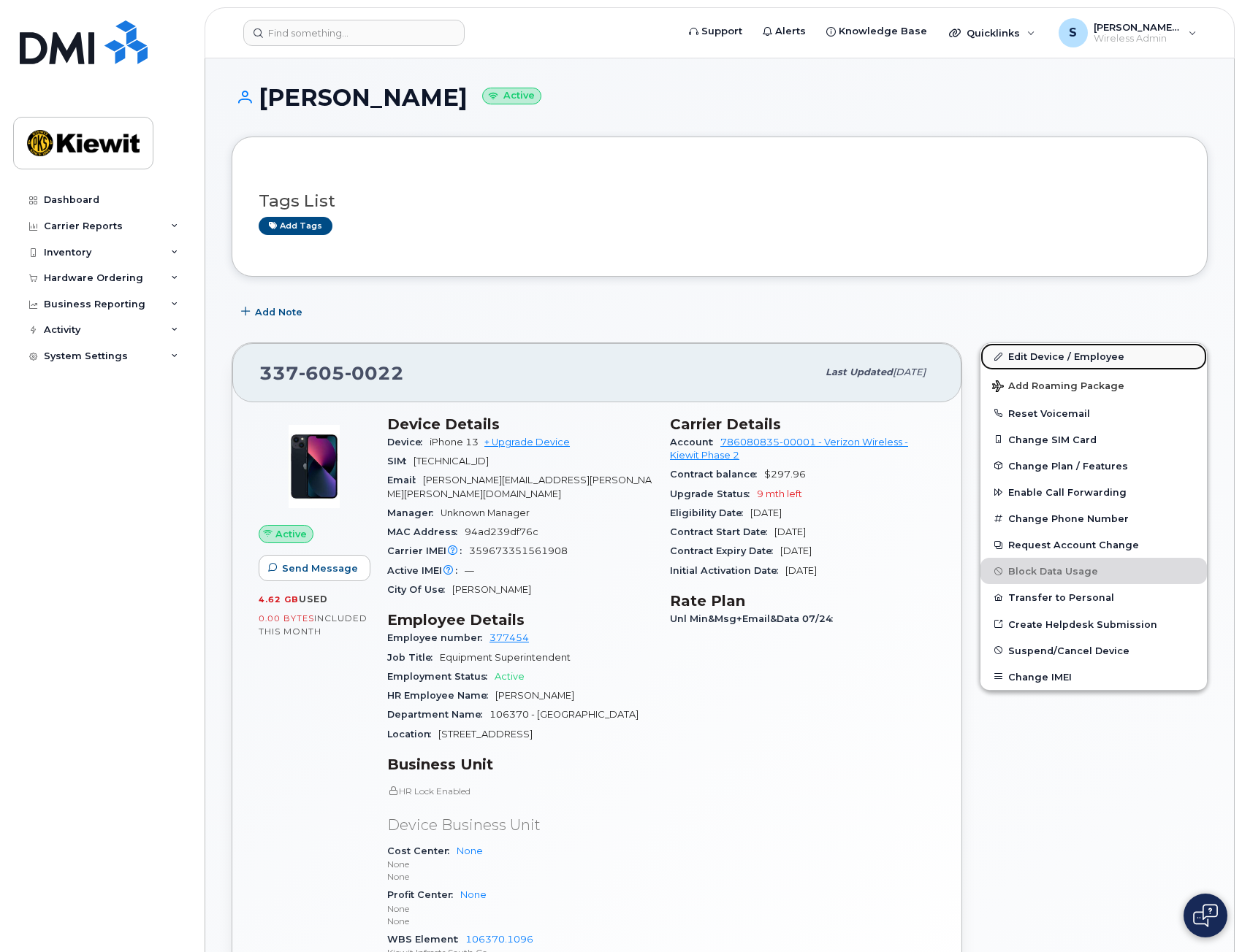
click at [1061, 358] on link "Edit Device / Employee" at bounding box center [1093, 356] width 227 height 26
click at [1044, 359] on link "Edit Device / Employee" at bounding box center [1093, 356] width 227 height 26
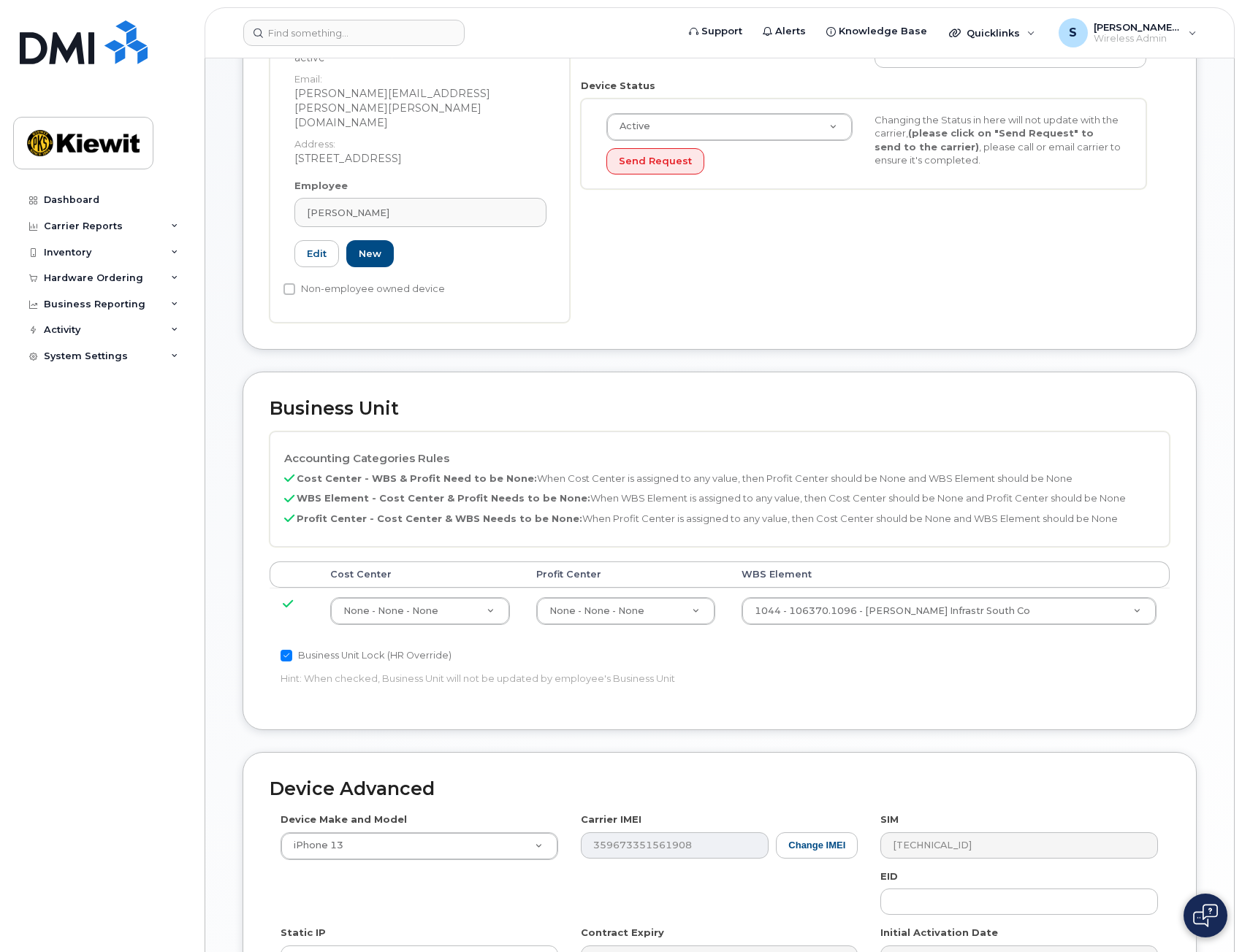
scroll to position [511, 0]
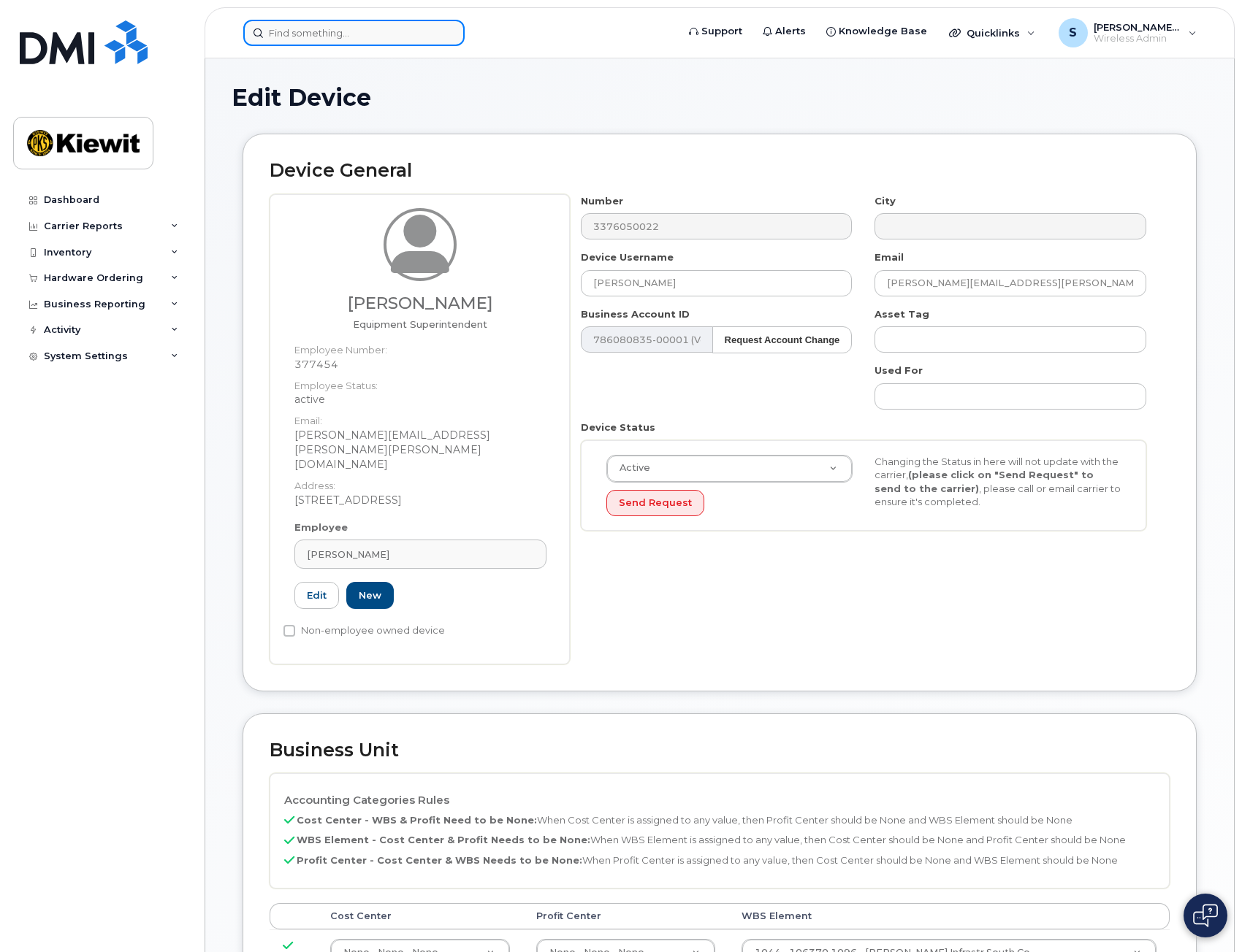
click at [384, 37] on input at bounding box center [354, 32] width 221 height 26
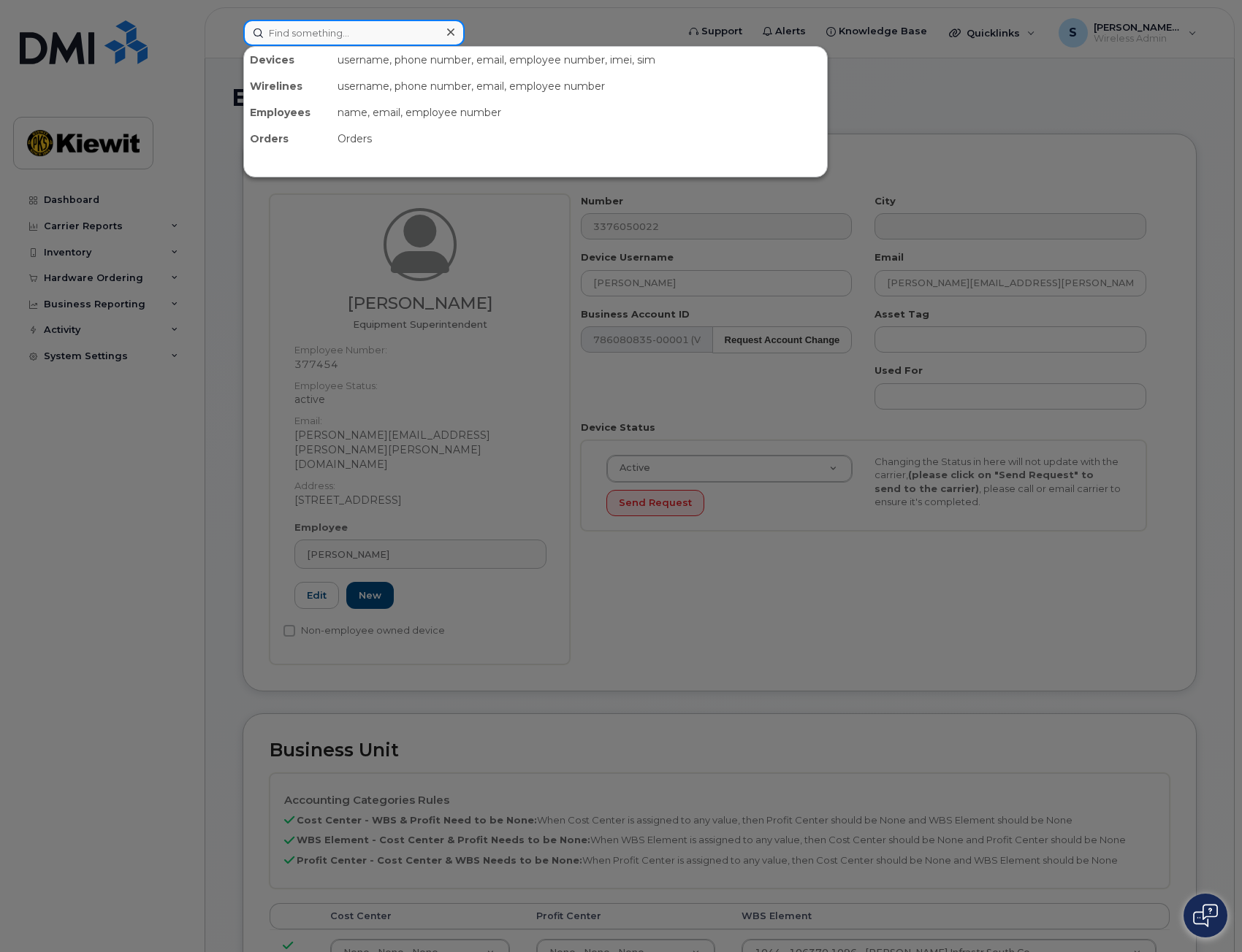
click at [382, 29] on input at bounding box center [354, 32] width 221 height 26
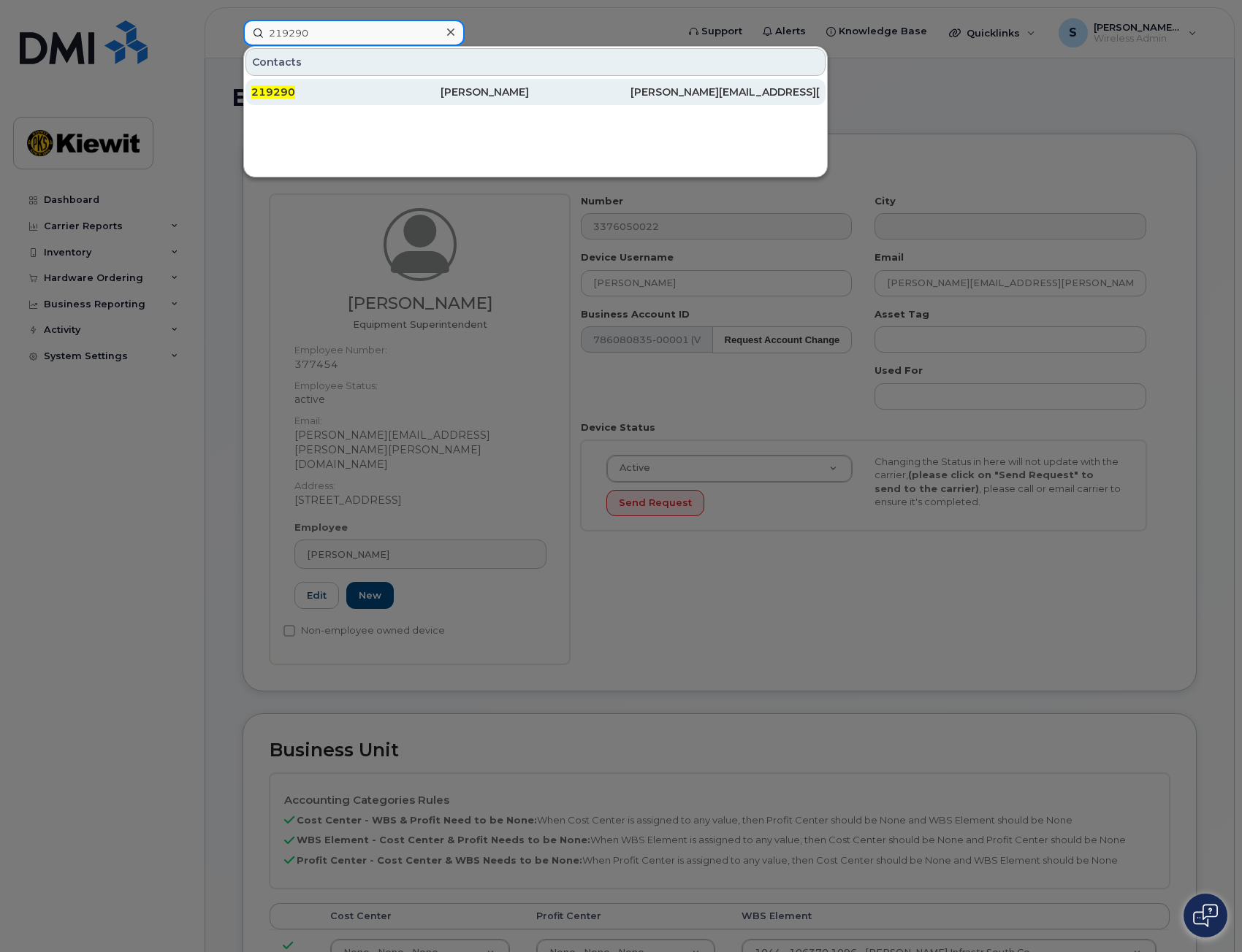
type input "219290"
click at [436, 98] on div "219290" at bounding box center [346, 92] width 189 height 14
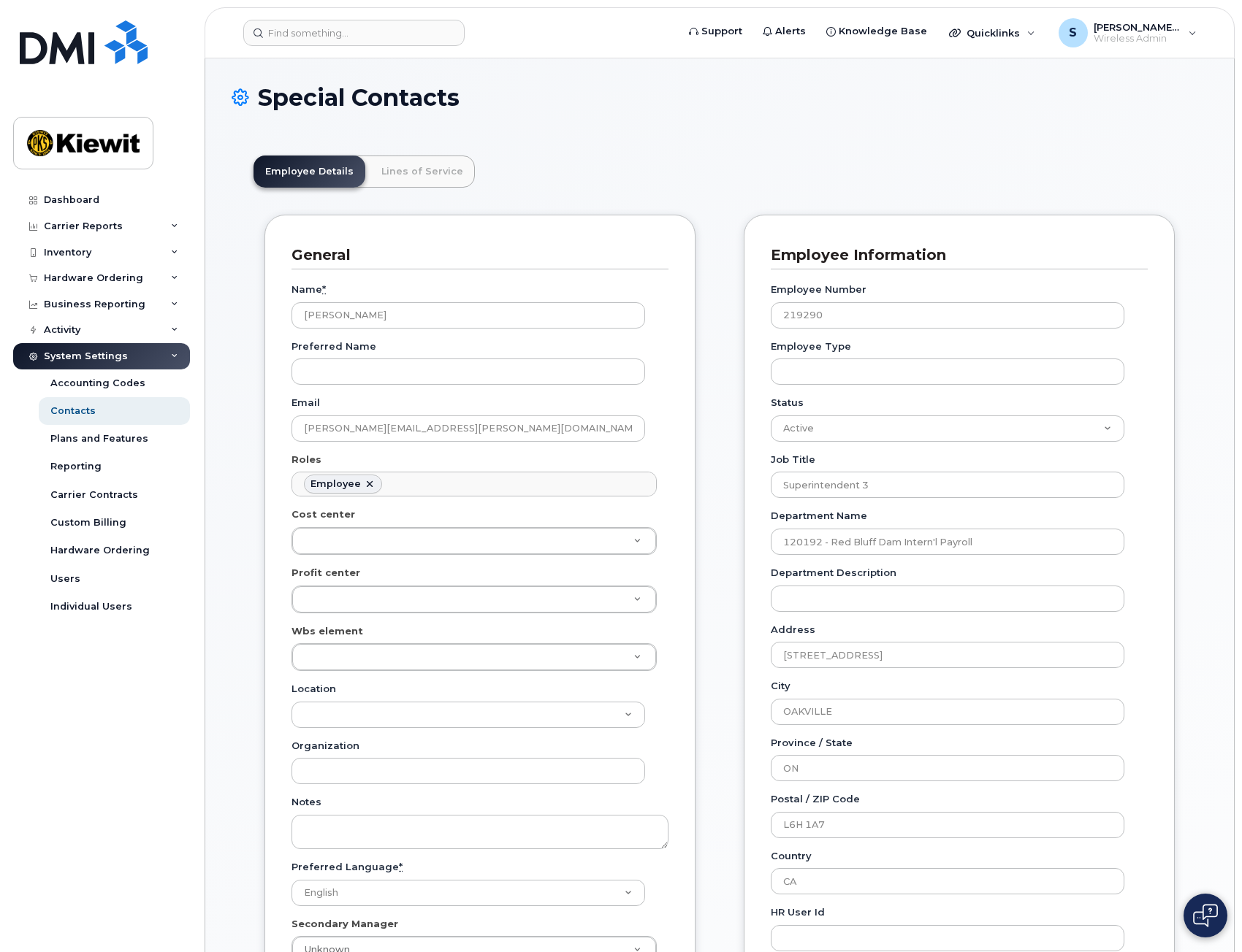
scroll to position [43, 0]
click at [428, 170] on link "Lines of Service" at bounding box center [422, 172] width 105 height 32
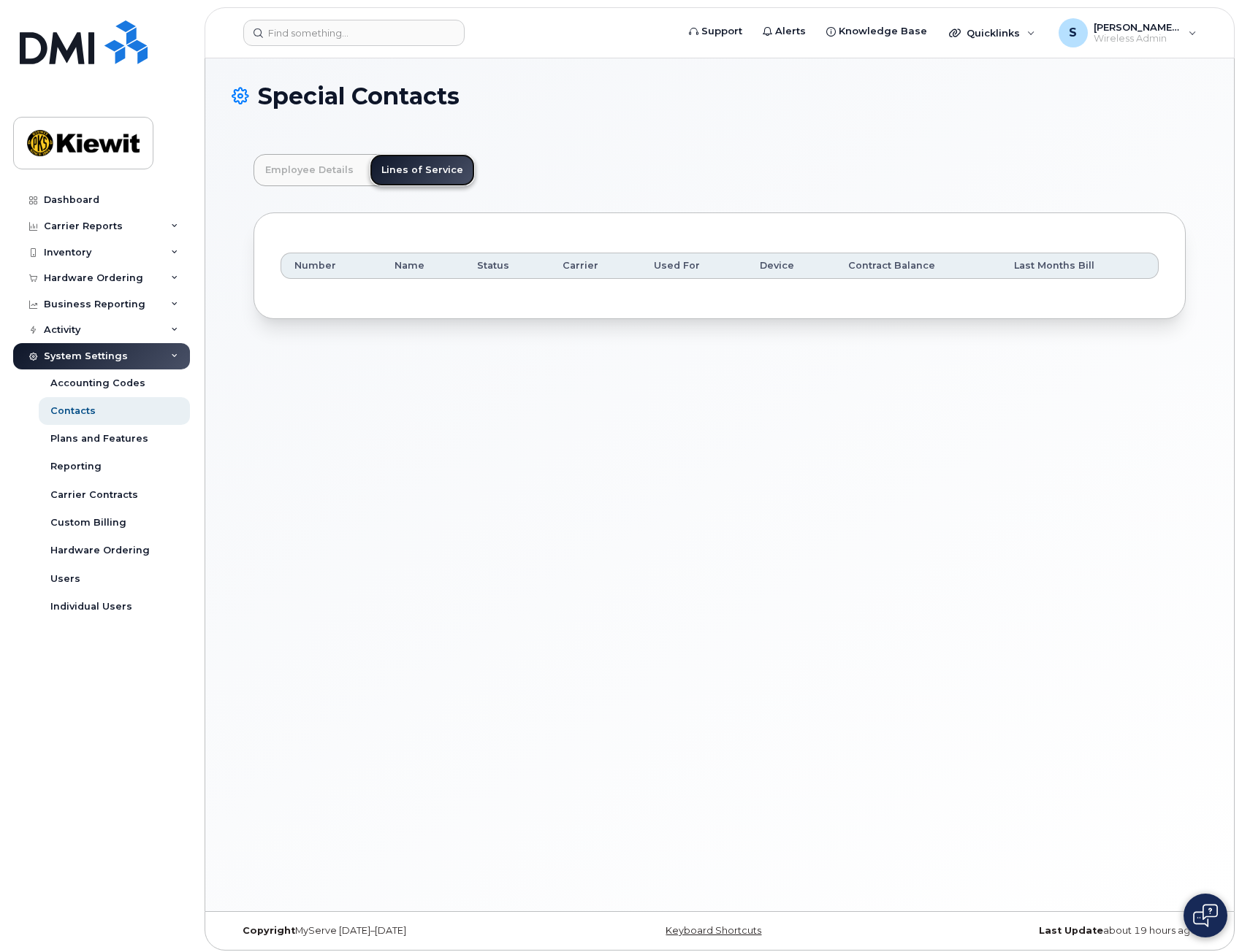
scroll to position [0, 0]
click at [333, 169] on link "Employee Details" at bounding box center [309, 172] width 111 height 32
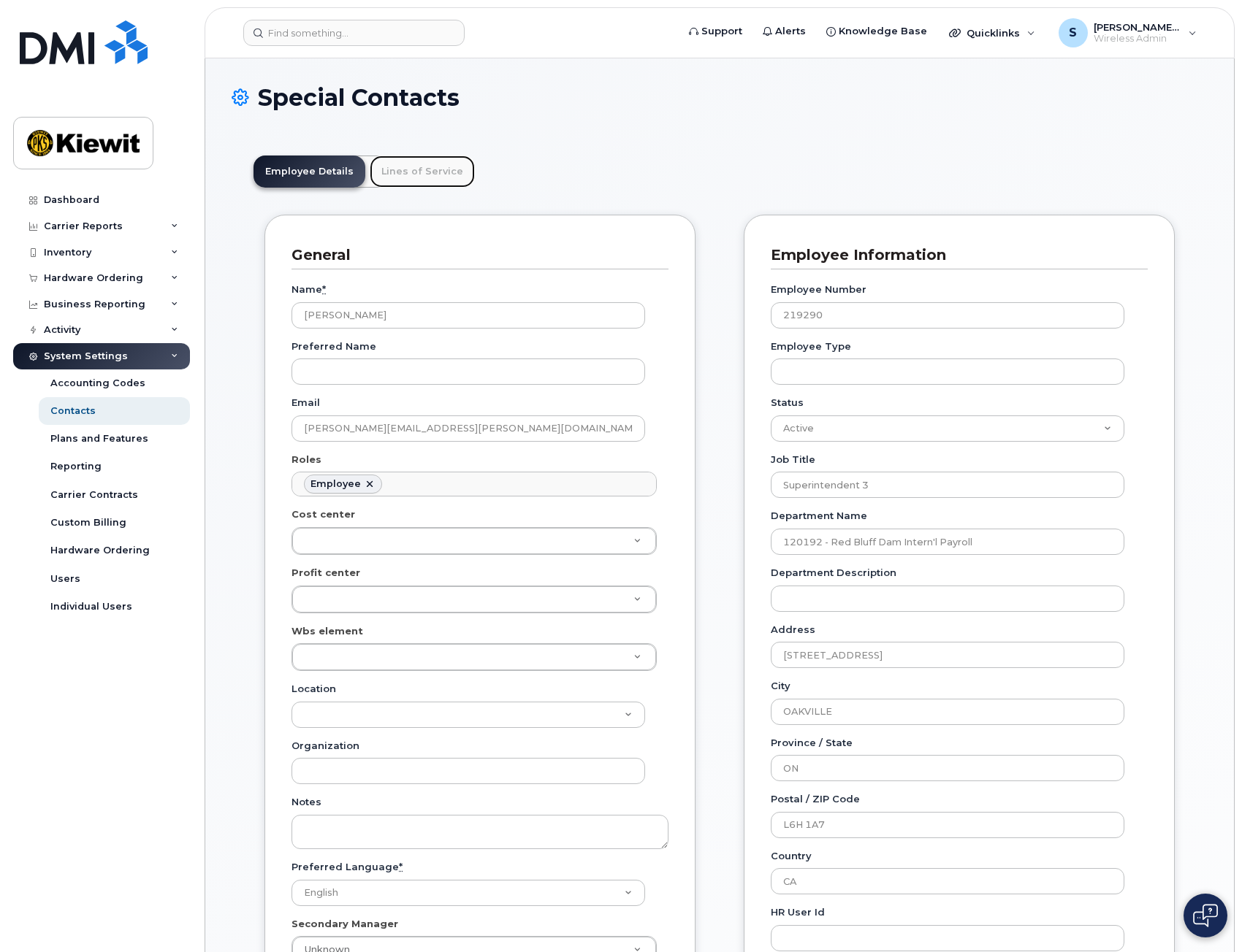
click at [417, 178] on link "Lines of Service" at bounding box center [422, 172] width 105 height 32
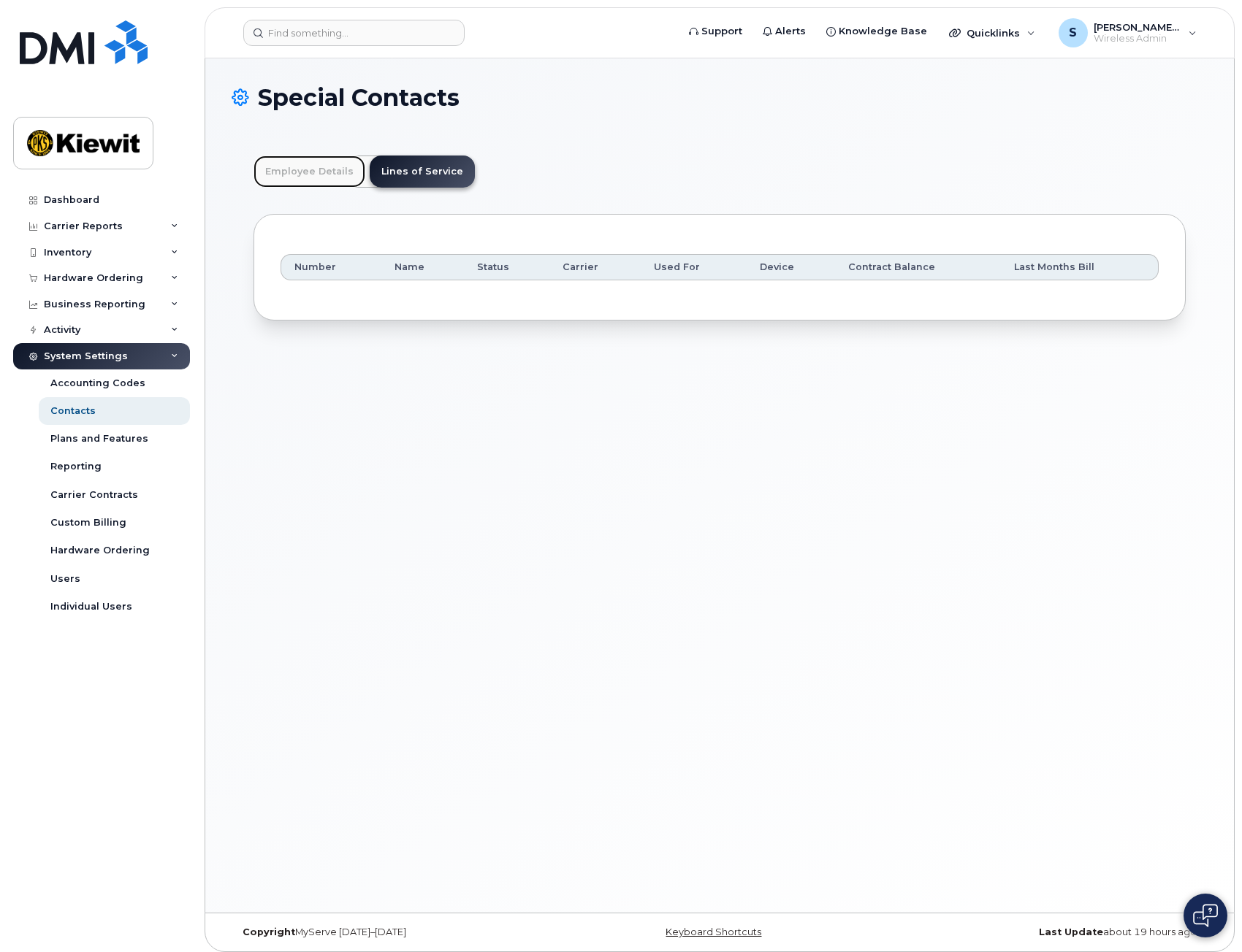
click at [306, 174] on link "Employee Details" at bounding box center [309, 172] width 111 height 32
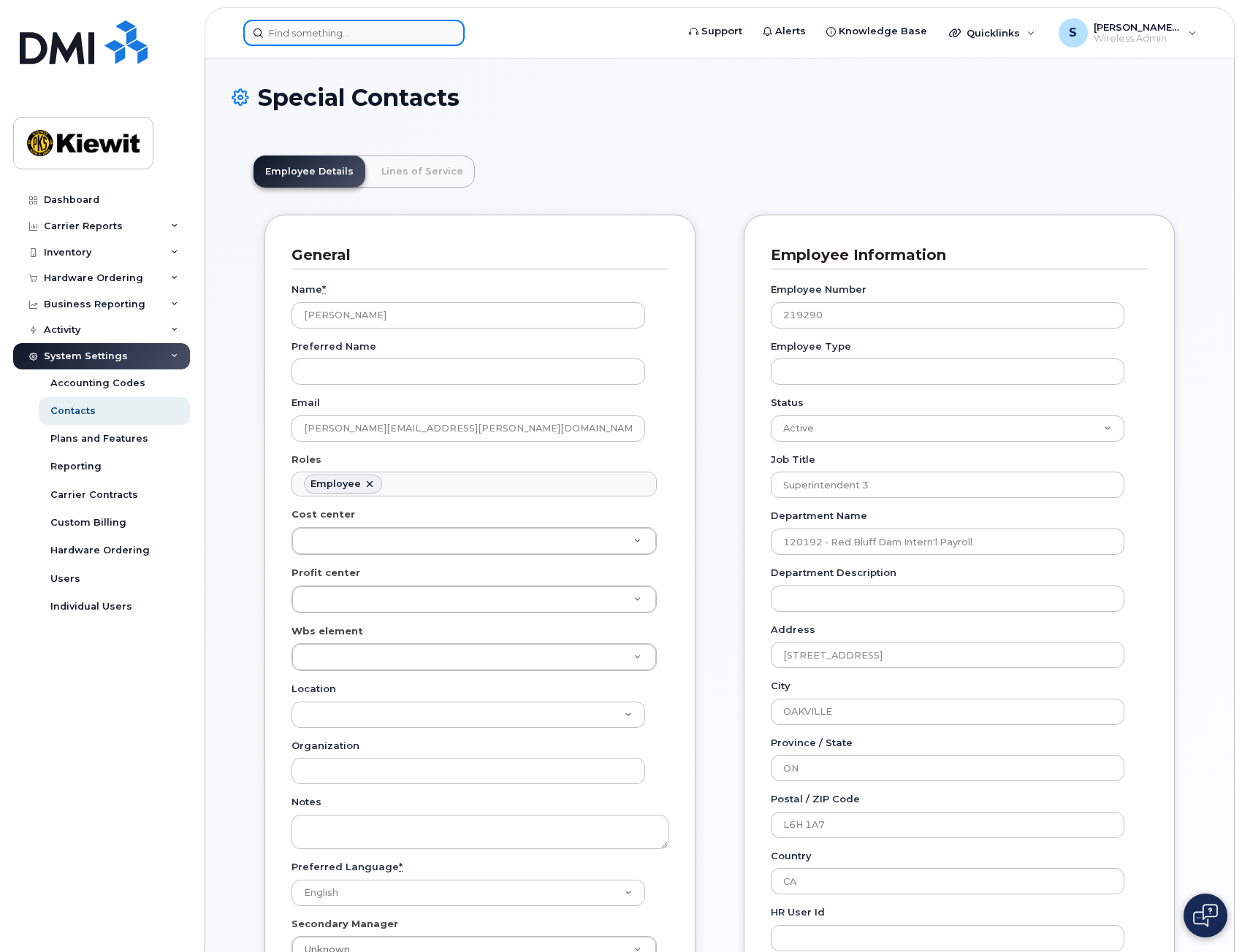
click at [356, 37] on input at bounding box center [354, 32] width 221 height 26
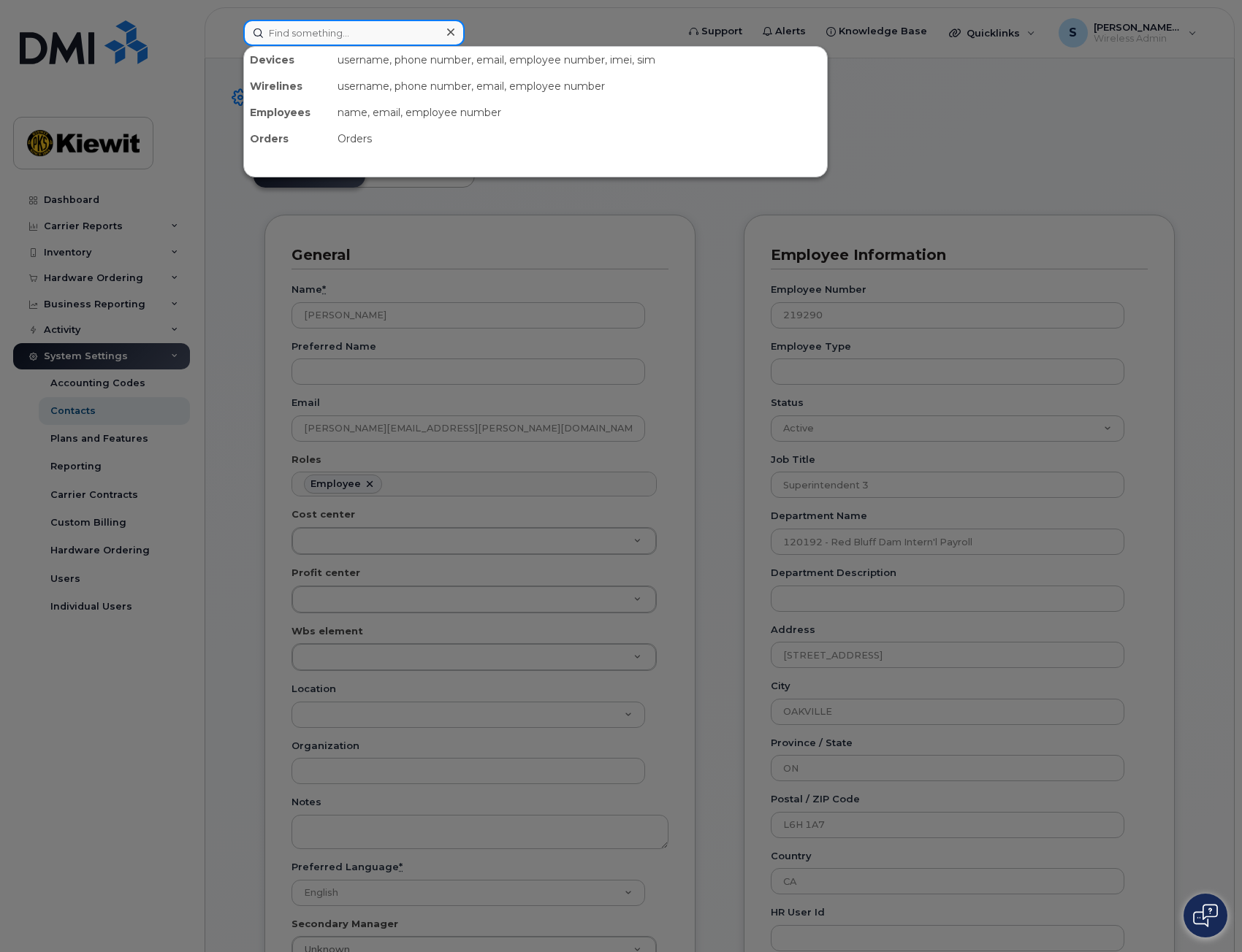
paste input "4306661415"
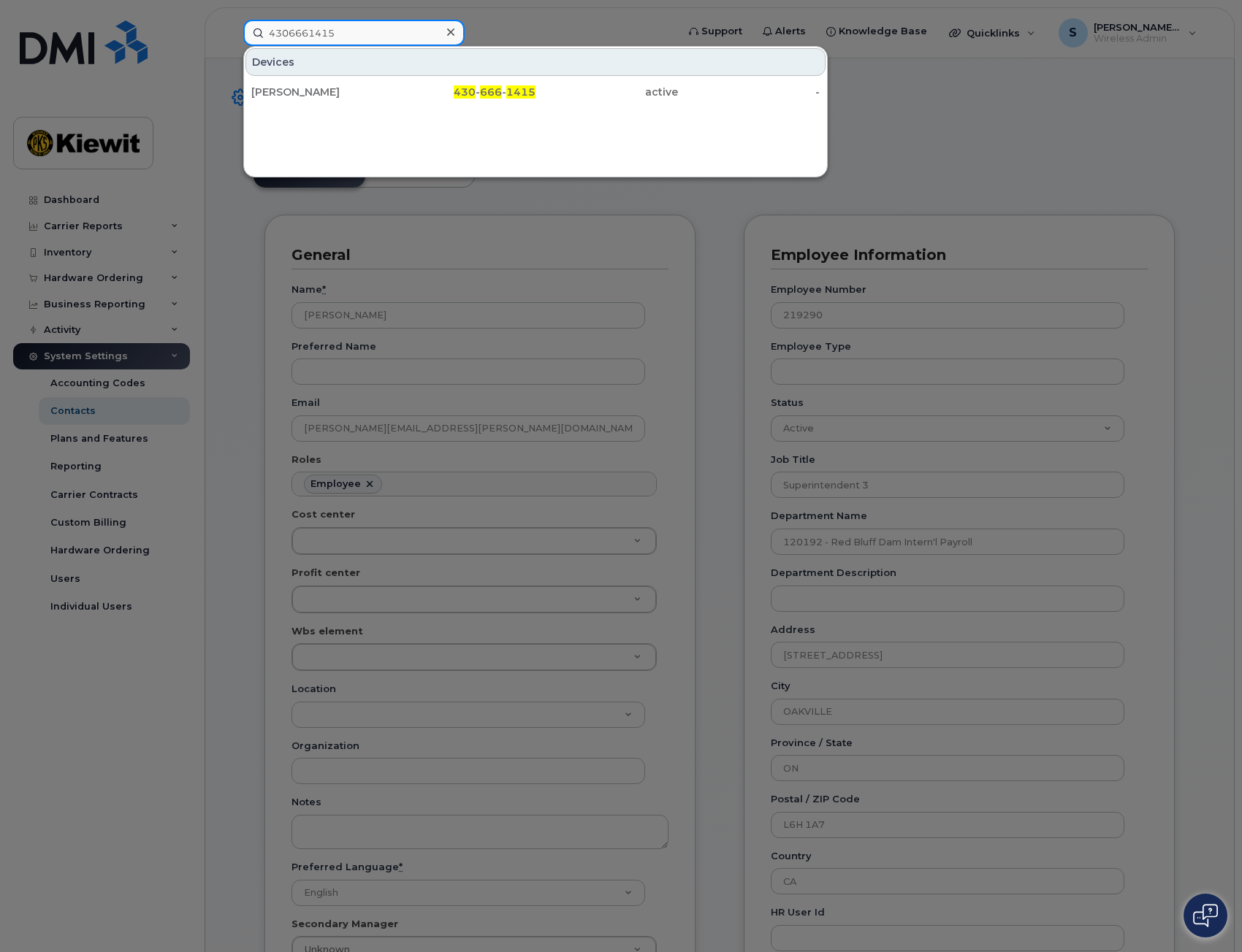
type input "4306661415"
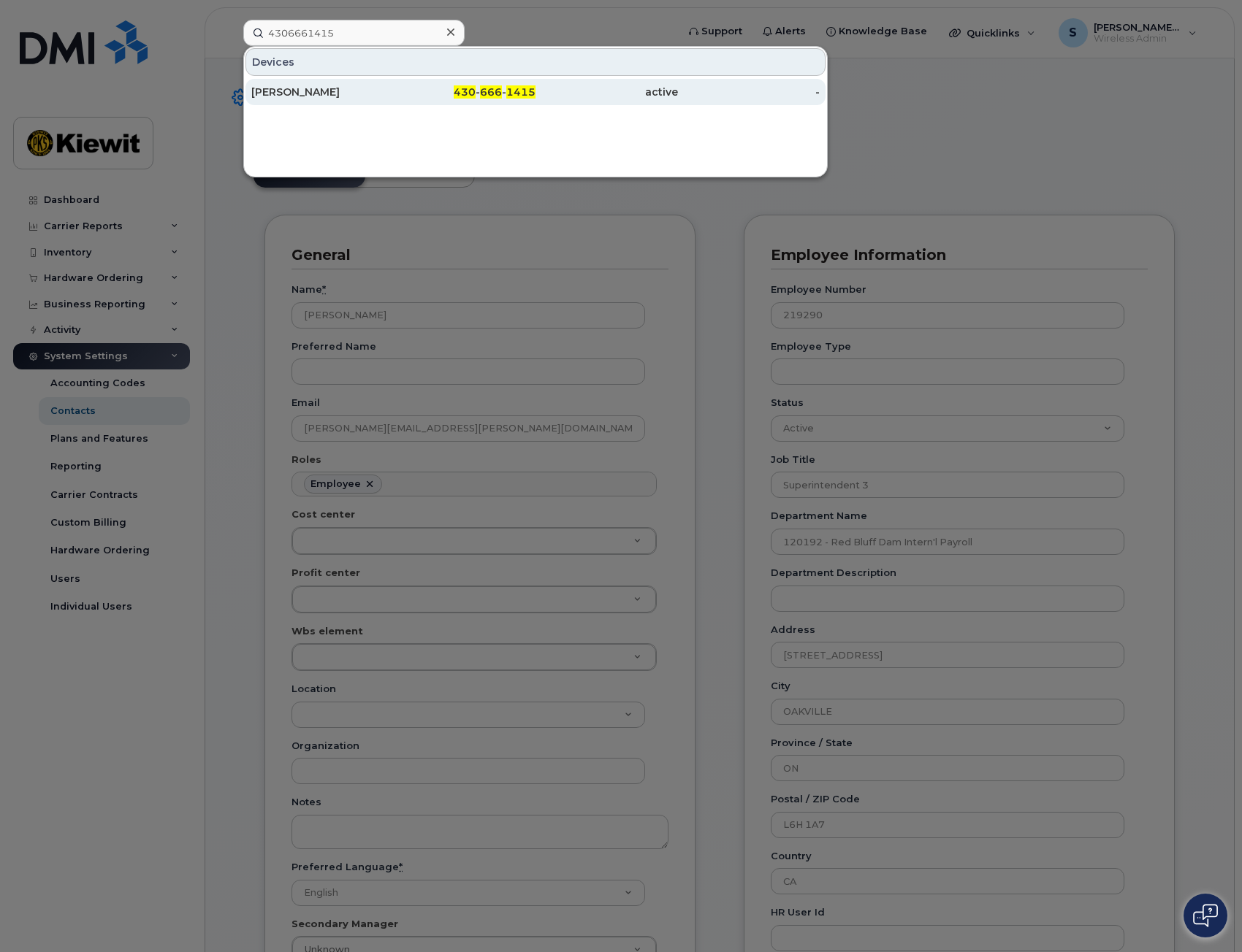
click at [394, 84] on div "[PERSON_NAME]" at bounding box center [464, 92] width 142 height 26
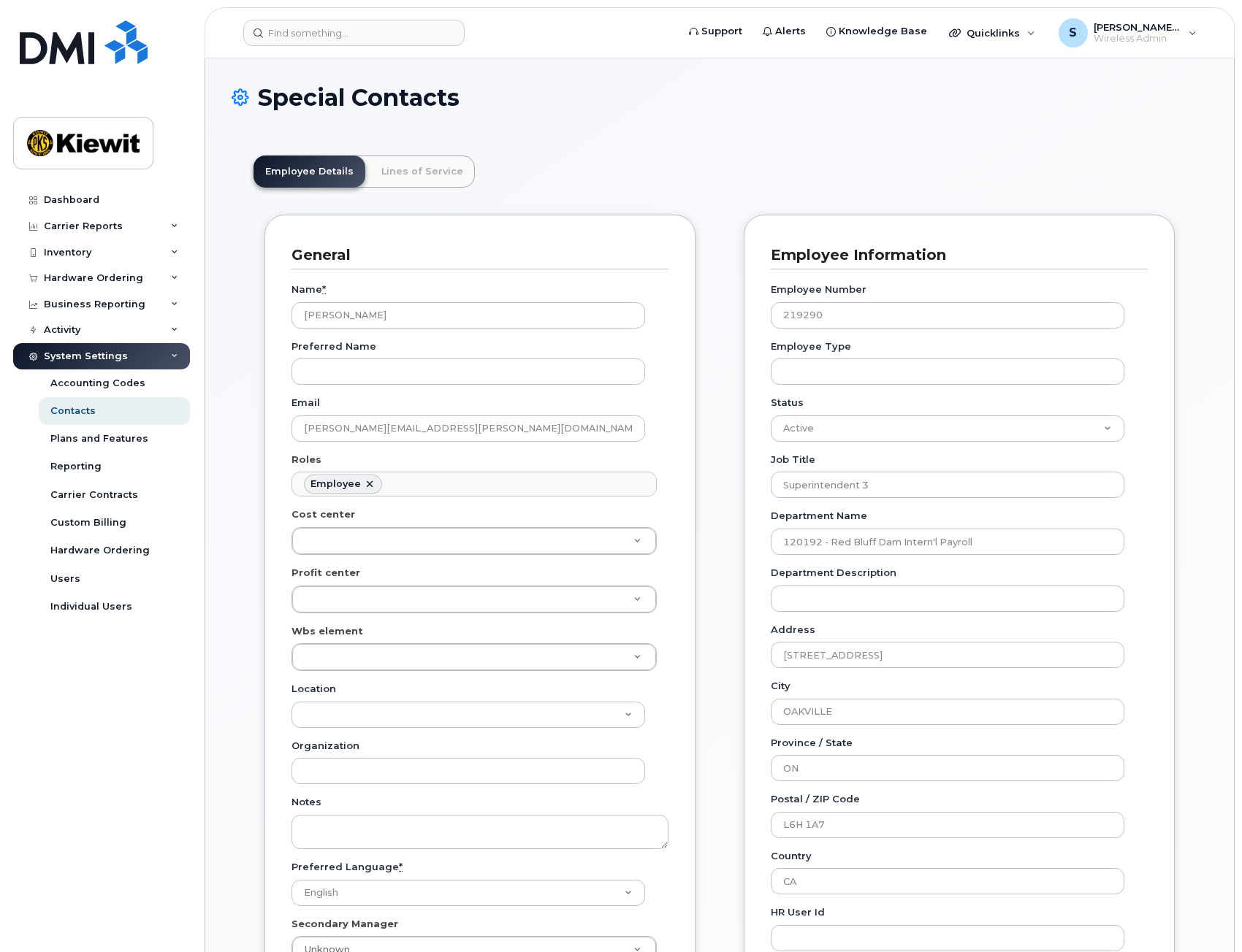
scroll to position [81, 0]
click at [354, 36] on input at bounding box center [354, 32] width 221 height 26
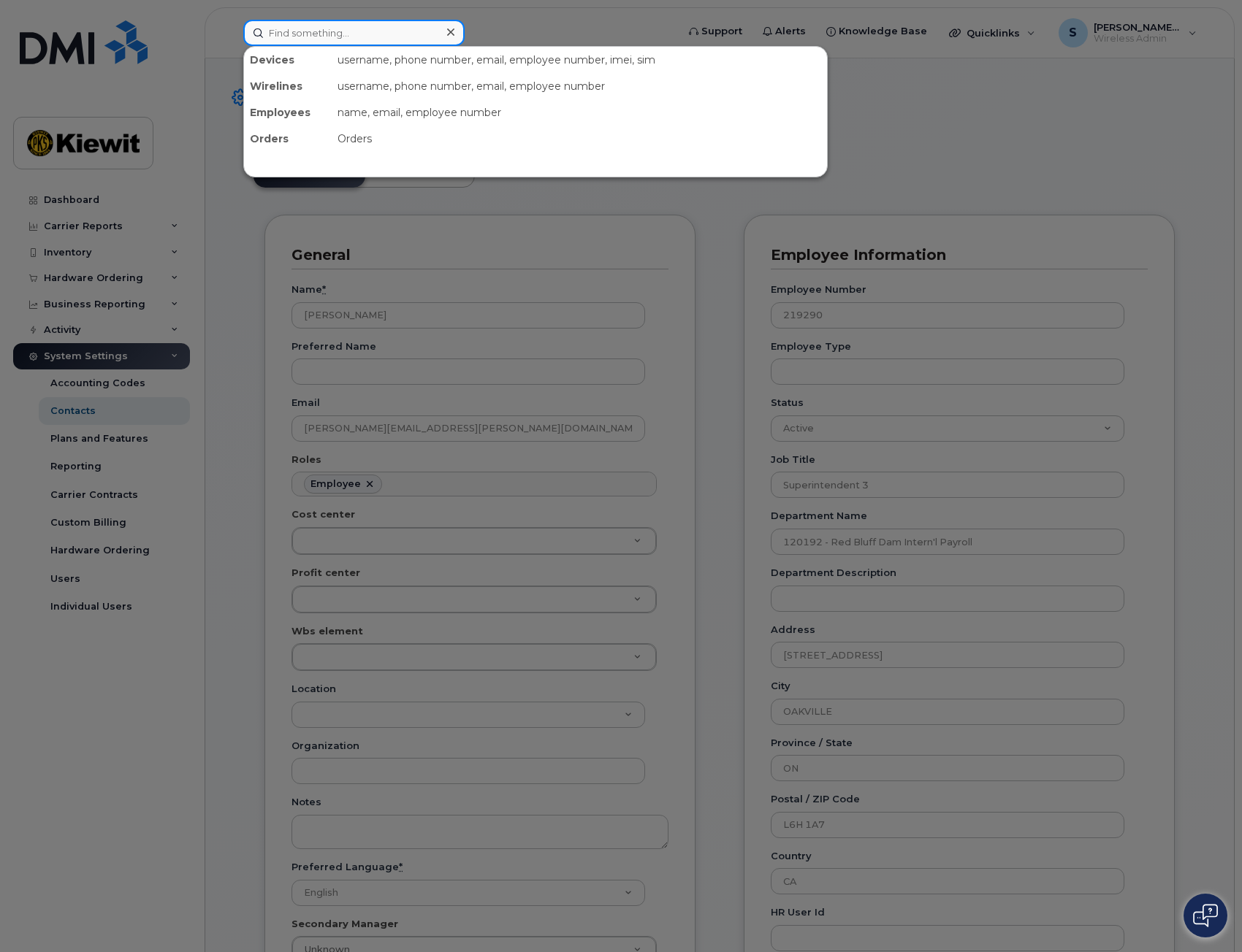
click at [335, 35] on input at bounding box center [354, 32] width 221 height 26
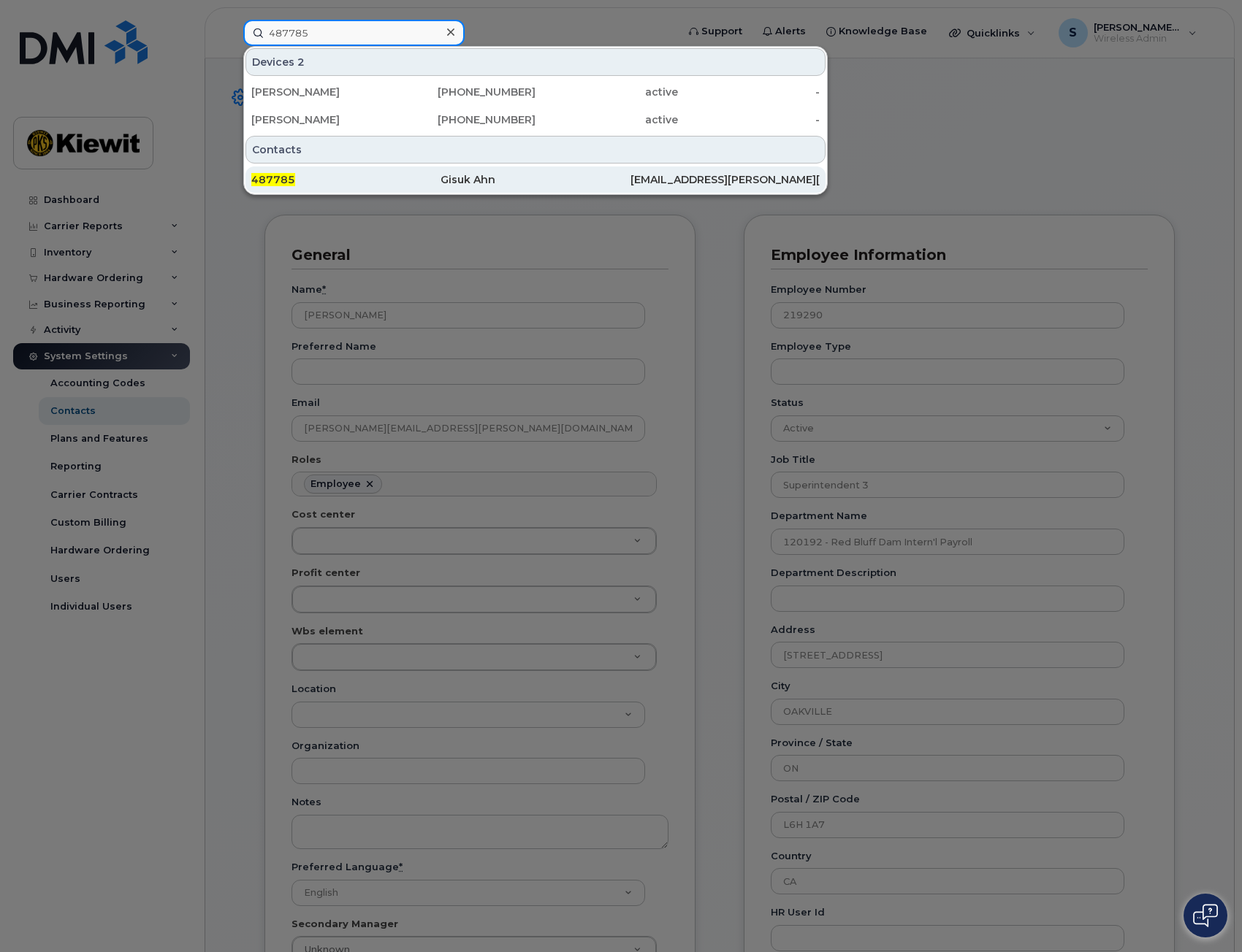
type input "487785"
click at [411, 177] on div "487785" at bounding box center [346, 179] width 189 height 14
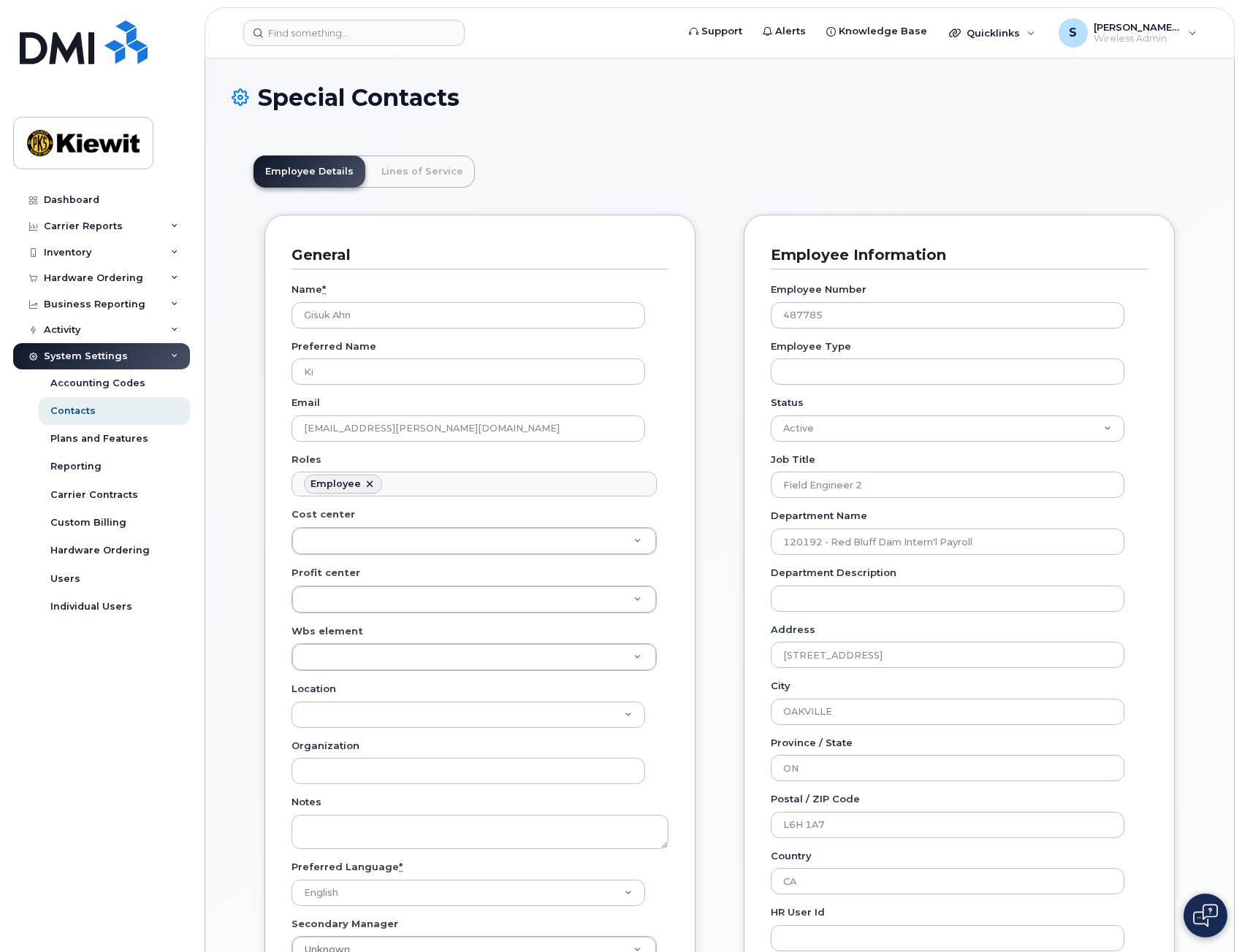
scroll to position [43, 0]
click at [428, 170] on link "Lines of Service" at bounding box center [422, 172] width 105 height 32
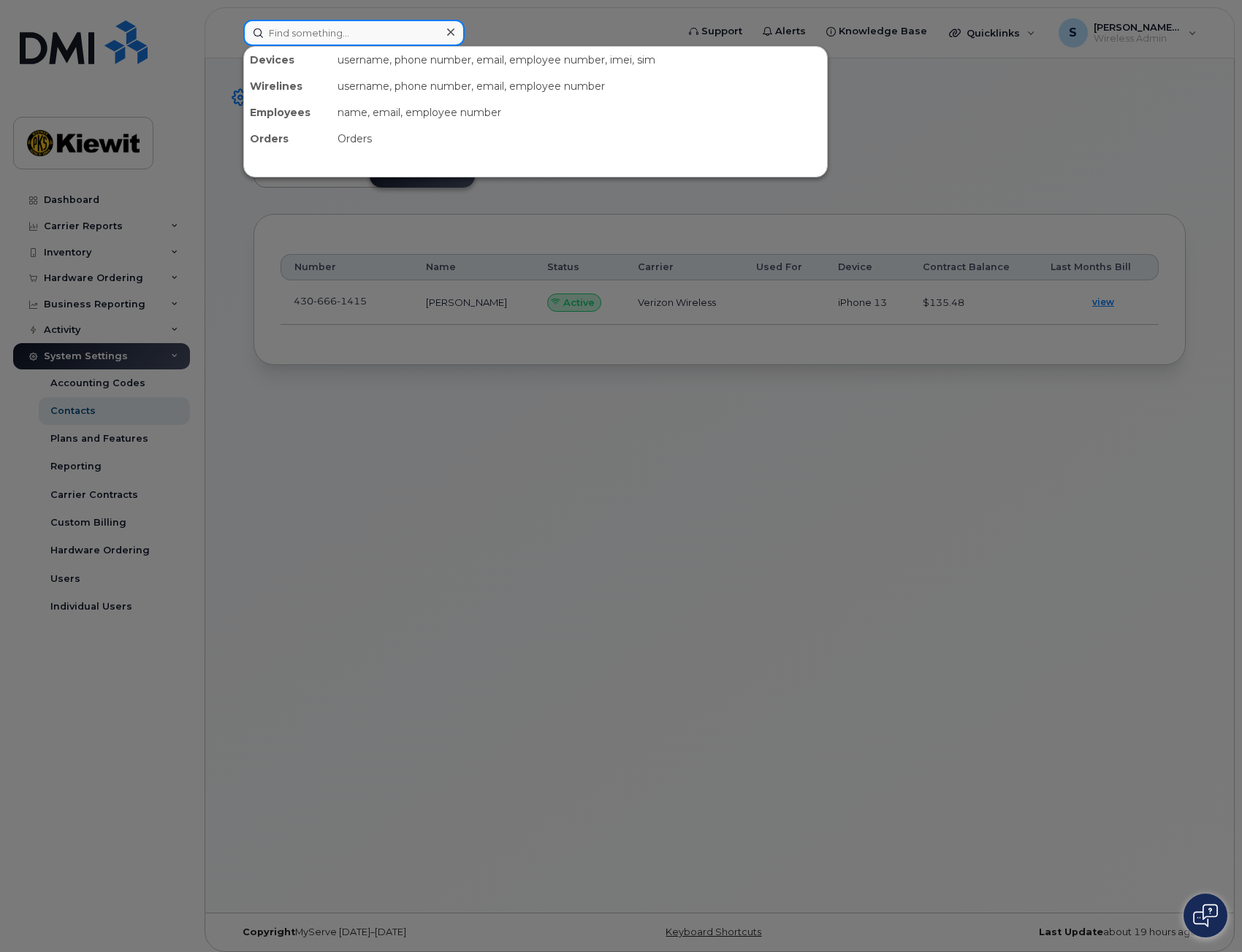
click at [314, 41] on input at bounding box center [354, 32] width 221 height 26
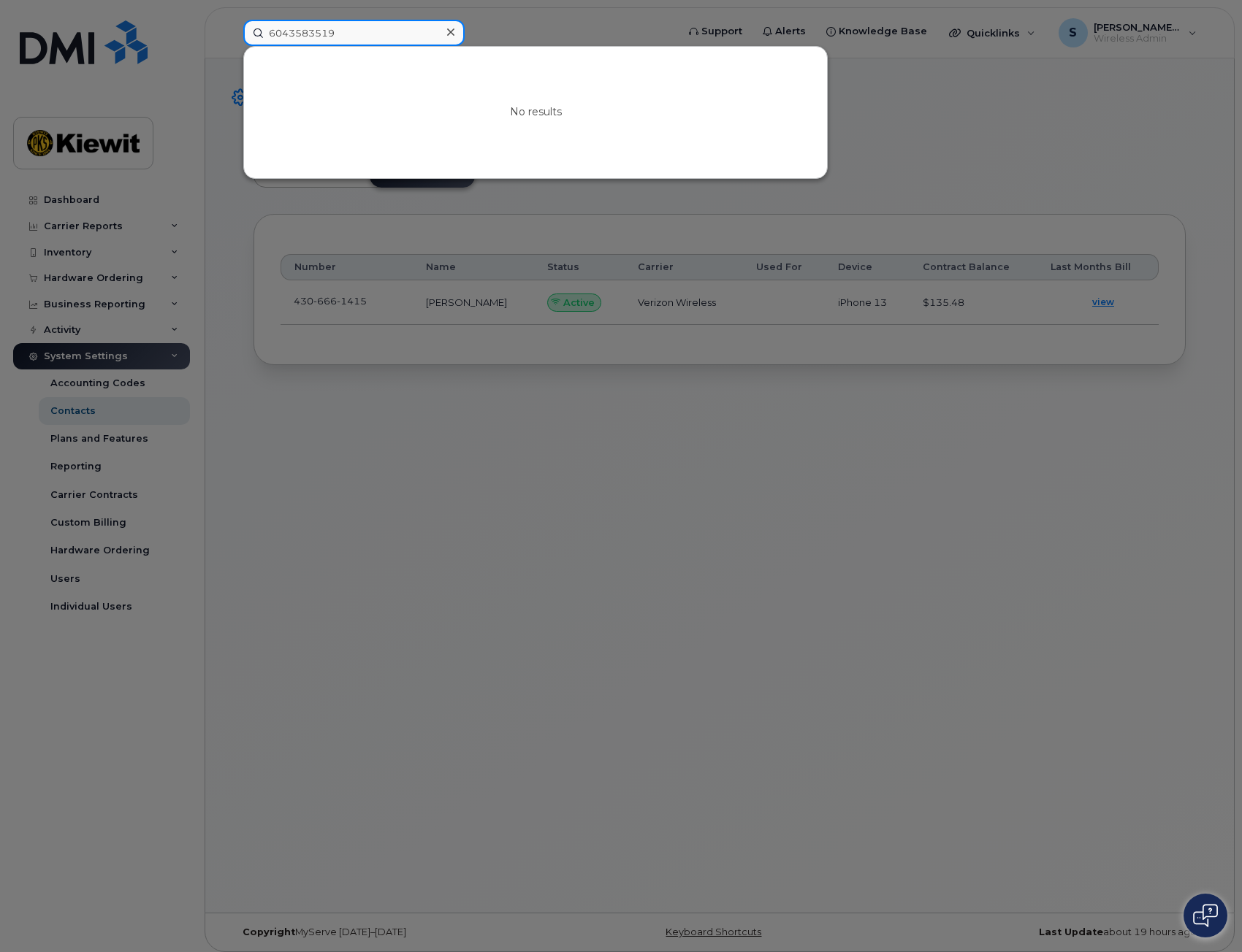
type input "6043583519"
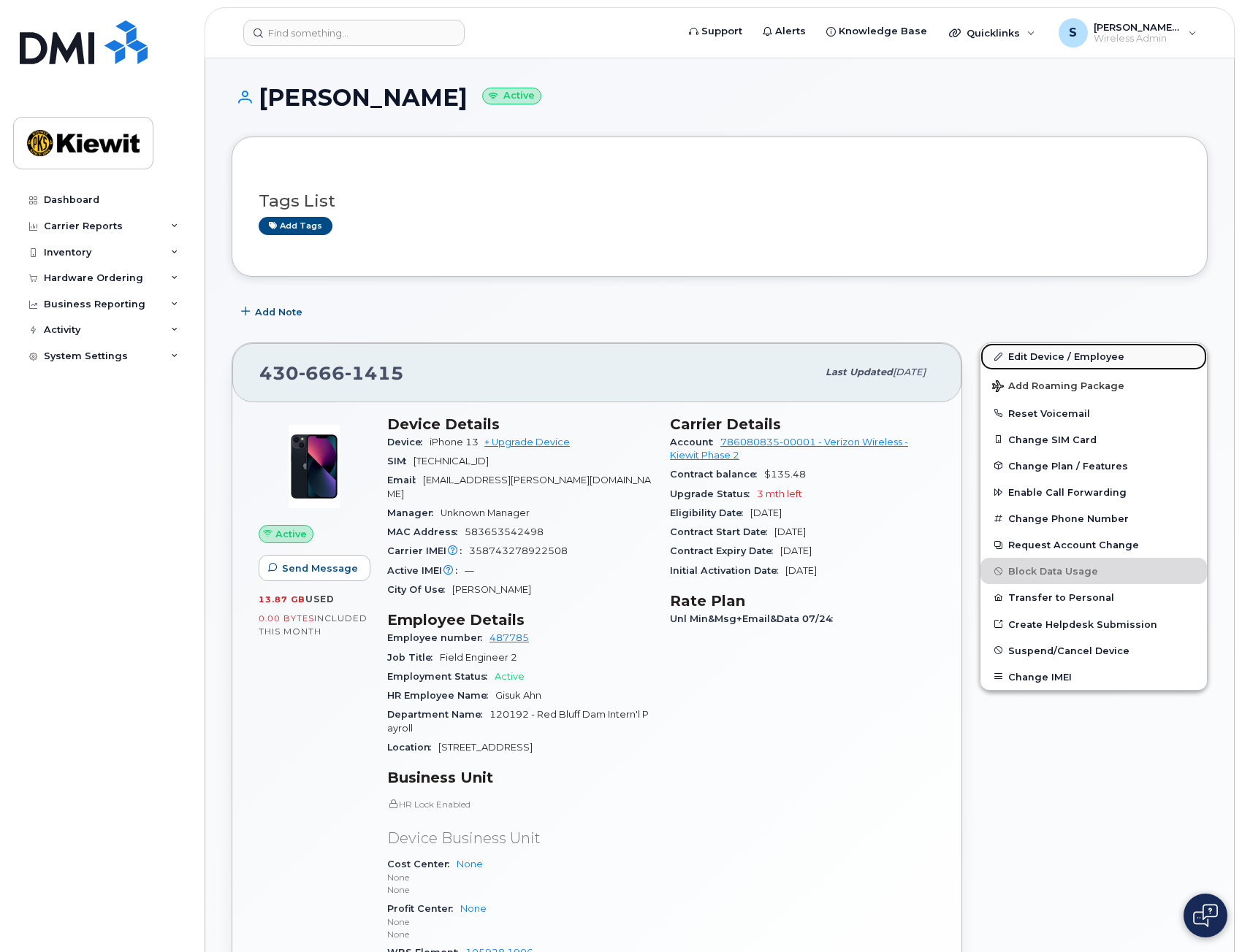
click at [1058, 362] on link "Edit Device / Employee" at bounding box center [1093, 356] width 227 height 26
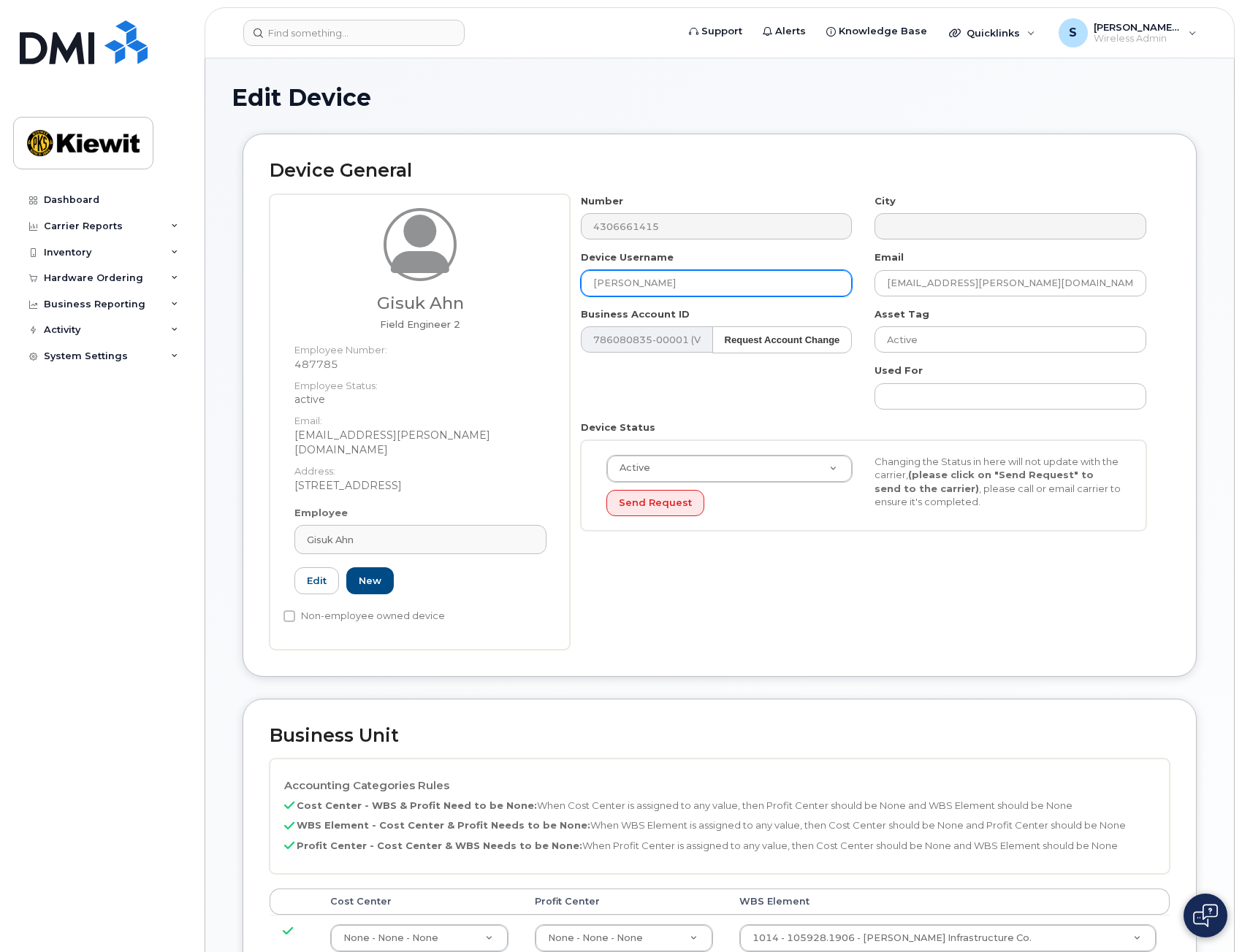
drag, startPoint x: 741, startPoint y: 290, endPoint x: 440, endPoint y: 286, distance: 301.0
click at [440, 286] on div "Gisuk Ahn Field Engineer 2 Employee Number: 487785 Employee Status: active Emai…" at bounding box center [720, 422] width 900 height 456
drag, startPoint x: 443, startPoint y: 577, endPoint x: 402, endPoint y: 575, distance: 41.0
click at [443, 577] on div "Edit New" at bounding box center [420, 581] width 252 height 27
click at [304, 567] on link "Edit" at bounding box center [316, 581] width 44 height 27
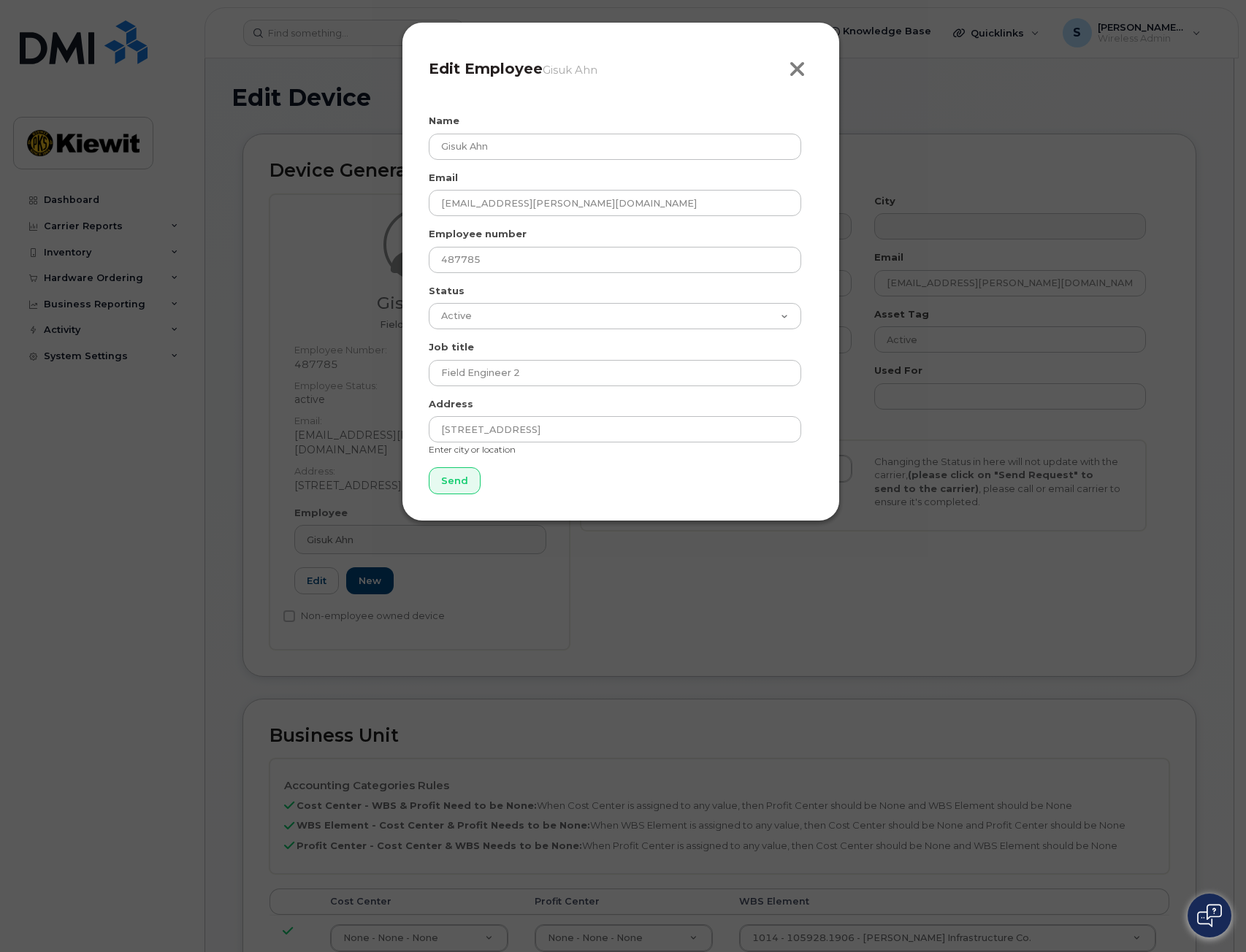
click at [795, 66] on icon "button" at bounding box center [797, 69] width 17 height 22
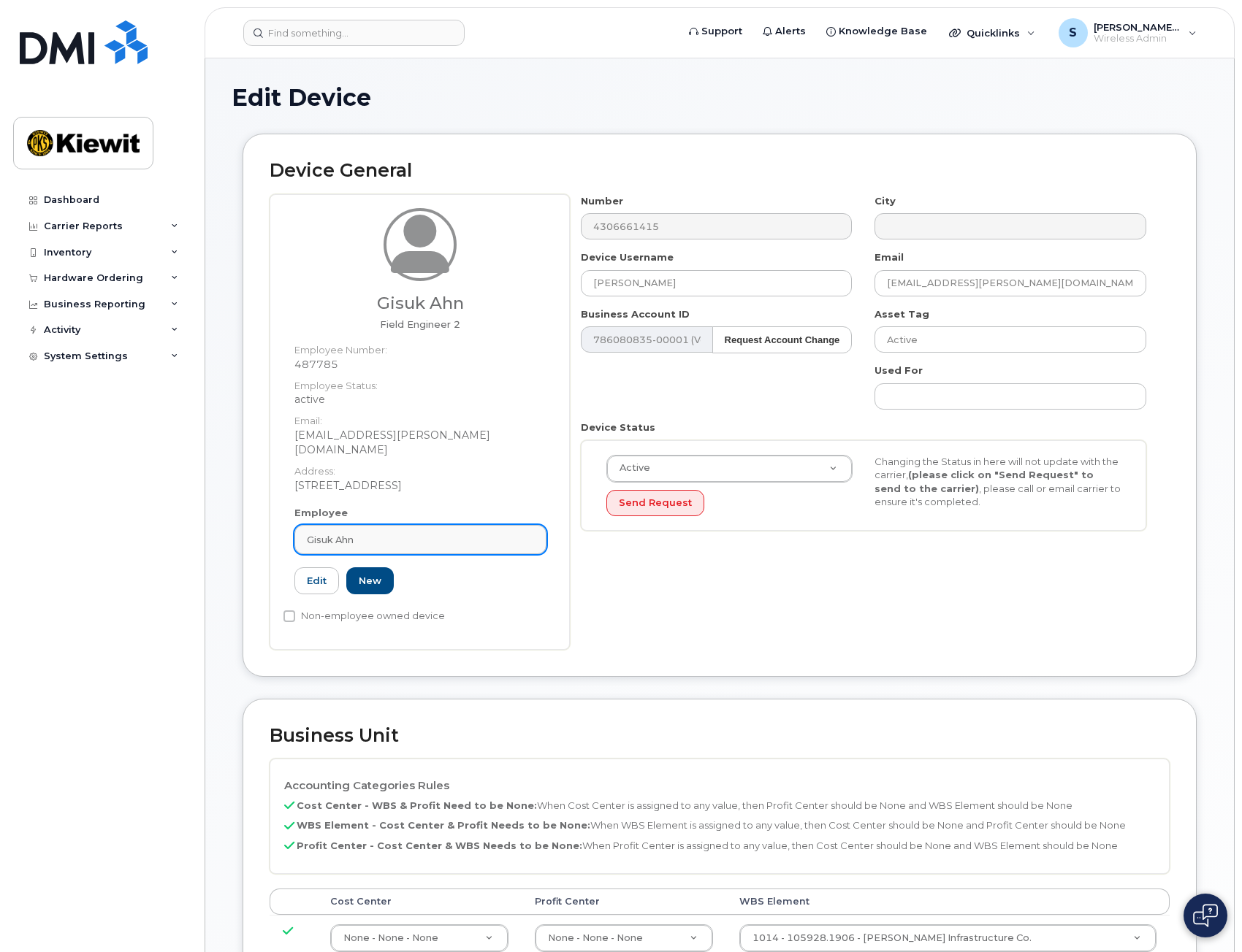
click at [391, 533] on div "Gisuk Ahn" at bounding box center [421, 540] width 227 height 14
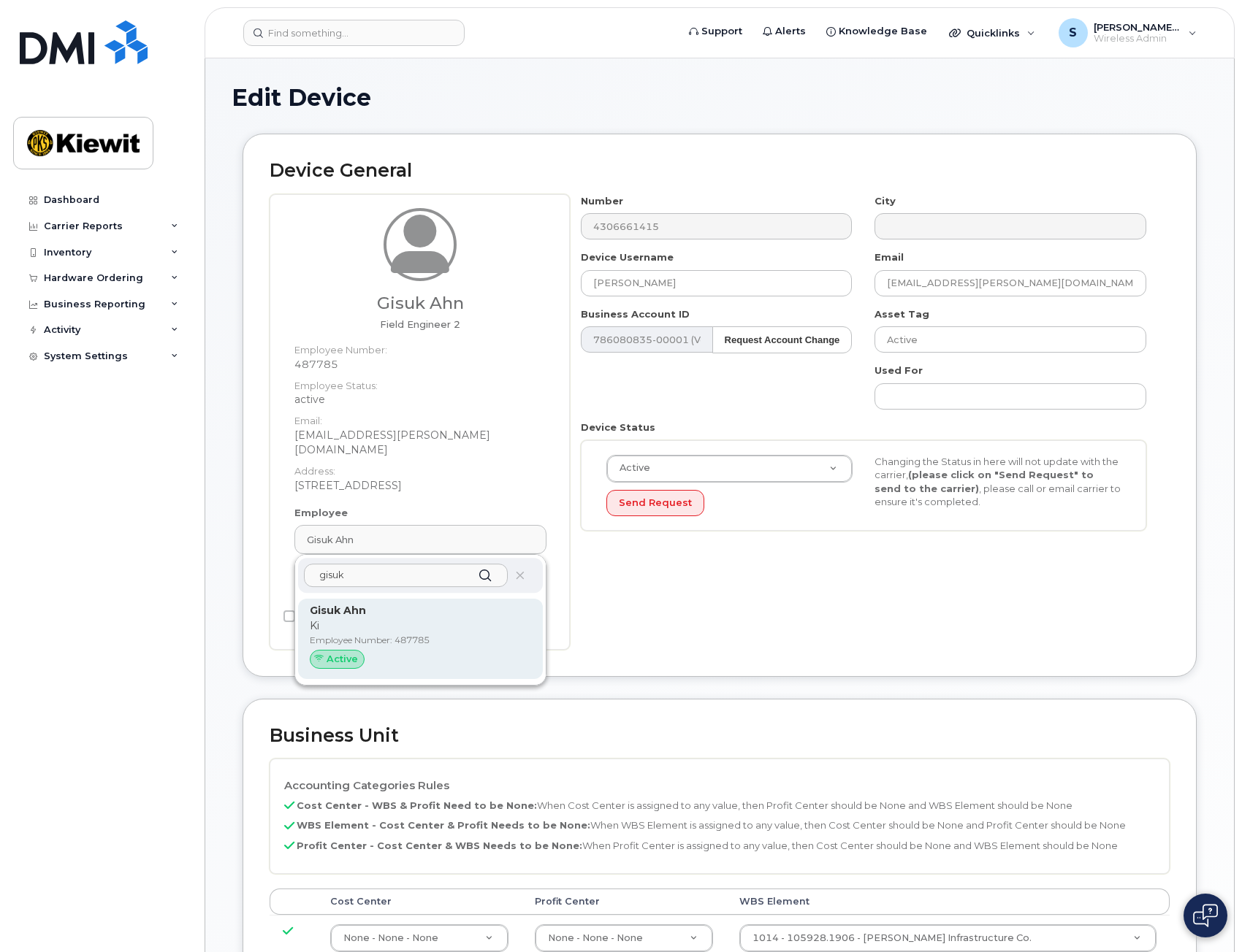
type input "gisuk"
click at [353, 619] on p "Ki" at bounding box center [420, 626] width 221 height 15
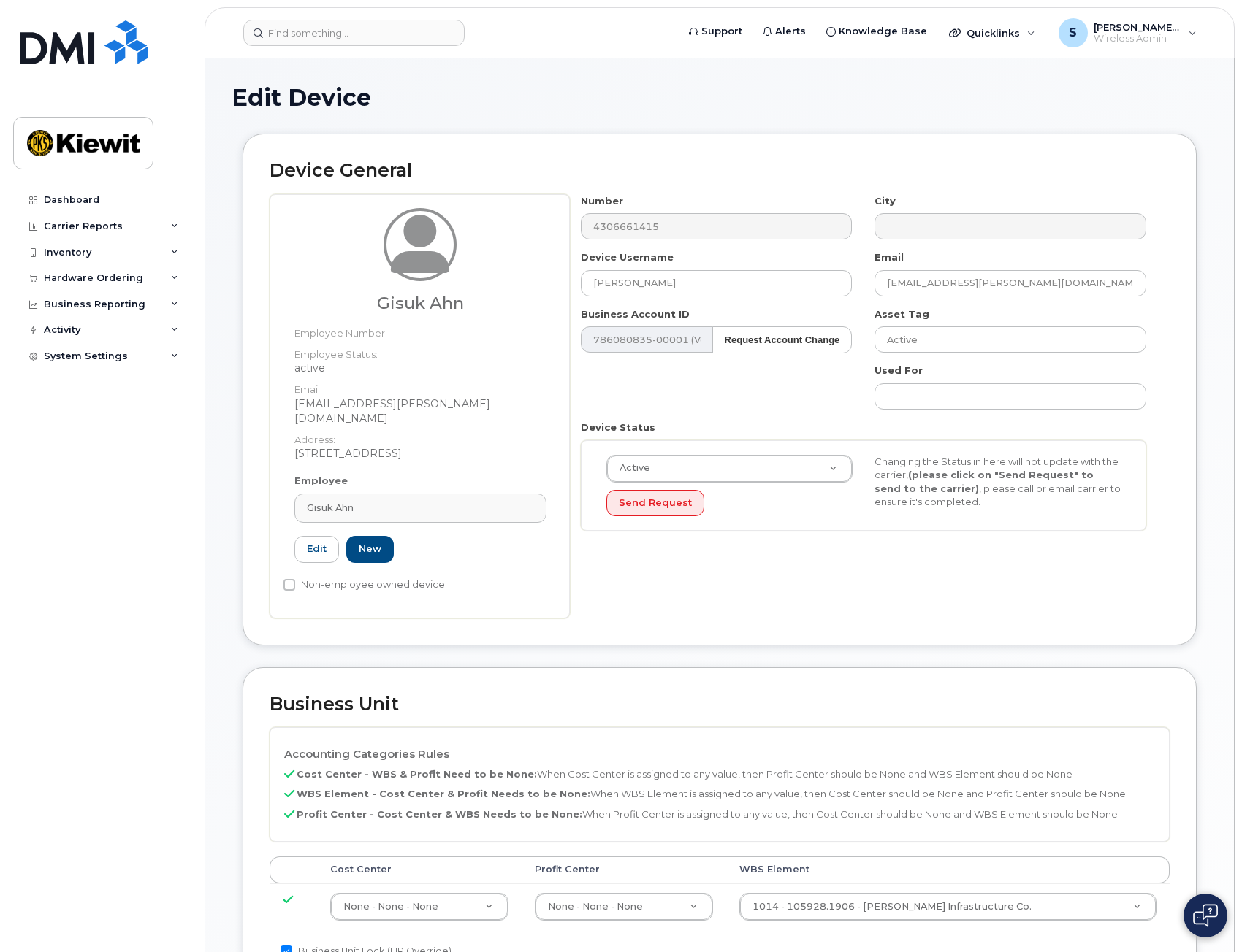
type input "Gisuk Ahn"
type input "[EMAIL_ADDRESS][PERSON_NAME][DOMAIN_NAME]"
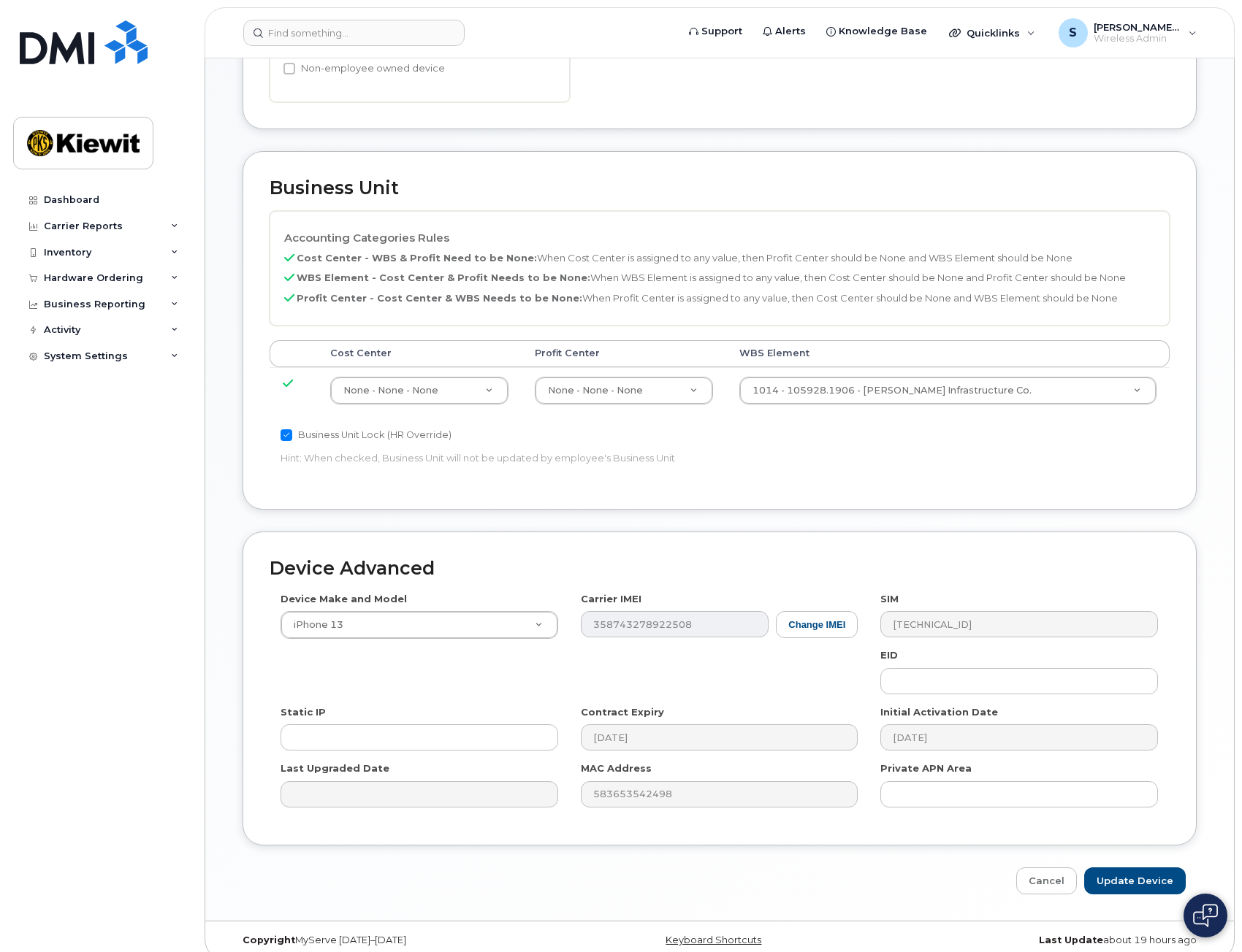
scroll to position [517, 0]
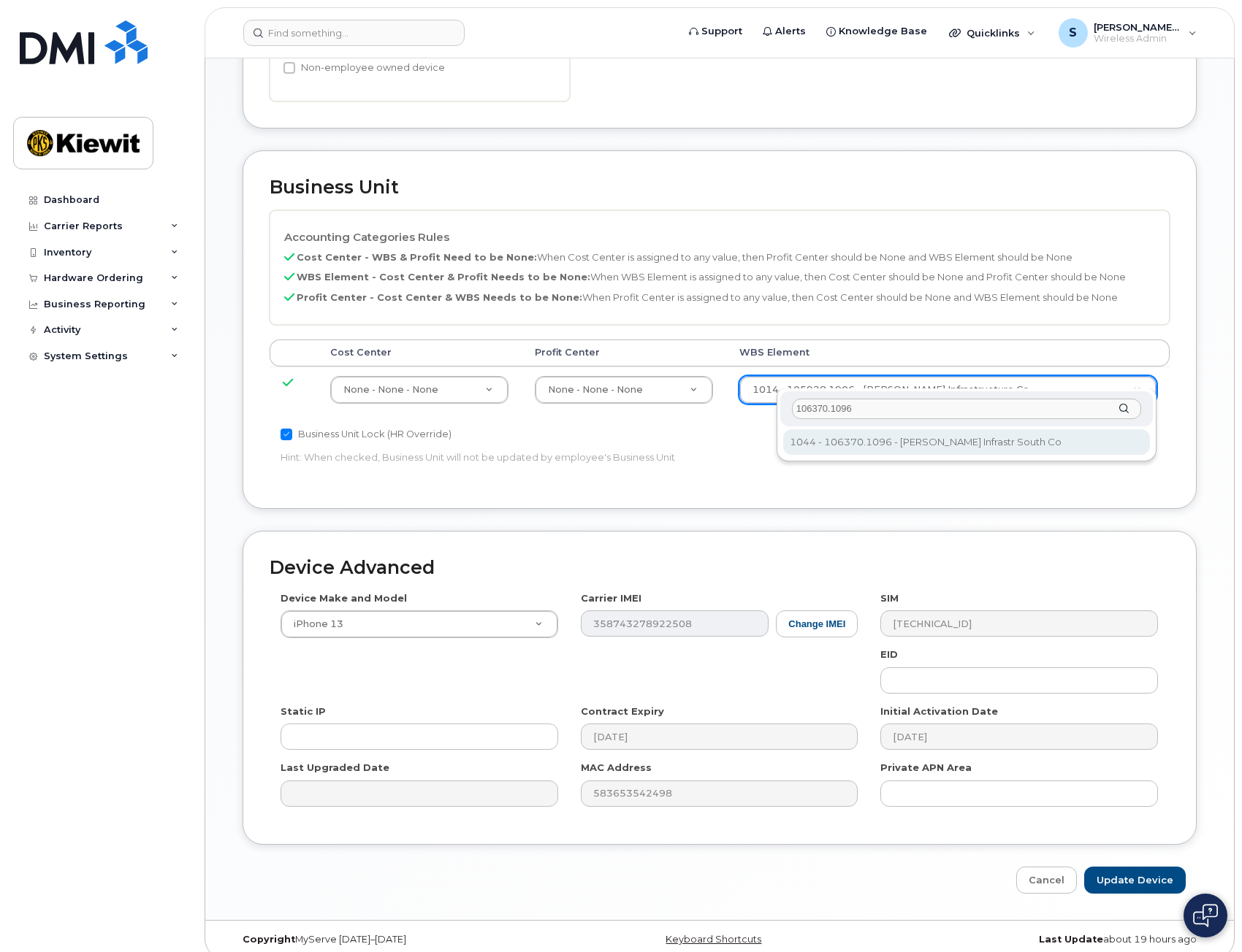
type input "106370.1096"
type input "35004408"
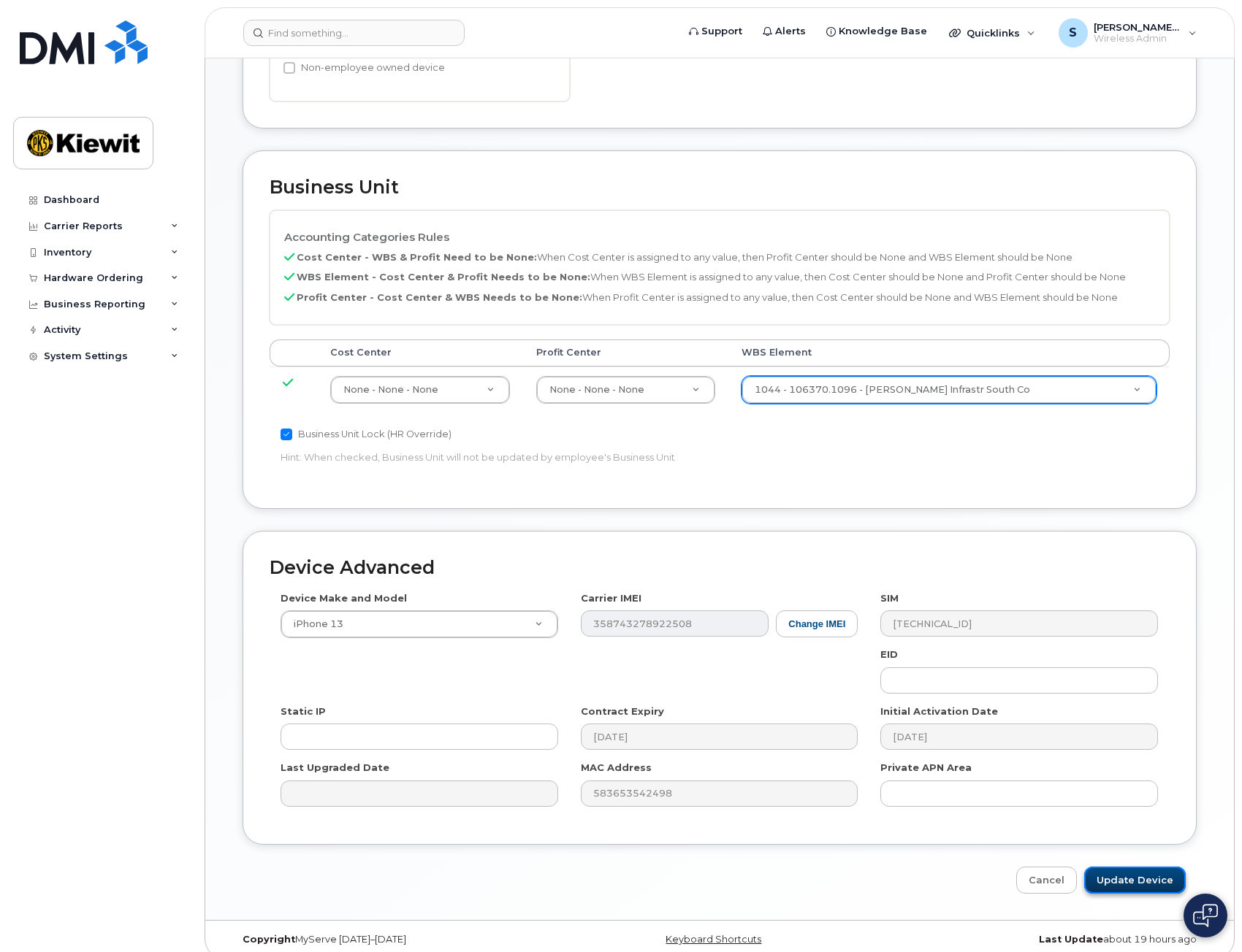
click at [1143, 872] on input "Update Device" at bounding box center [1134, 881] width 102 height 27
type input "Saving..."
